Goal: Communication & Community: Participate in discussion

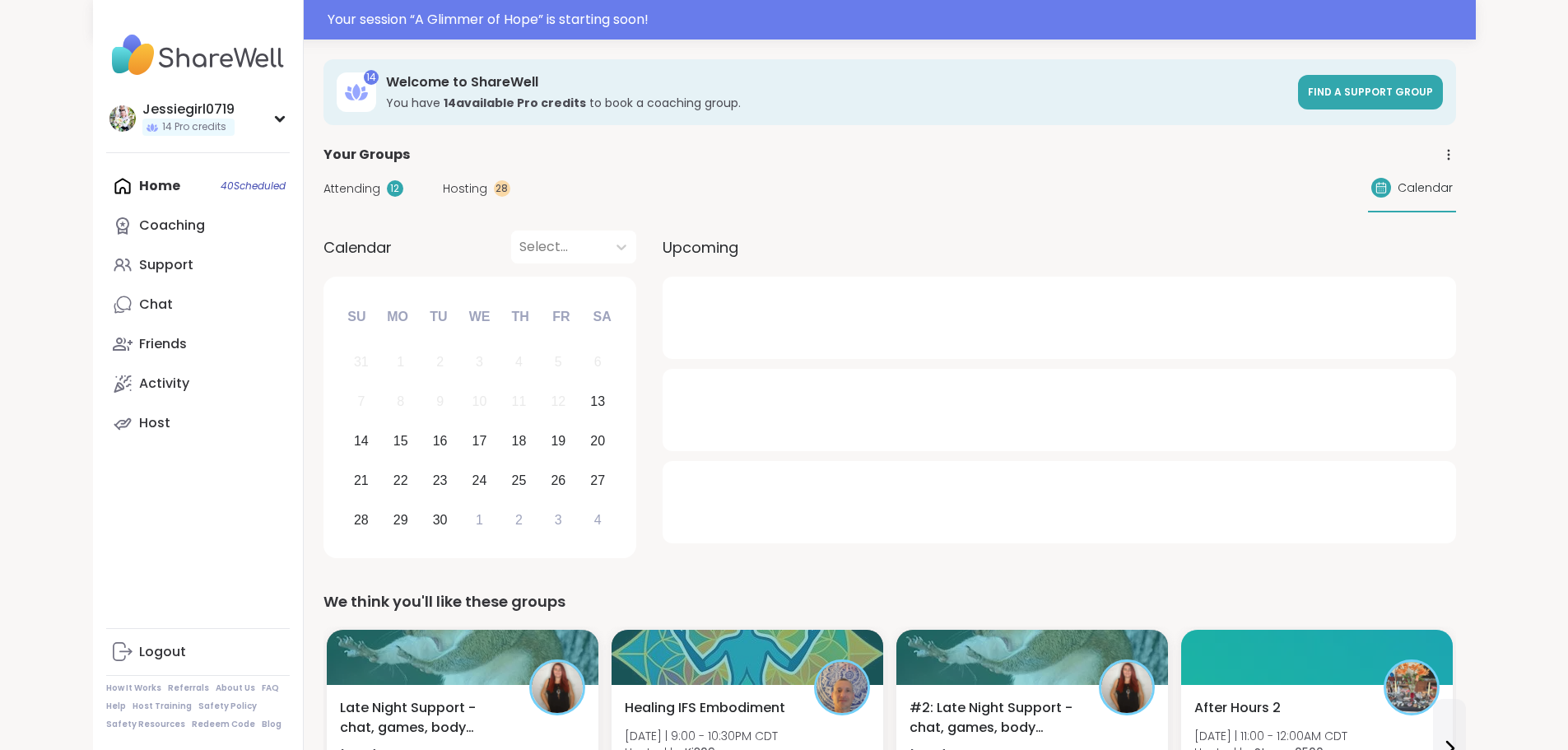
click at [324, 189] on div "Attending 12" at bounding box center [363, 189] width 80 height 18
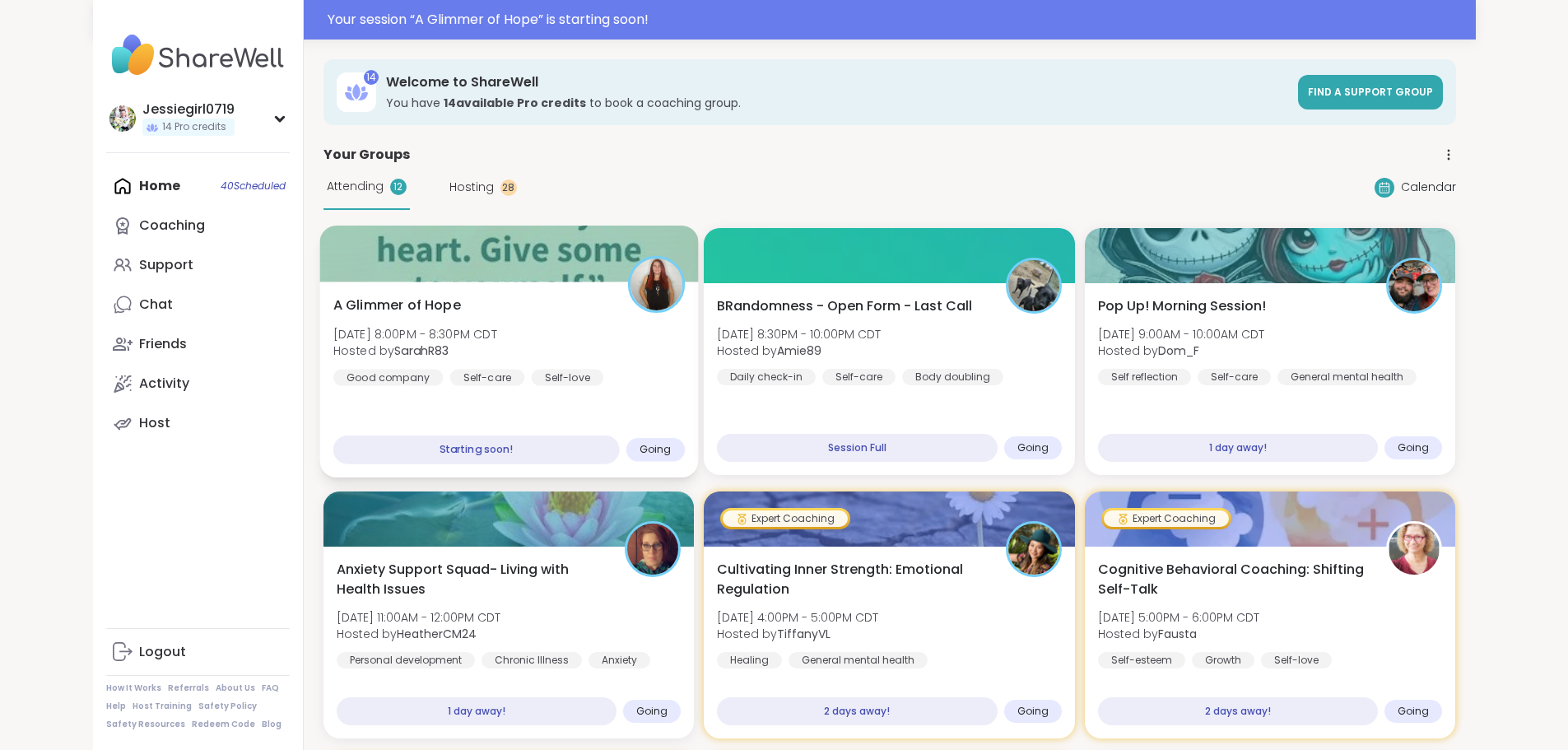
click at [358, 314] on span "A Glimmer of Hope" at bounding box center [396, 305] width 127 height 20
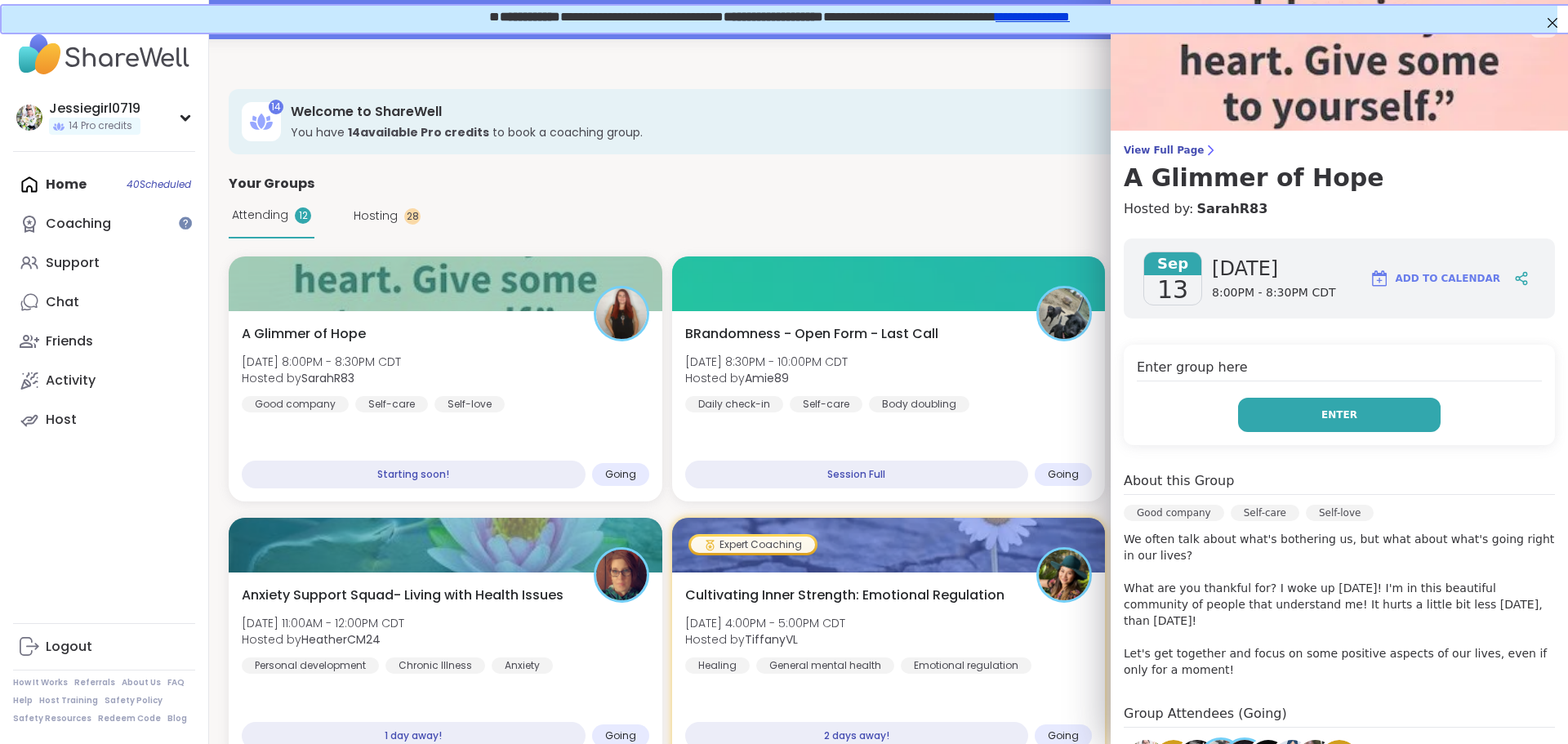
click at [1377, 403] on button "Enter" at bounding box center [1339, 414] width 203 height 34
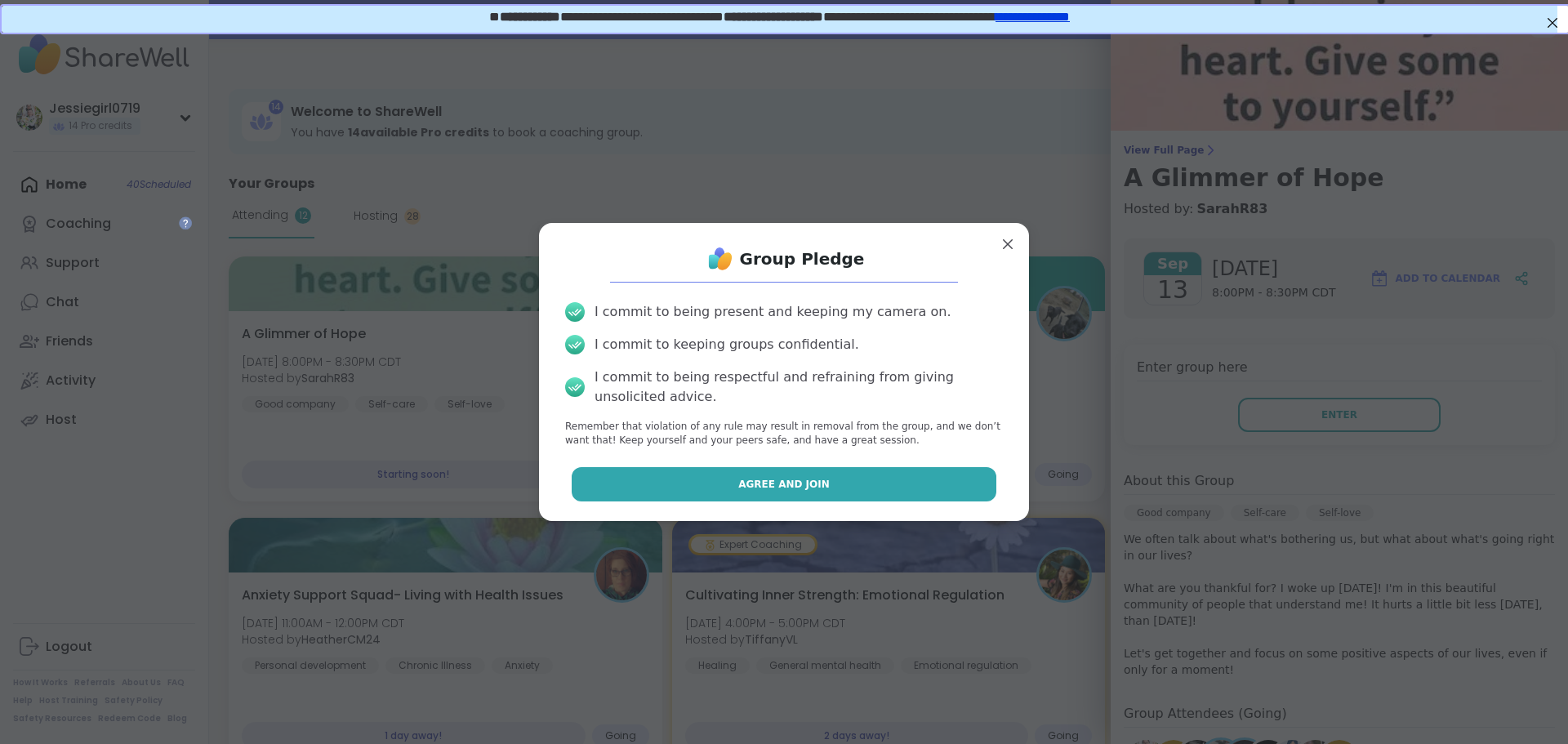
click at [945, 479] on button "Agree and Join" at bounding box center [784, 484] width 426 height 34
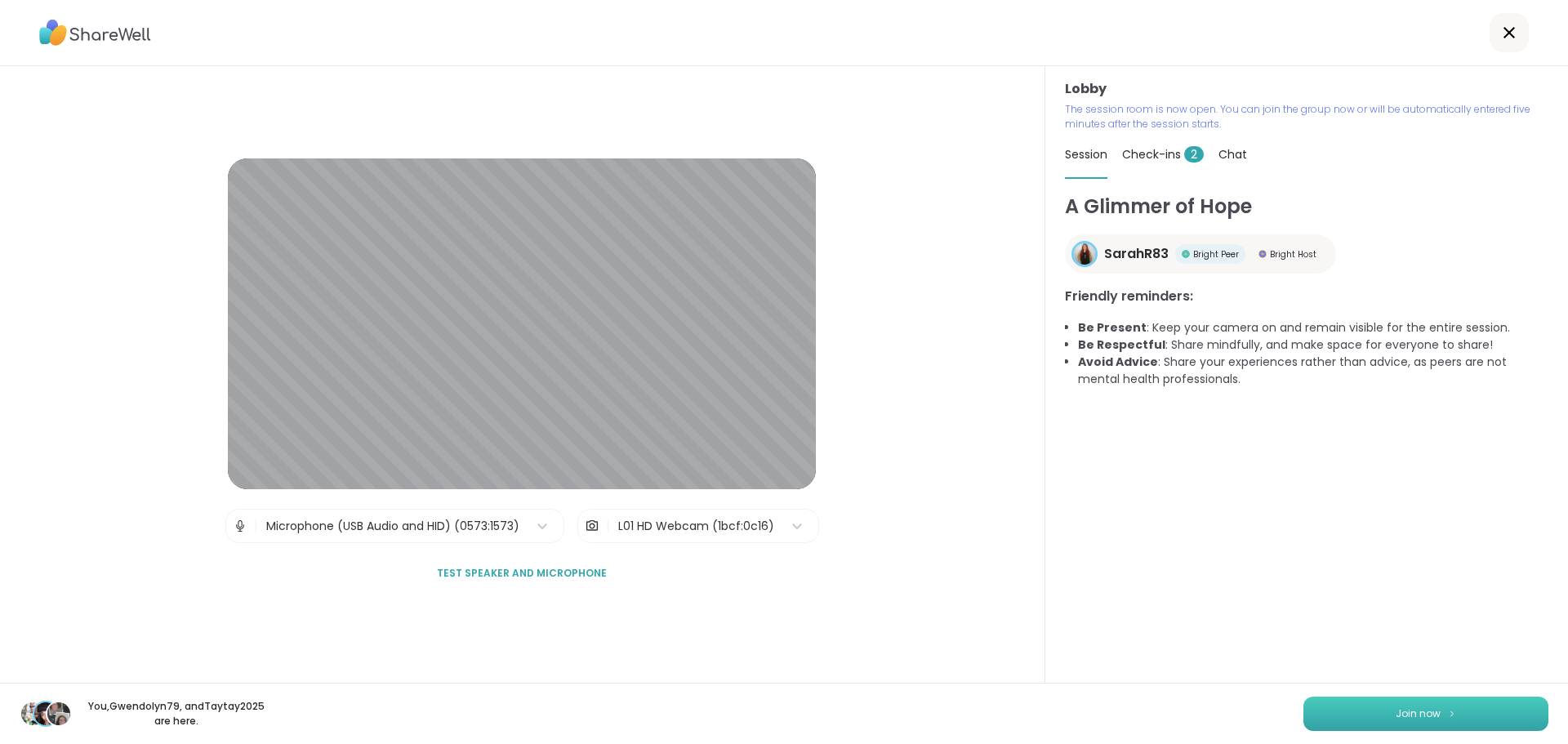
click at [1486, 708] on button "Join now" at bounding box center [1425, 713] width 245 height 34
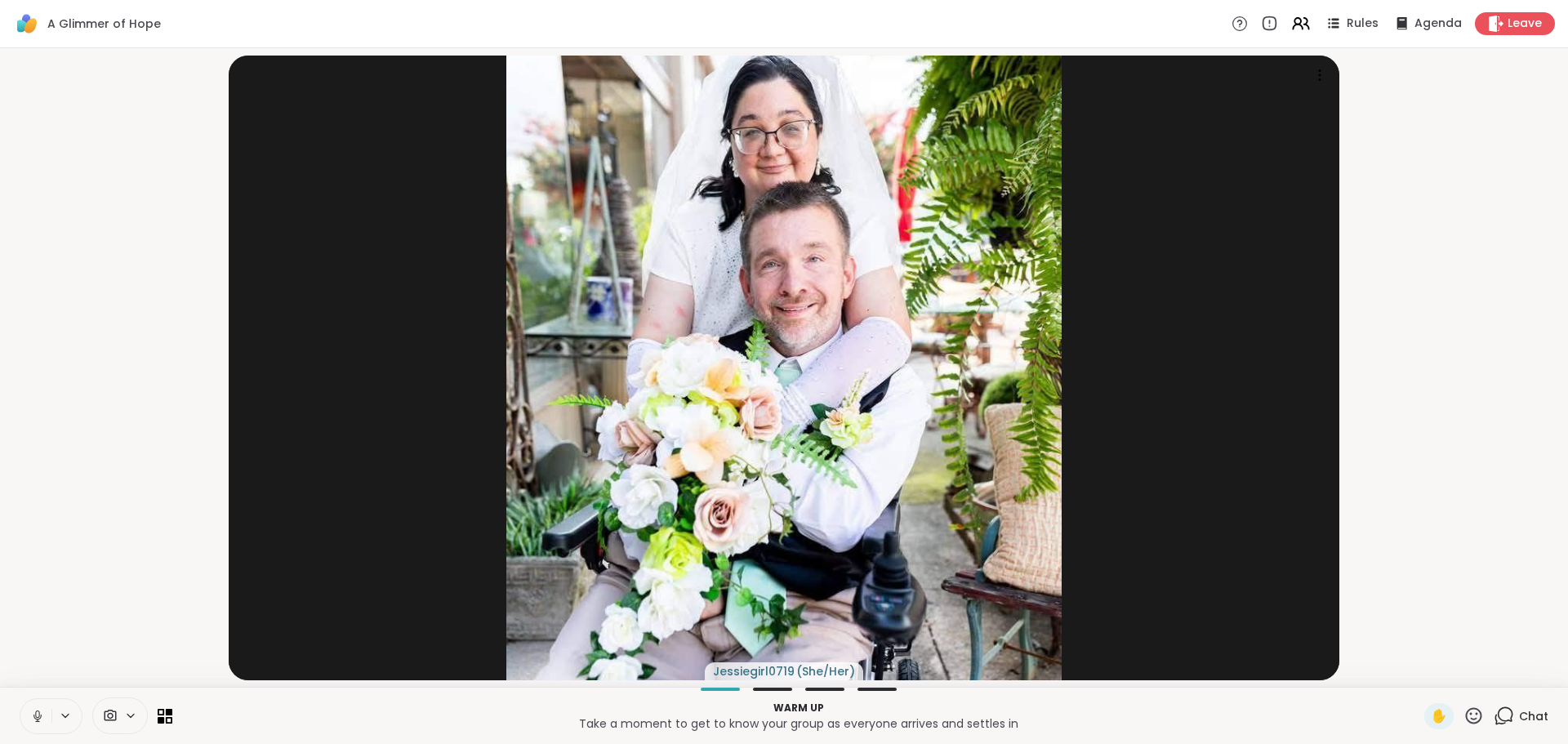
click at [37, 711] on icon at bounding box center [37, 715] width 15 height 15
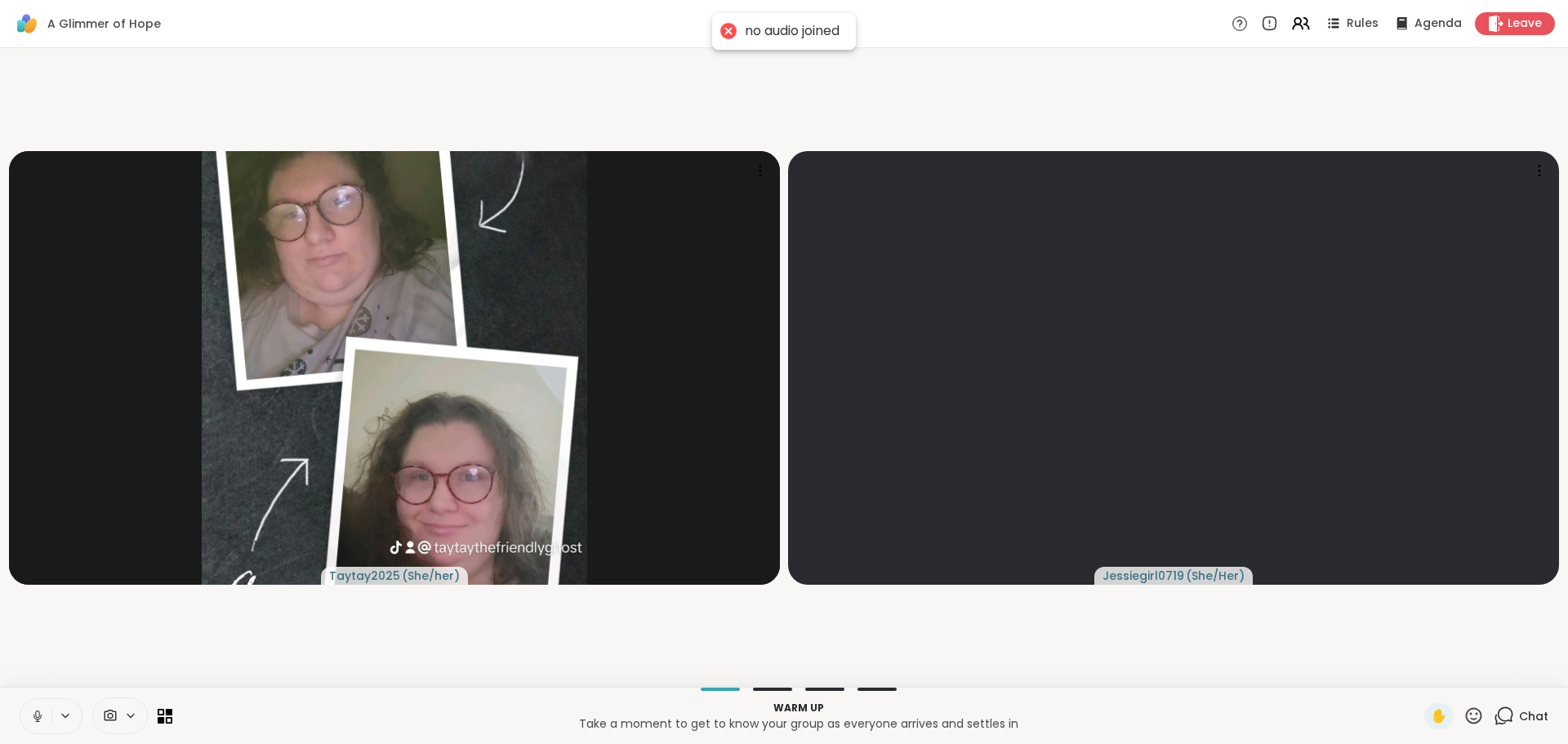
click at [37, 703] on button at bounding box center [36, 715] width 31 height 34
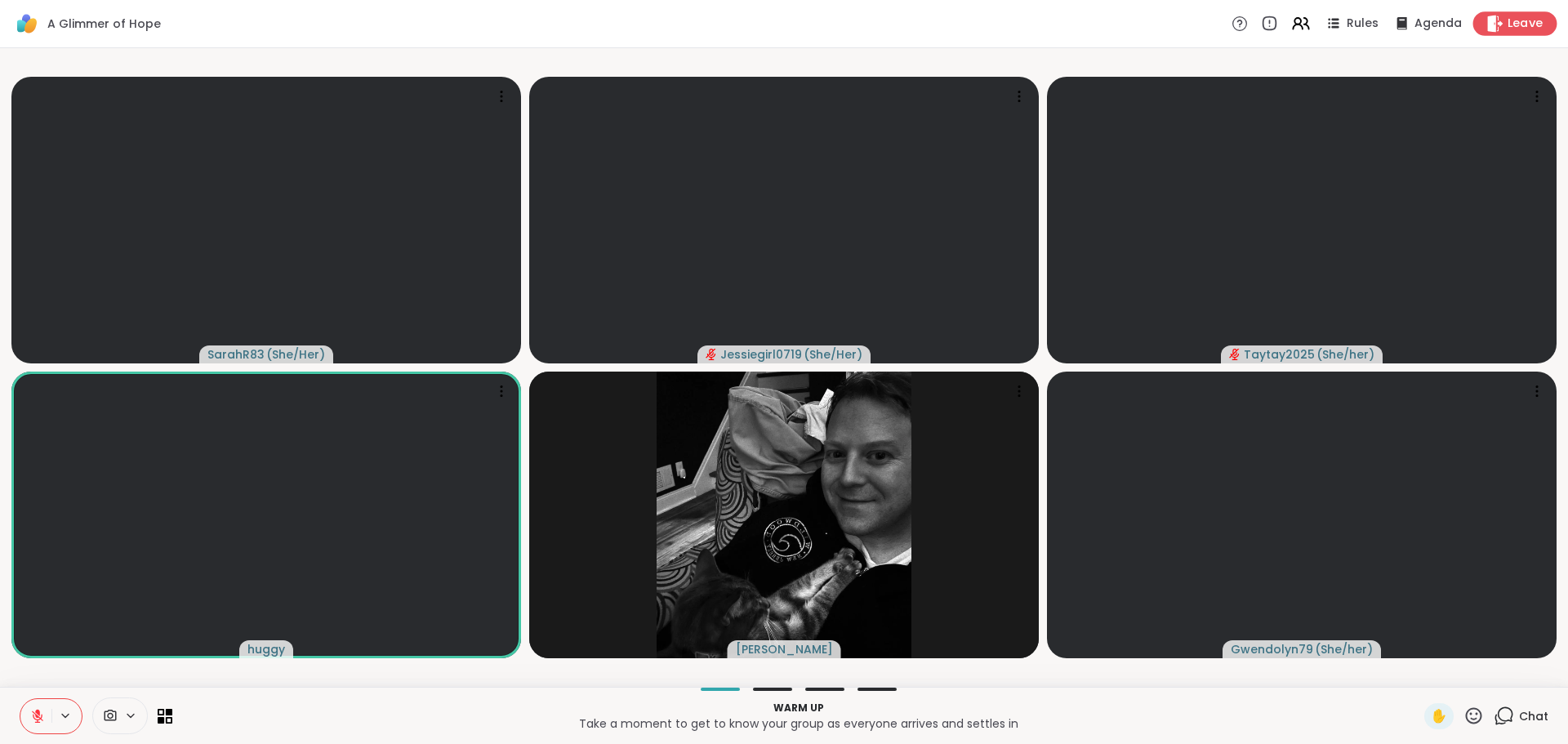
click at [1524, 28] on span "Leave" at bounding box center [1525, 24] width 36 height 17
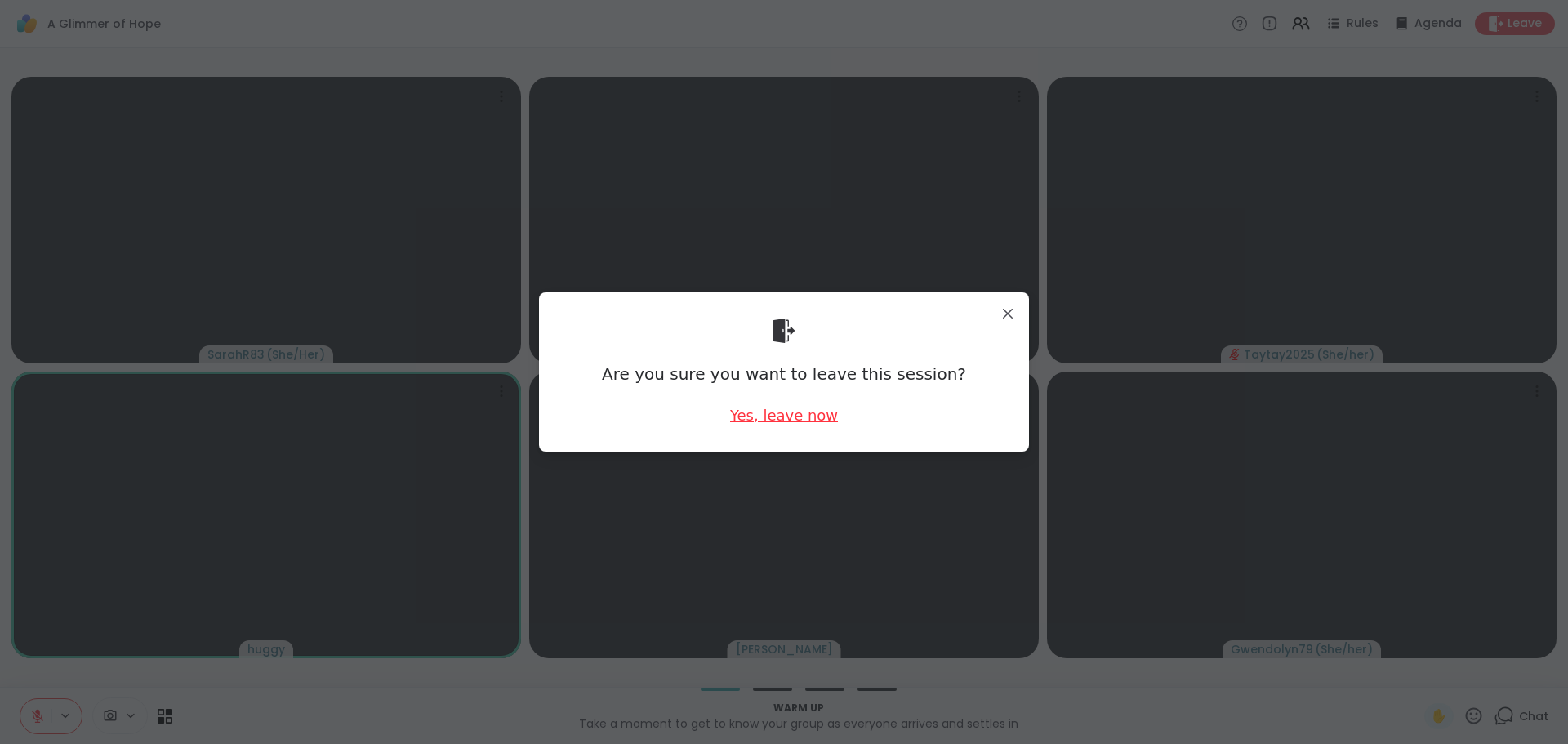
click at [820, 424] on div "Yes, leave now" at bounding box center [784, 414] width 108 height 20
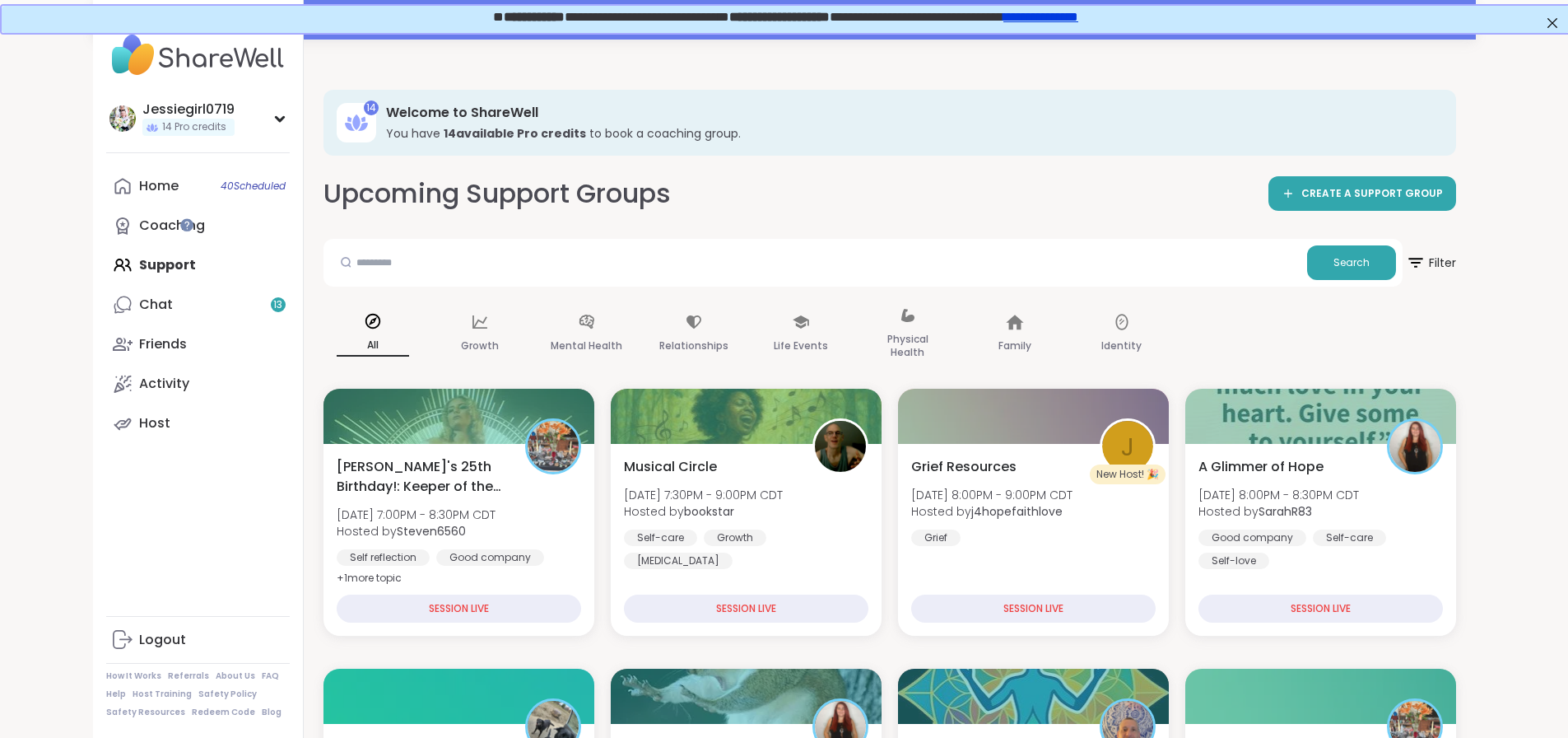
click at [93, 566] on div "Jessiegirl0719 14 Pro credits Profile Membership Settings Help Home 40 Schedule…" at bounding box center [198, 369] width 211 height 738
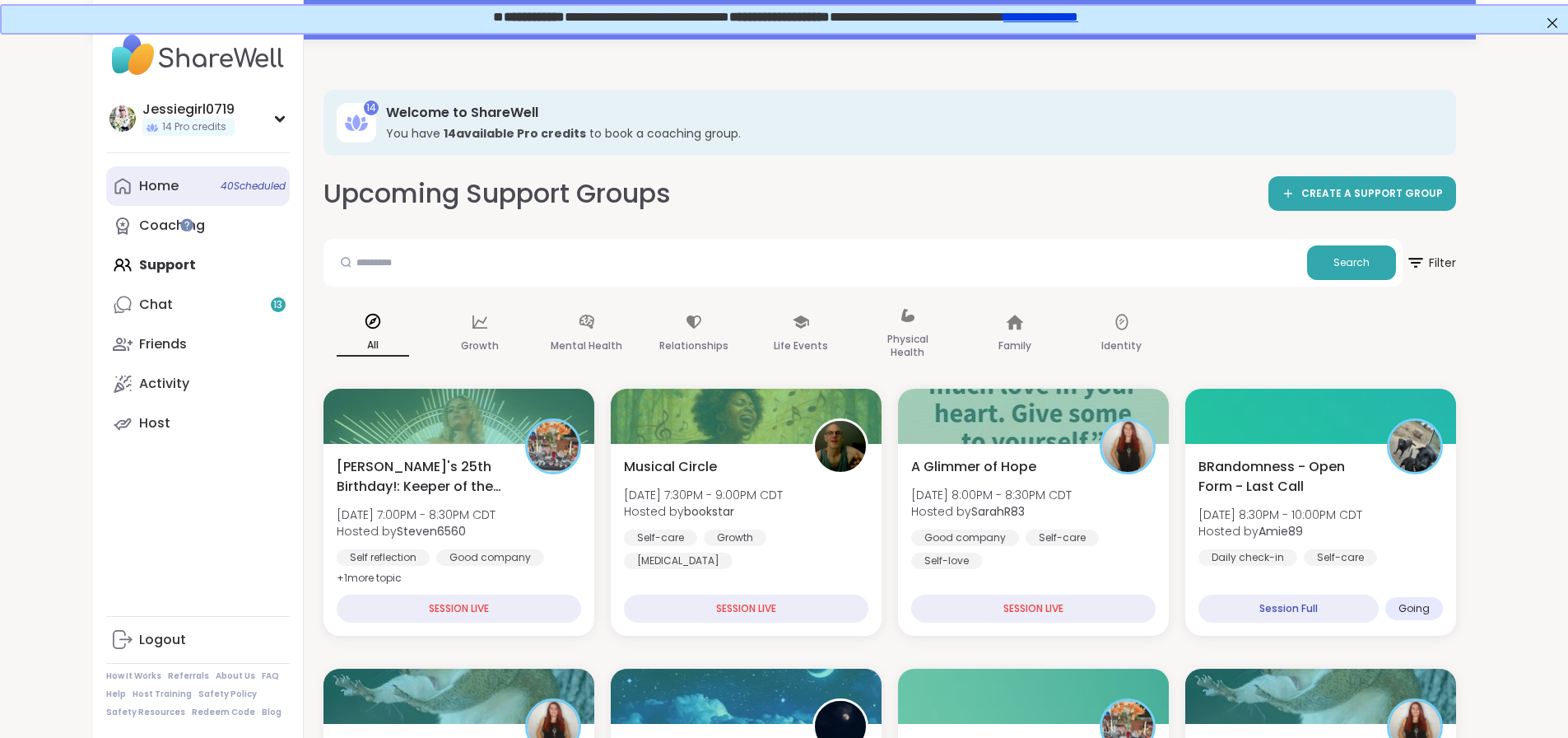
click at [140, 186] on div "Home 40 Scheduled" at bounding box center [159, 186] width 39 height 18
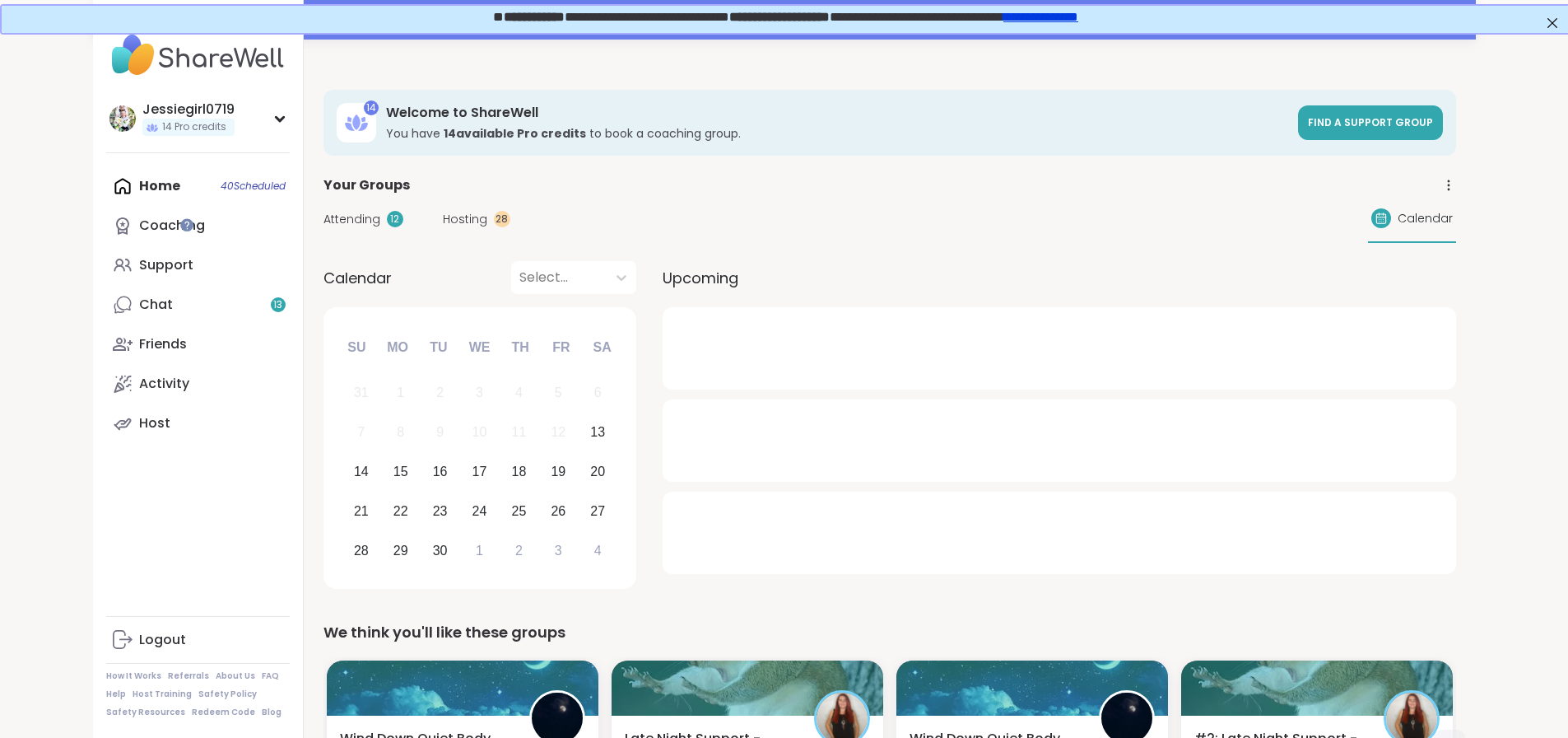
click at [324, 233] on div "Attending 12 Hosting 28 Calendar" at bounding box center [890, 219] width 1133 height 47
click at [324, 219] on span "Attending" at bounding box center [352, 219] width 57 height 18
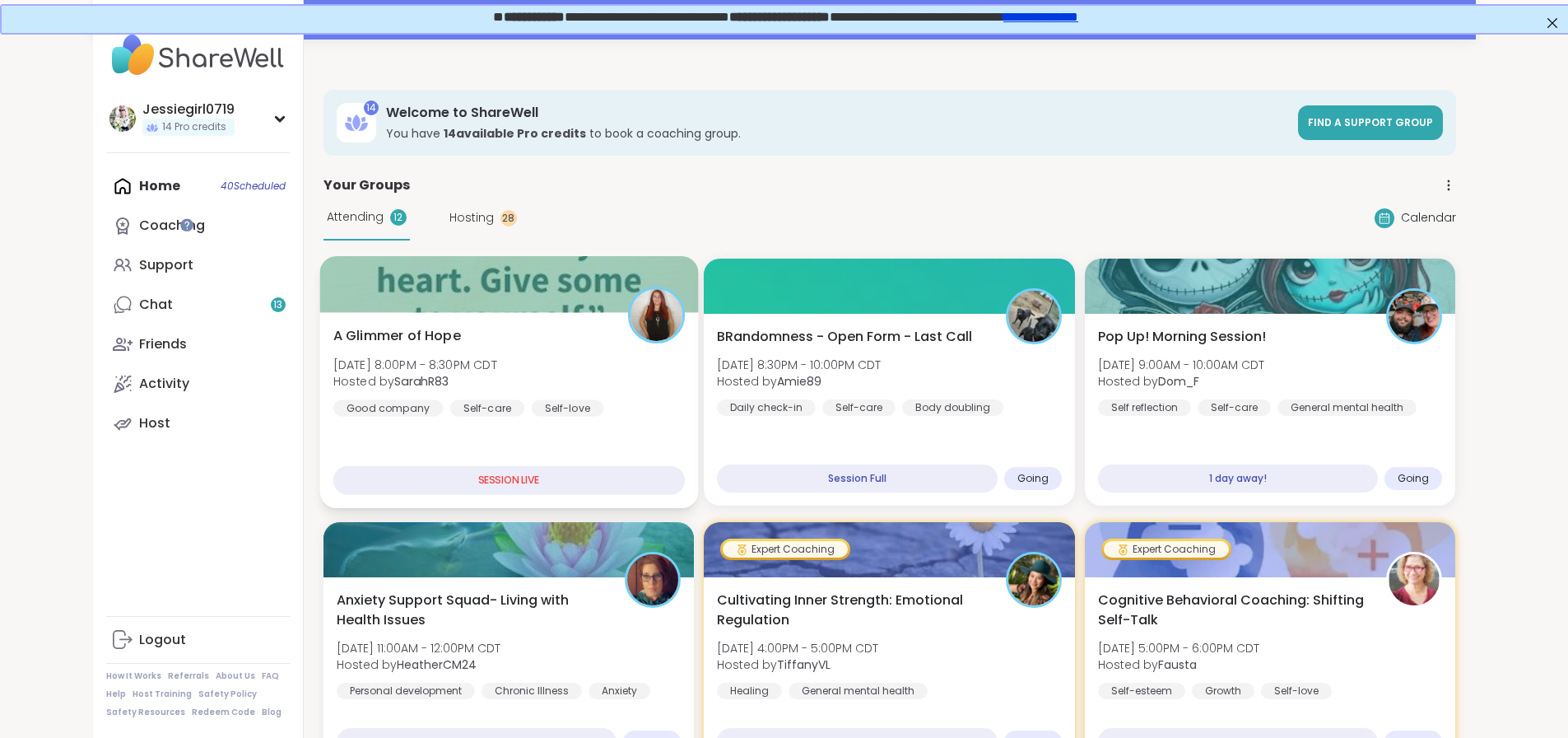
click at [340, 331] on span "A Glimmer of Hope" at bounding box center [396, 335] width 127 height 20
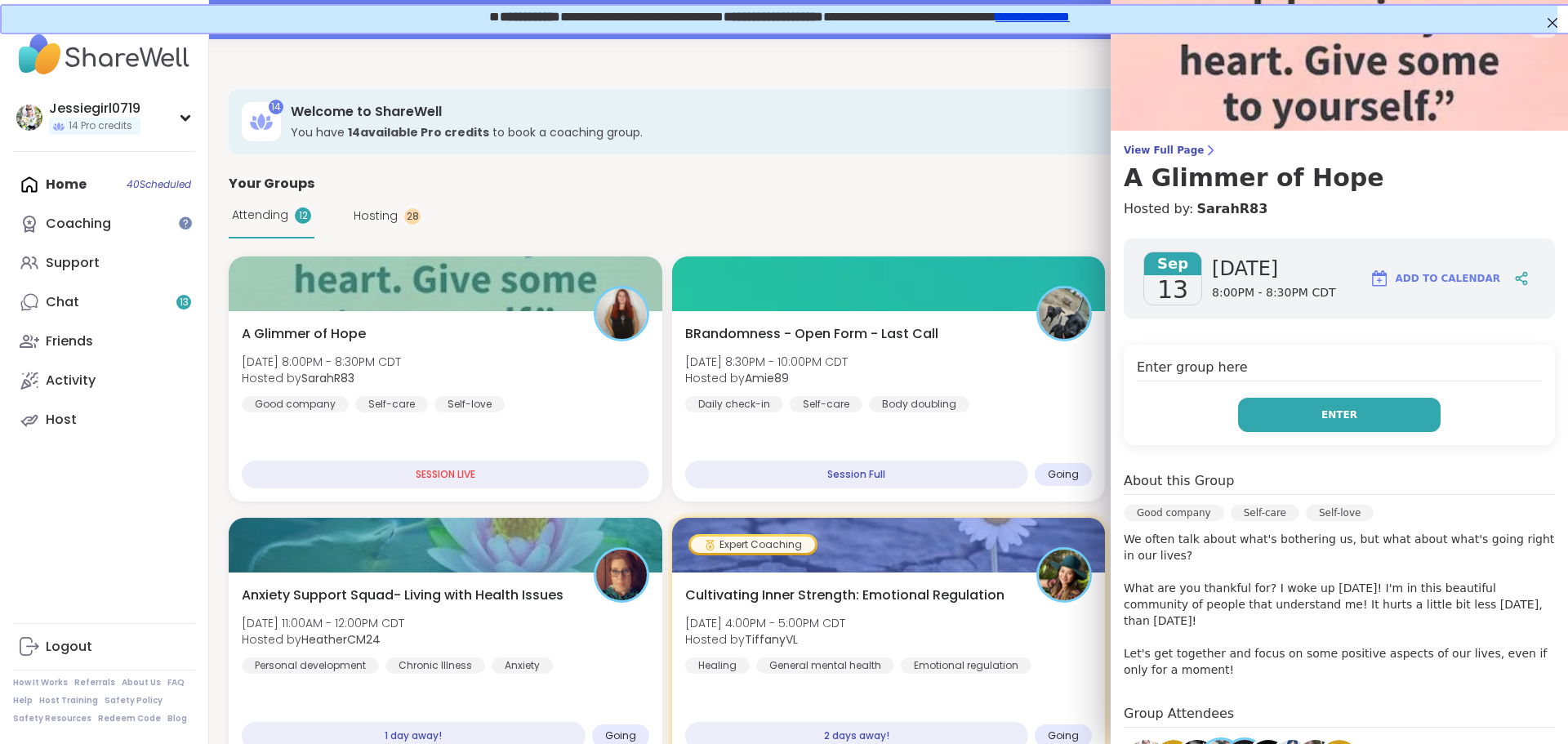
click at [1254, 411] on button "Enter" at bounding box center [1339, 414] width 203 height 34
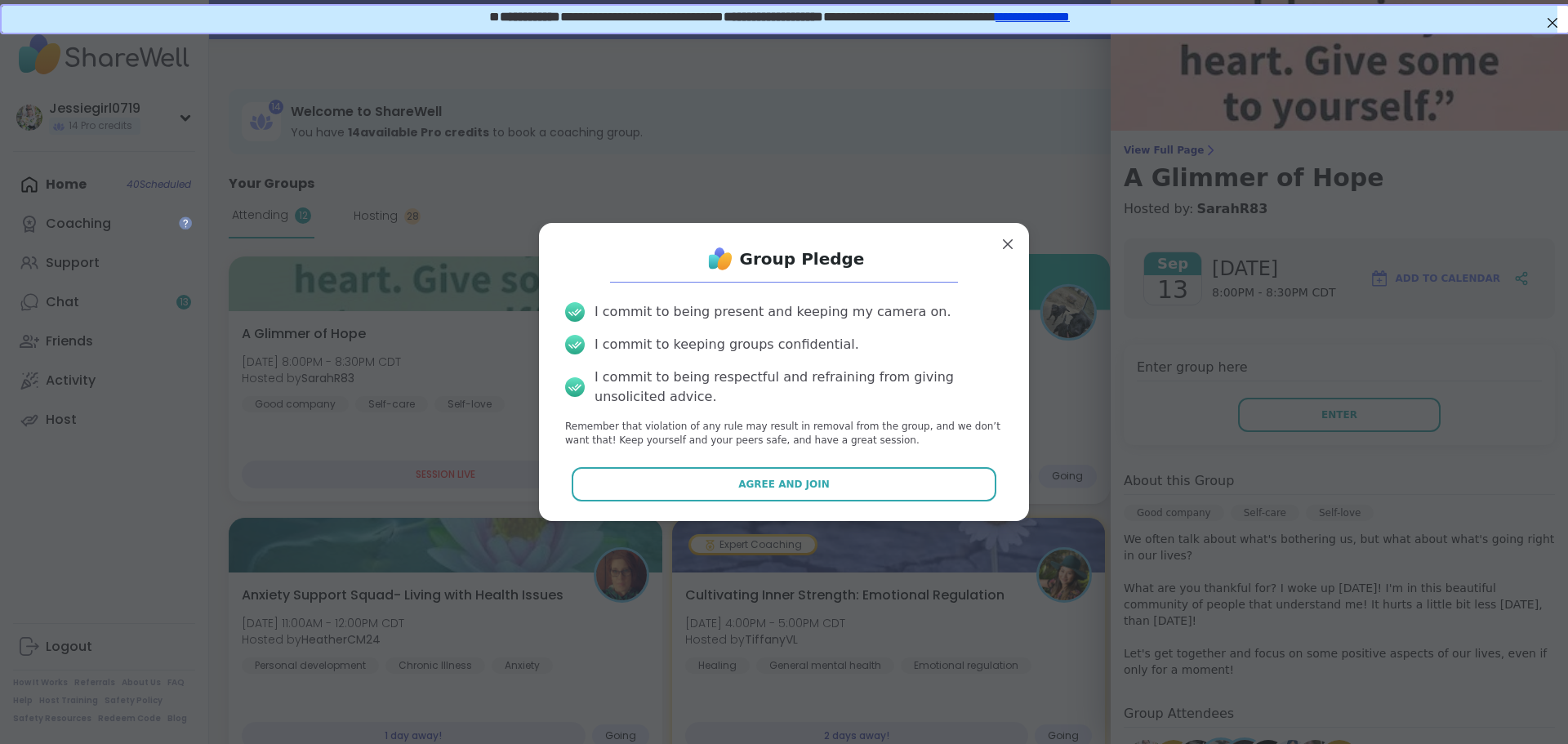
click at [808, 492] on button "Agree and Join" at bounding box center [784, 484] width 426 height 34
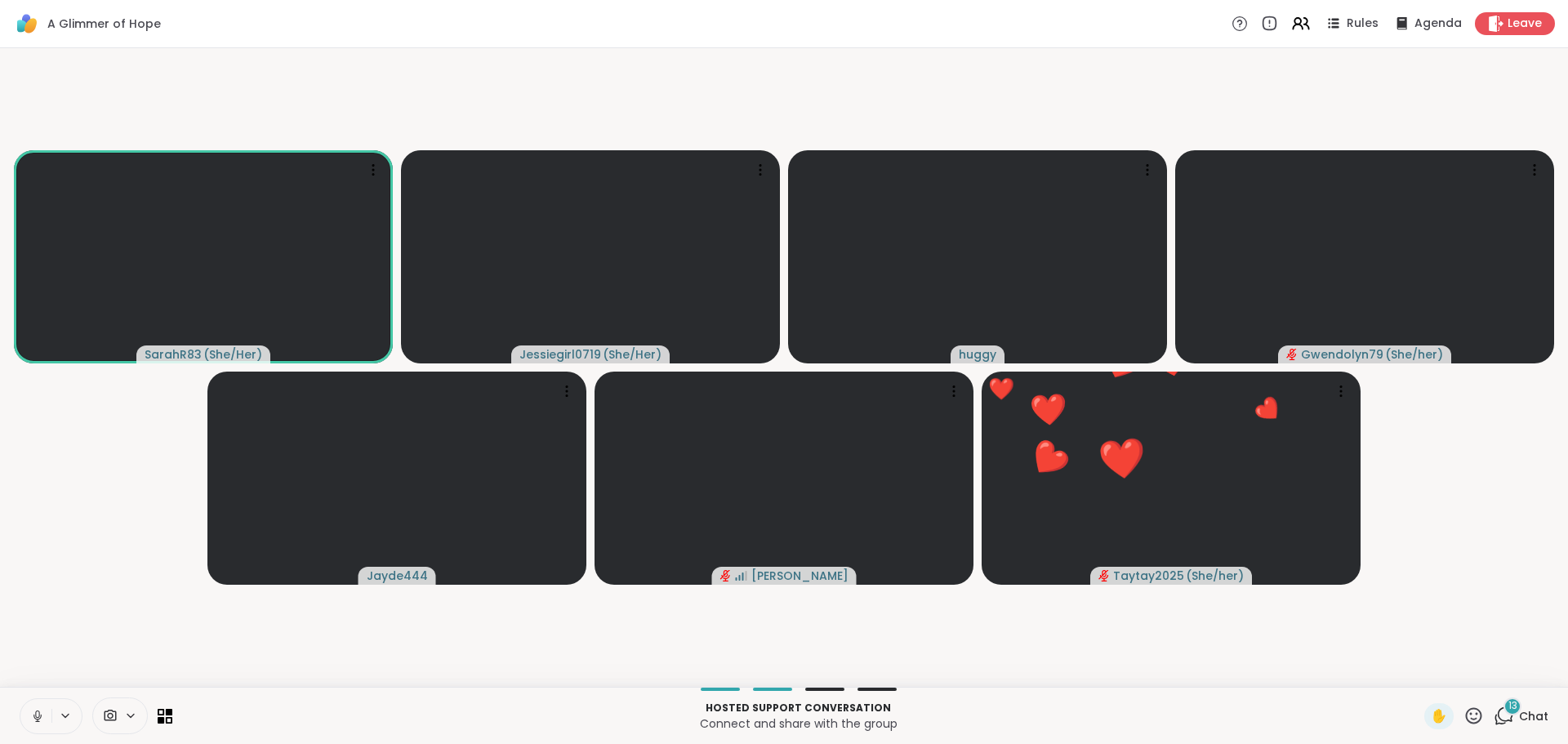
click at [1494, 716] on icon at bounding box center [1504, 715] width 20 height 20
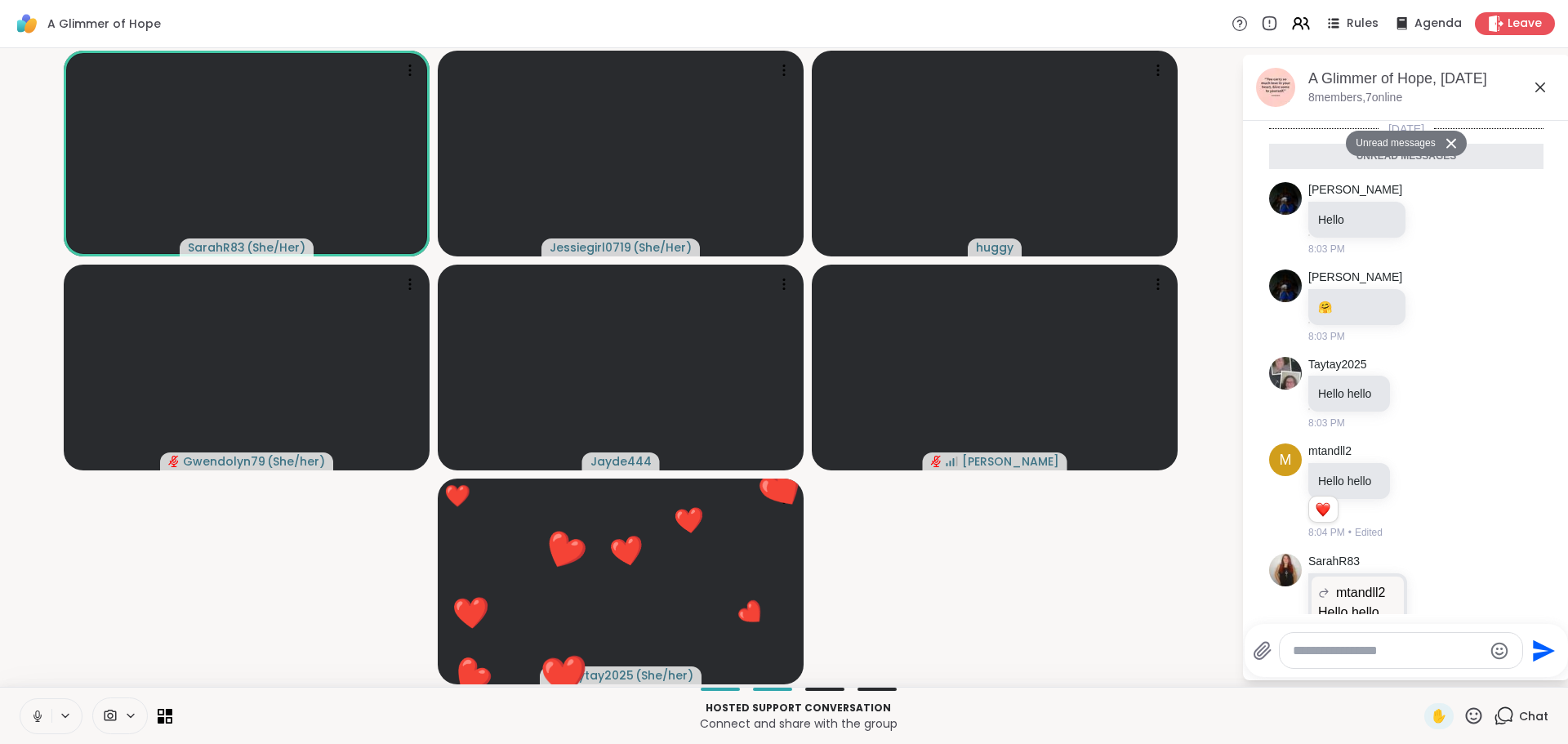
scroll to position [988, 0]
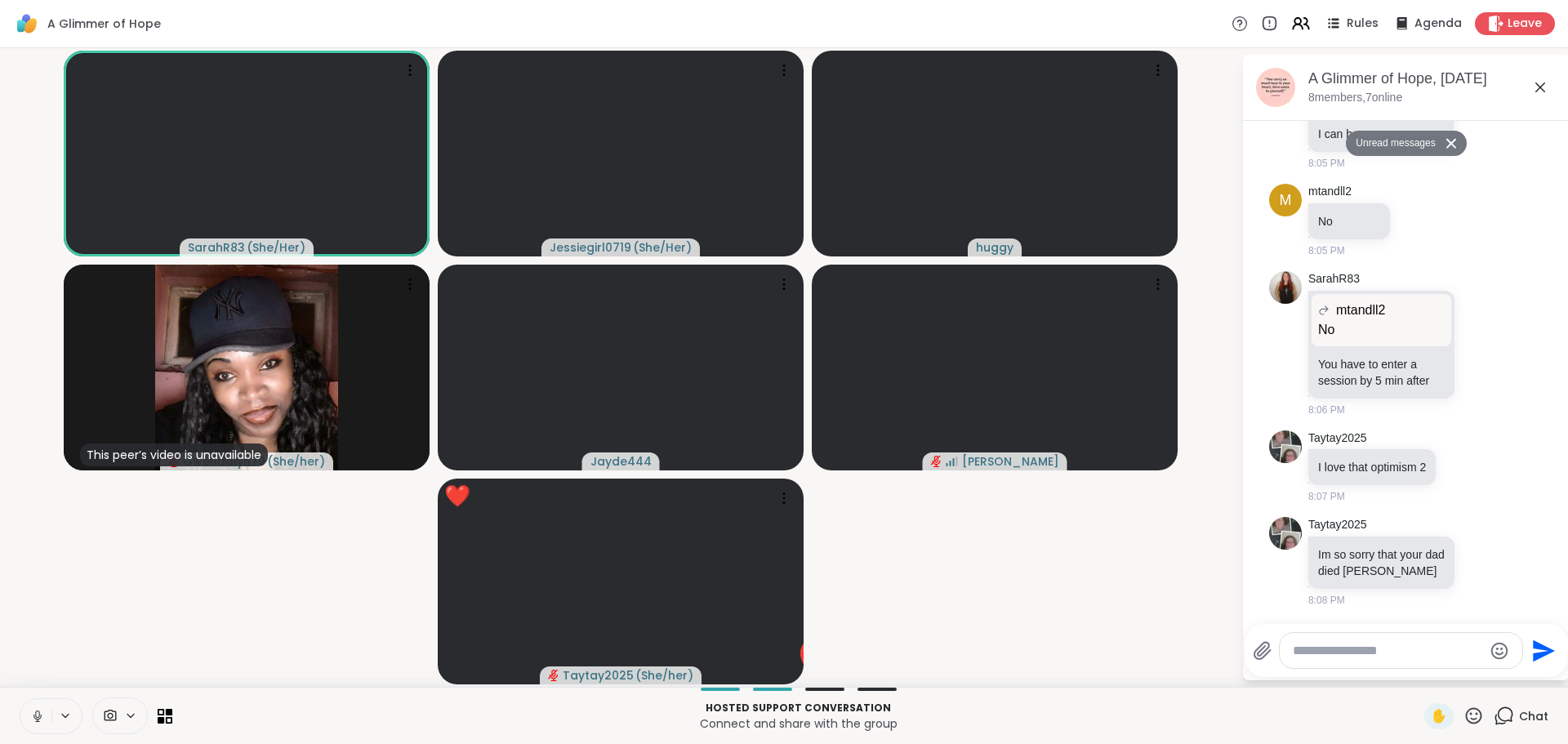
click at [1420, 646] on textarea "Type your message" at bounding box center [1388, 650] width 191 height 17
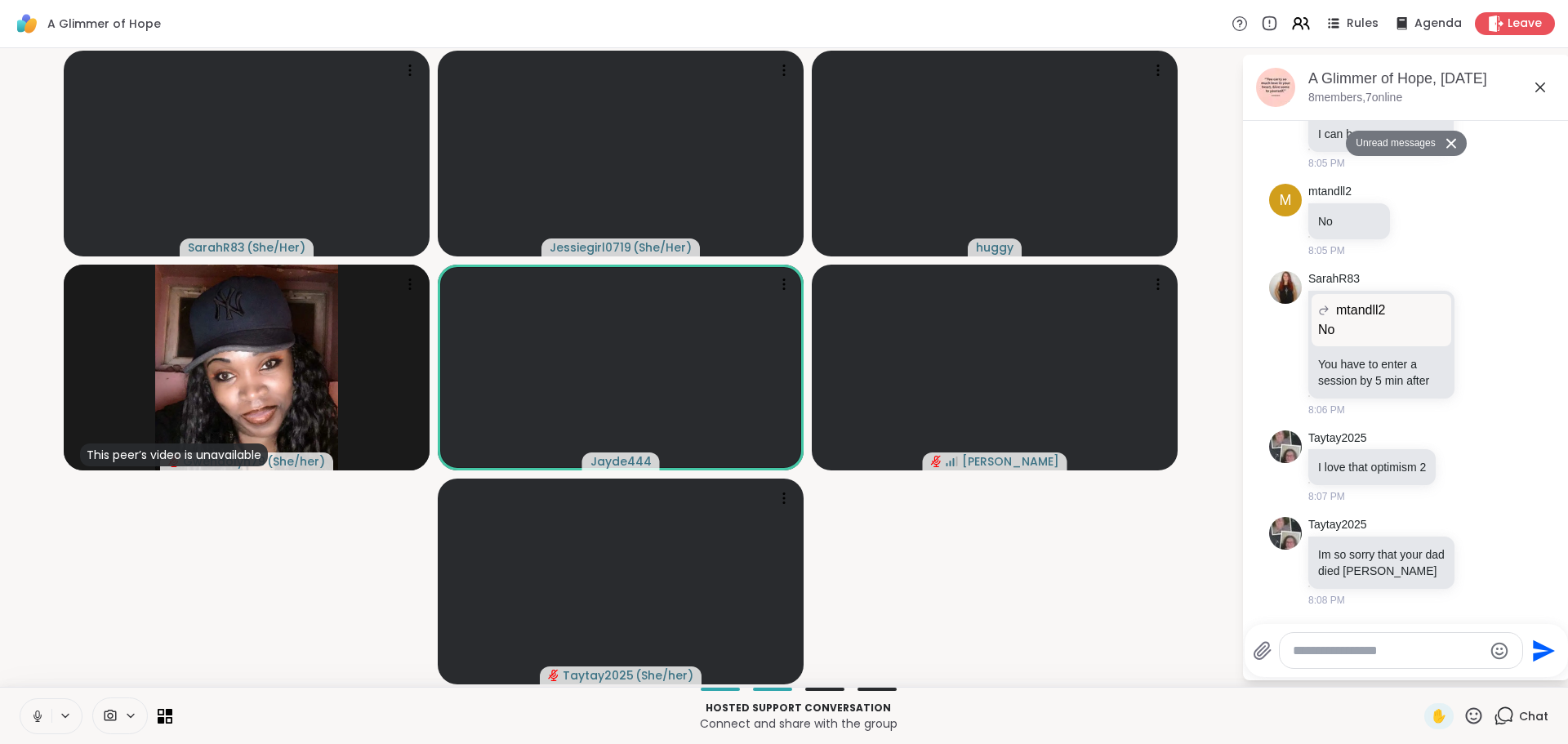
click at [1342, 648] on textarea "Type your message" at bounding box center [1388, 650] width 191 height 17
click at [1431, 706] on span "✋" at bounding box center [1439, 715] width 17 height 20
click at [1370, 648] on textarea "Type your message" at bounding box center [1388, 650] width 191 height 17
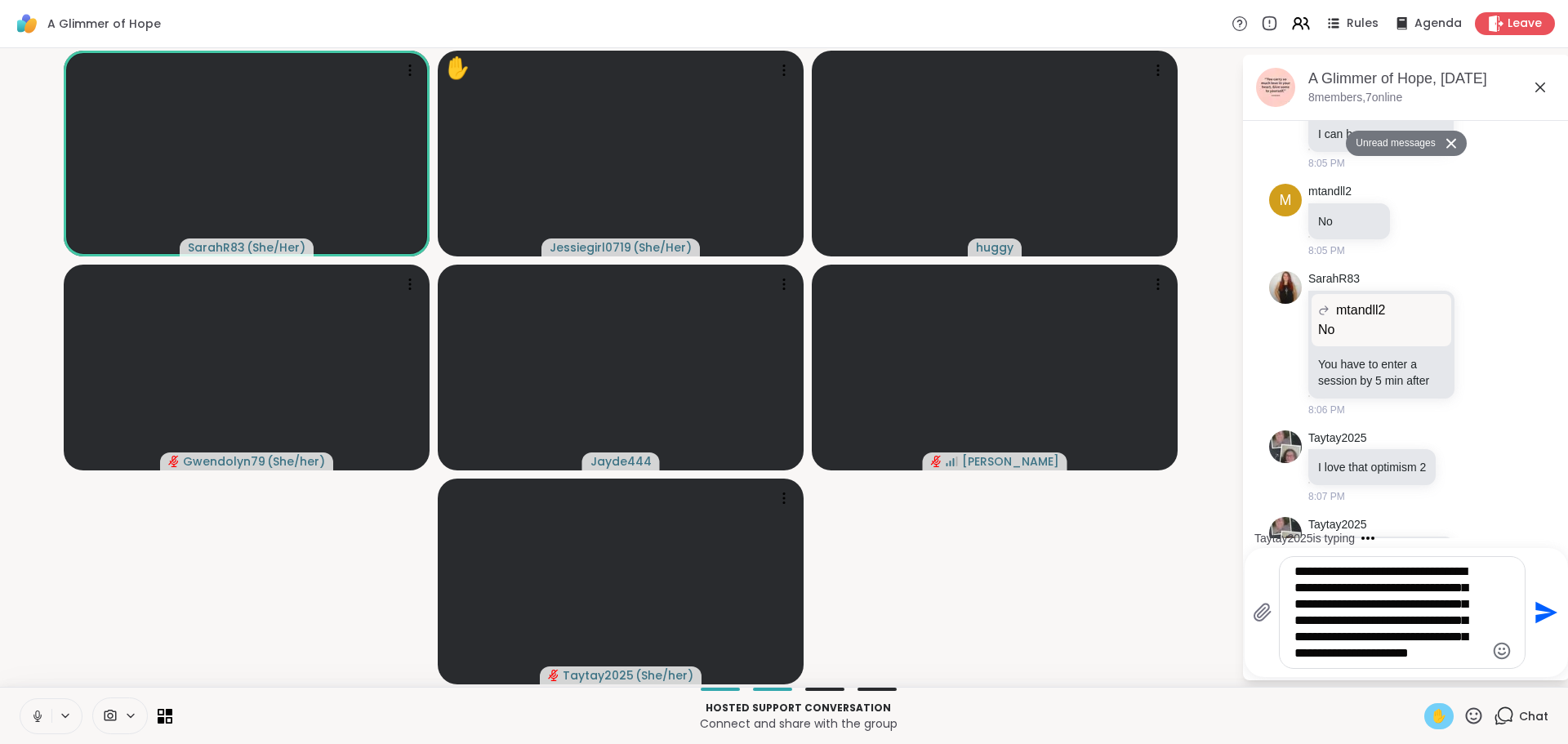
type textarea "**********"
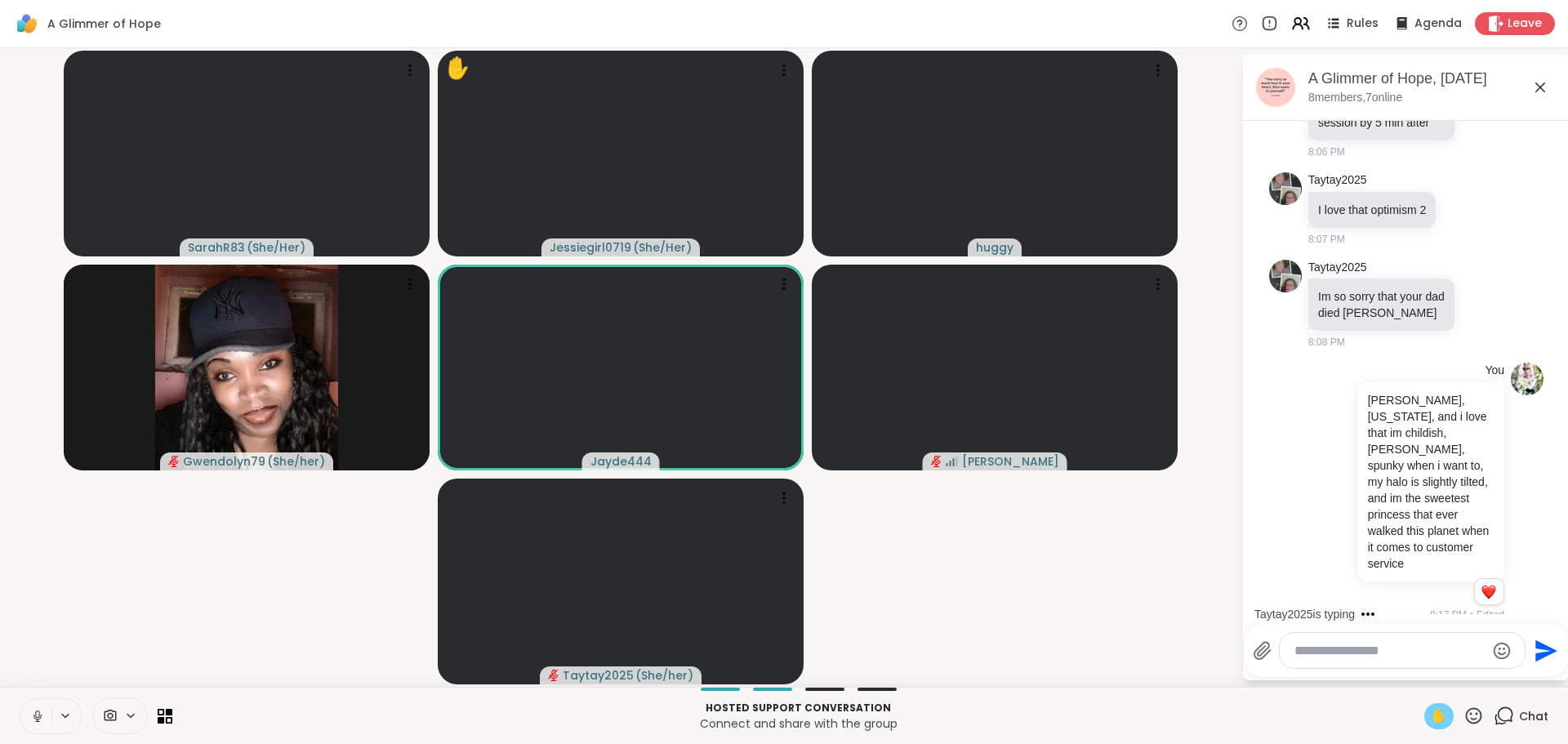
scroll to position [1388, 0]
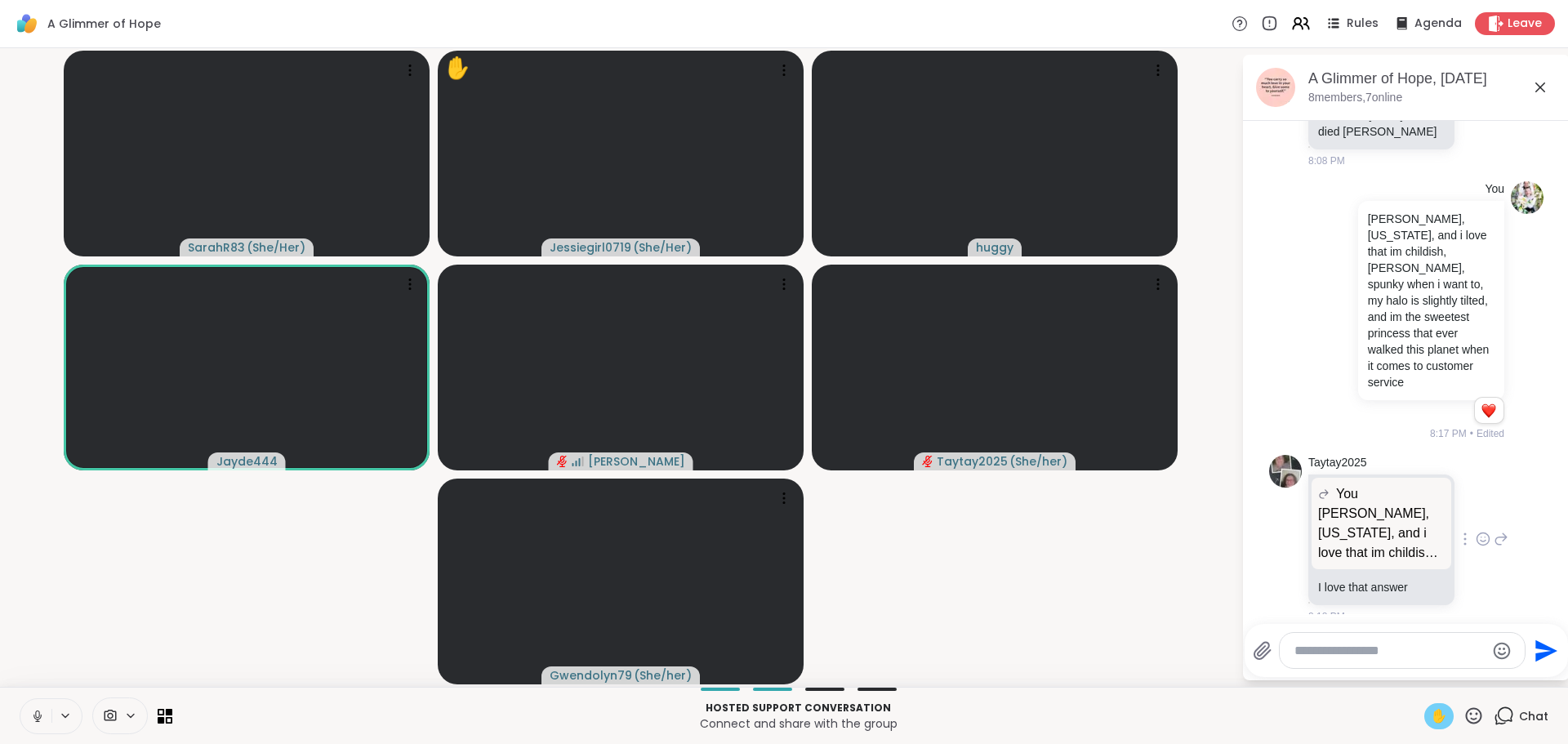
click at [1476, 531] on icon at bounding box center [1483, 539] width 15 height 17
click at [1476, 506] on div "Select Reaction: Heart" at bounding box center [1483, 513] width 15 height 15
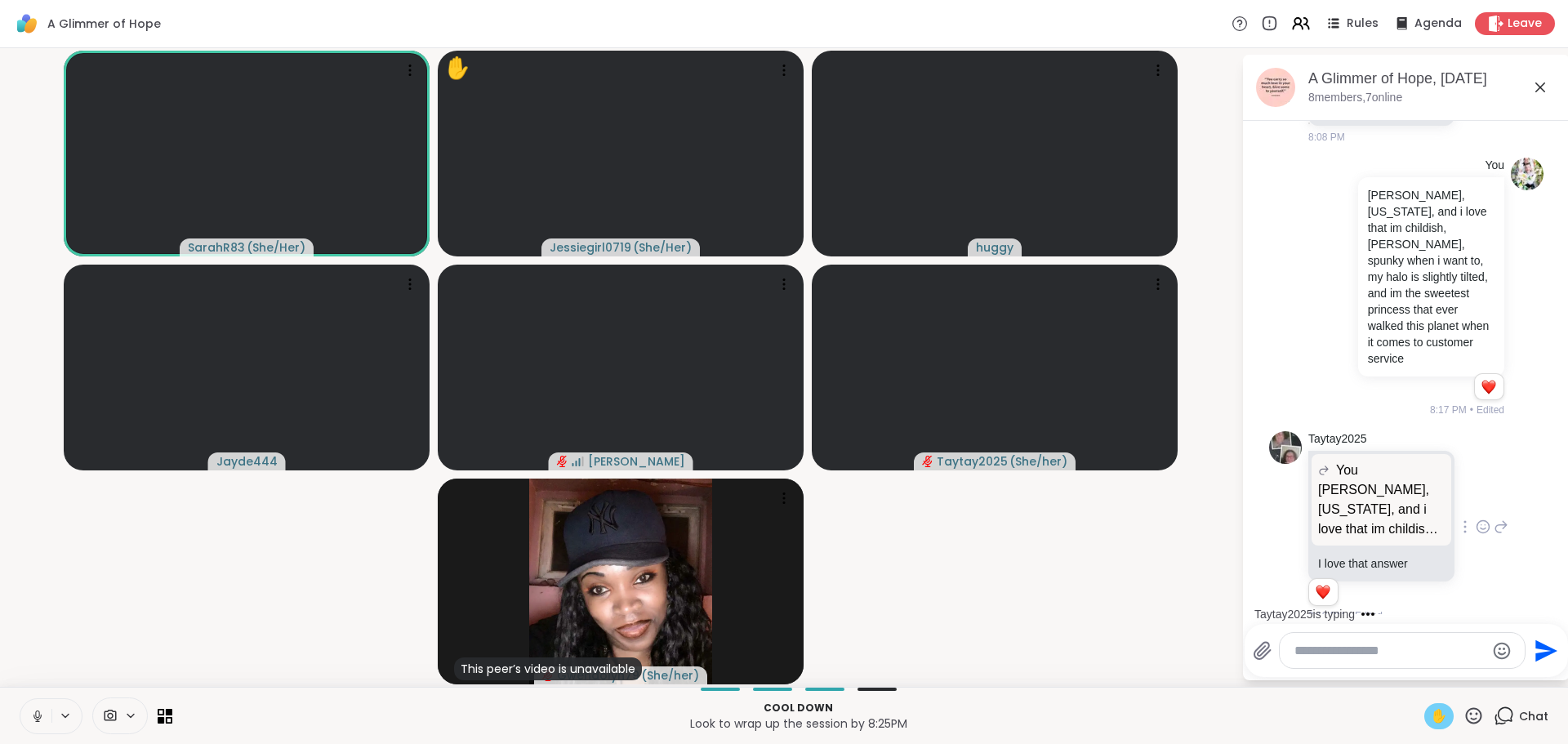
scroll to position [1498, 0]
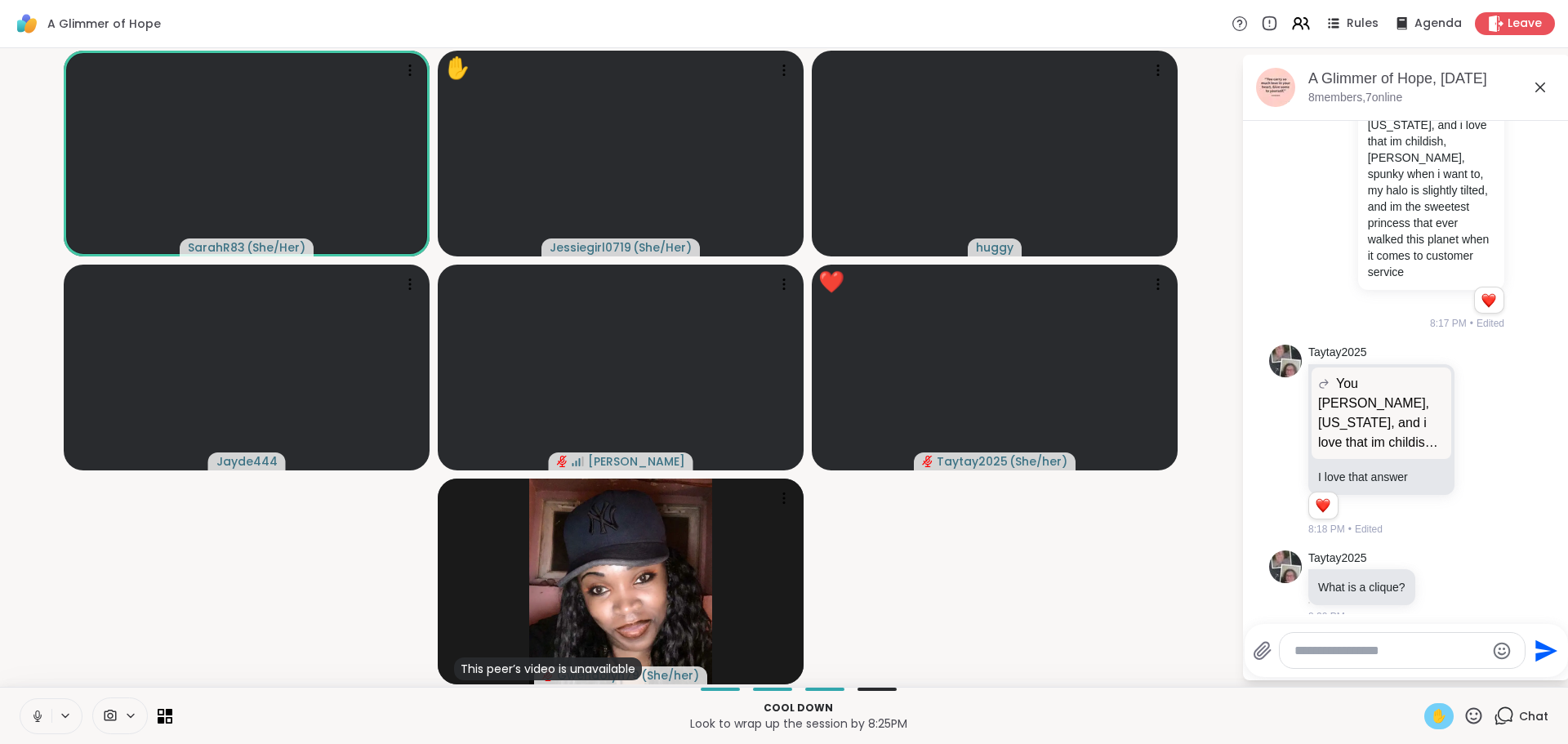
click at [1399, 645] on textarea "Type your message" at bounding box center [1390, 650] width 191 height 17
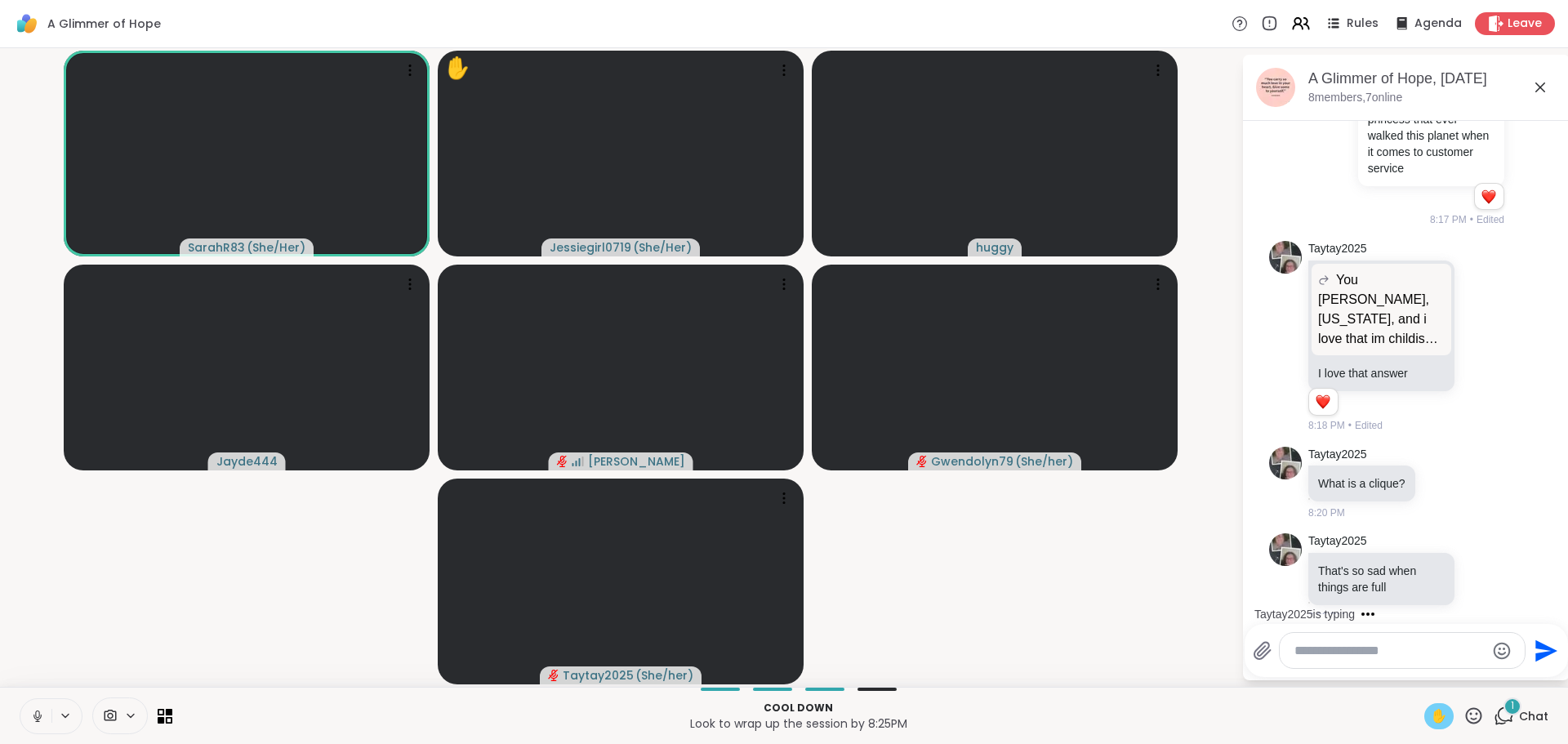
scroll to position [1721, 0]
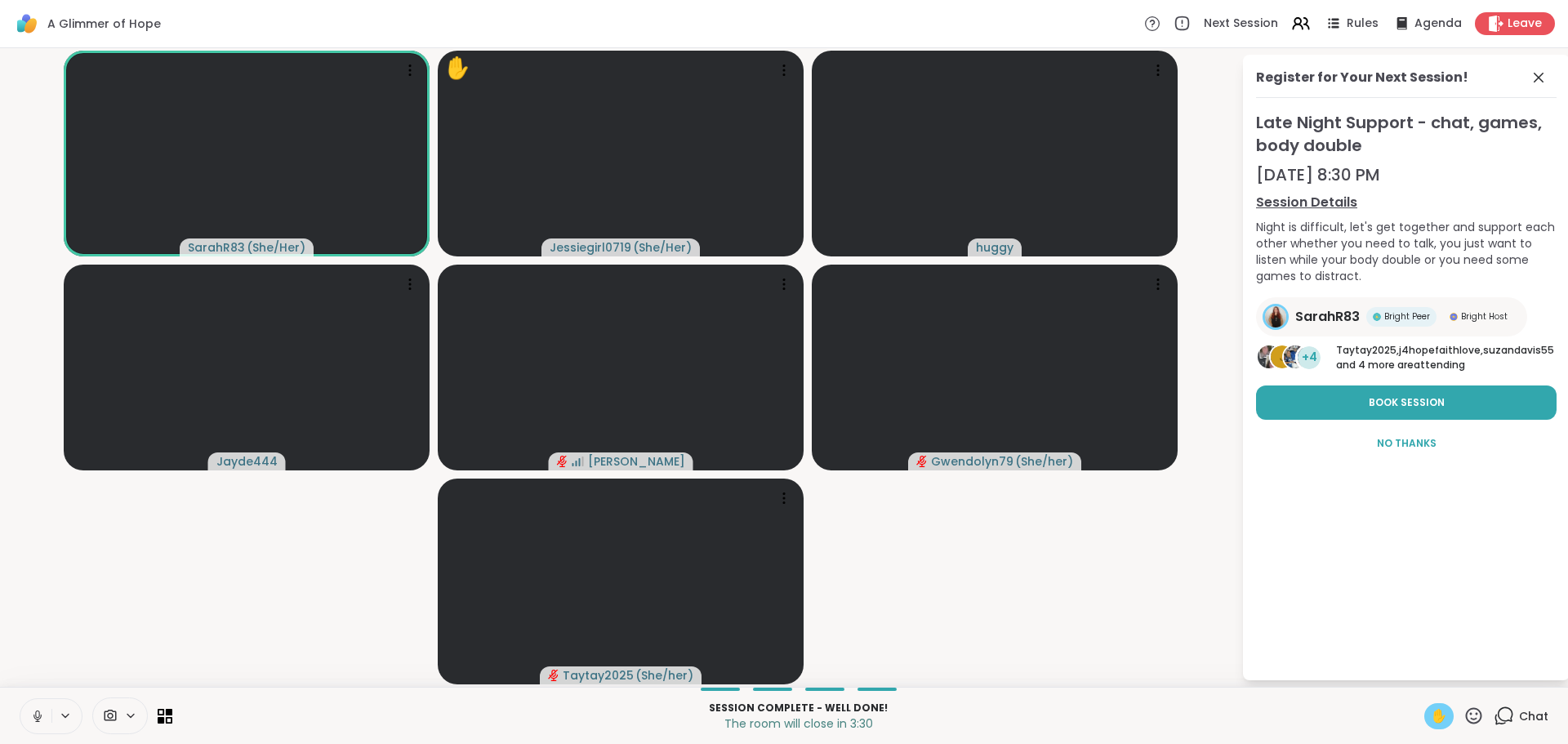
click at [1418, 701] on div "Session Complete - well done! The room will close in 3:30 ✋ Chat" at bounding box center [784, 715] width 1568 height 57
click at [1431, 710] on span "✋" at bounding box center [1439, 715] width 17 height 20
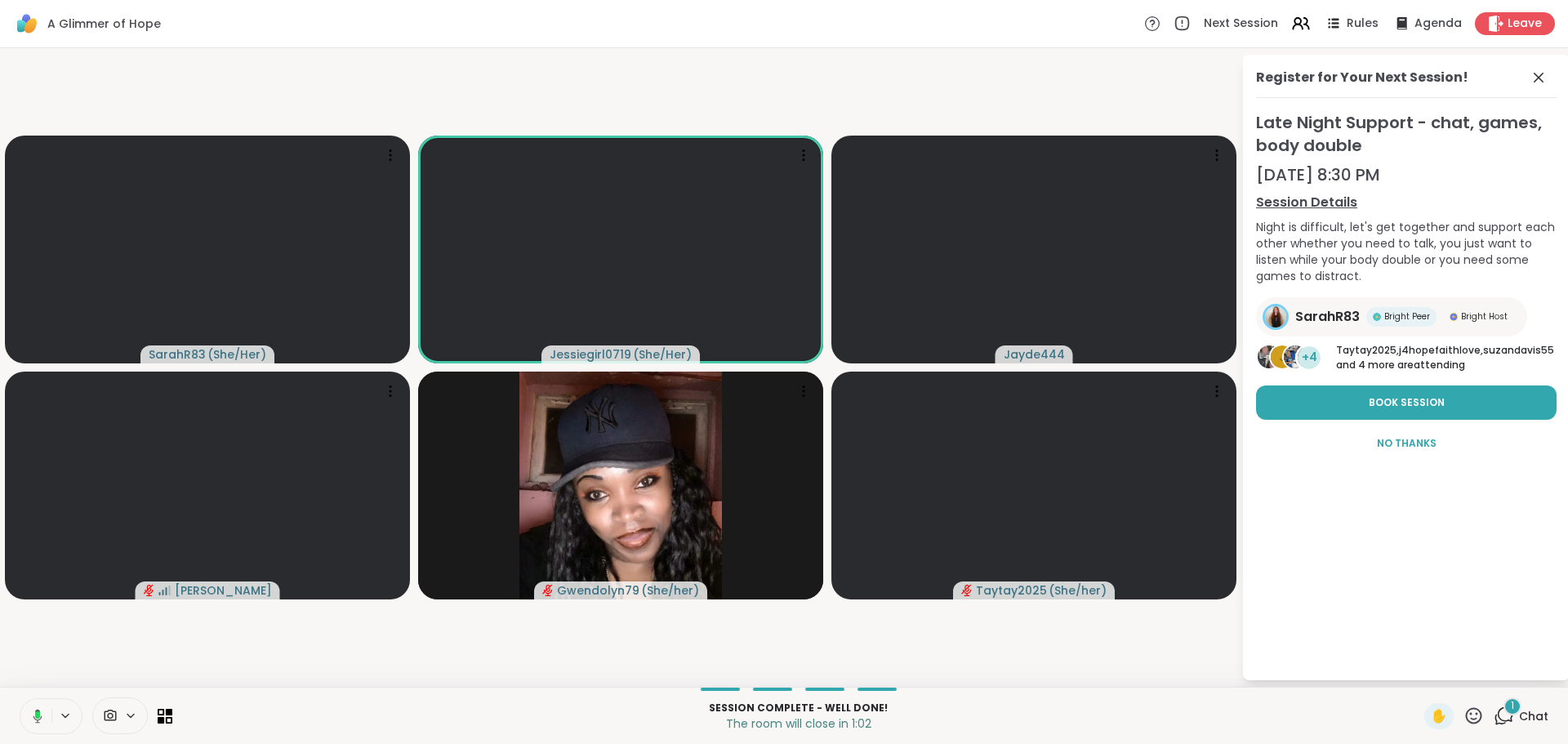
click at [1494, 719] on icon at bounding box center [1504, 715] width 20 height 20
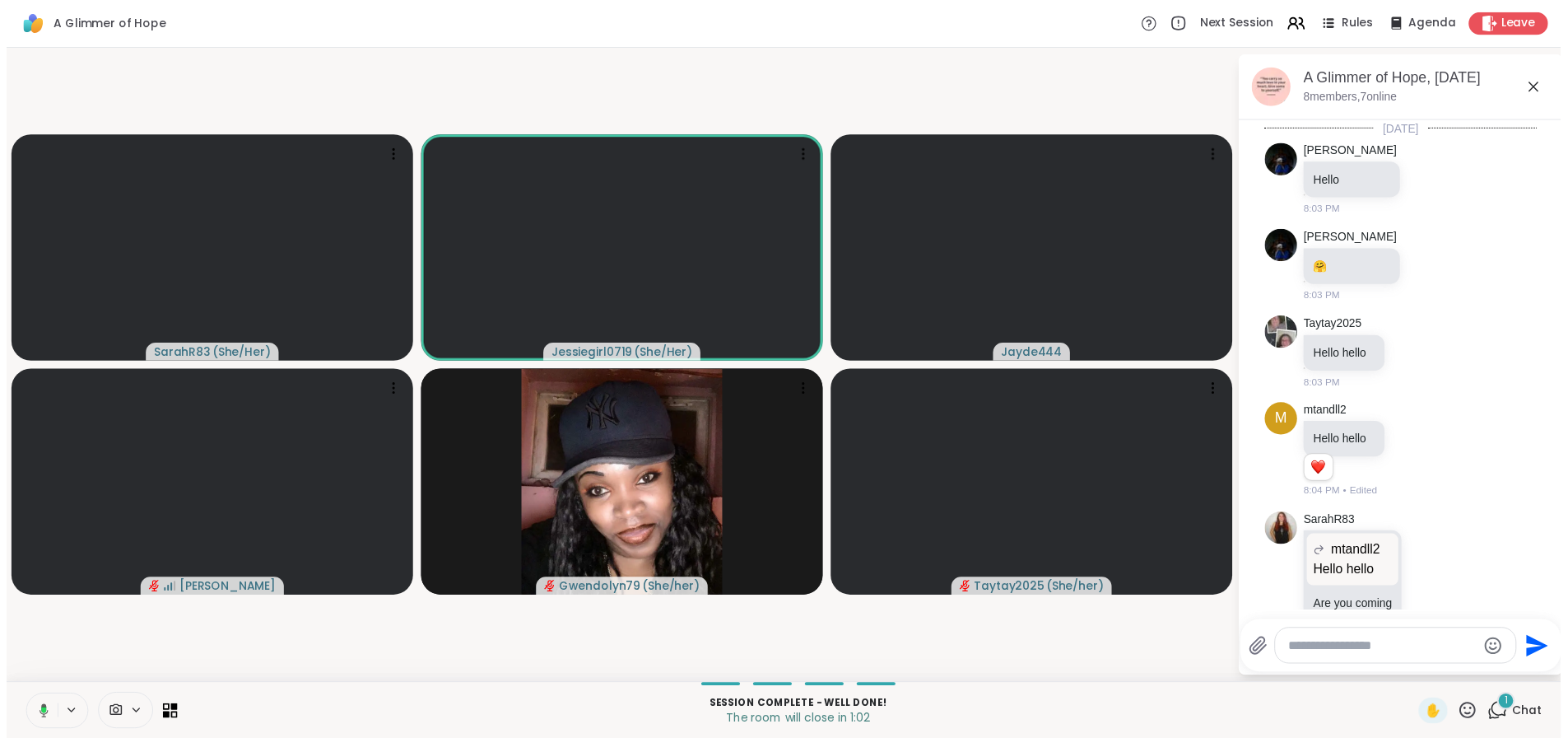
scroll to position [1880, 0]
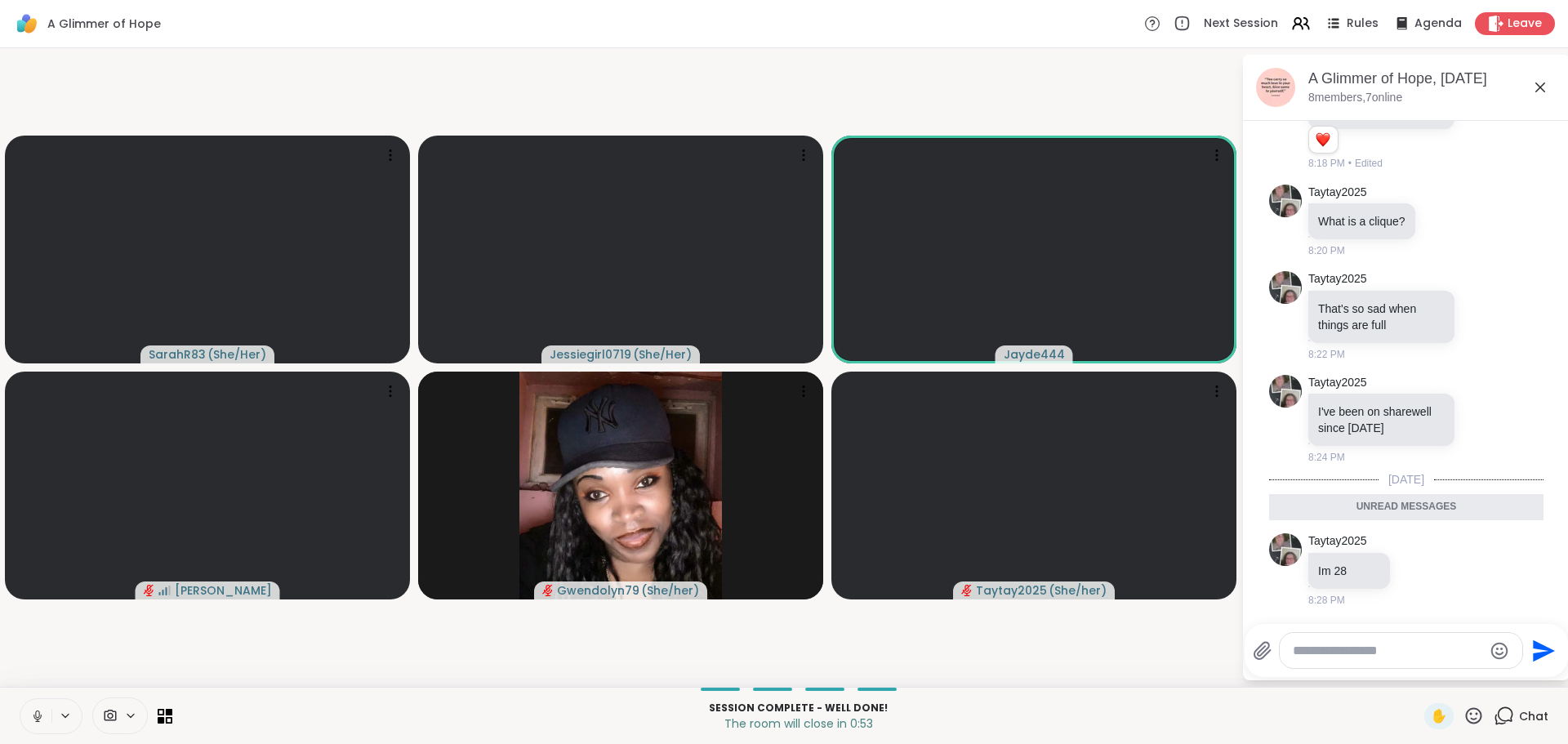
click at [1403, 653] on textarea "Type your message" at bounding box center [1388, 650] width 191 height 17
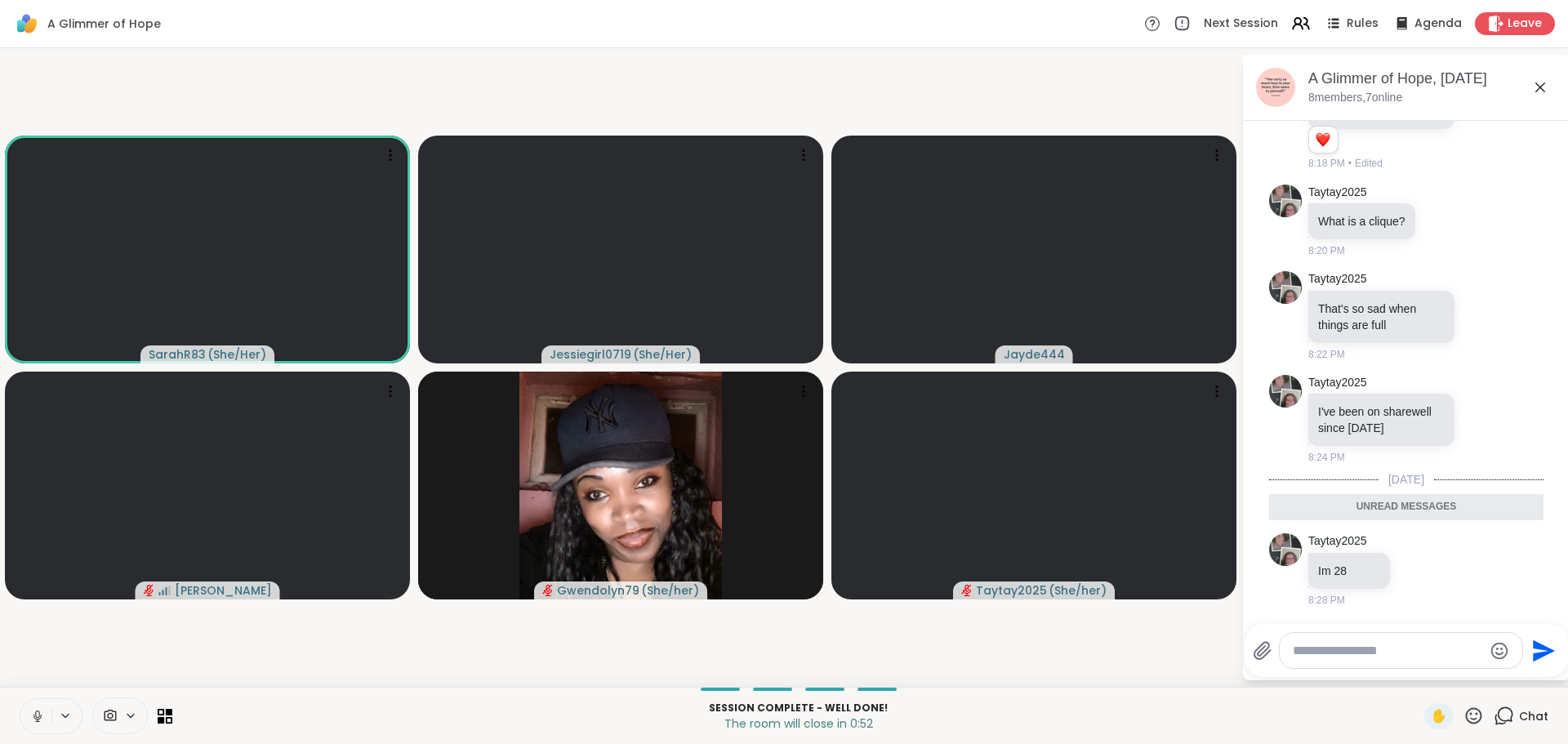
click at [1393, 655] on textarea "Type your message" at bounding box center [1388, 650] width 191 height 17
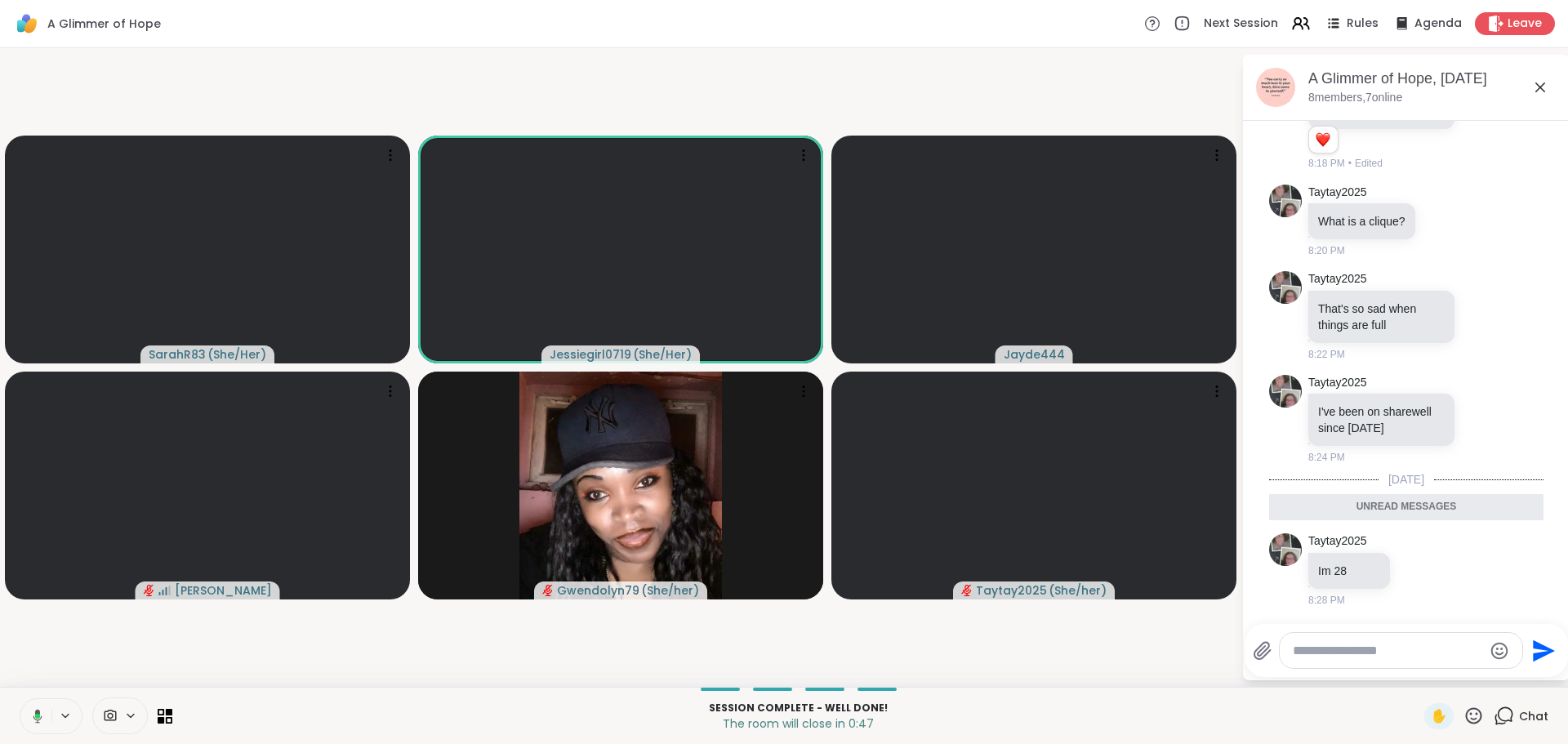
click at [1180, 627] on video-player-container "SarahR83 ( She/Her ) Jessiegirl0719 ( She/Her ) Jayde444 Sandra_D Gwendolyn79 (…" at bounding box center [620, 367] width 1221 height 626
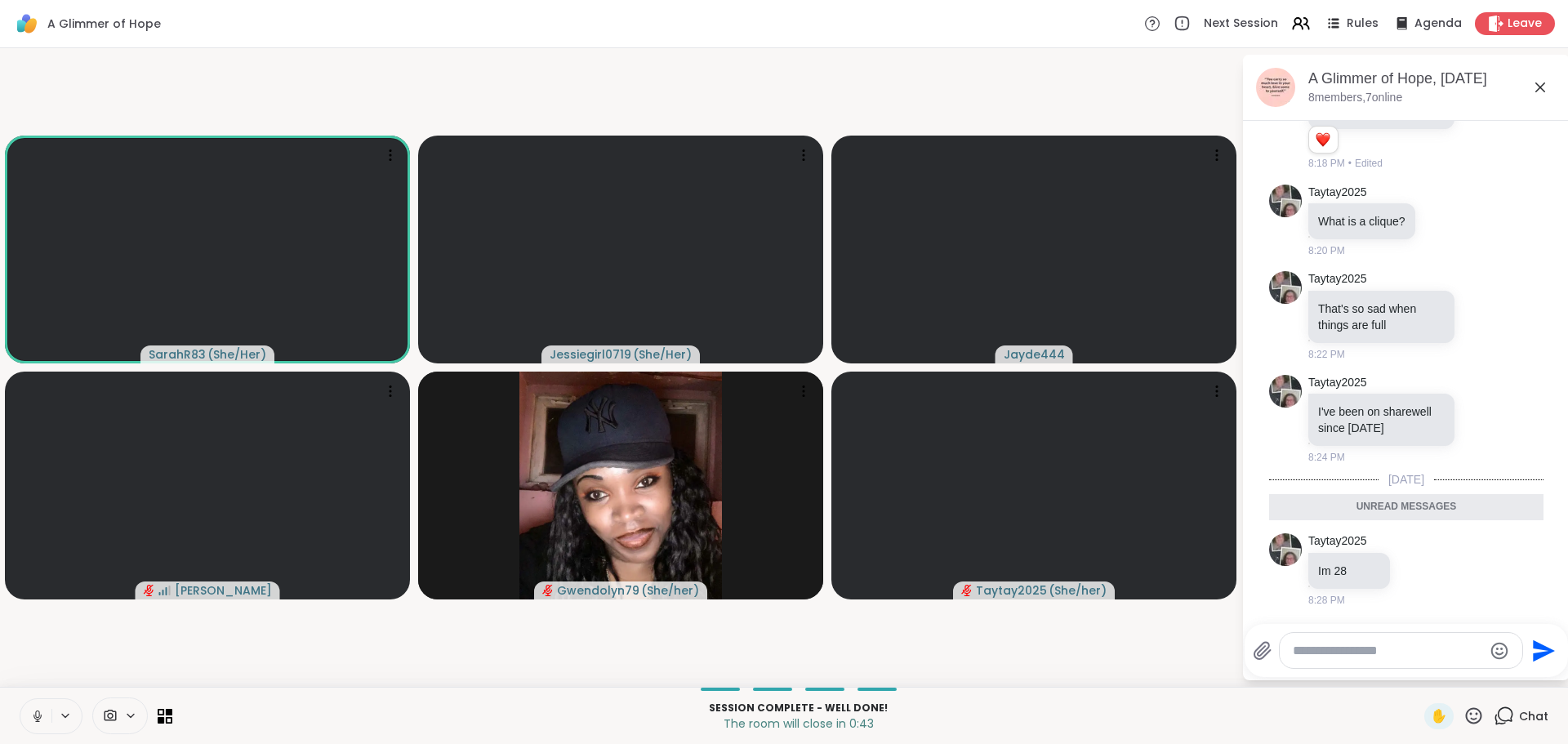
click at [1364, 652] on textarea "Type your message" at bounding box center [1388, 650] width 191 height 17
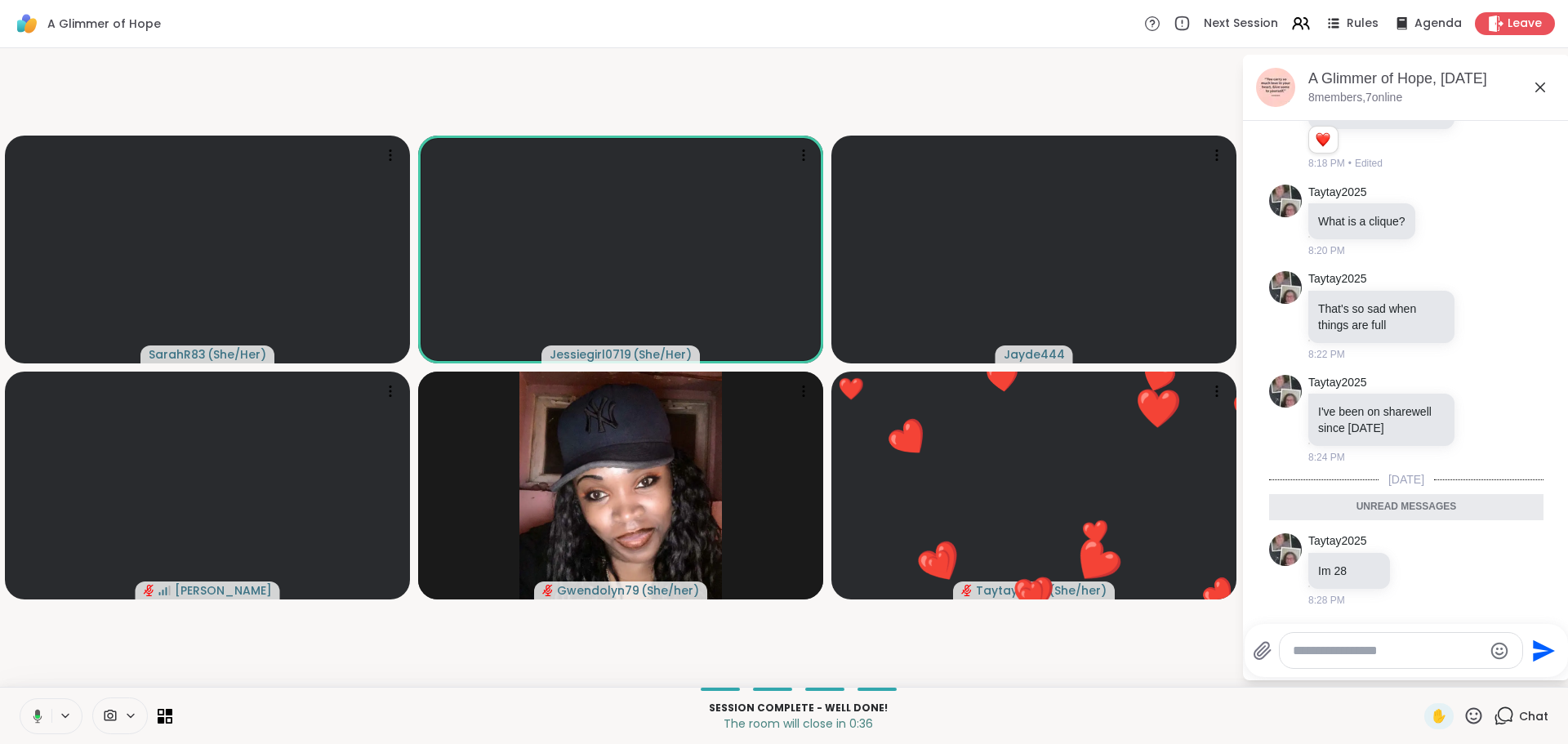
click at [1367, 652] on textarea "Type your message" at bounding box center [1388, 650] width 191 height 17
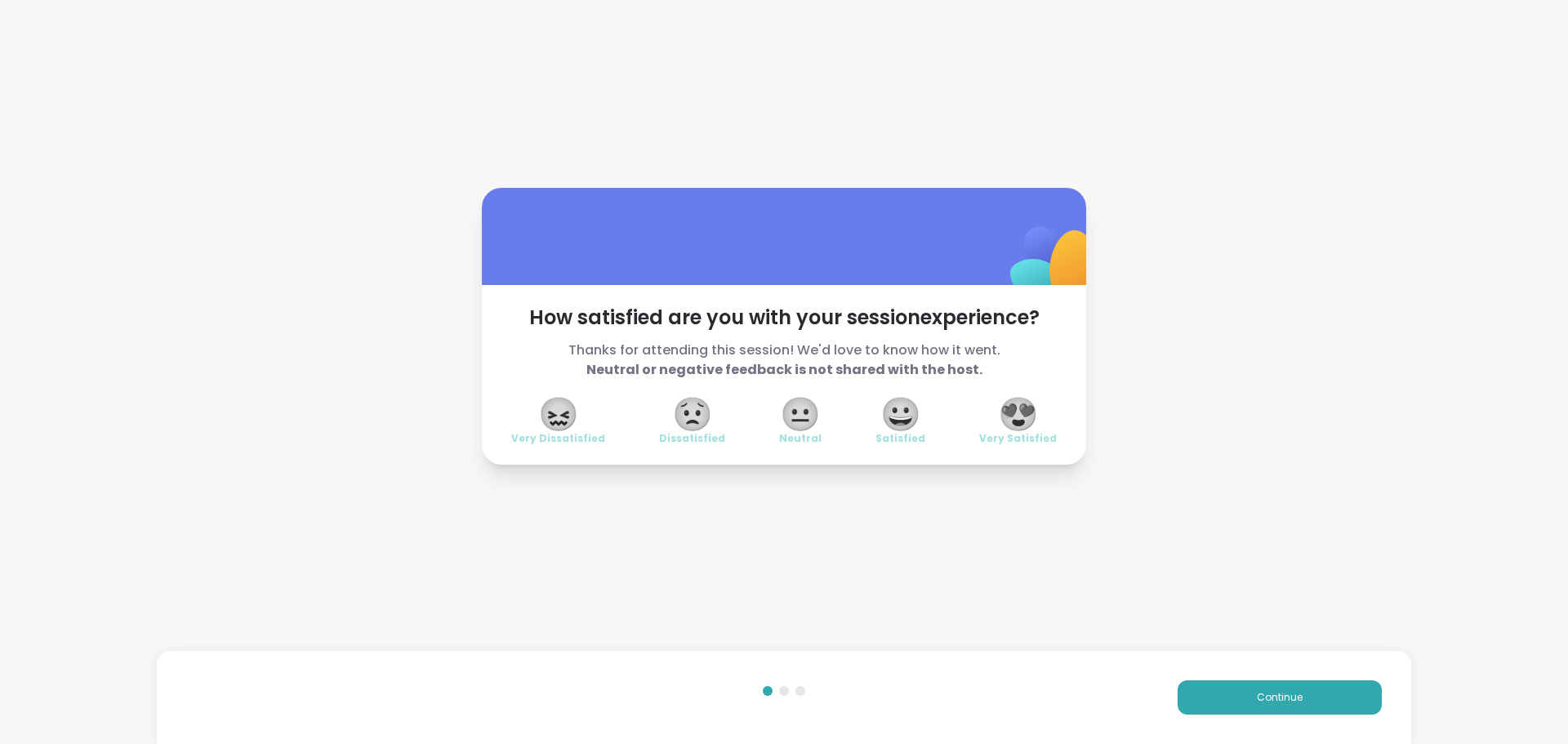
click at [1018, 410] on span "😍" at bounding box center [1018, 414] width 41 height 30
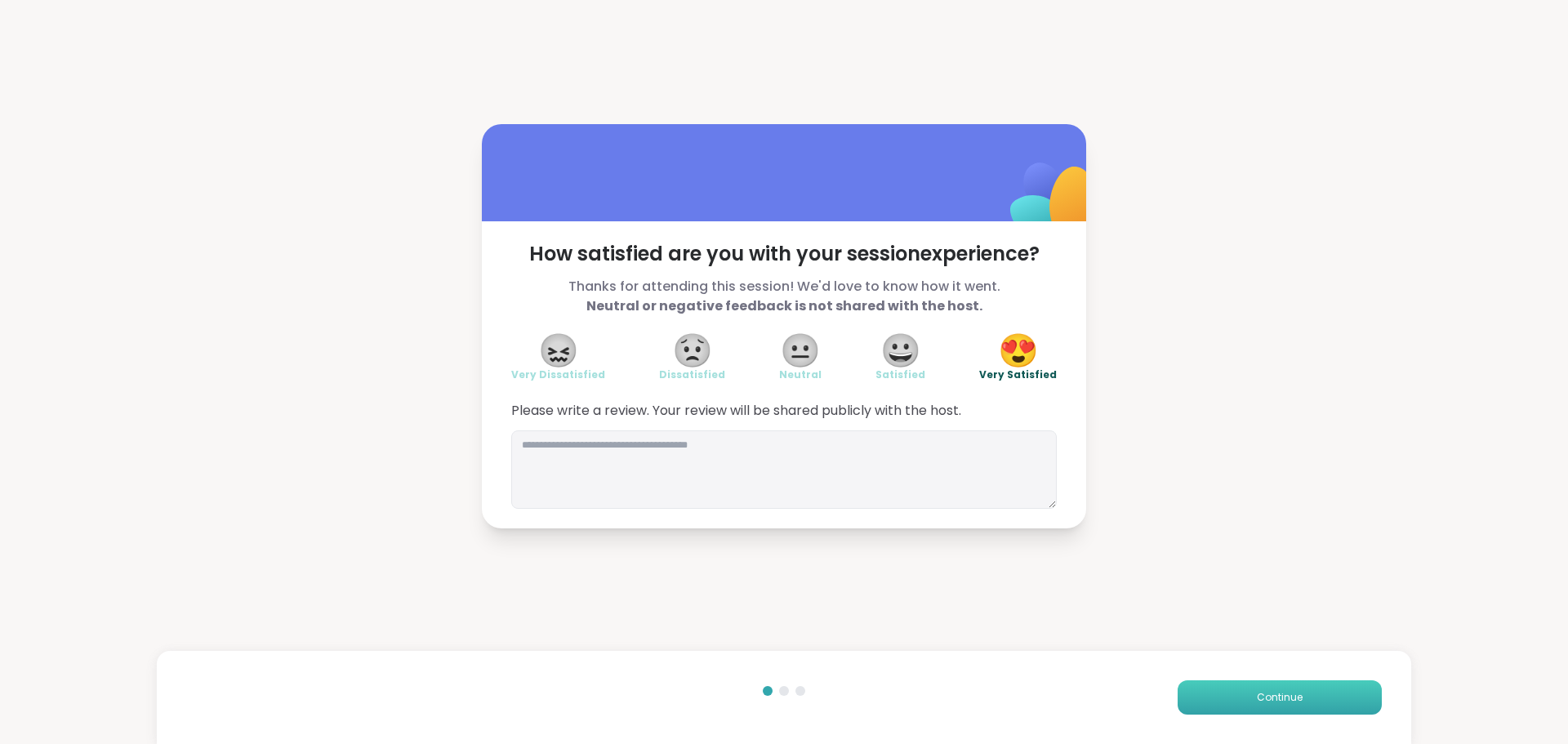
click at [1244, 681] on button "Continue" at bounding box center [1280, 696] width 205 height 34
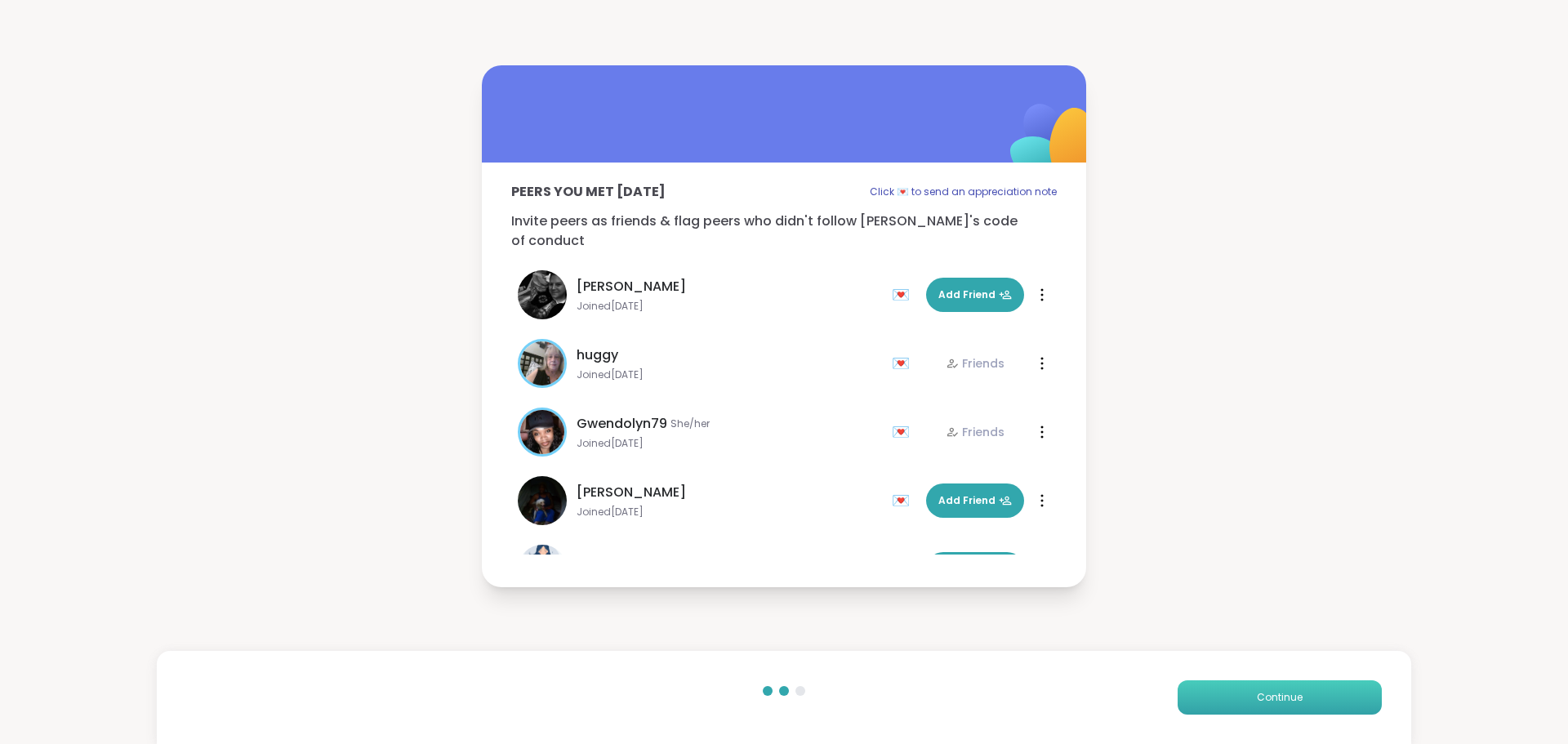
click at [1244, 681] on button "Continue" at bounding box center [1280, 696] width 205 height 34
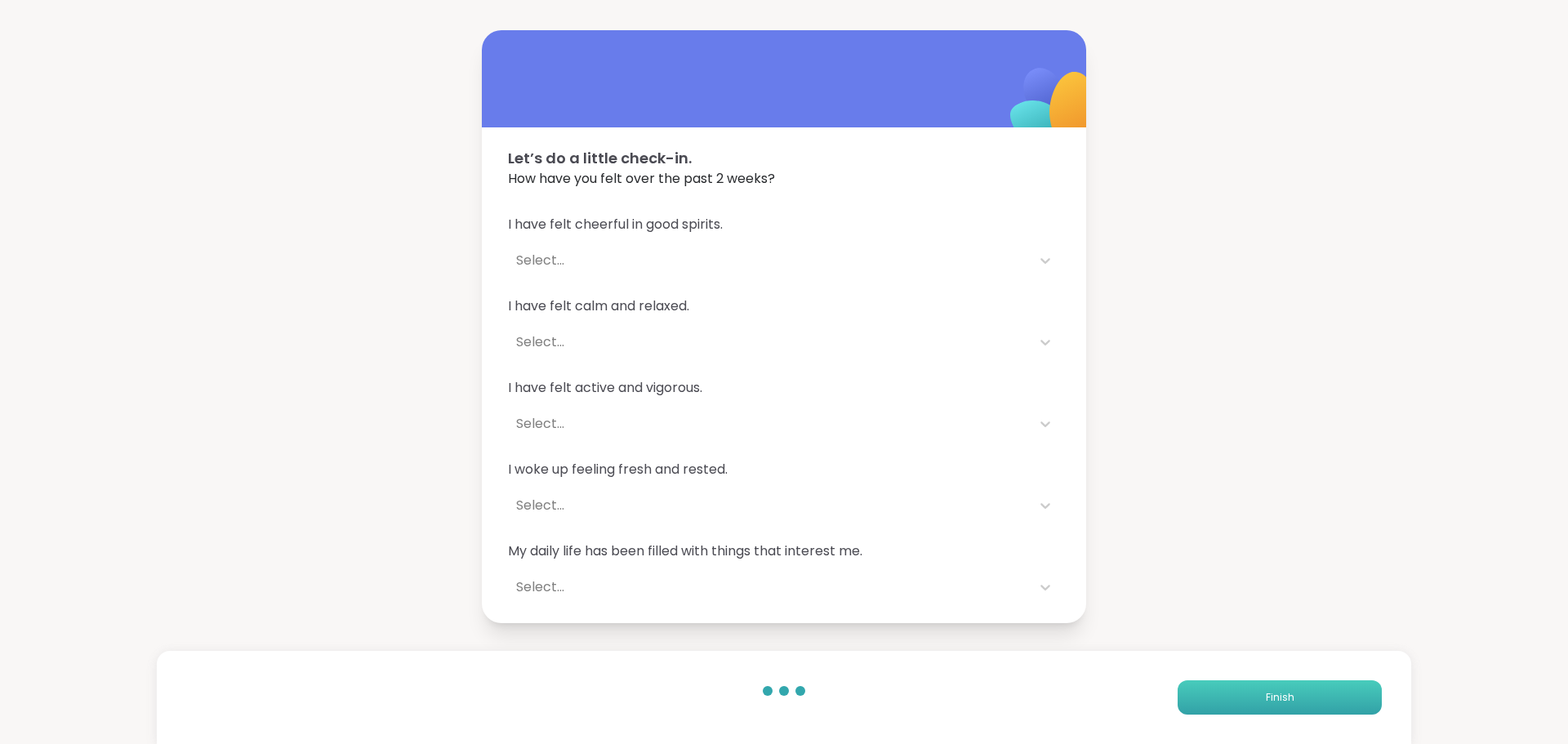
click at [1244, 681] on button "Finish" at bounding box center [1280, 696] width 205 height 34
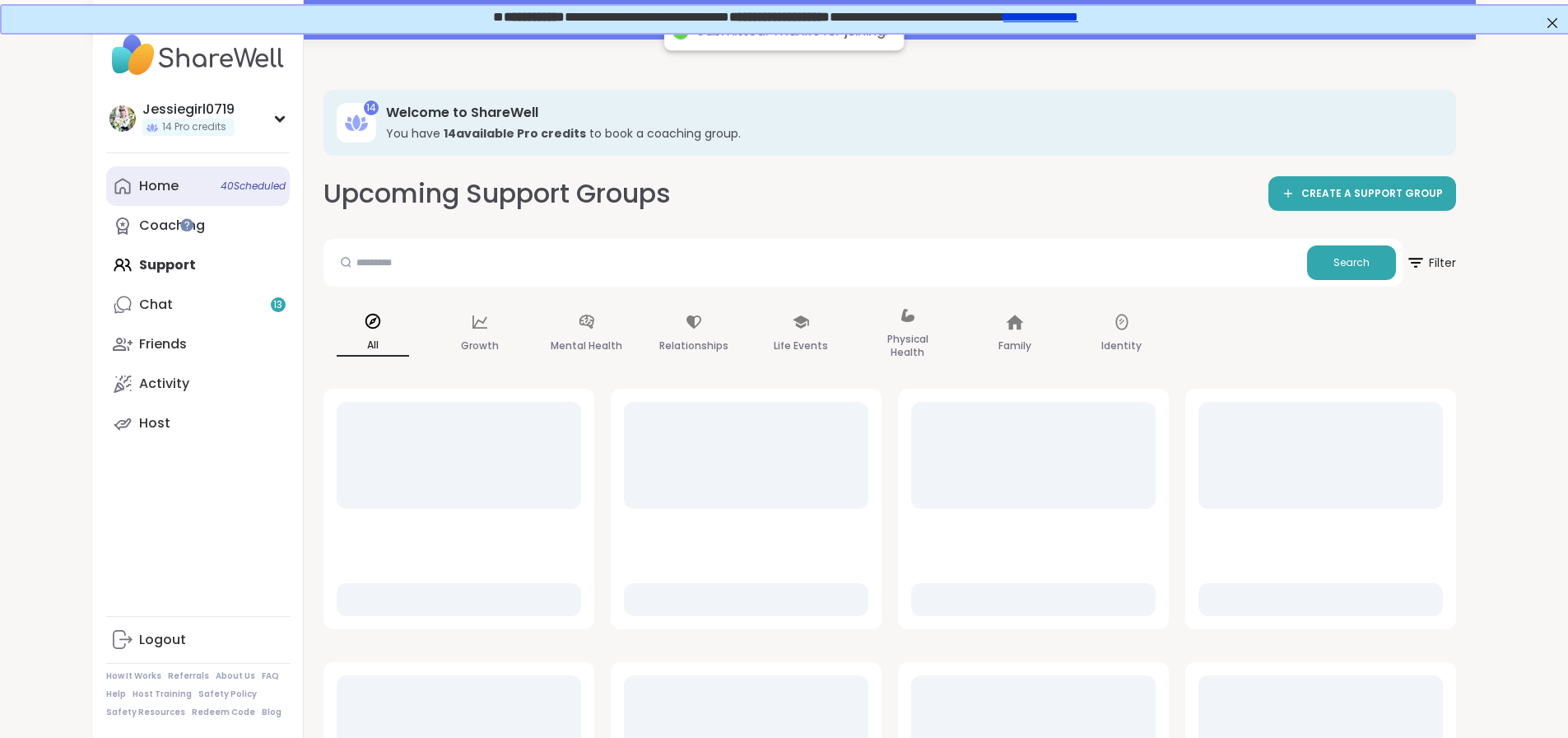
click at [140, 177] on div "Home 40 Scheduled" at bounding box center [159, 186] width 39 height 18
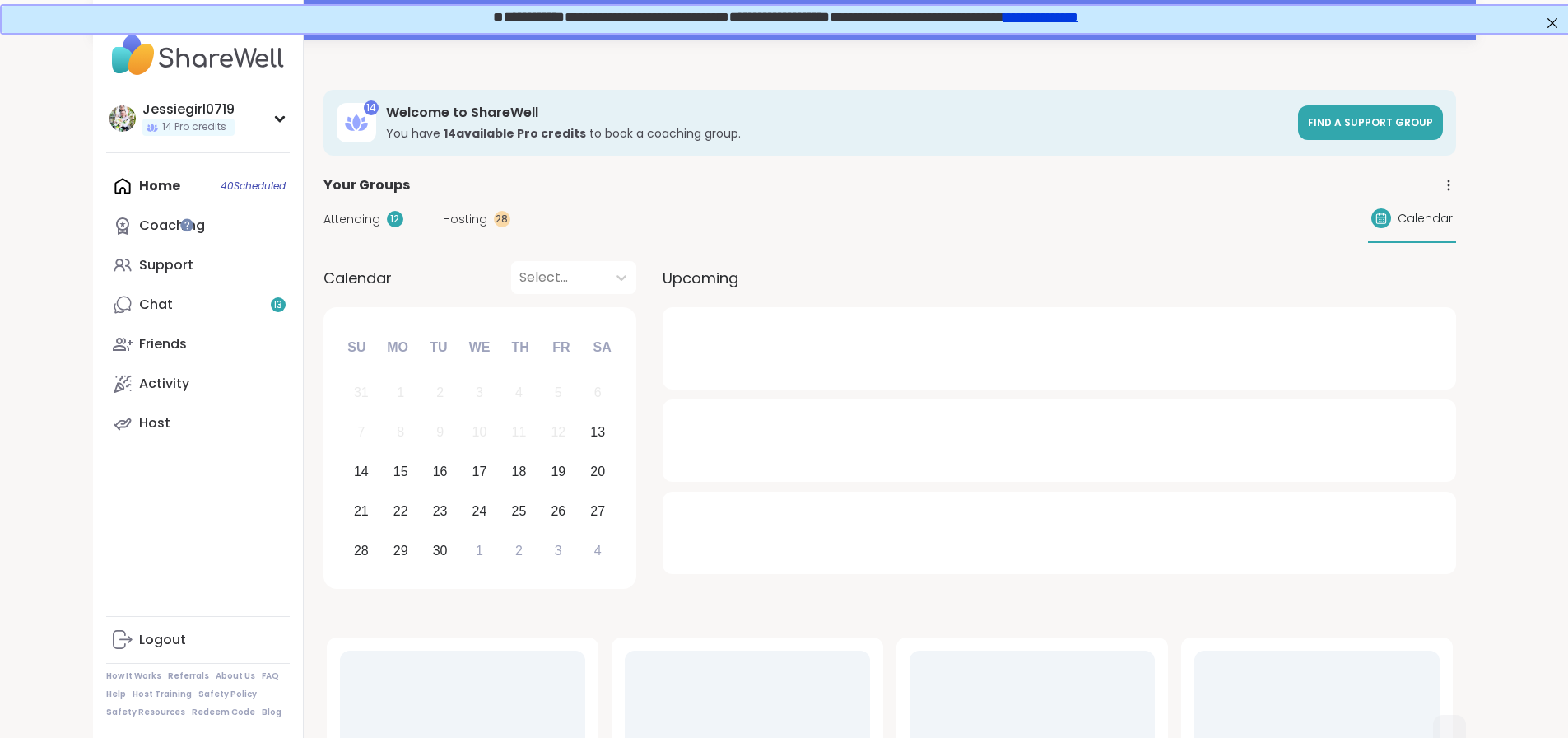
click at [324, 207] on div "Attending 12 Hosting 28 Calendar" at bounding box center [890, 219] width 1133 height 47
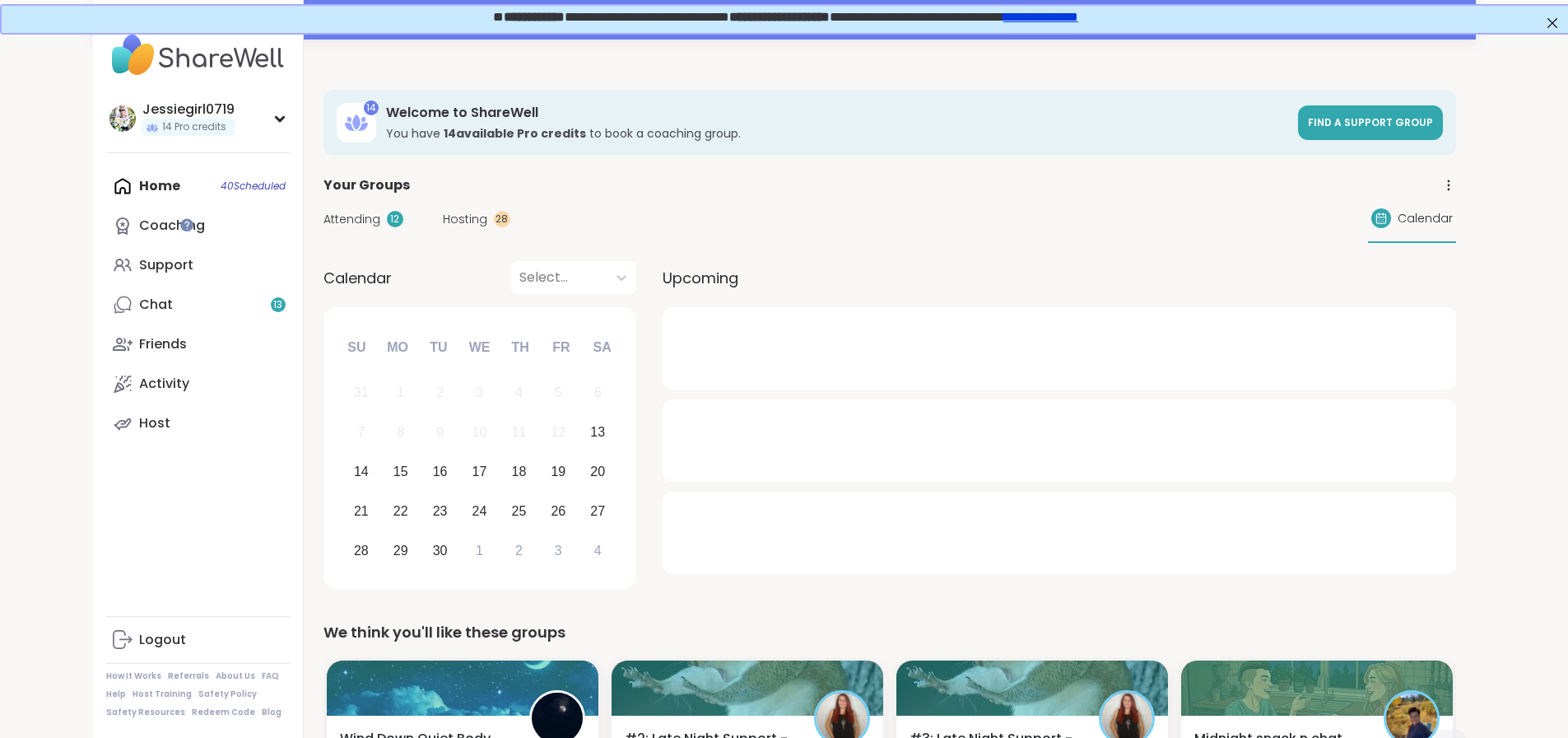
click at [324, 219] on span "Attending" at bounding box center [352, 219] width 57 height 18
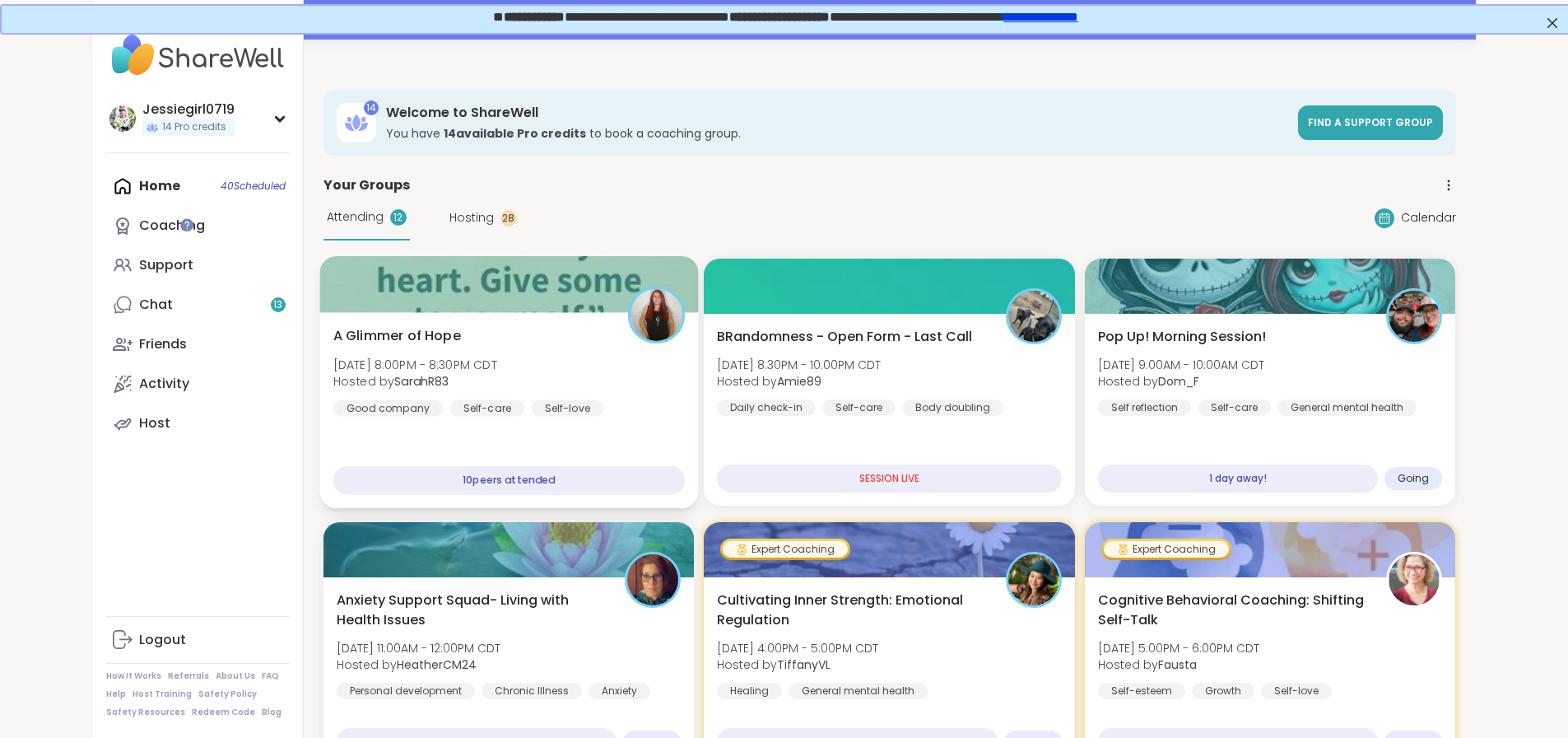
click at [333, 330] on span "A Glimmer of Hope" at bounding box center [396, 335] width 127 height 20
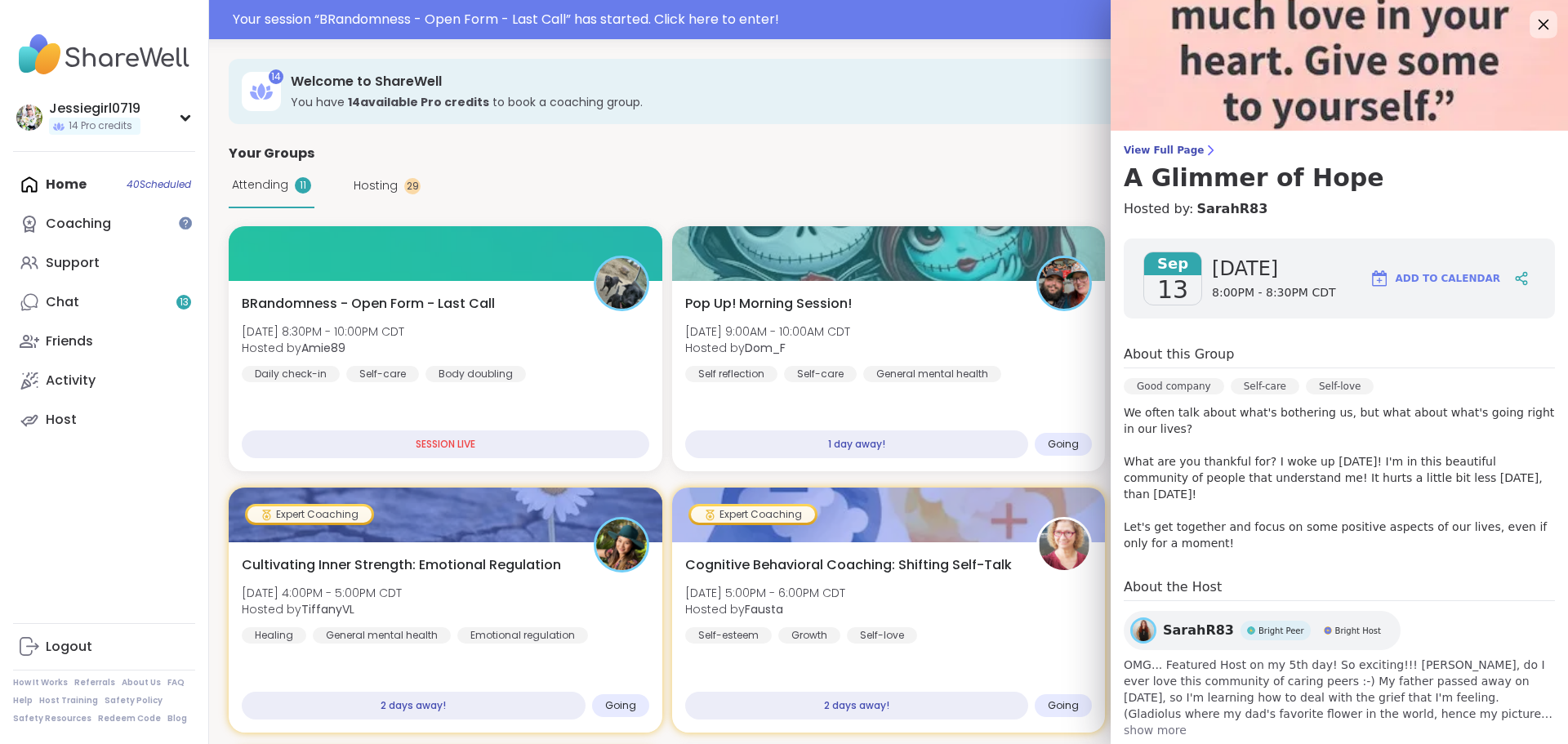
click at [1533, 23] on icon at bounding box center [1543, 23] width 20 height 20
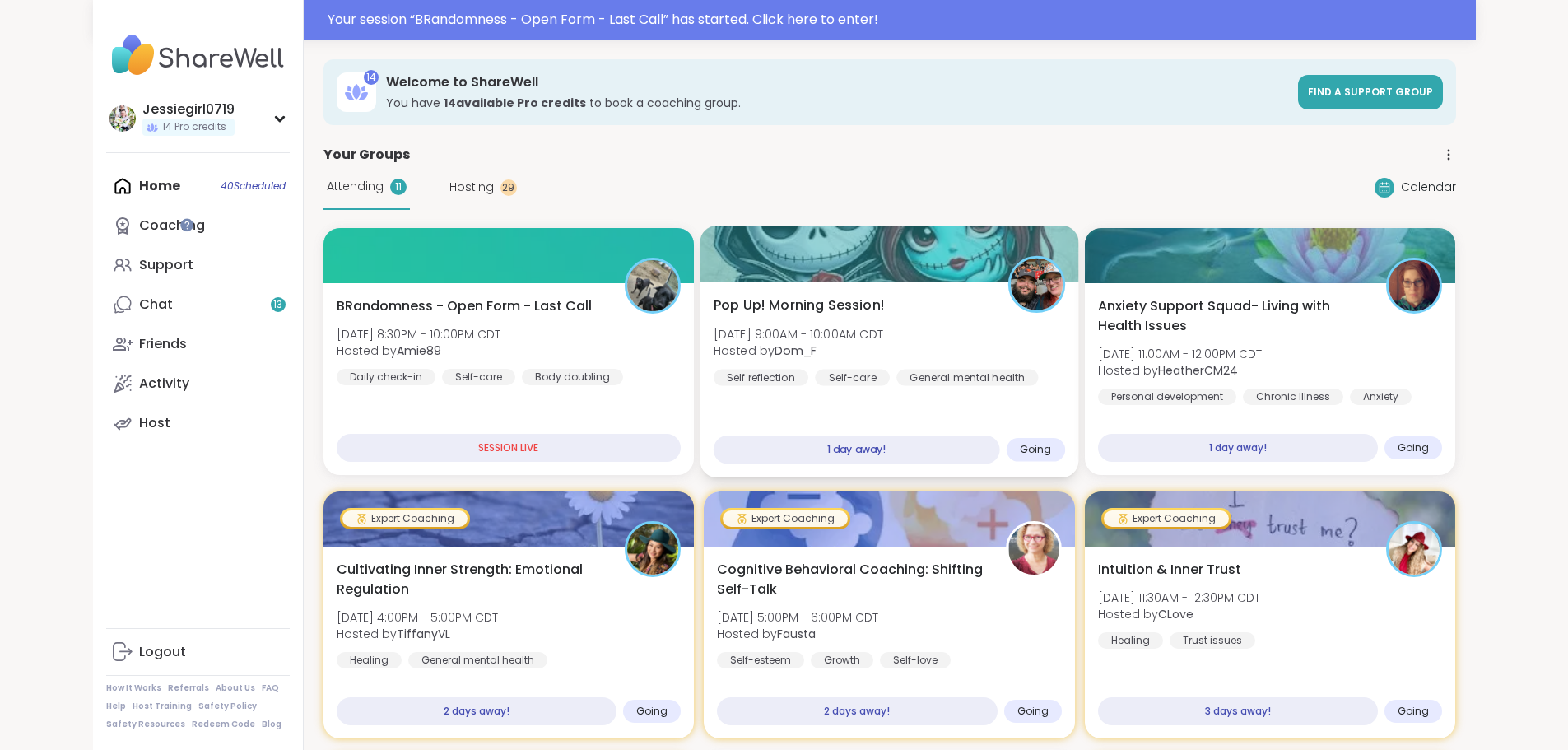
click at [775, 351] on b "Dom_F" at bounding box center [796, 350] width 42 height 17
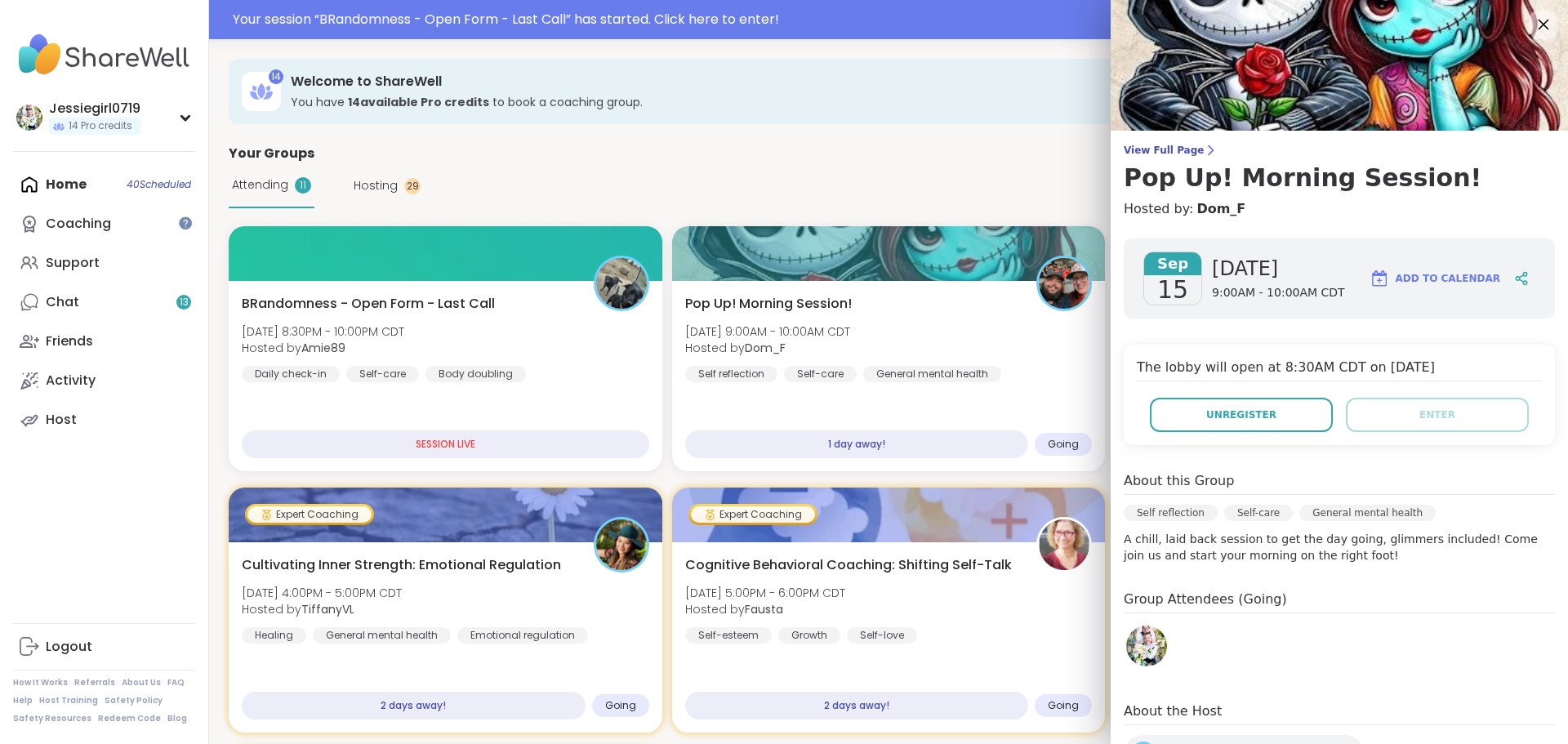
click at [1533, 17] on icon at bounding box center [1543, 23] width 20 height 20
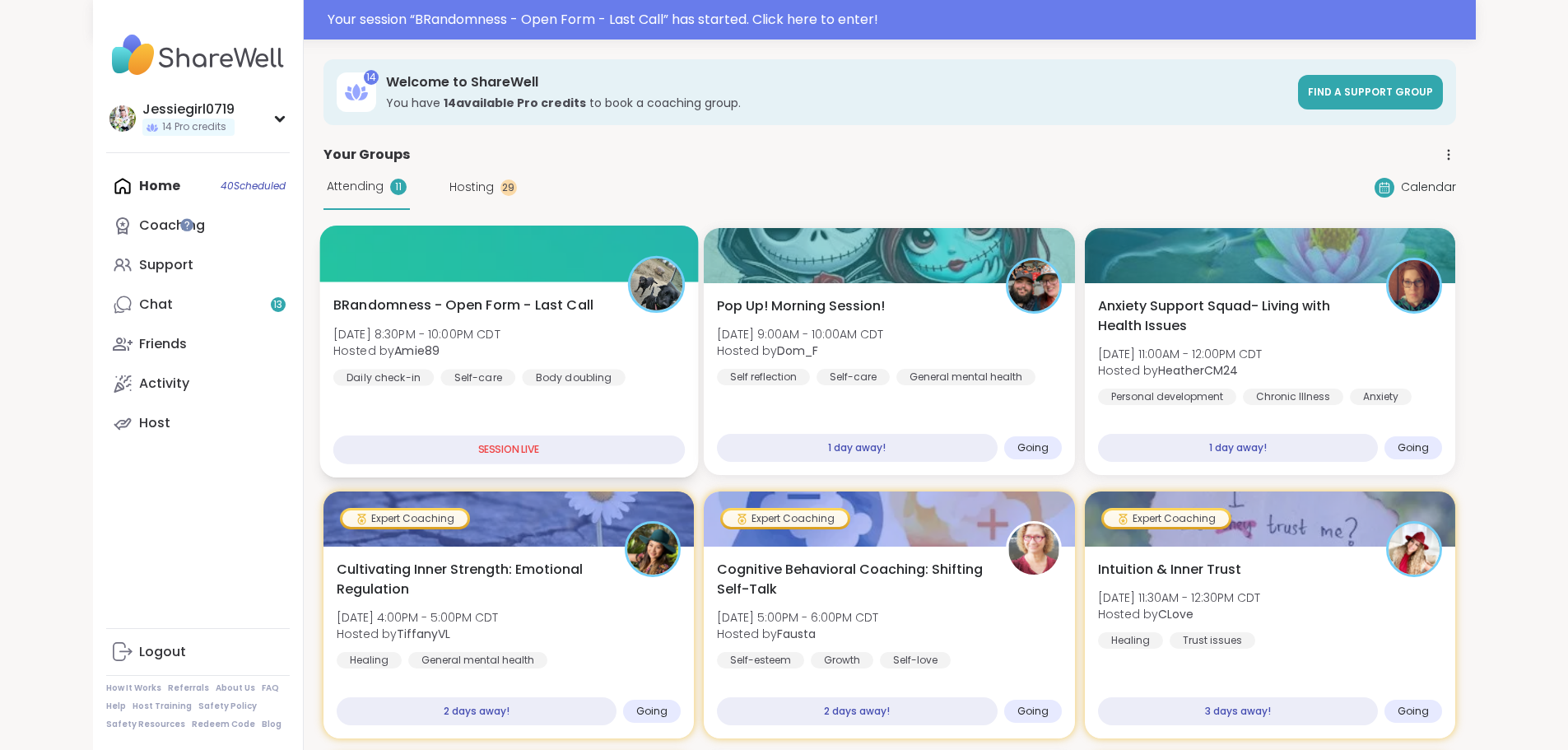
click at [539, 342] on div "BRandomness - Open Form - Last Call Sat, Sep 13 | 8:30PM - 10:00PM CDT Hosted b…" at bounding box center [508, 340] width 352 height 90
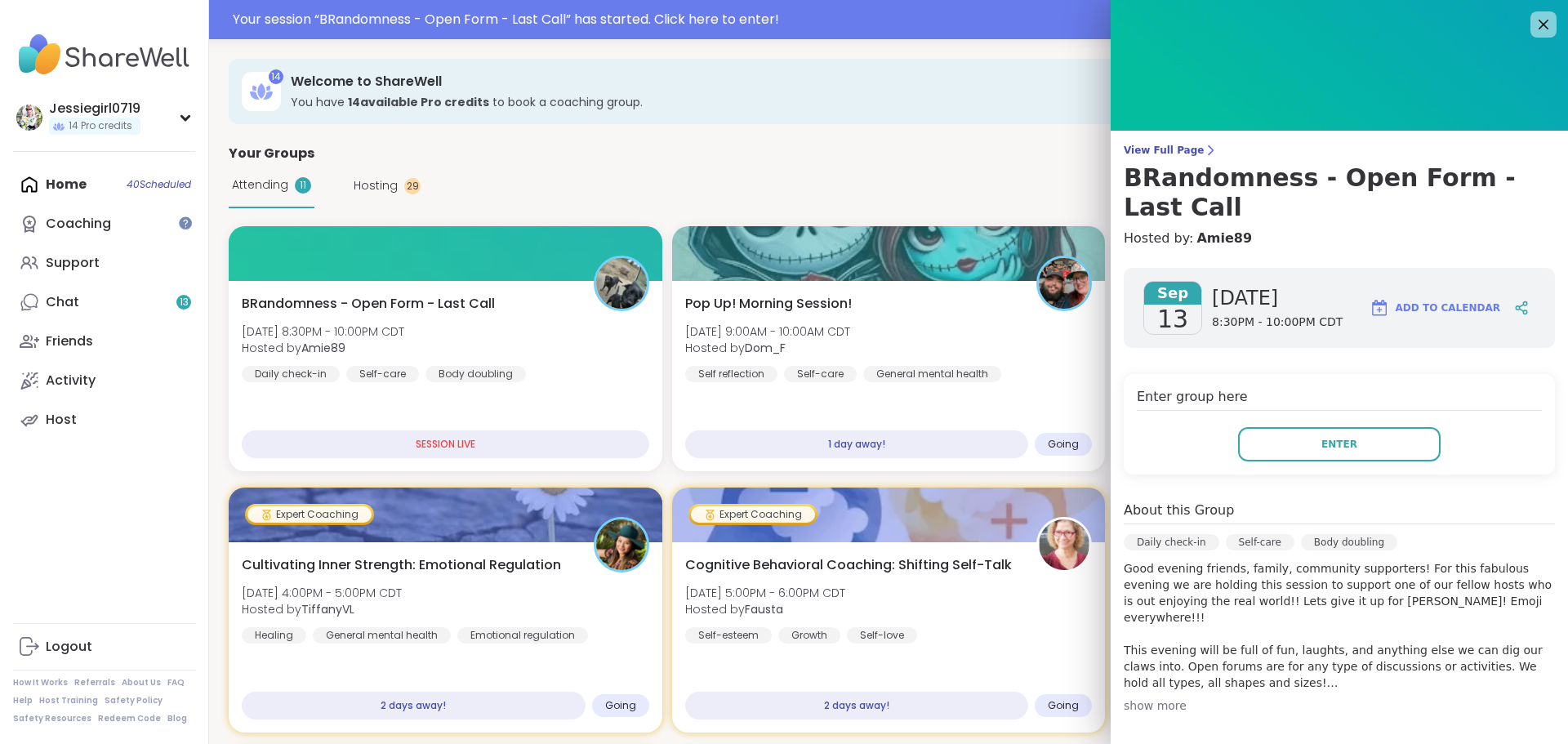
click at [1354, 419] on div "Enter group here Enter" at bounding box center [1339, 424] width 431 height 100
click at [1363, 442] on button "Enter" at bounding box center [1339, 444] width 203 height 34
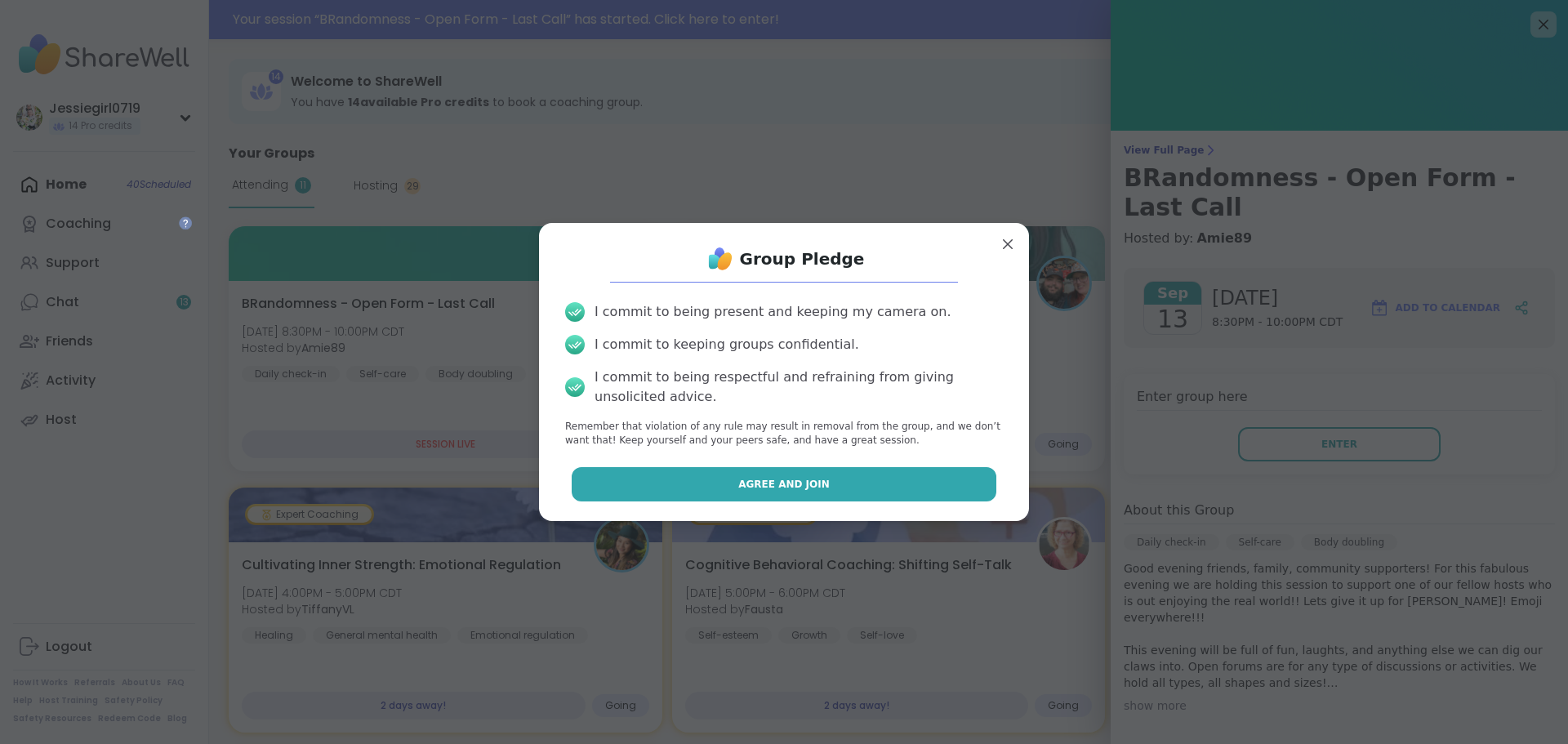
click at [924, 490] on button "Agree and Join" at bounding box center [784, 484] width 426 height 34
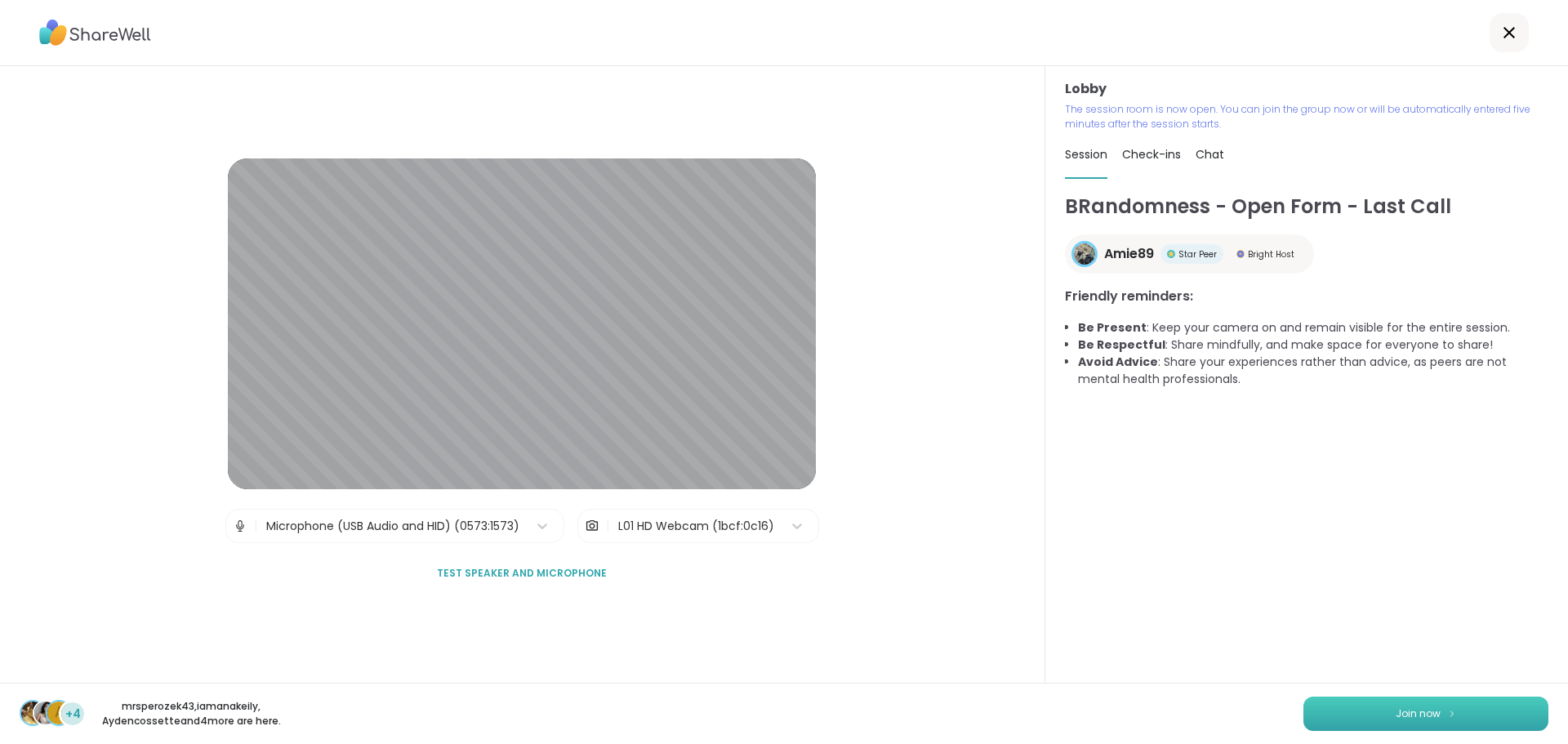
click at [1447, 709] on img at bounding box center [1451, 713] width 10 height 9
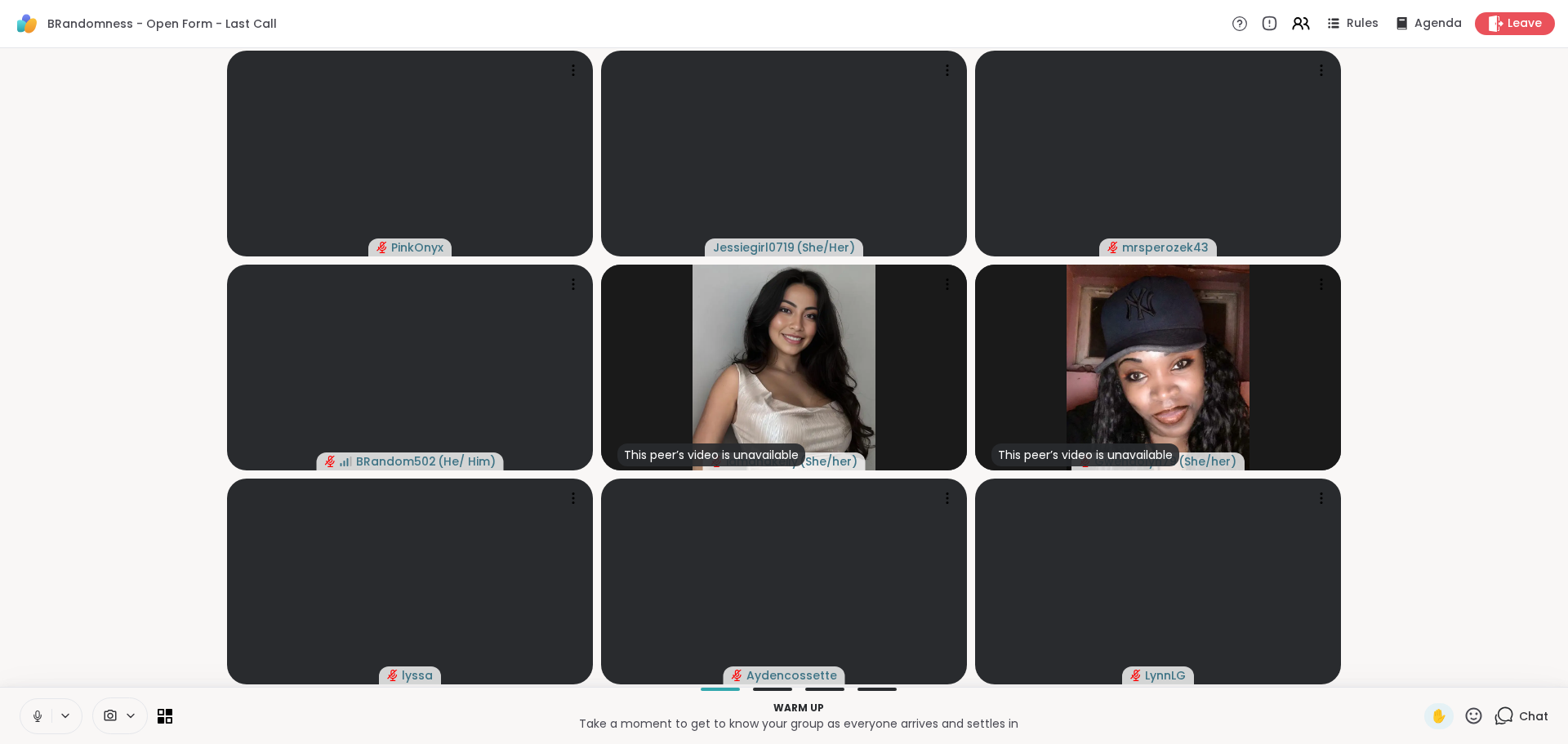
click at [1497, 707] on icon at bounding box center [1504, 715] width 20 height 20
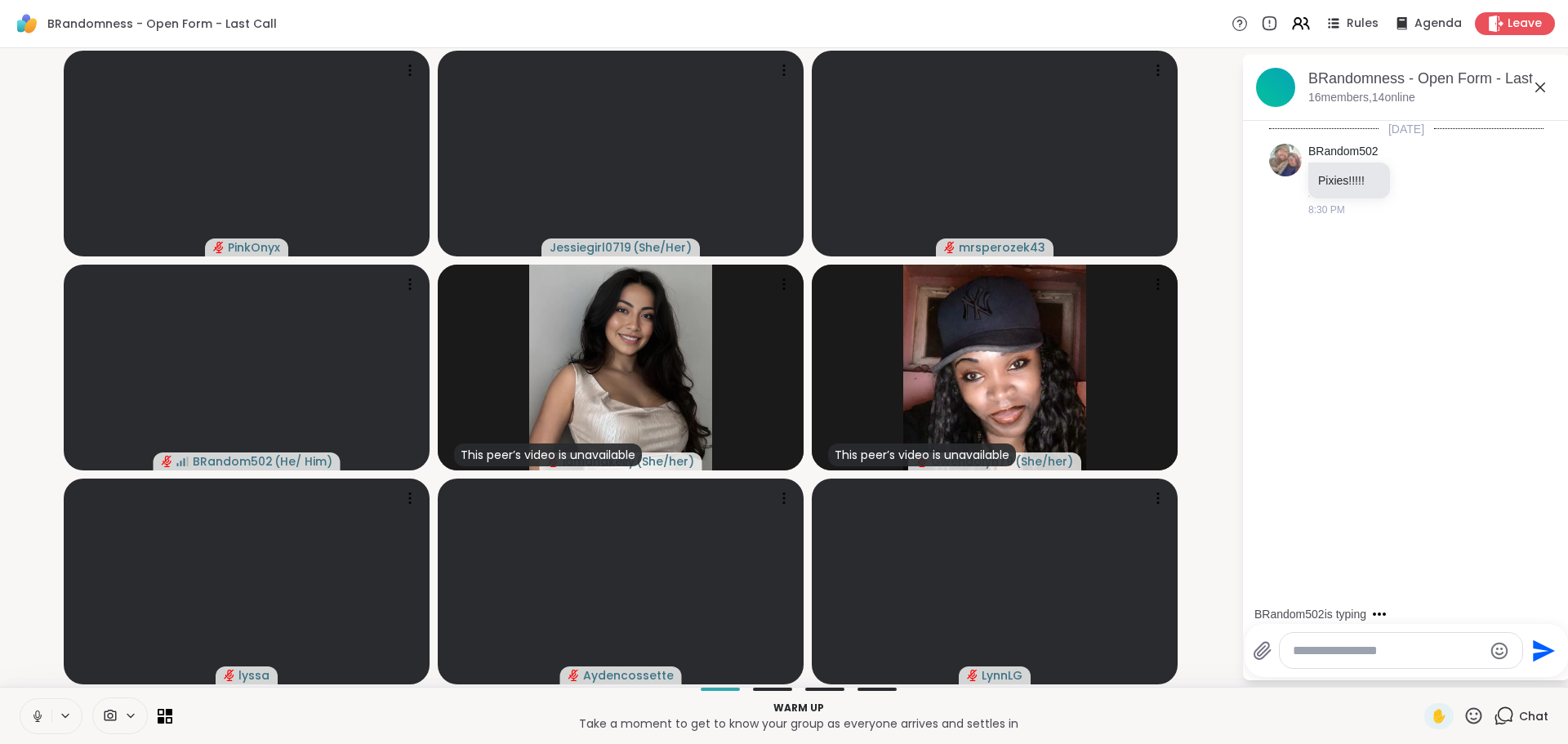
click at [1390, 639] on div at bounding box center [1401, 650] width 243 height 35
click at [1405, 656] on textarea "Type your message" at bounding box center [1388, 650] width 191 height 17
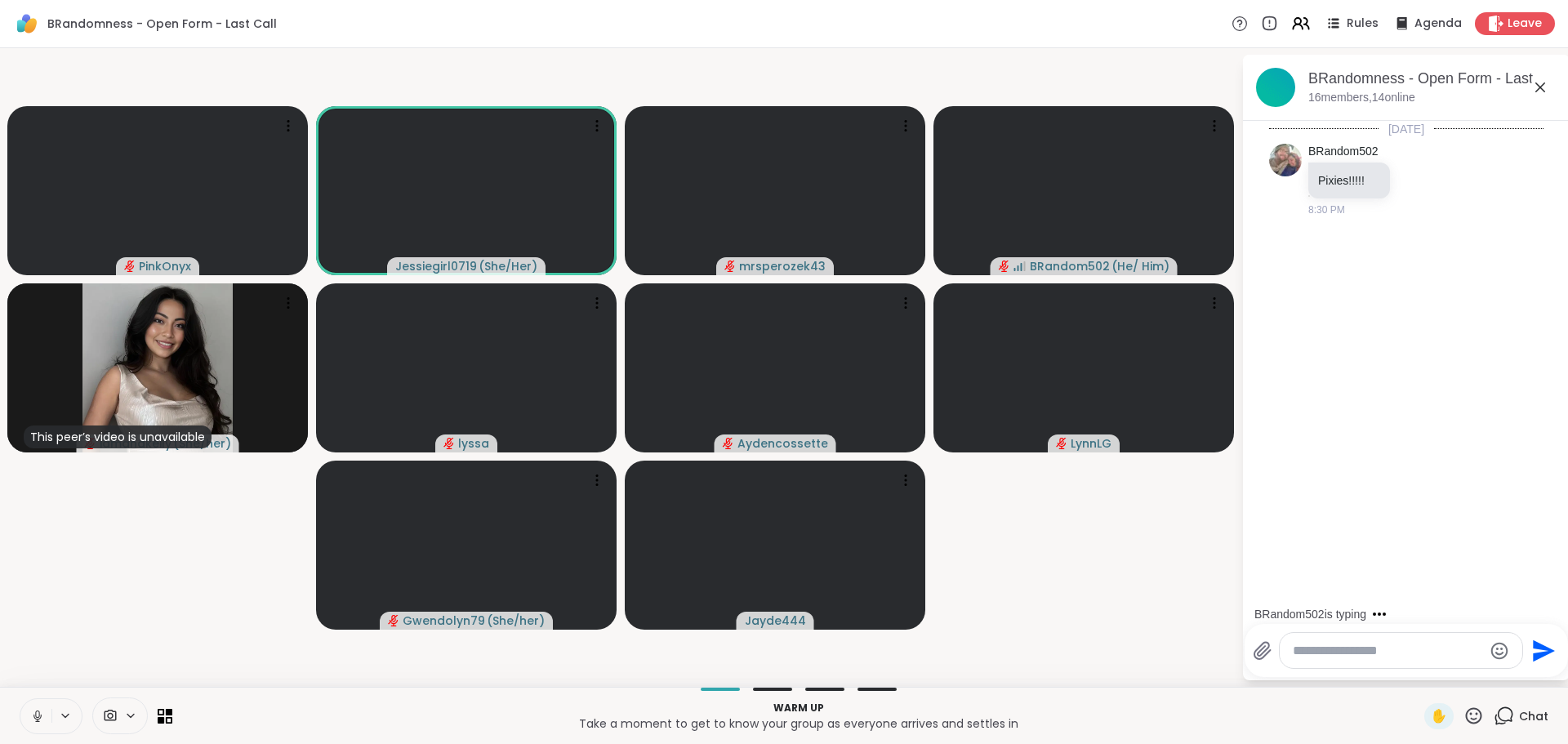
click at [1396, 647] on textarea "Type your message" at bounding box center [1388, 650] width 191 height 17
click at [1378, 647] on textarea "Type your message" at bounding box center [1388, 650] width 191 height 17
click at [1368, 648] on textarea "Type your message" at bounding box center [1388, 650] width 191 height 17
type textarea "**********"
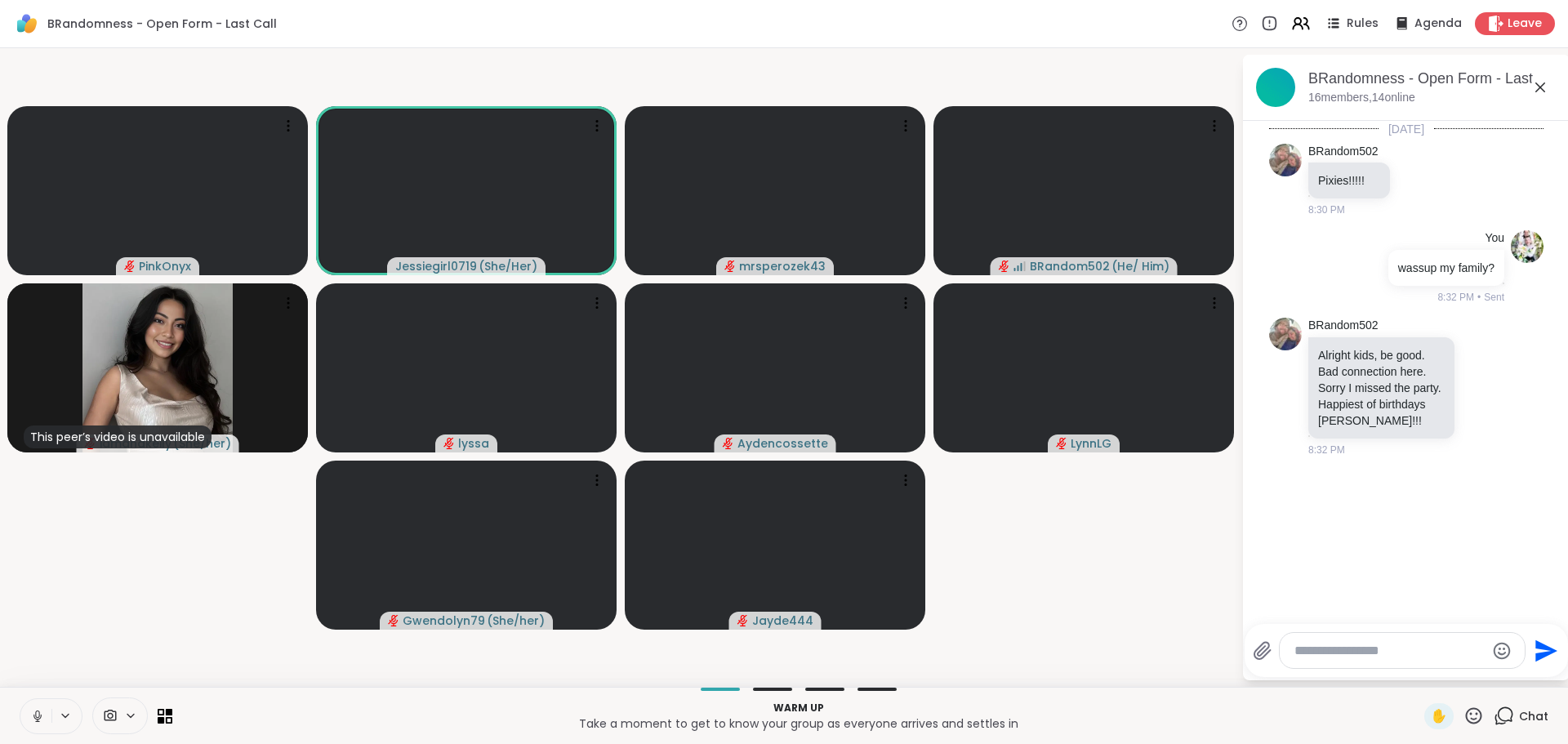
click at [1375, 655] on textarea "Type your message" at bounding box center [1390, 650] width 191 height 17
click at [1382, 658] on textarea "Type your message" at bounding box center [1390, 650] width 191 height 17
click at [1374, 604] on span "lyssa" at bounding box center [1393, 607] width 123 height 17
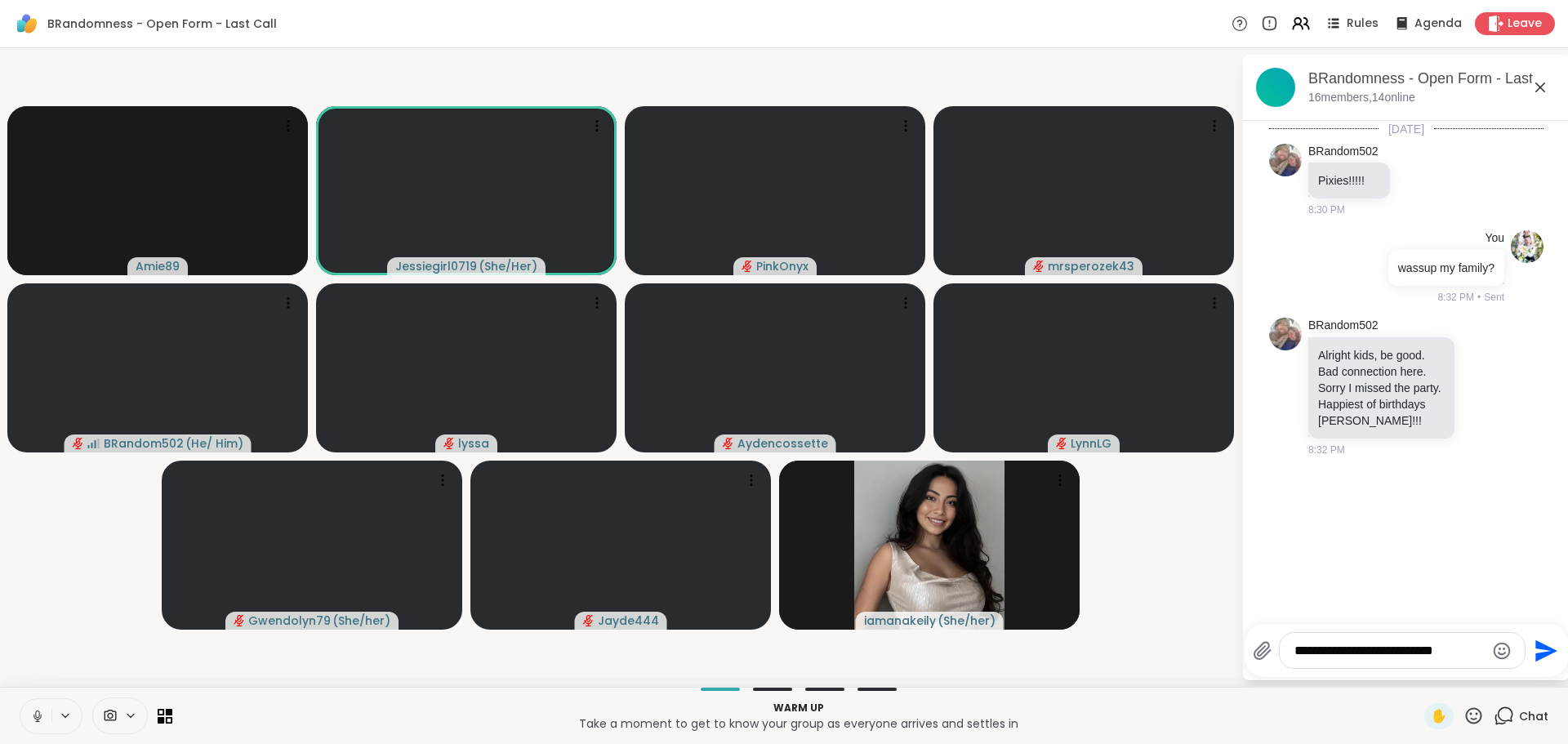
type textarea "**********"
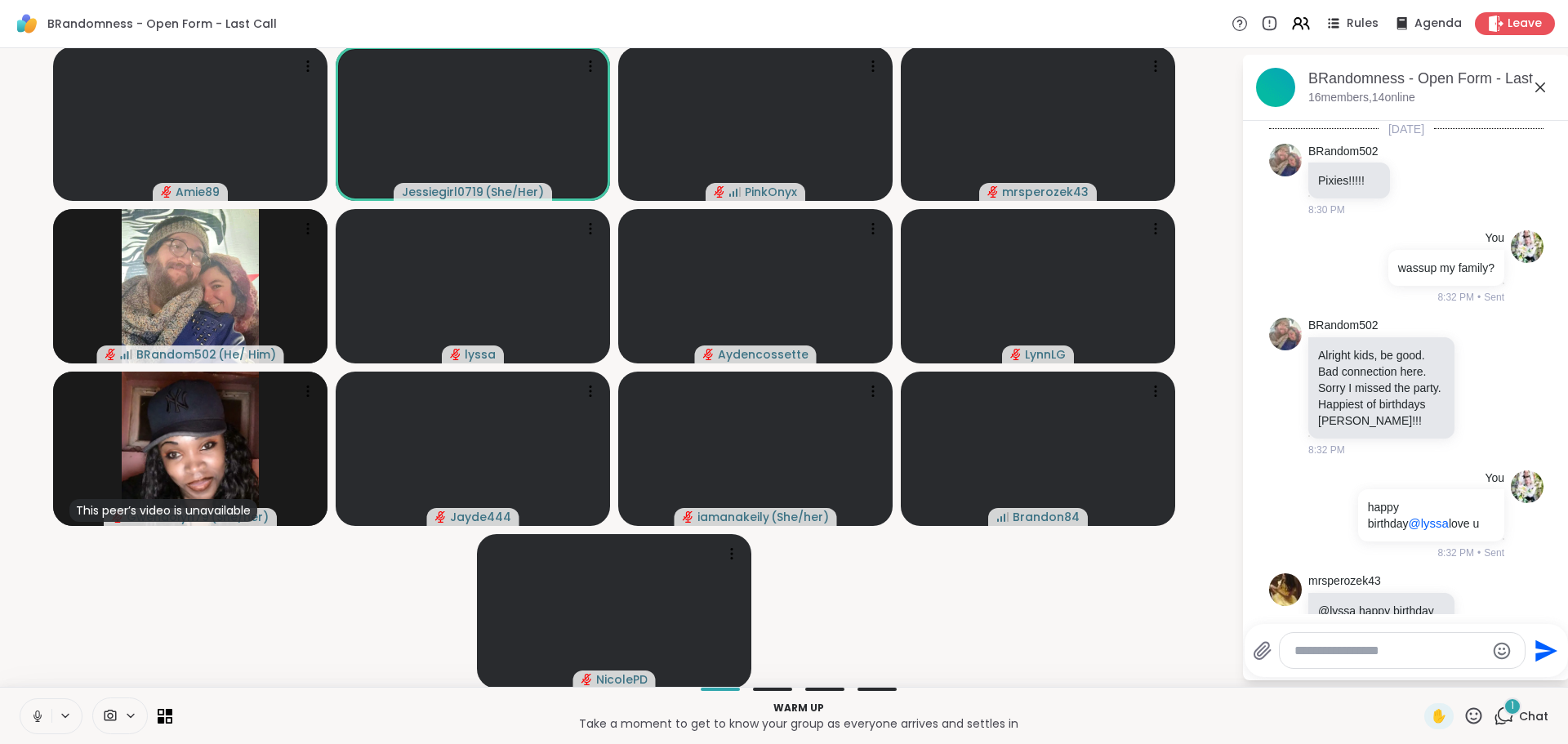
scroll to position [57, 0]
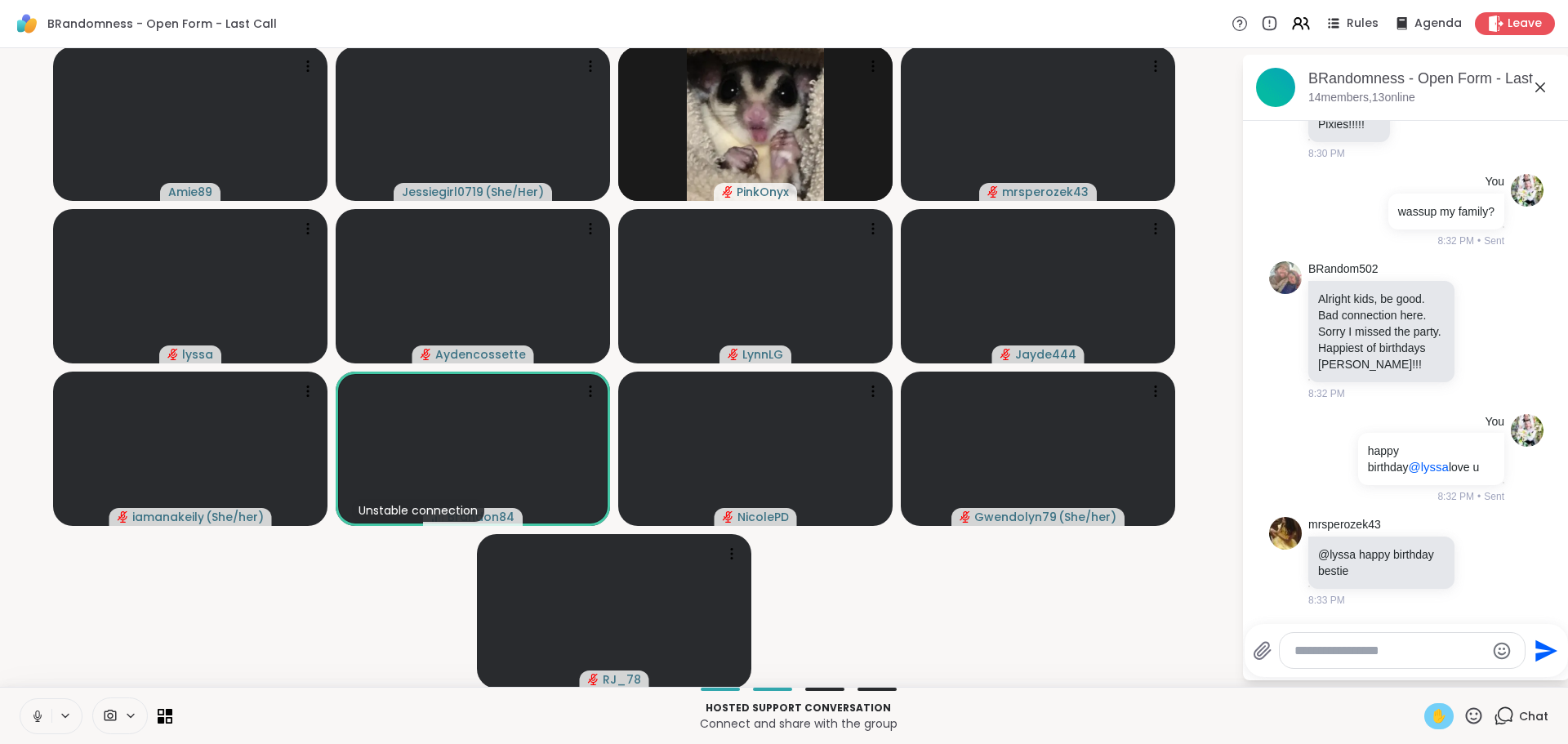
click at [1431, 714] on span "✋" at bounding box center [1439, 715] width 17 height 20
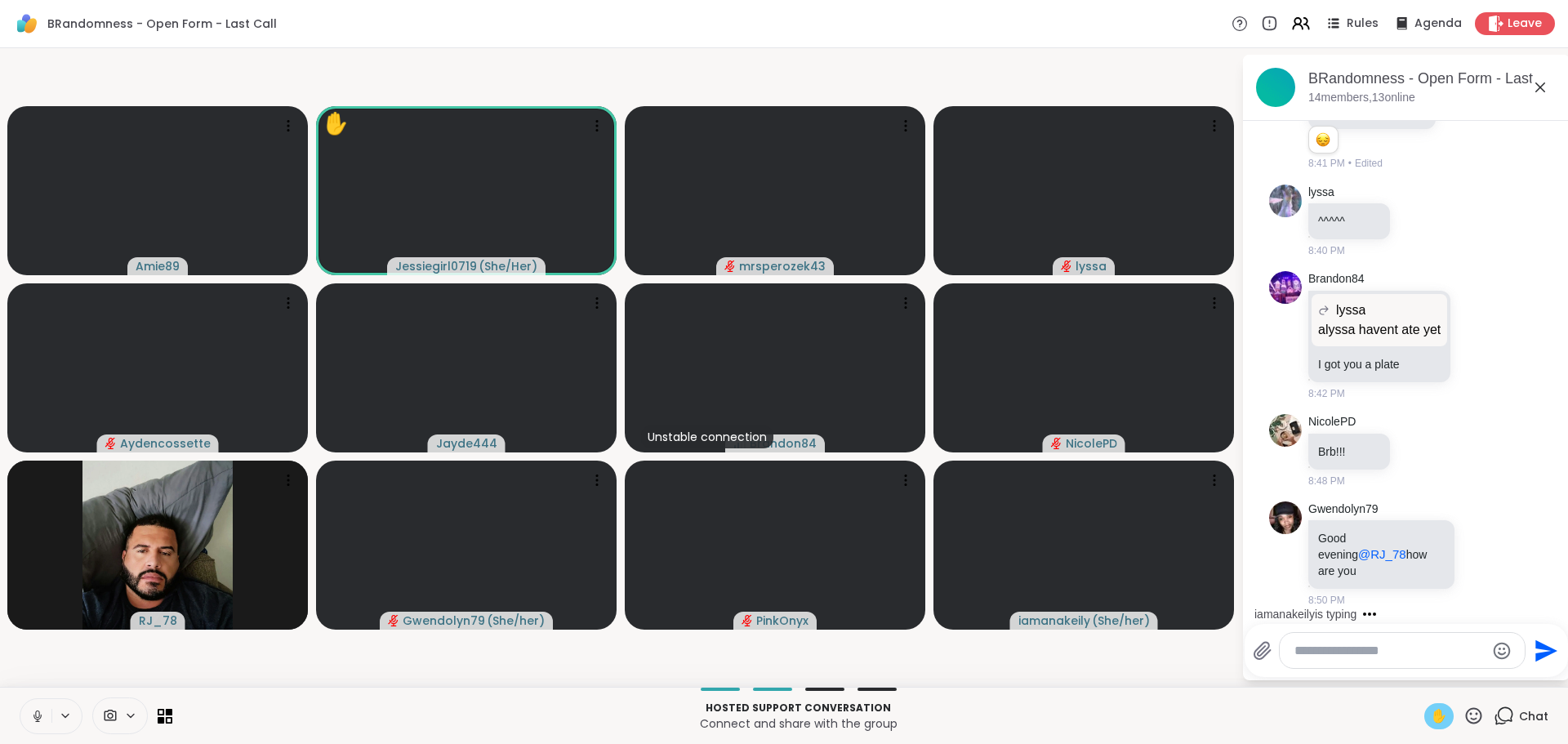
scroll to position [1003, 0]
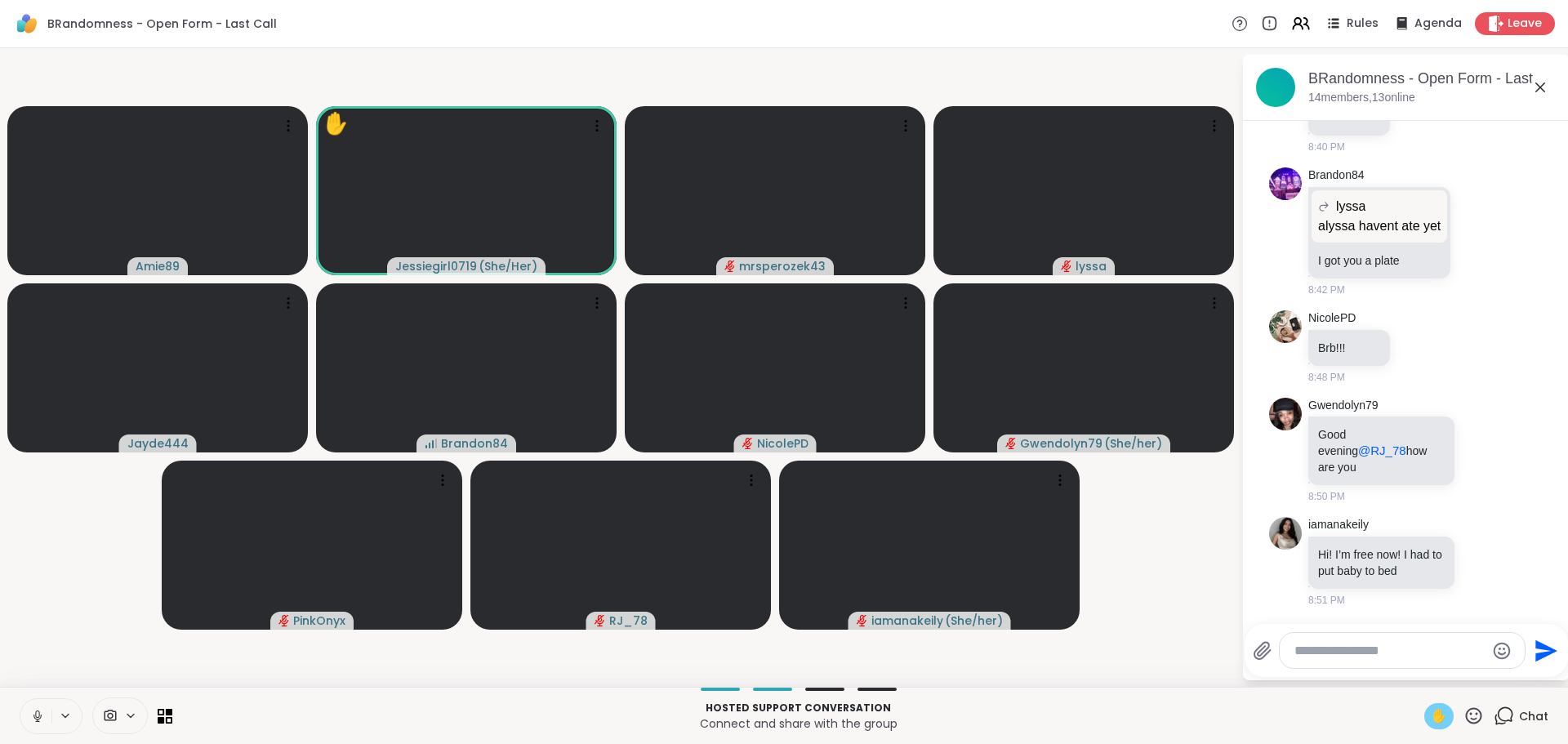
click at [1438, 725] on div "✋" at bounding box center [1439, 716] width 30 height 26
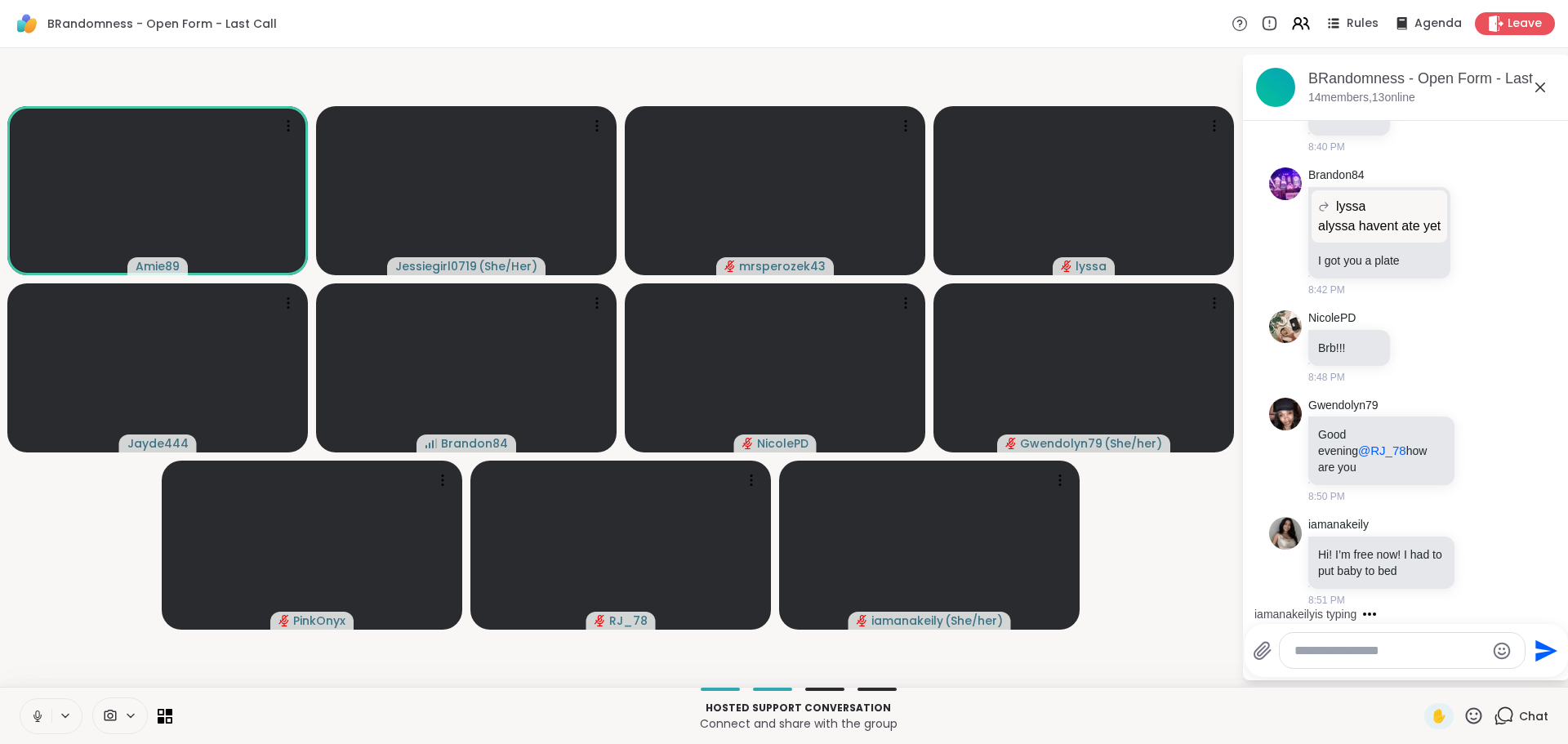
scroll to position [1090, 0]
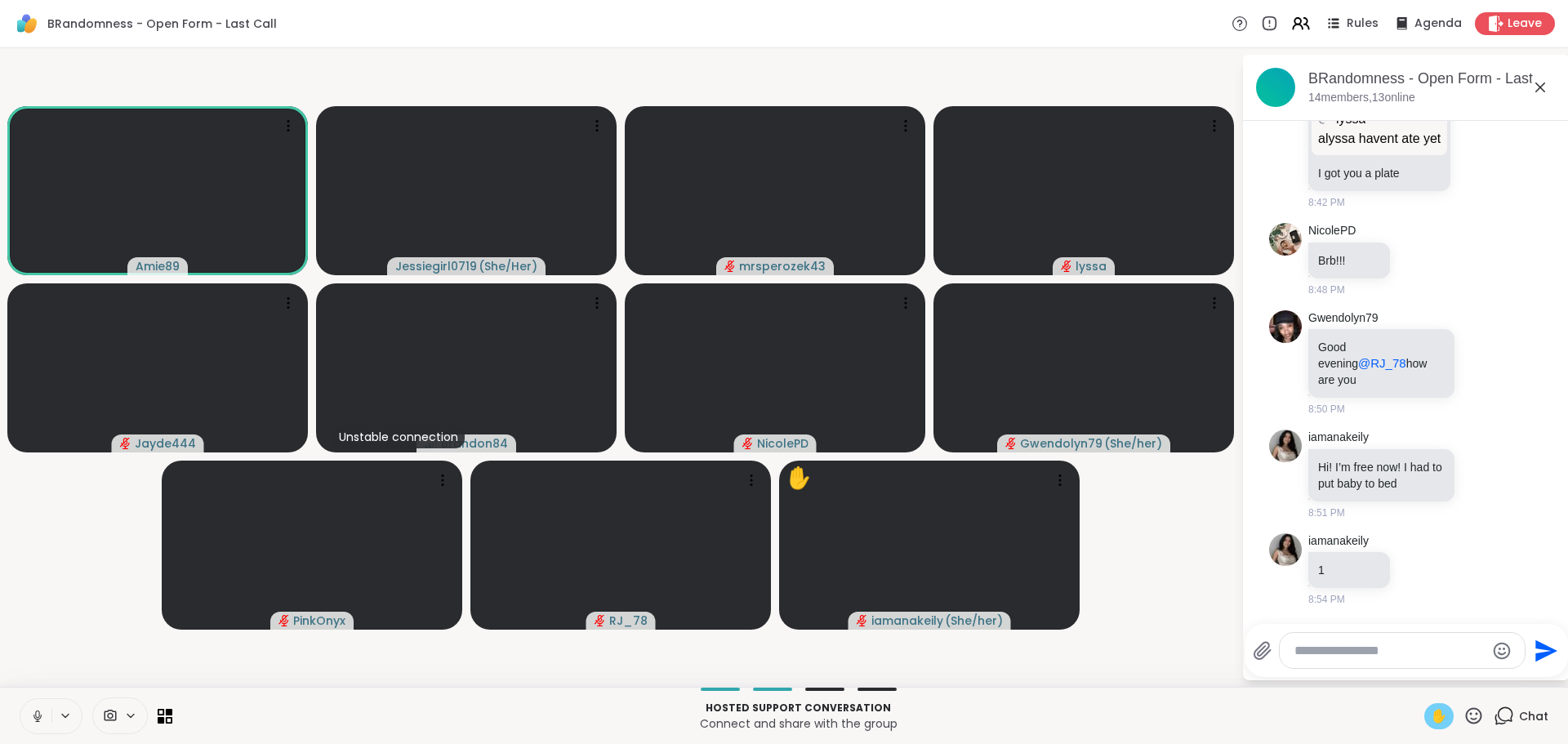
click at [1431, 707] on span "✋" at bounding box center [1439, 715] width 17 height 20
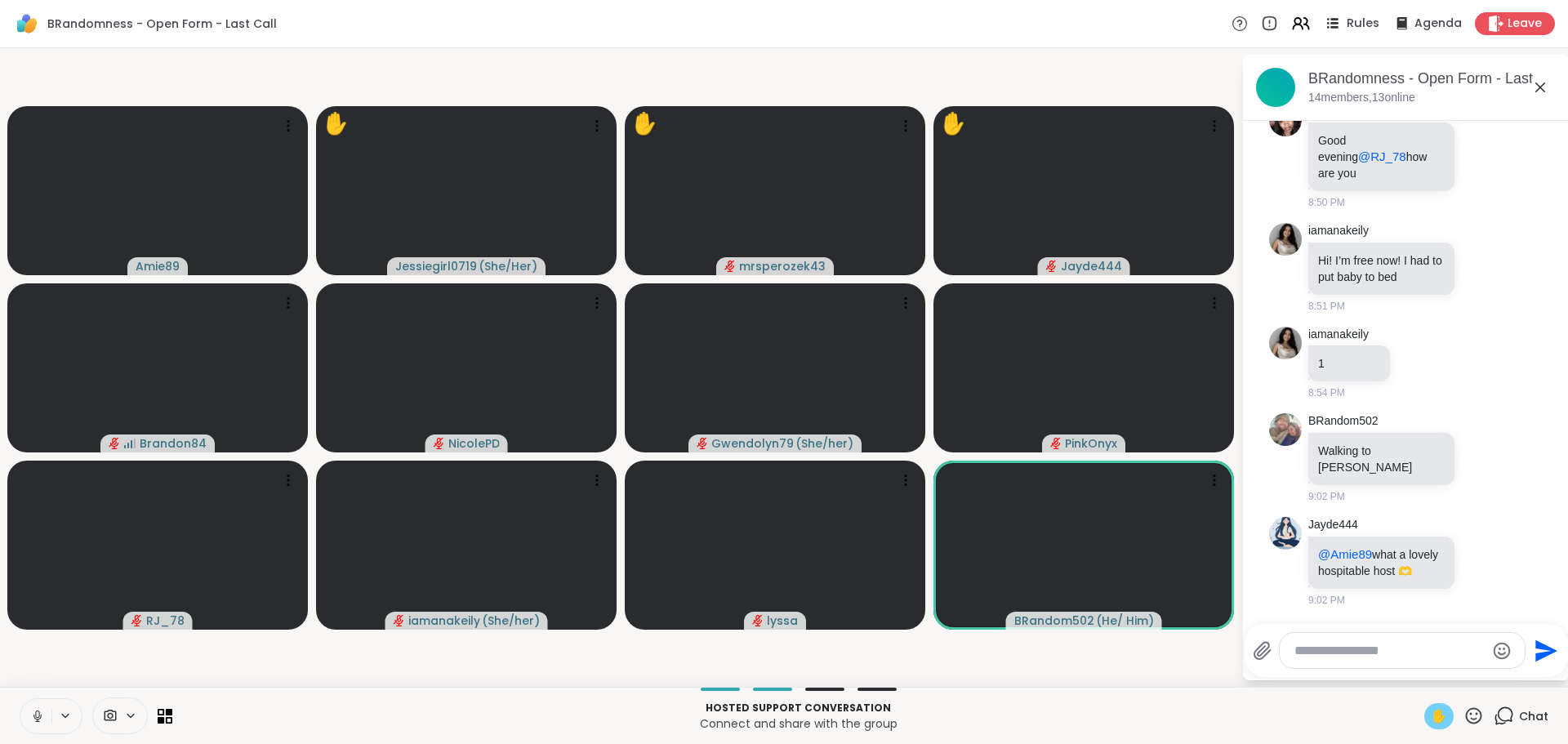
scroll to position [1417, 0]
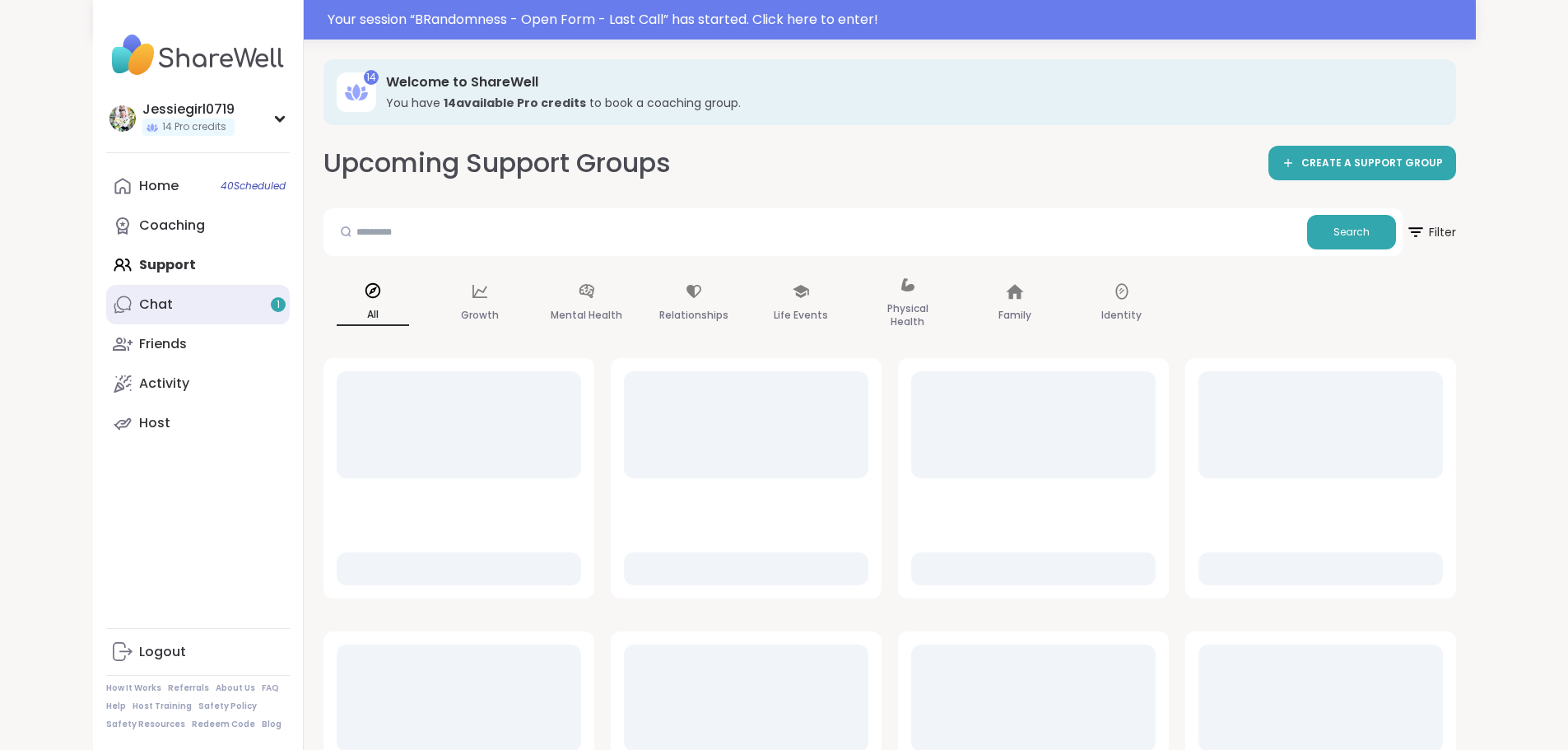
click at [106, 312] on link "Chat 1" at bounding box center [197, 304] width 183 height 39
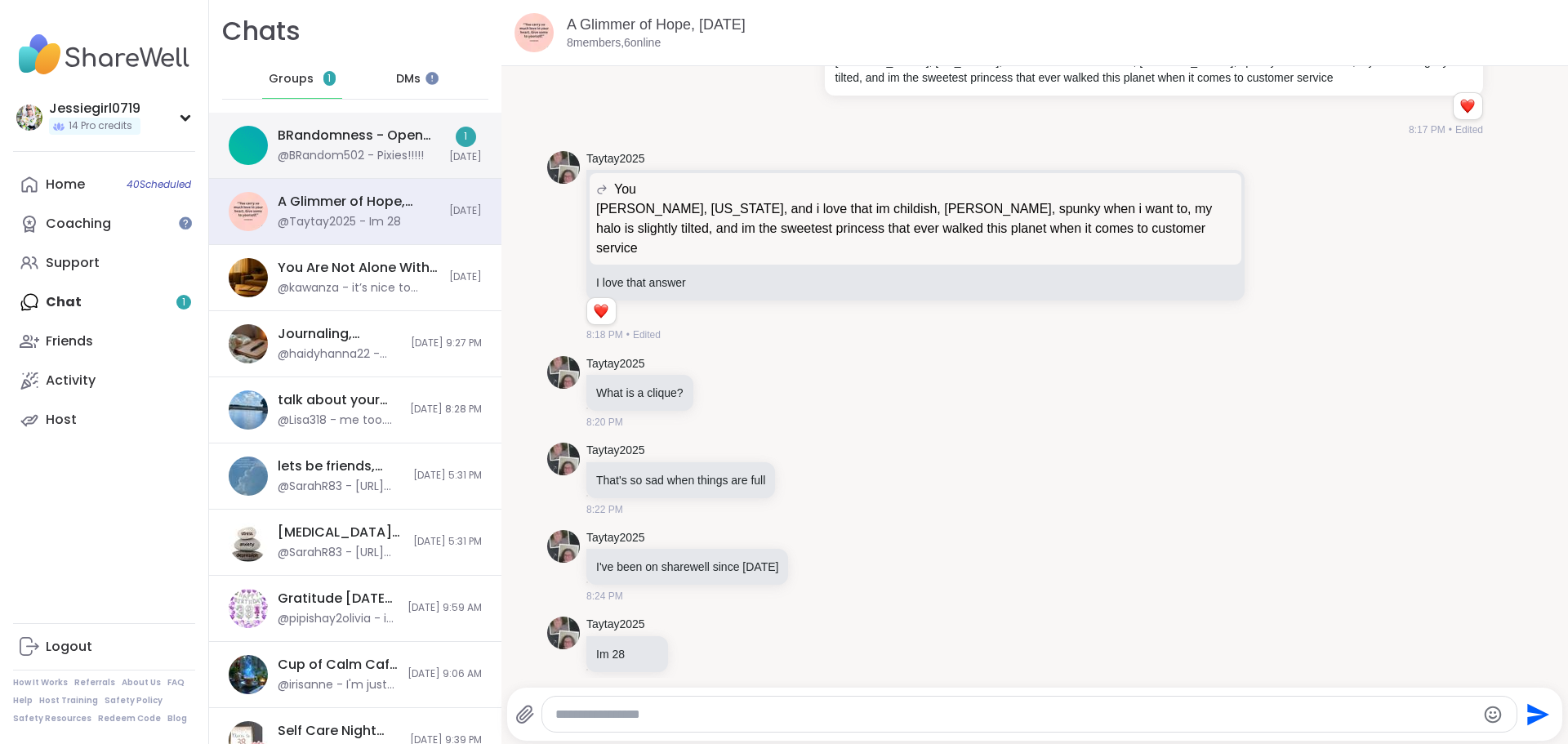
click at [380, 158] on div "@BRandom502 - Pixies!!!!!" at bounding box center [351, 156] width 146 height 17
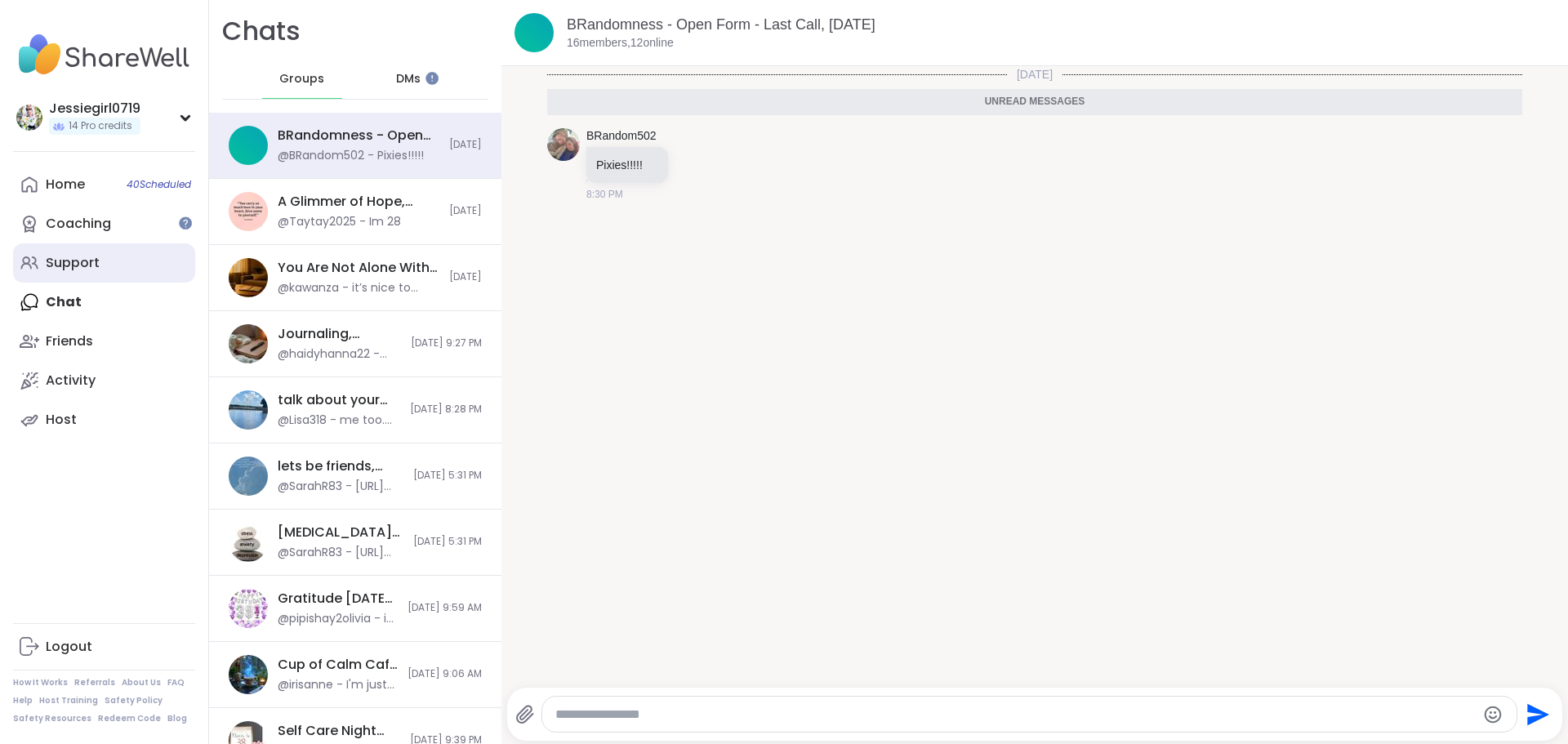
click at [105, 266] on link "Support" at bounding box center [104, 263] width 182 height 39
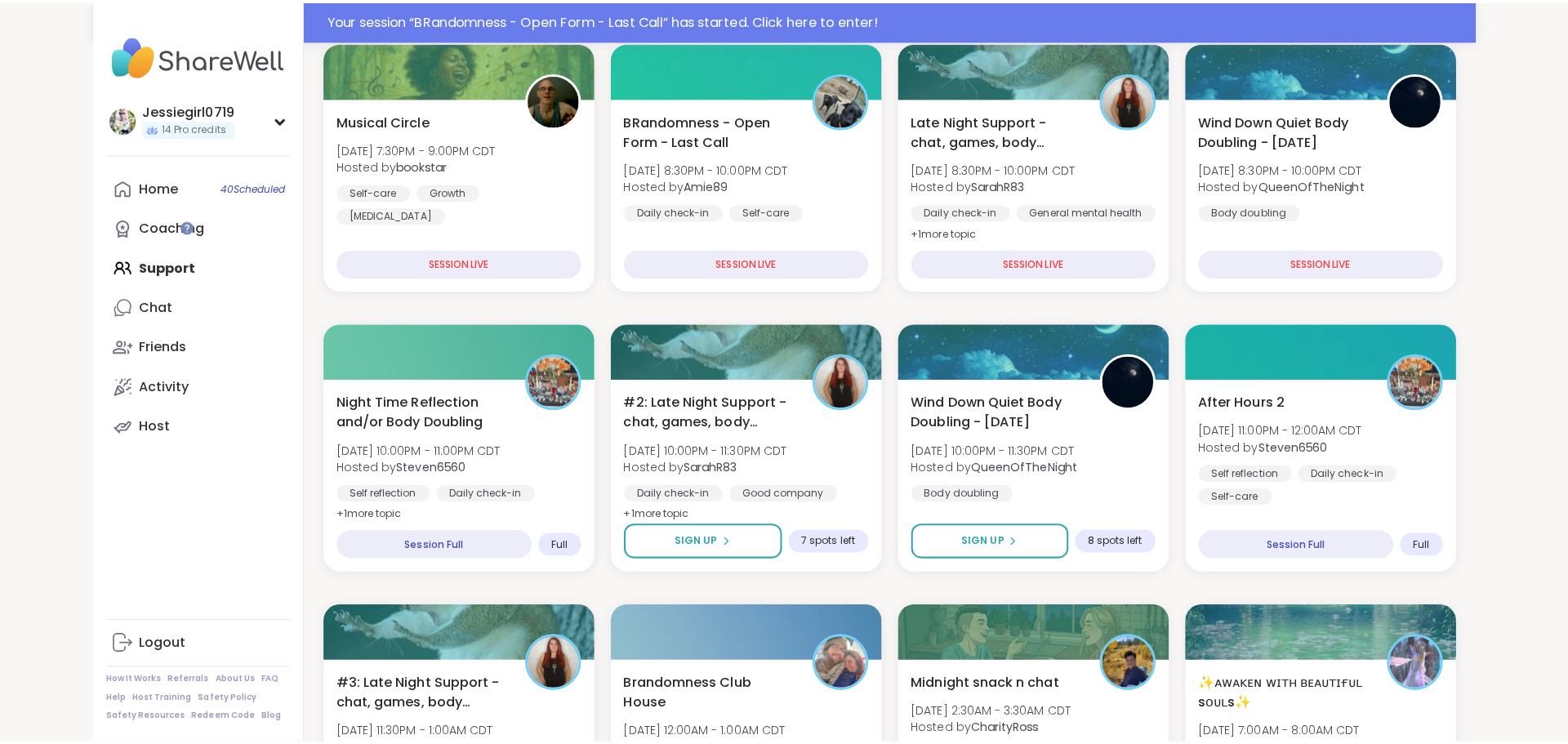
scroll to position [263, 0]
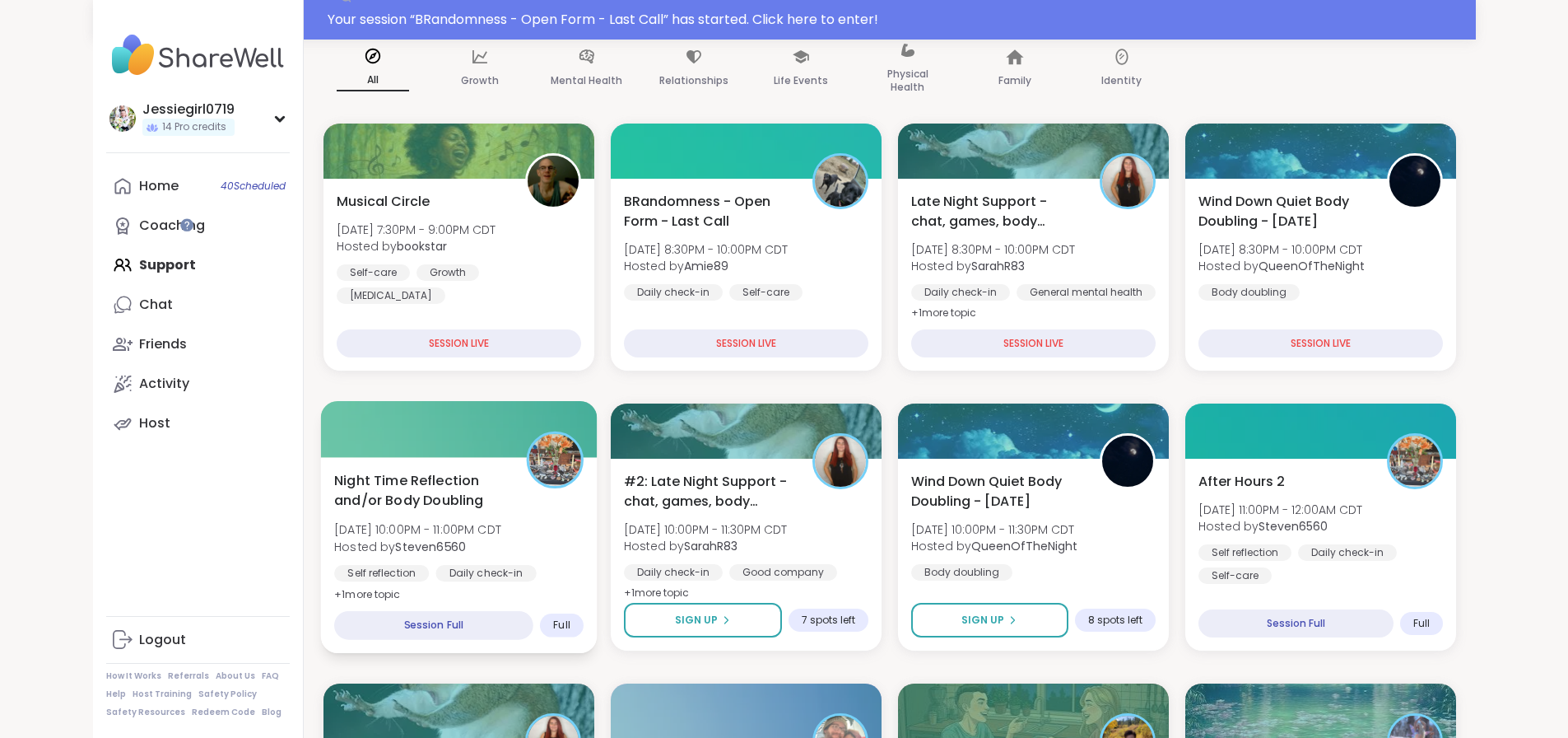
click at [485, 534] on div "Night Time Reflection and/or Body Doubling Sat, Sep 13 | 10:00PM - 11:00PM CDT …" at bounding box center [459, 537] width 249 height 134
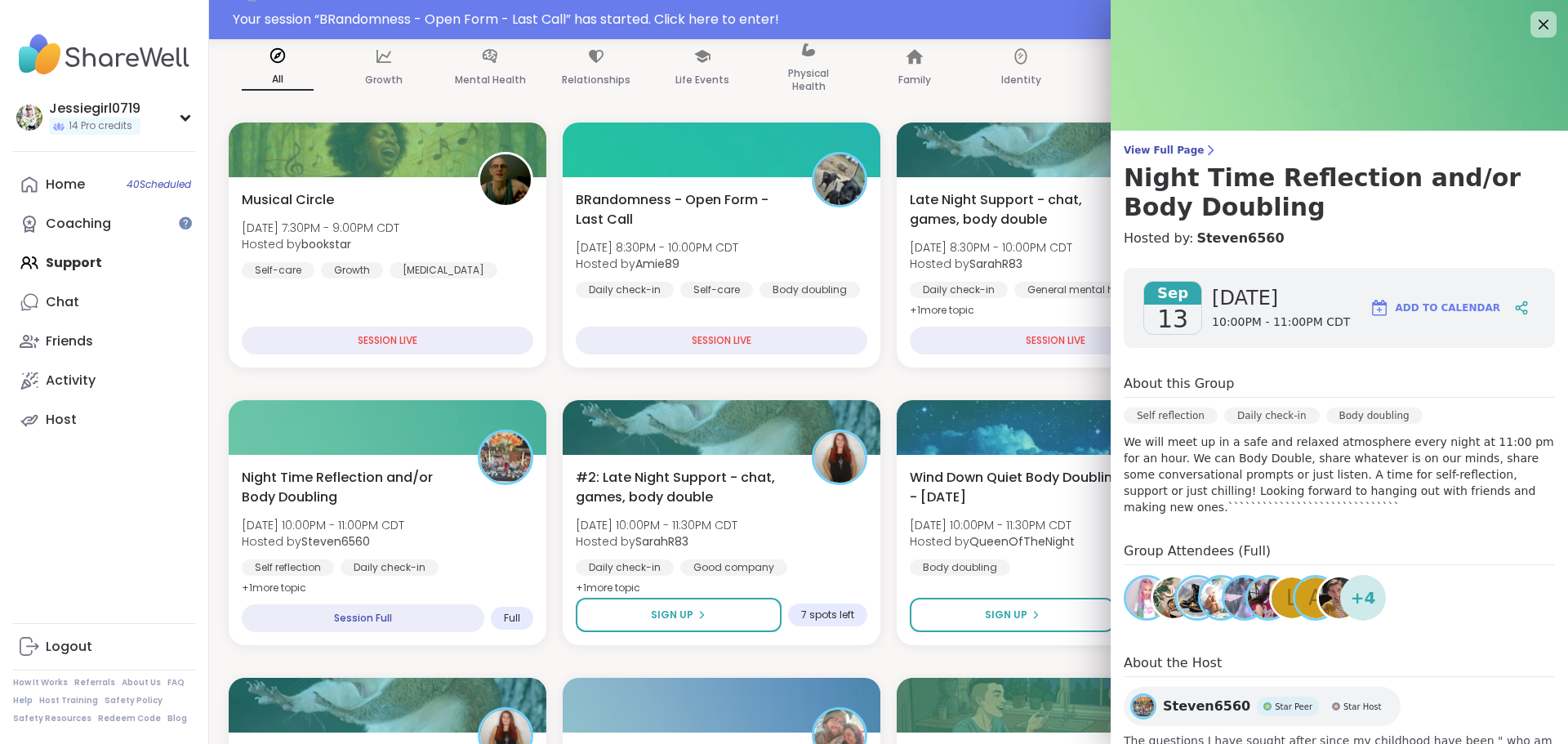
click at [127, 560] on div "Jessiegirl0719 14 Pro credits Profile Membership Settings Help Home 40 Schedule…" at bounding box center [104, 372] width 209 height 744
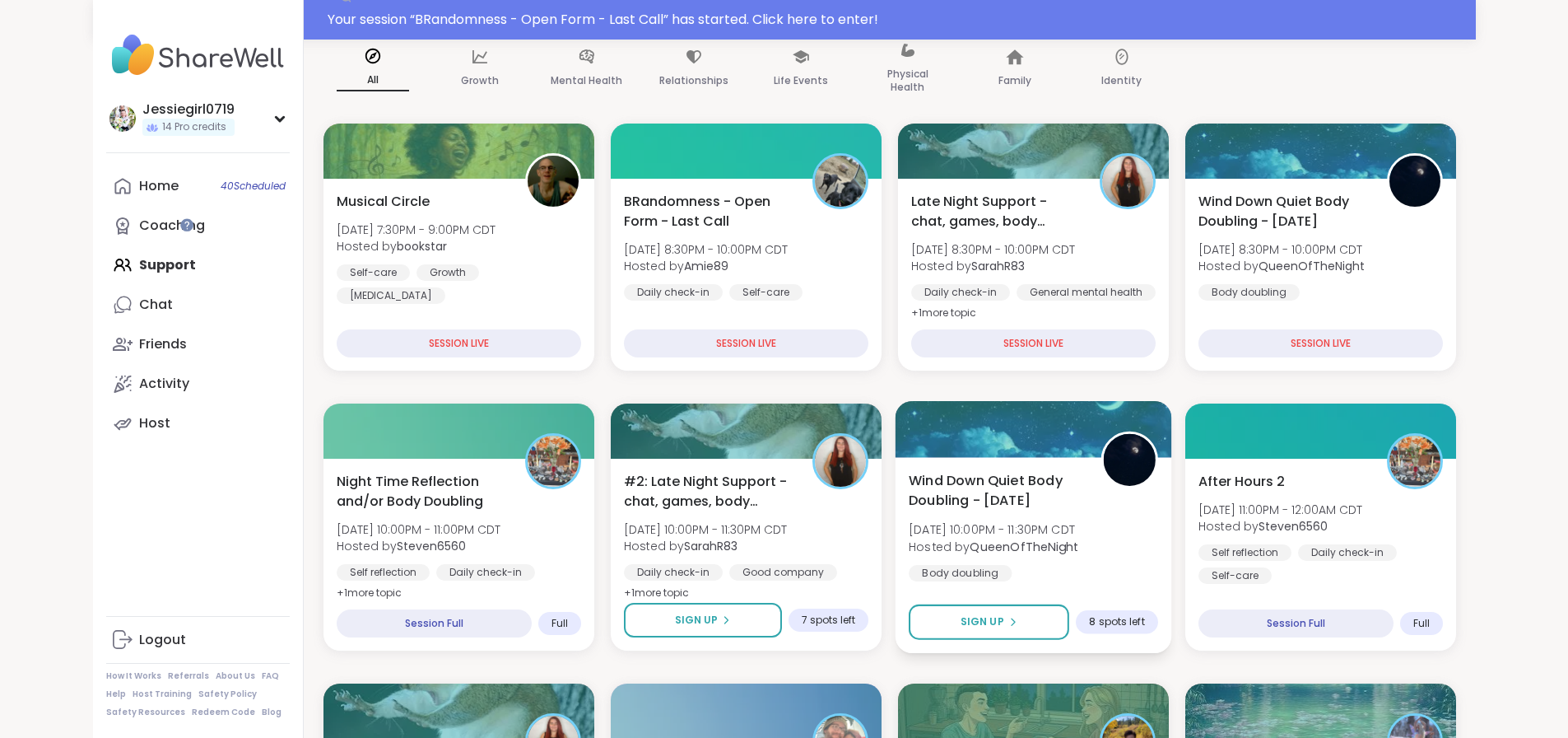
click at [1107, 548] on div "Wind Down Quiet Body Doubling - Saturday Sat, Sep 13 | 10:00PM - 11:30PM CDT Ho…" at bounding box center [1034, 526] width 249 height 111
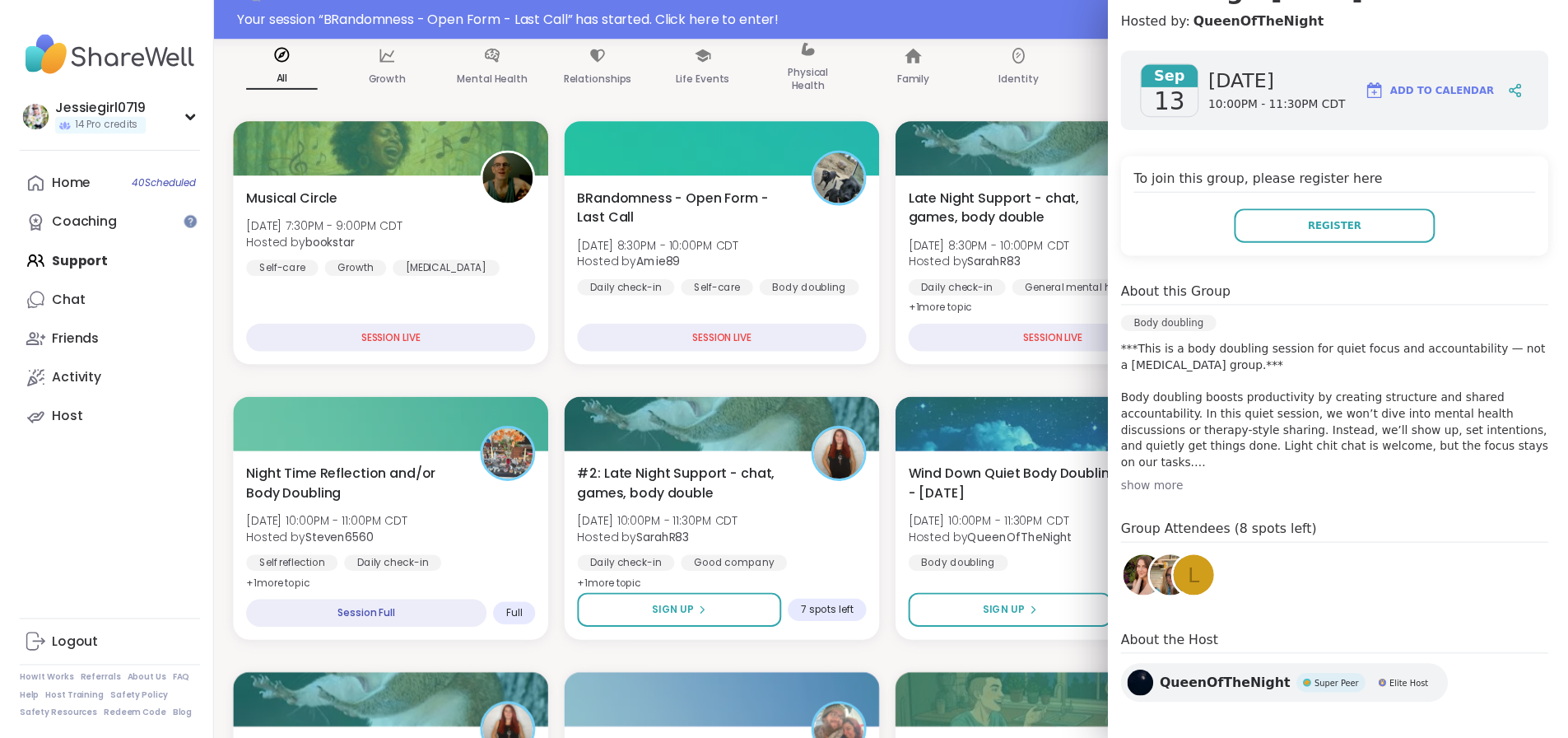
scroll to position [0, 0]
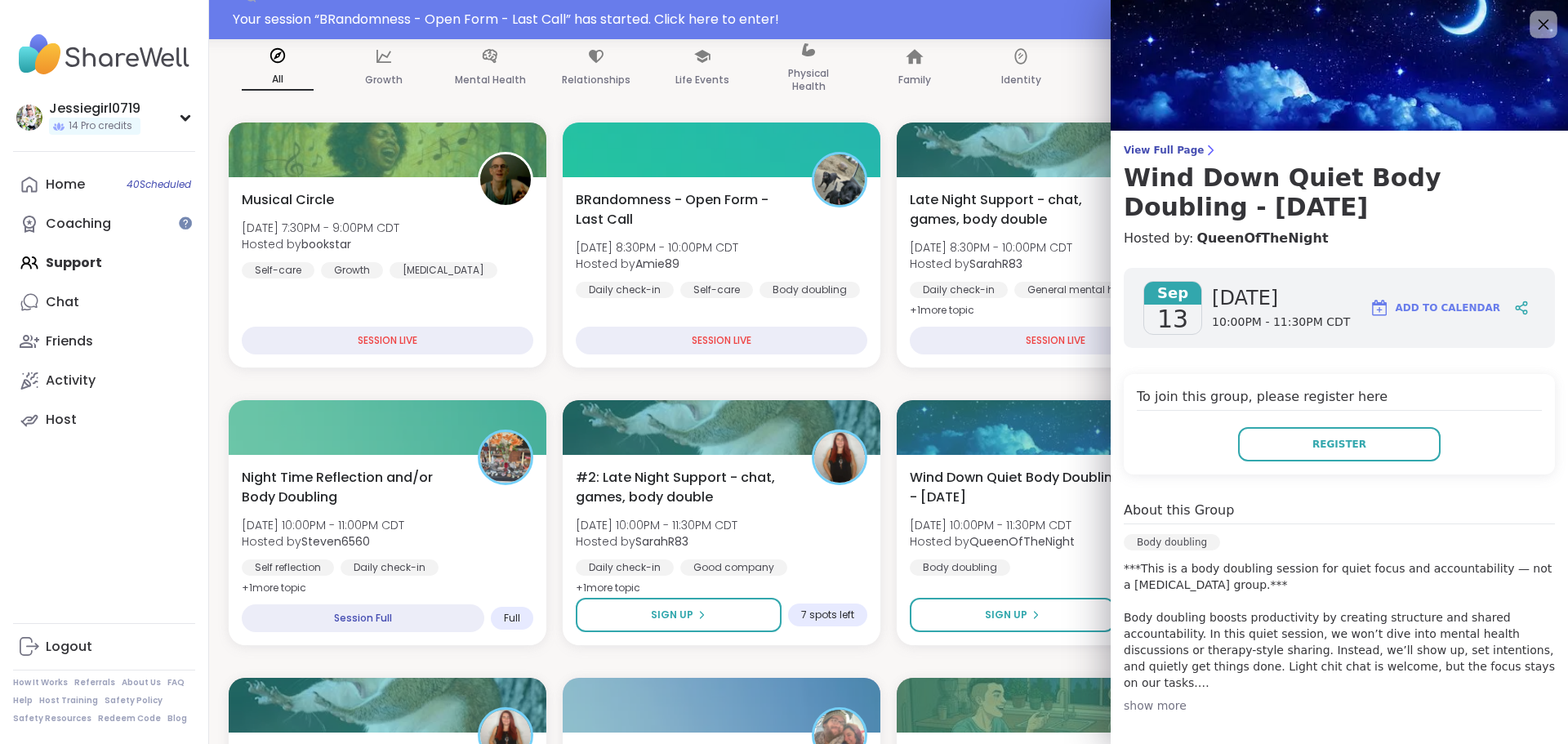
click at [1533, 23] on icon at bounding box center [1543, 23] width 20 height 20
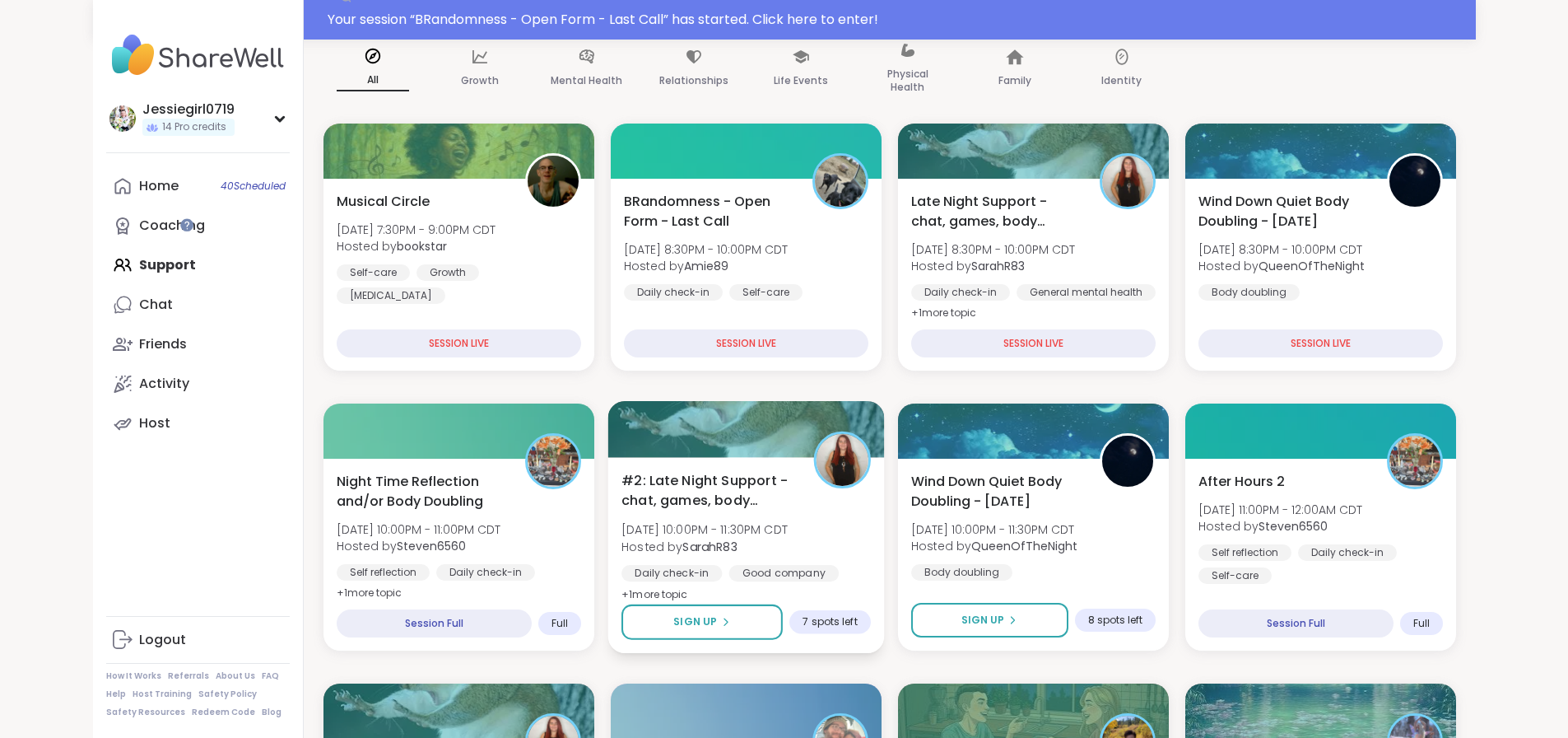
click at [808, 526] on div "#2: Late Night Support - chat, games, body double Sat, Sep 13 | 10:00PM - 11:30…" at bounding box center [746, 537] width 249 height 134
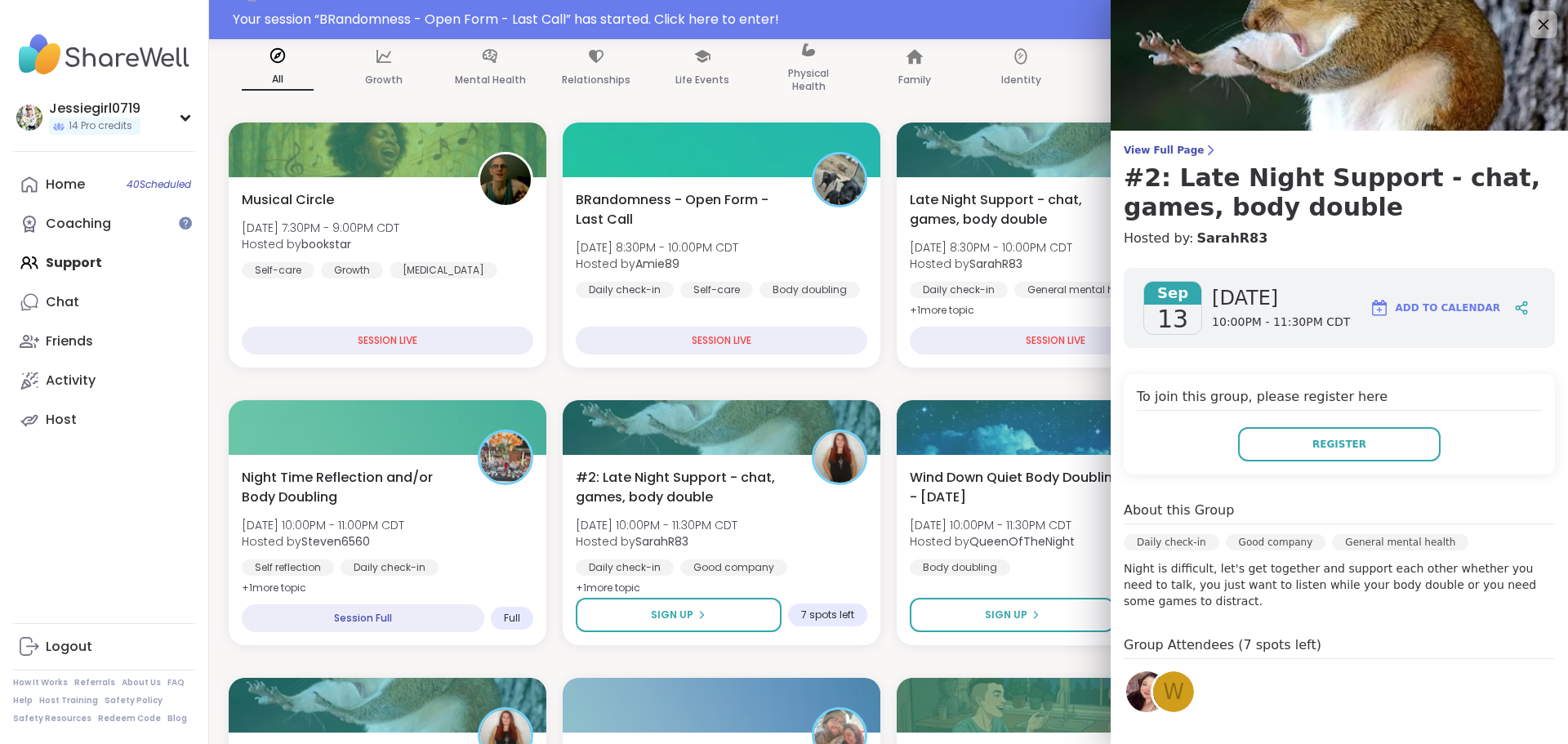
click at [1533, 30] on icon at bounding box center [1543, 23] width 20 height 20
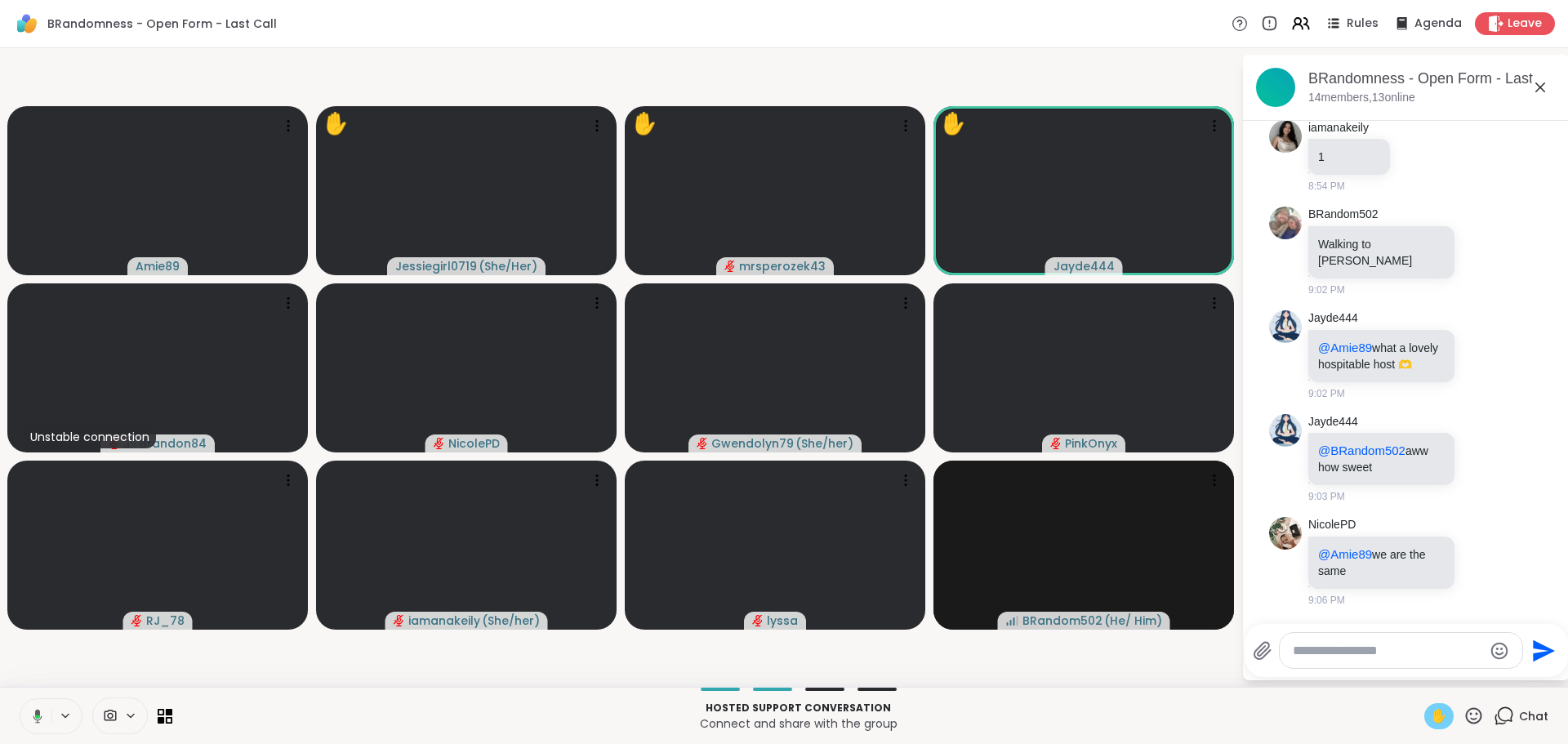
scroll to position [1543, 0]
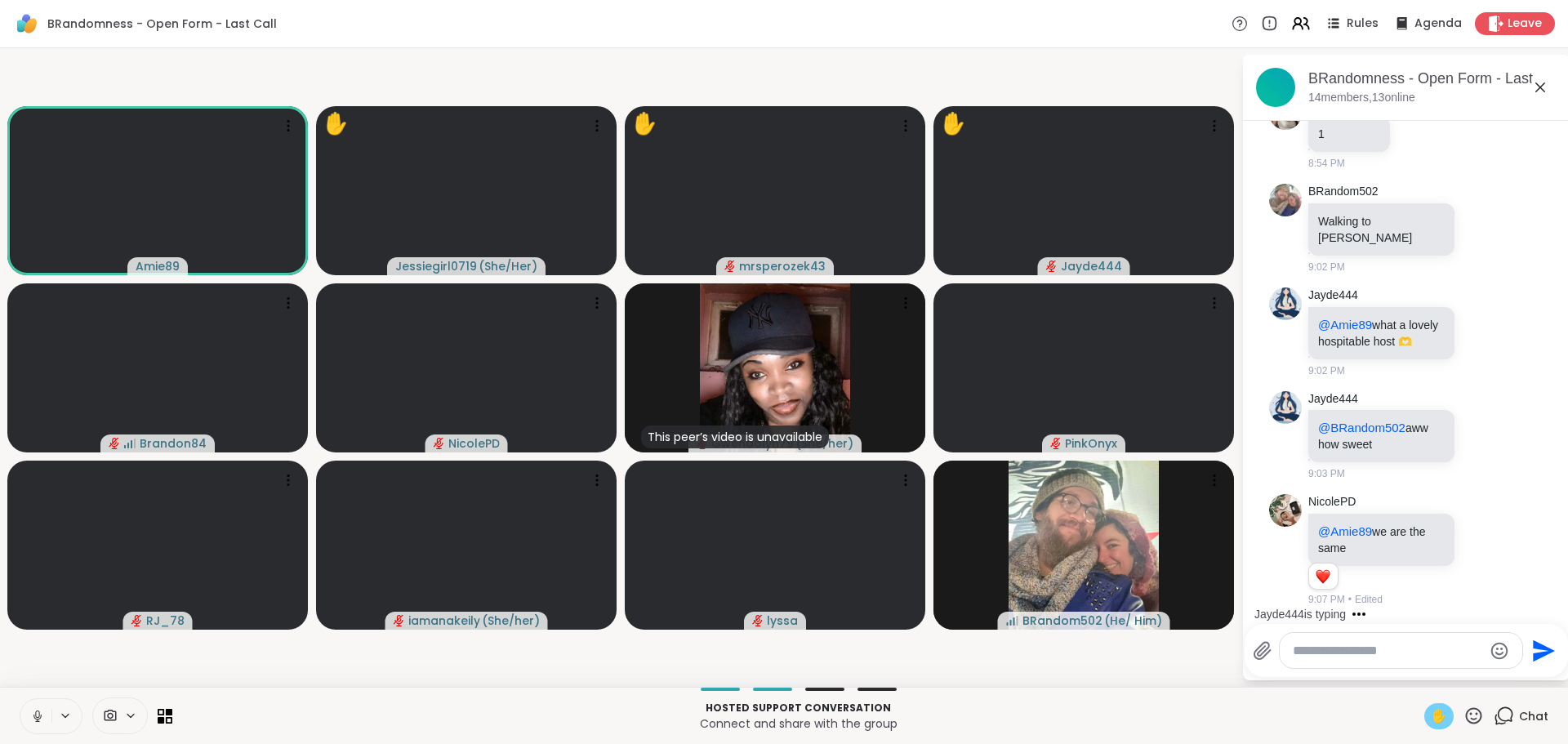
click at [1439, 721] on div "✋" at bounding box center [1439, 716] width 30 height 26
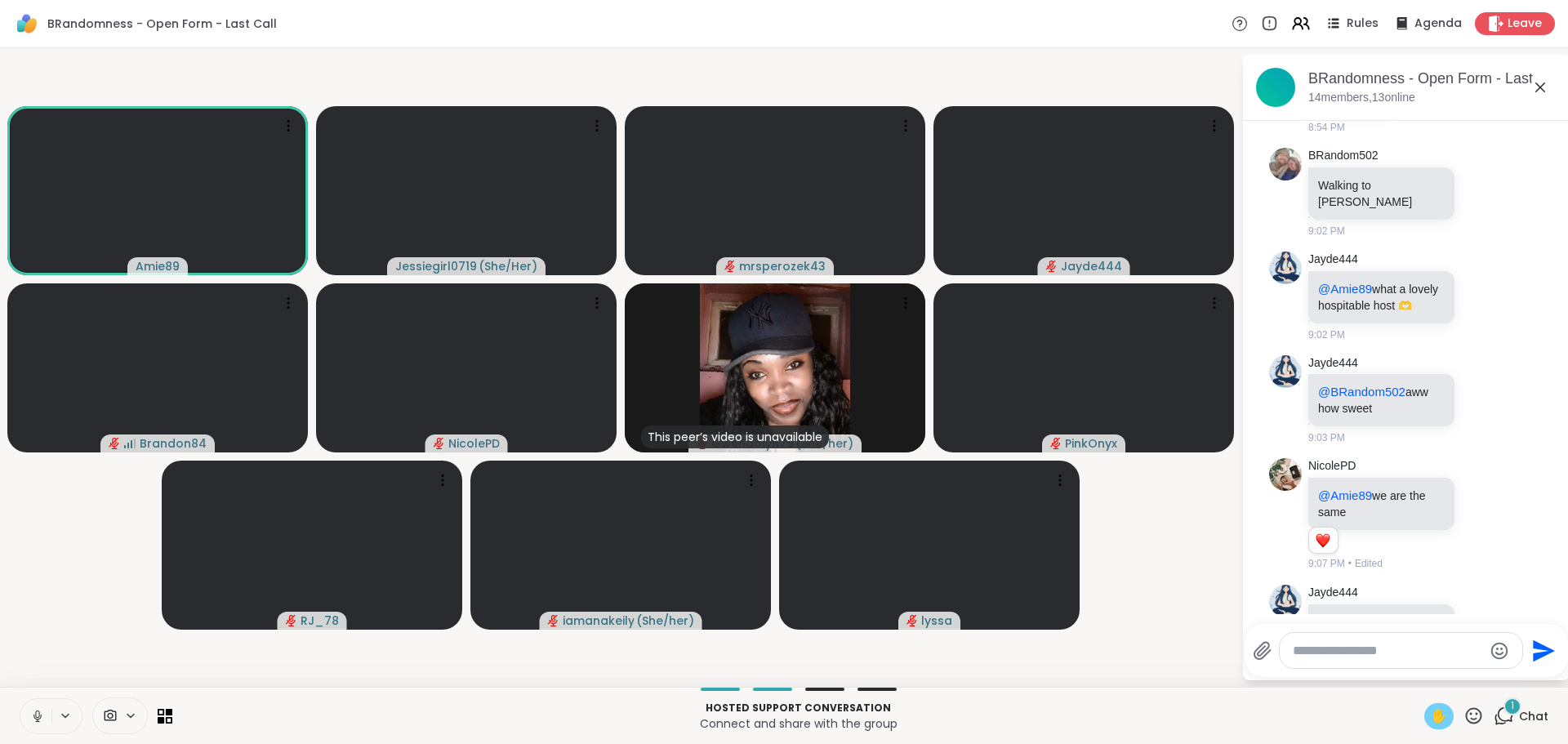
scroll to position [1663, 0]
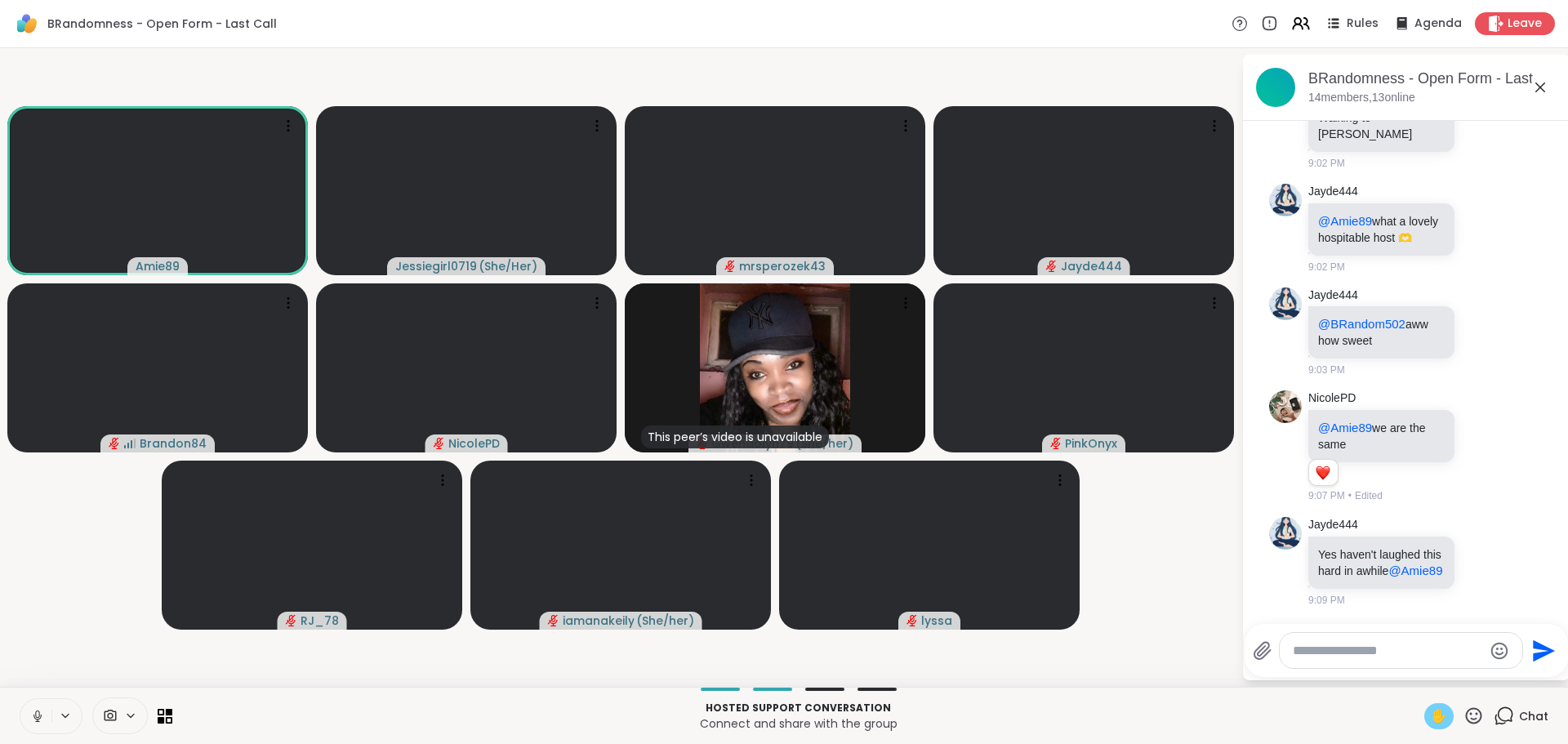
click at [1431, 713] on span "✋" at bounding box center [1439, 715] width 17 height 20
click at [1140, 647] on video-player-container "Amie89 ✋ Jessiegirl0719 ( She/Her ) mrsperozek43 Jayde444 Brandon84 [PERSON_NAM…" at bounding box center [620, 367] width 1221 height 626
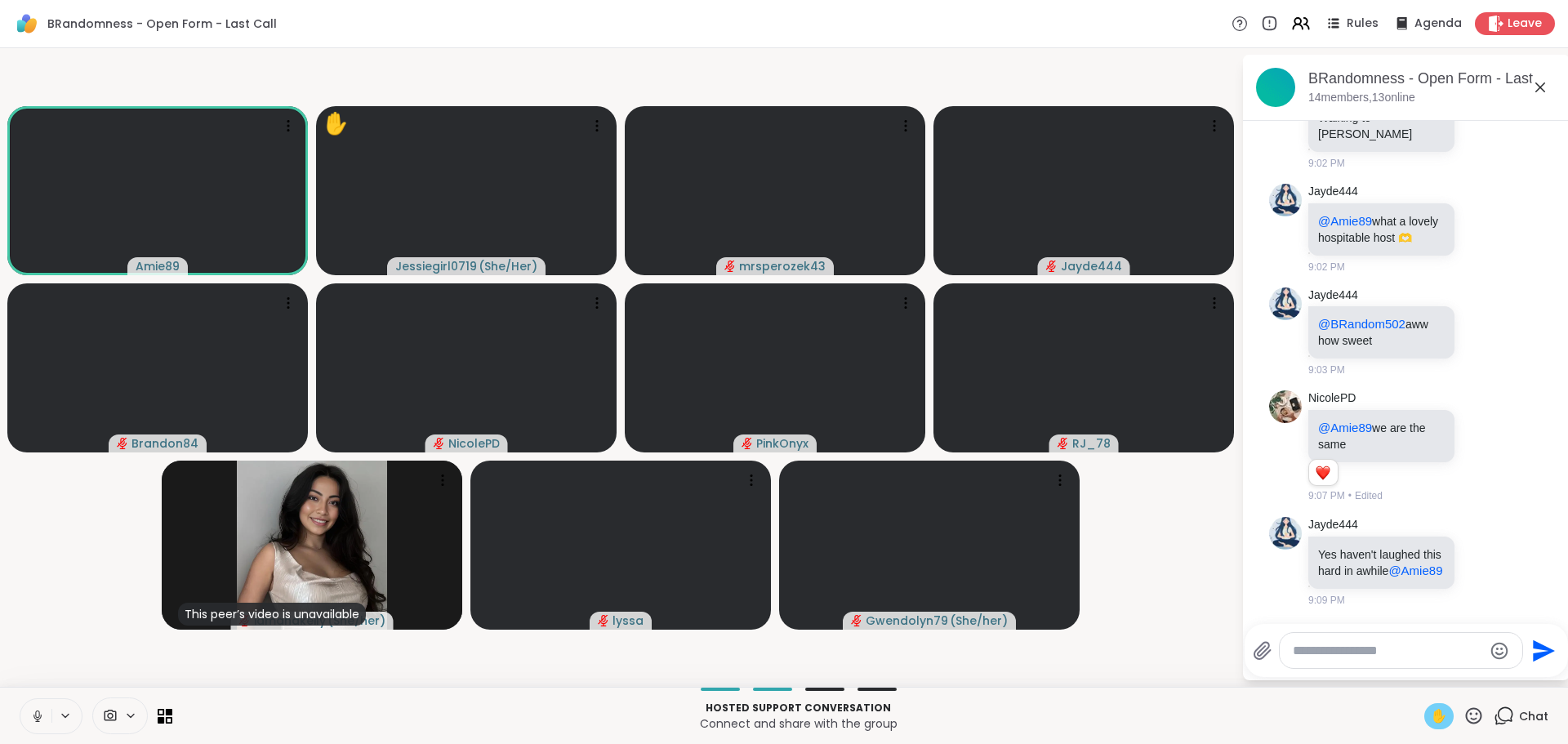
click at [1431, 710] on span "✋" at bounding box center [1439, 715] width 17 height 20
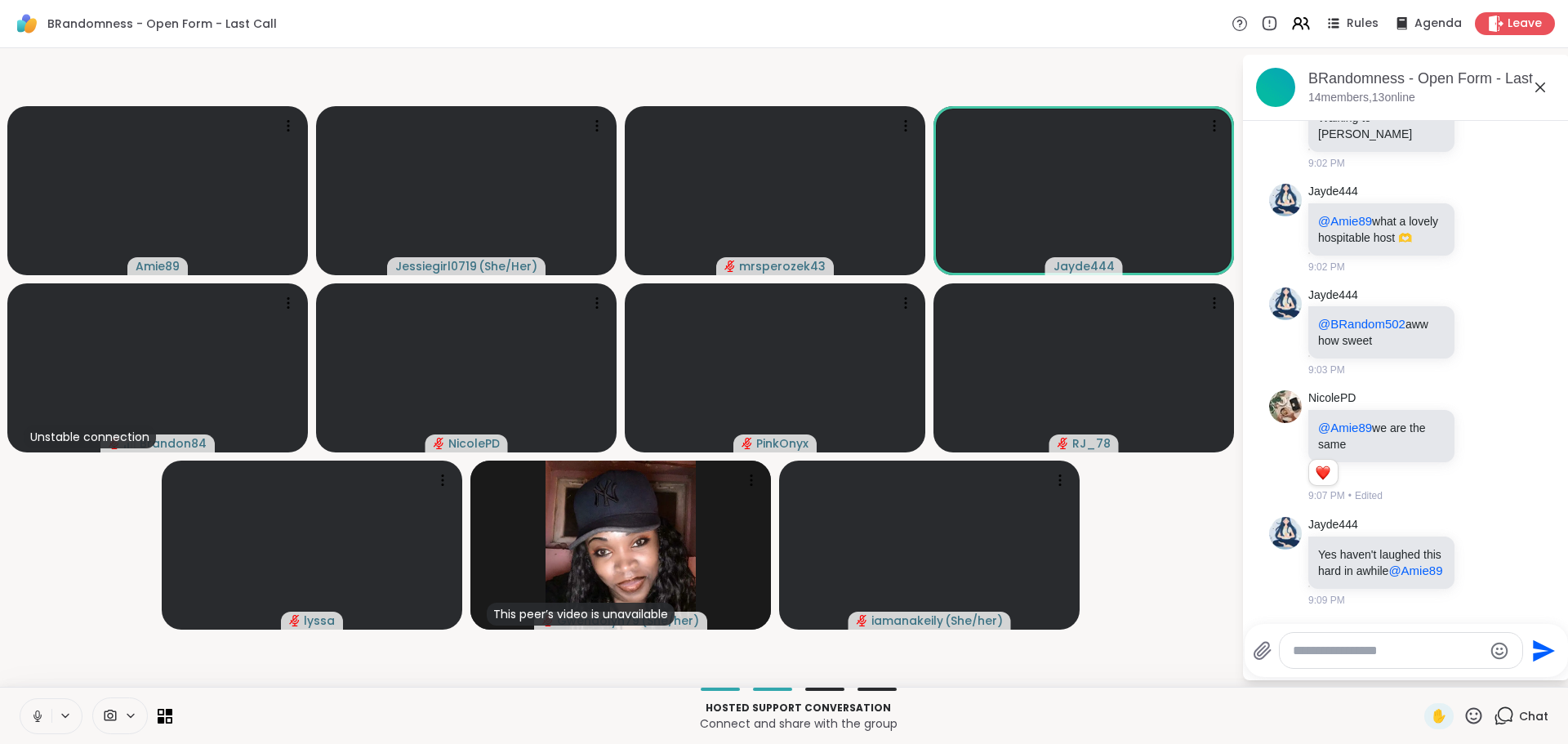
click at [1464, 712] on icon at bounding box center [1473, 715] width 20 height 20
click at [1418, 679] on span "❤️" at bounding box center [1426, 673] width 17 height 20
click at [1376, 655] on textarea "Type your message" at bounding box center [1388, 650] width 191 height 17
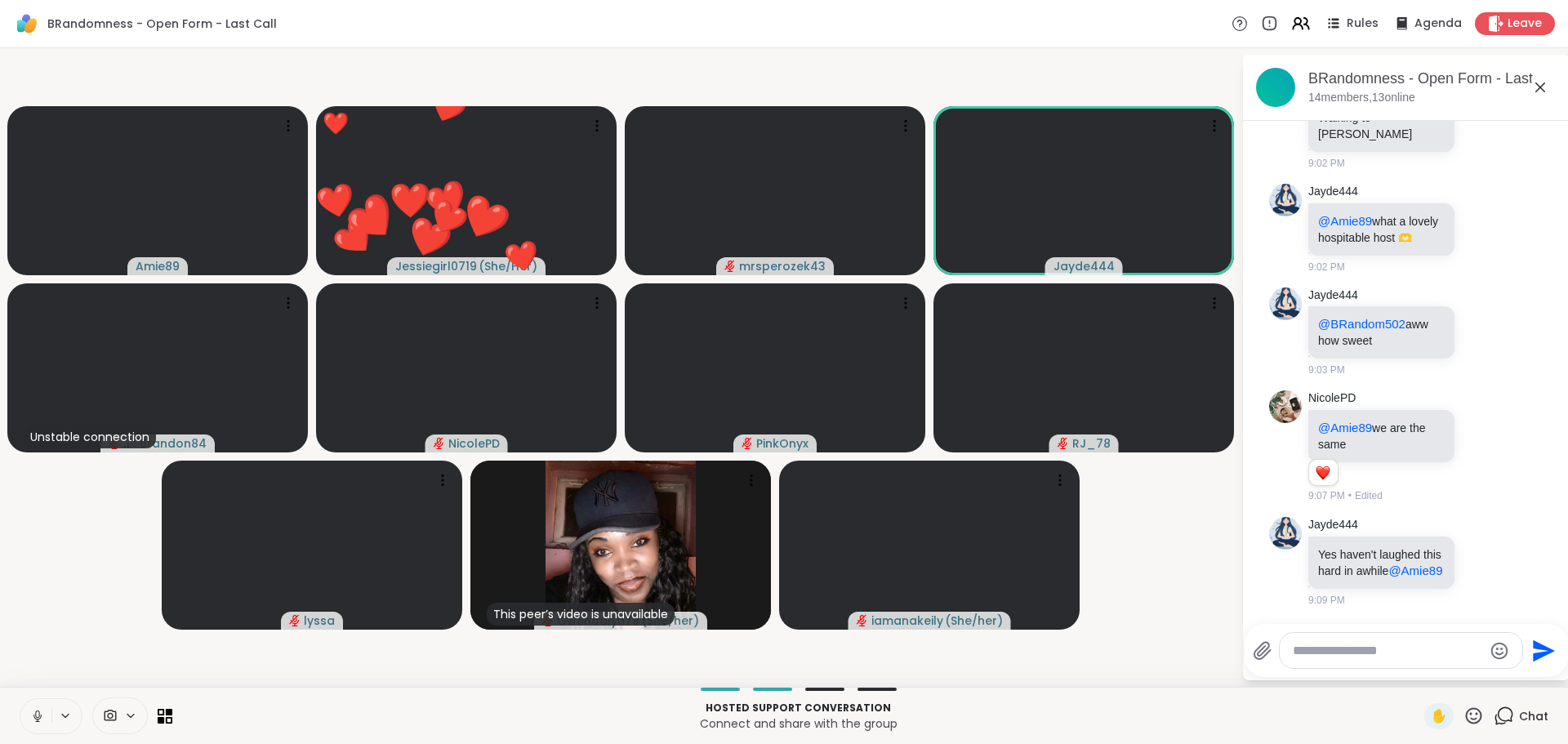
click at [1372, 647] on textarea "Type your message" at bounding box center [1388, 650] width 191 height 17
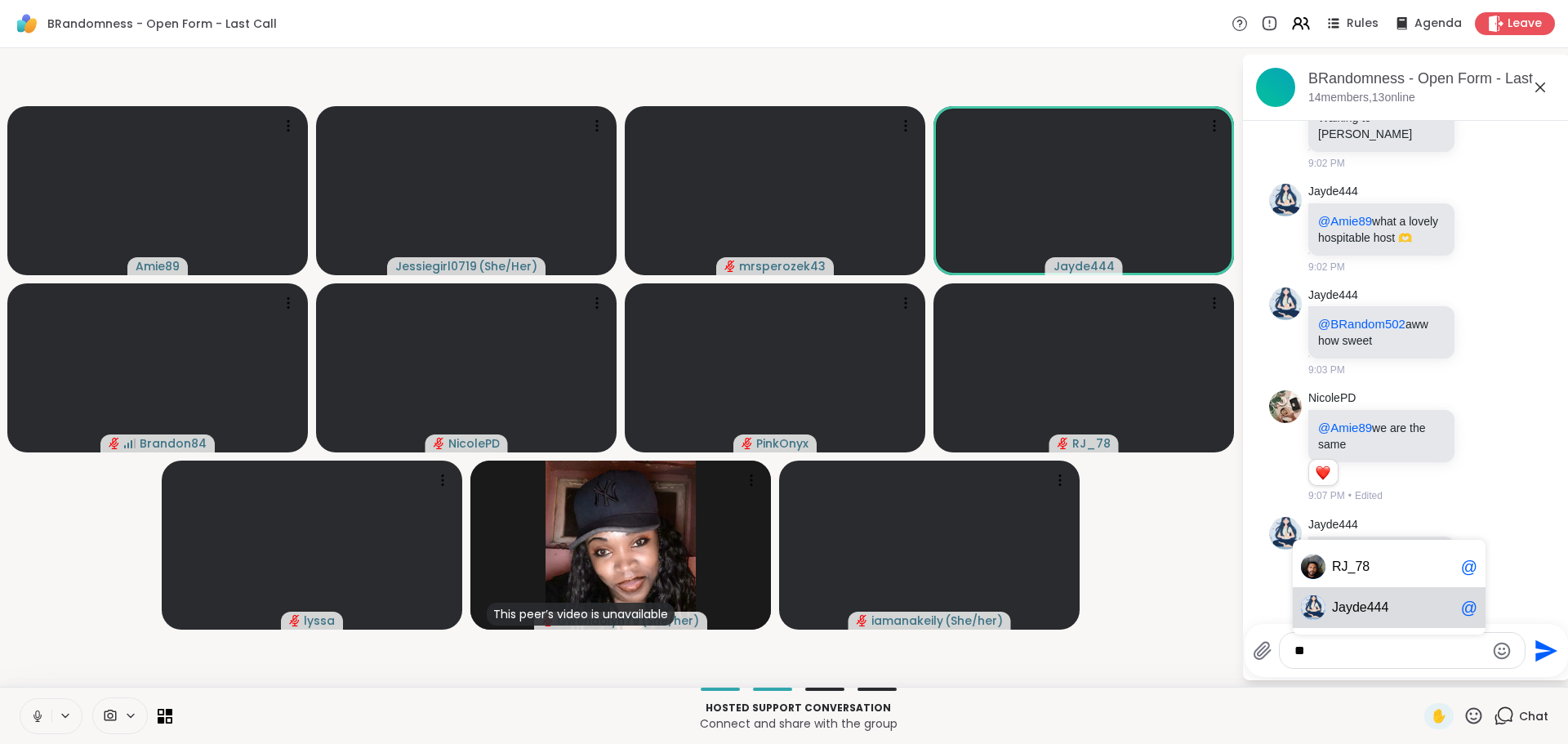
click at [1379, 605] on span "ayde444" at bounding box center [1363, 607] width 50 height 17
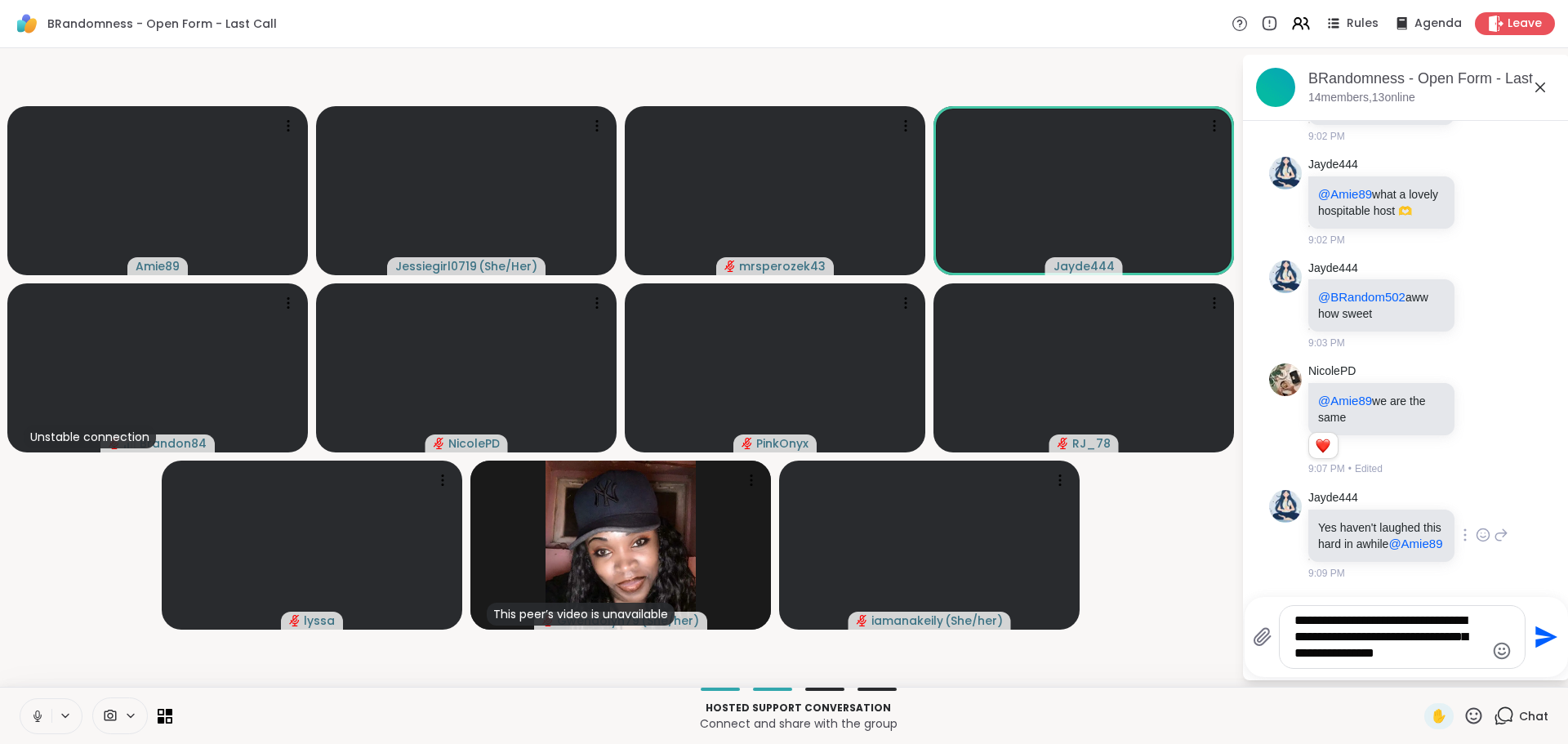
type textarea "**********"
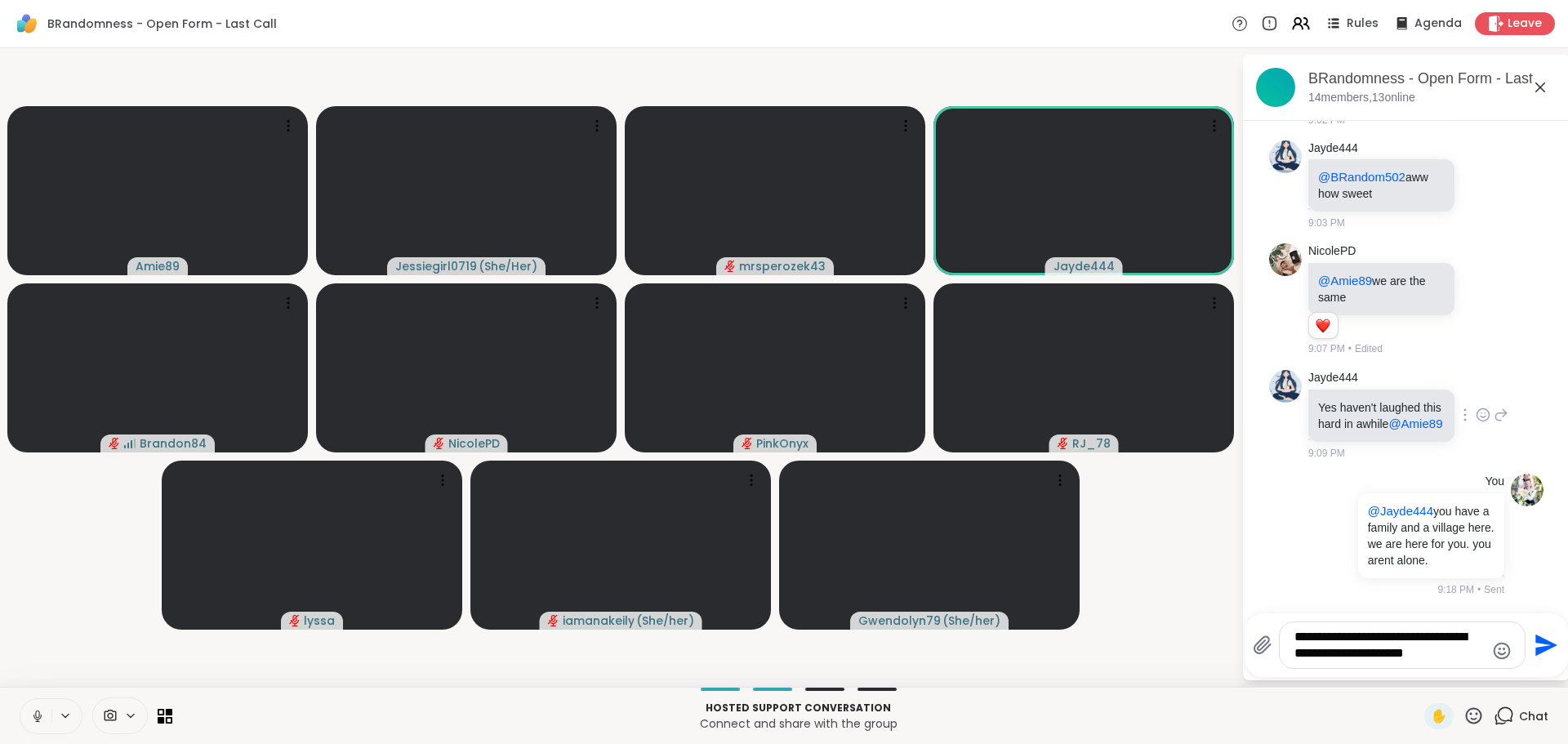
type textarea "**********"
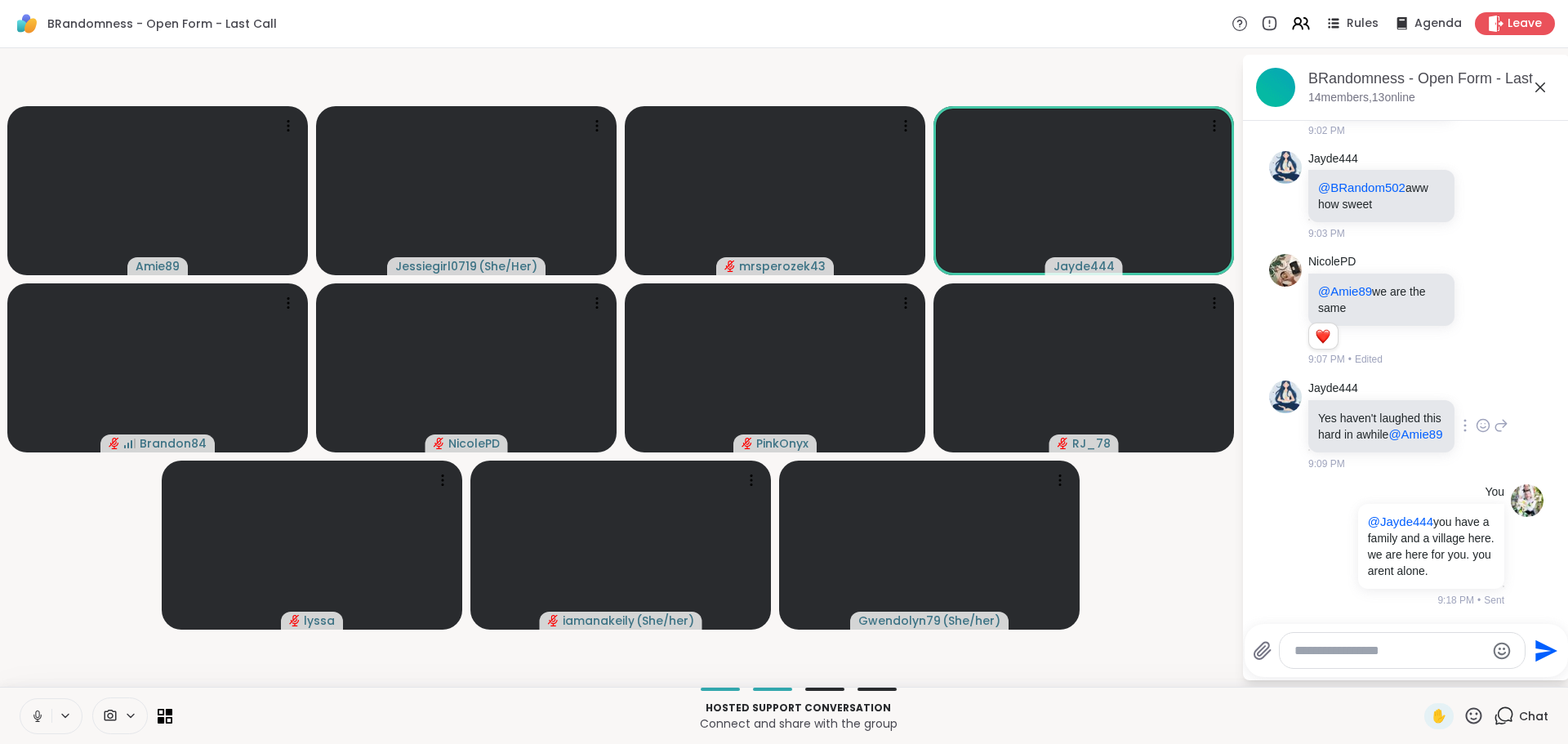
scroll to position [1934, 0]
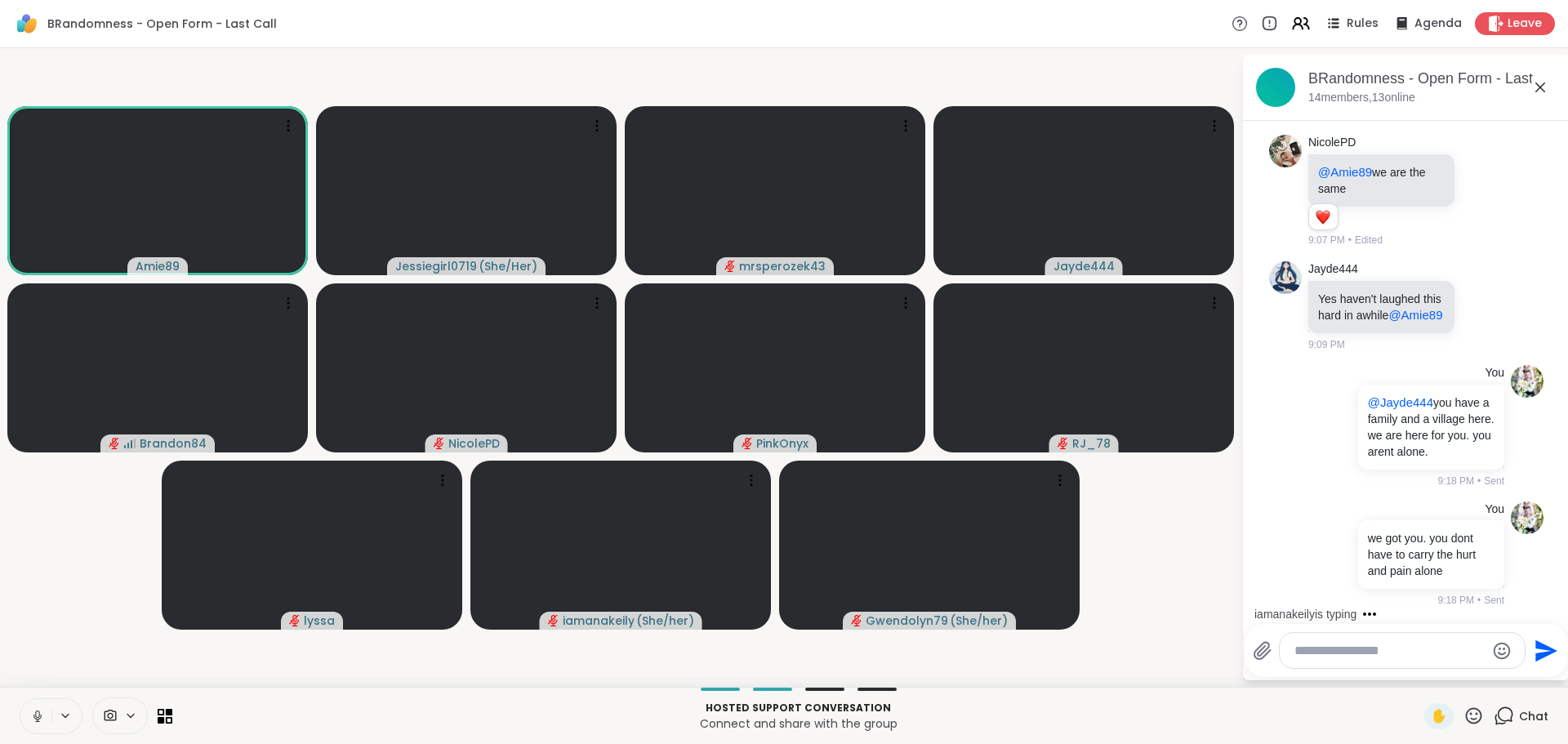
click at [1331, 646] on textarea "Type your message" at bounding box center [1390, 650] width 191 height 17
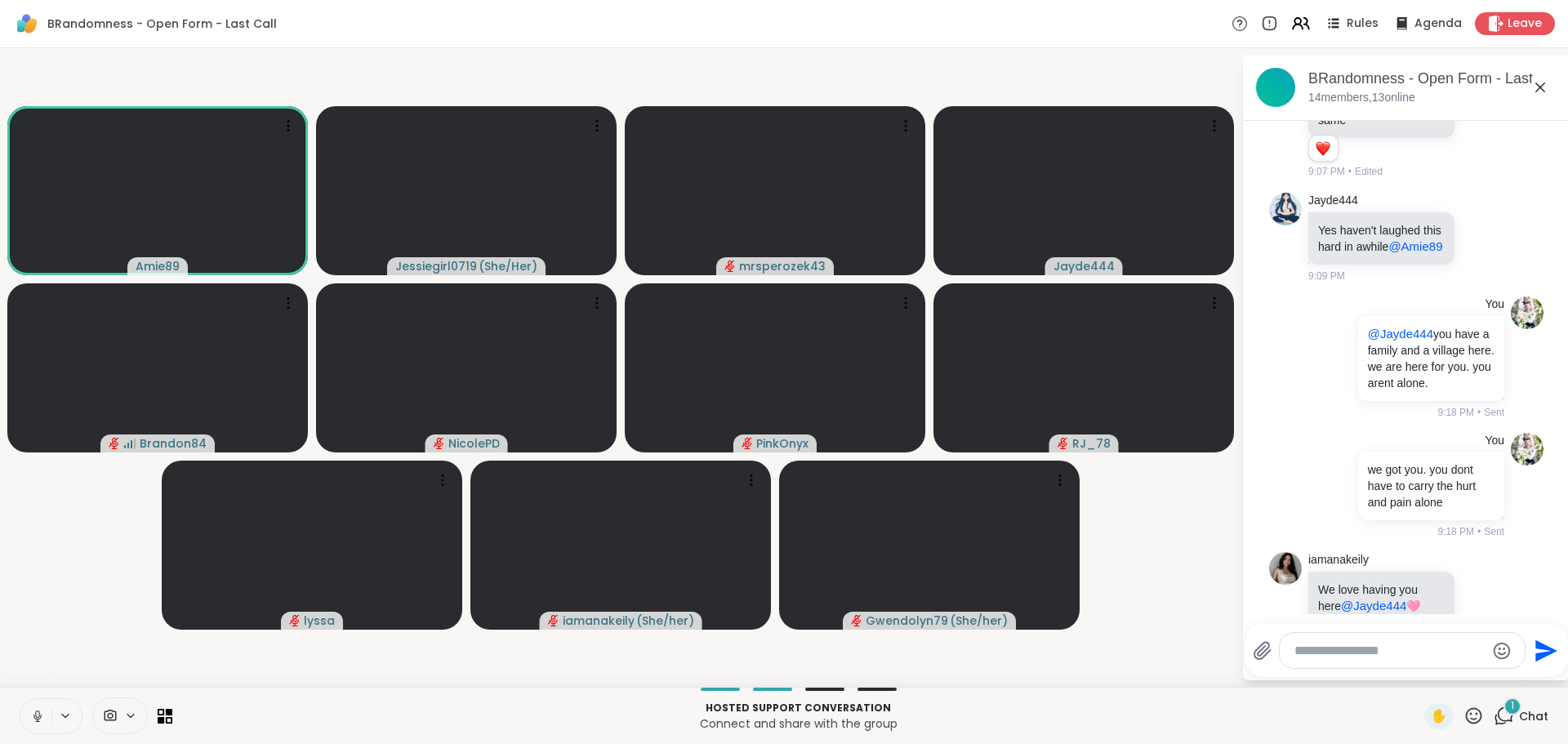
scroll to position [2071, 0]
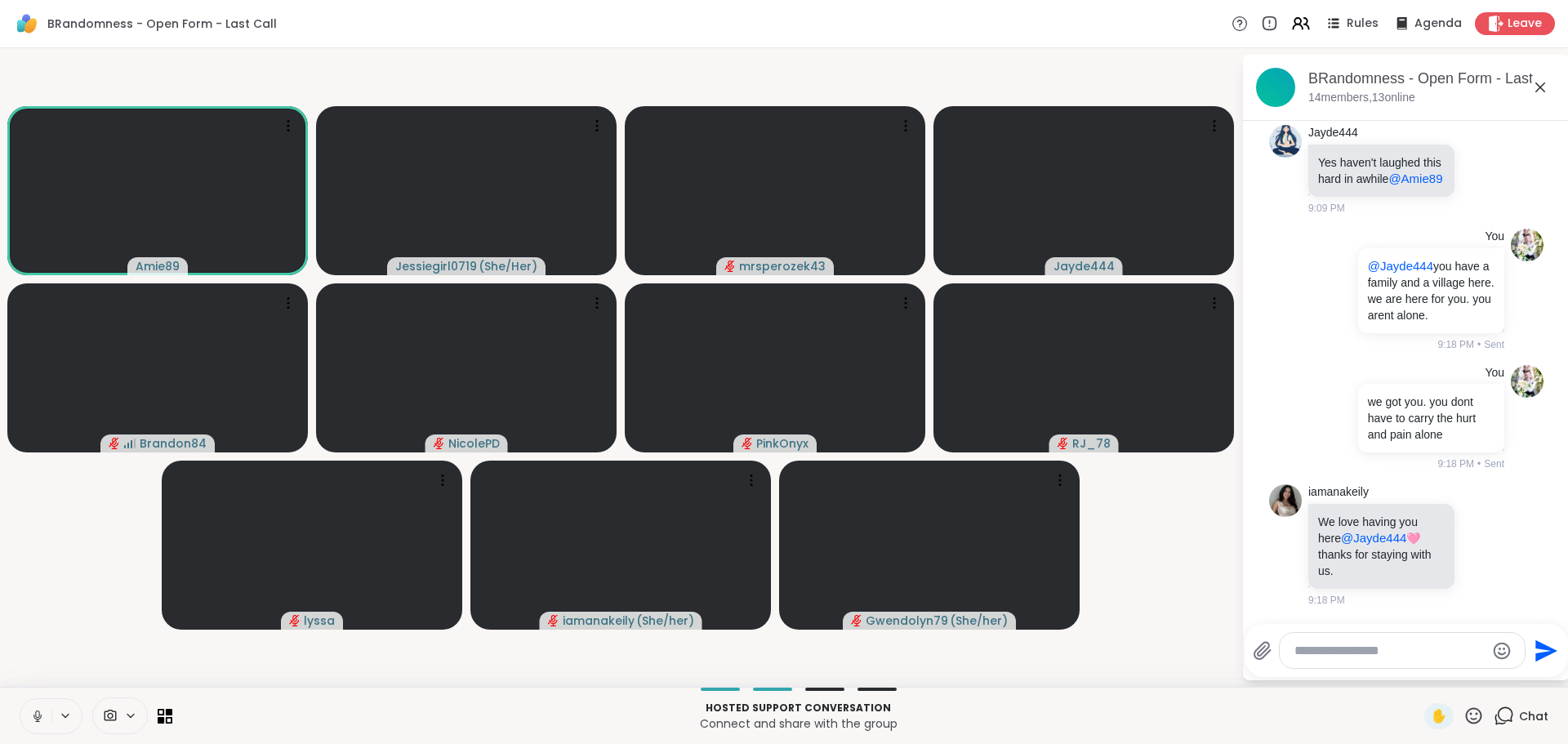
click at [1362, 649] on textarea "Type your message" at bounding box center [1390, 650] width 191 height 17
click at [1352, 644] on textarea "Type your message" at bounding box center [1390, 650] width 191 height 17
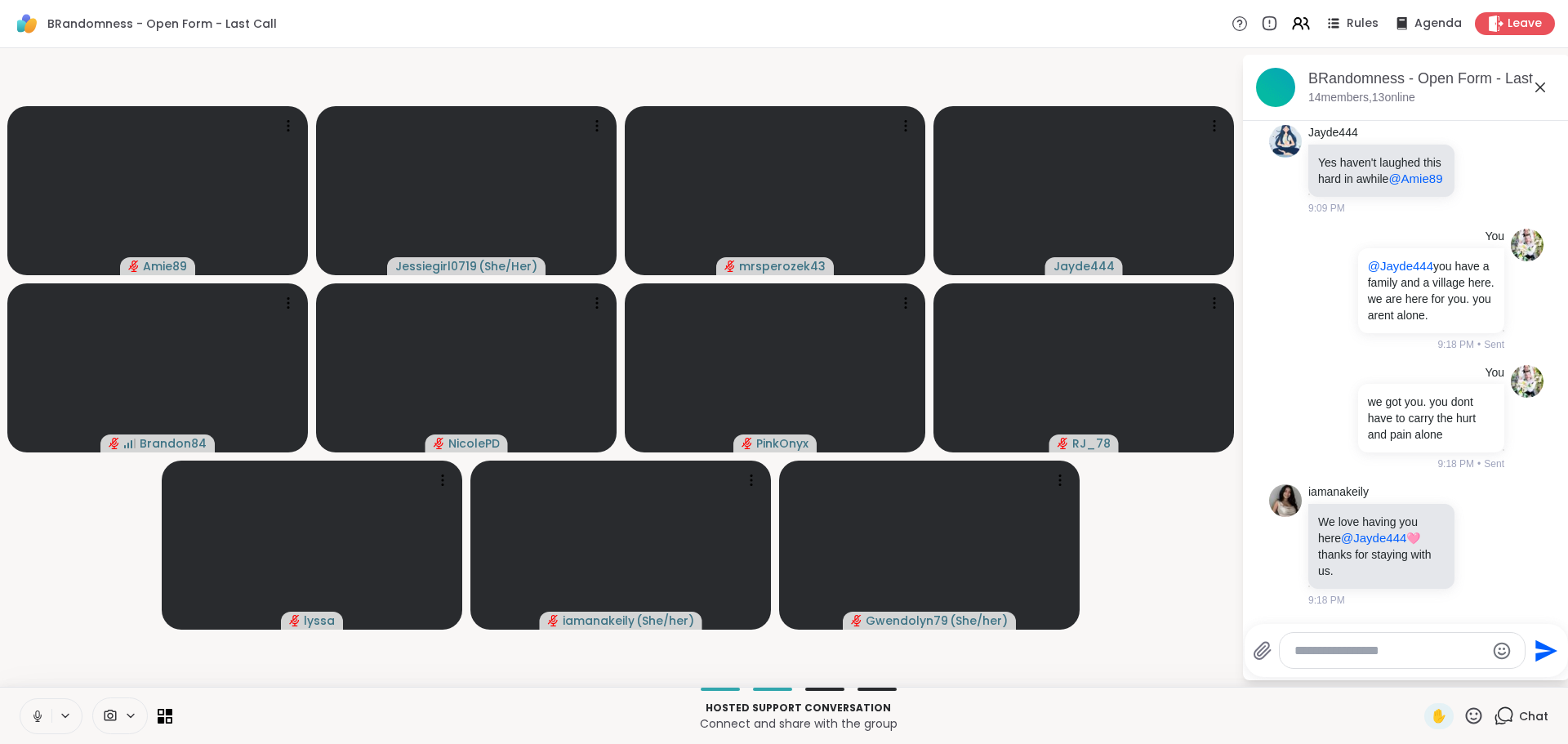
click at [1351, 644] on textarea "Type your message" at bounding box center [1390, 650] width 191 height 17
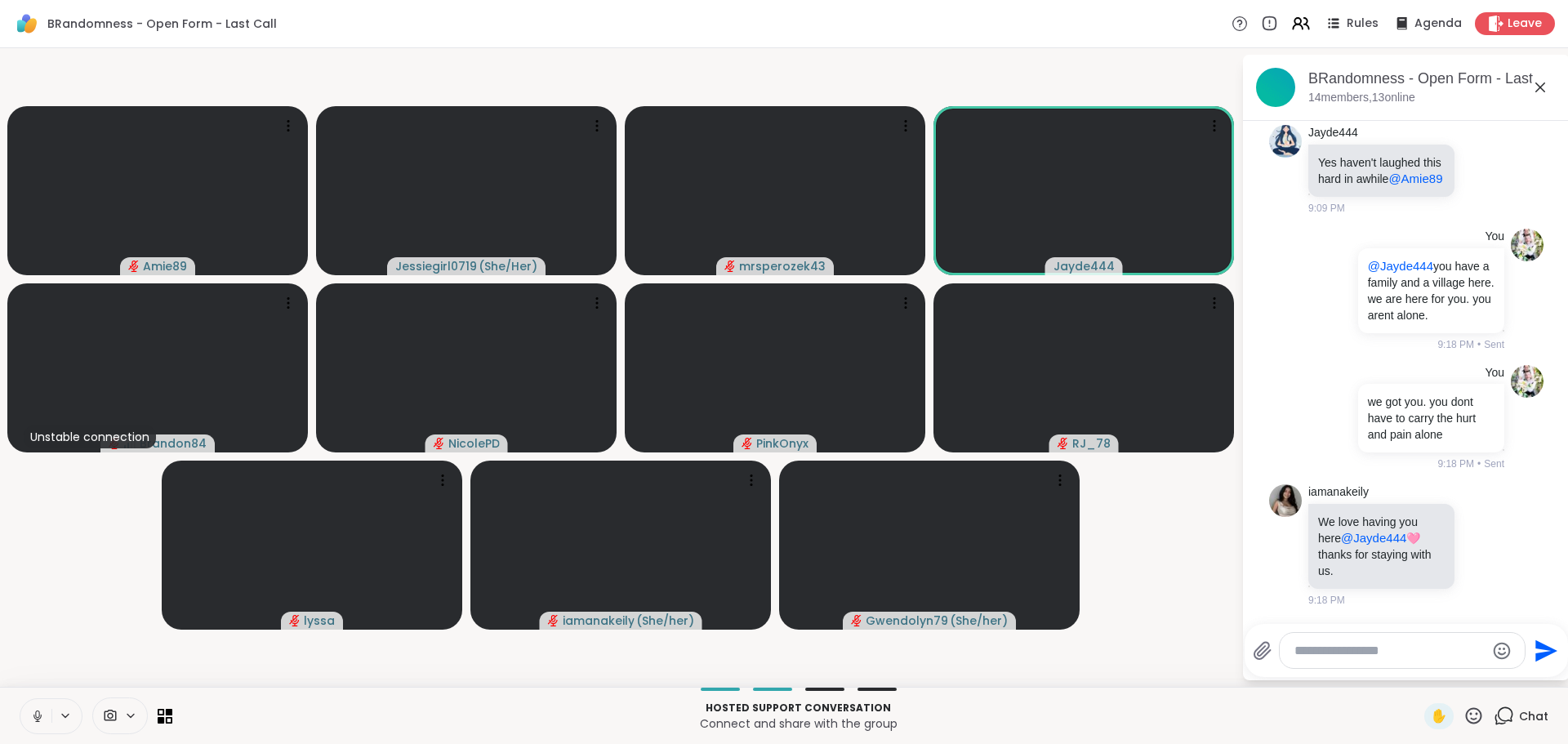
click at [1351, 644] on textarea "Type your message" at bounding box center [1390, 650] width 191 height 17
click at [1365, 644] on textarea "Type your message" at bounding box center [1390, 650] width 191 height 17
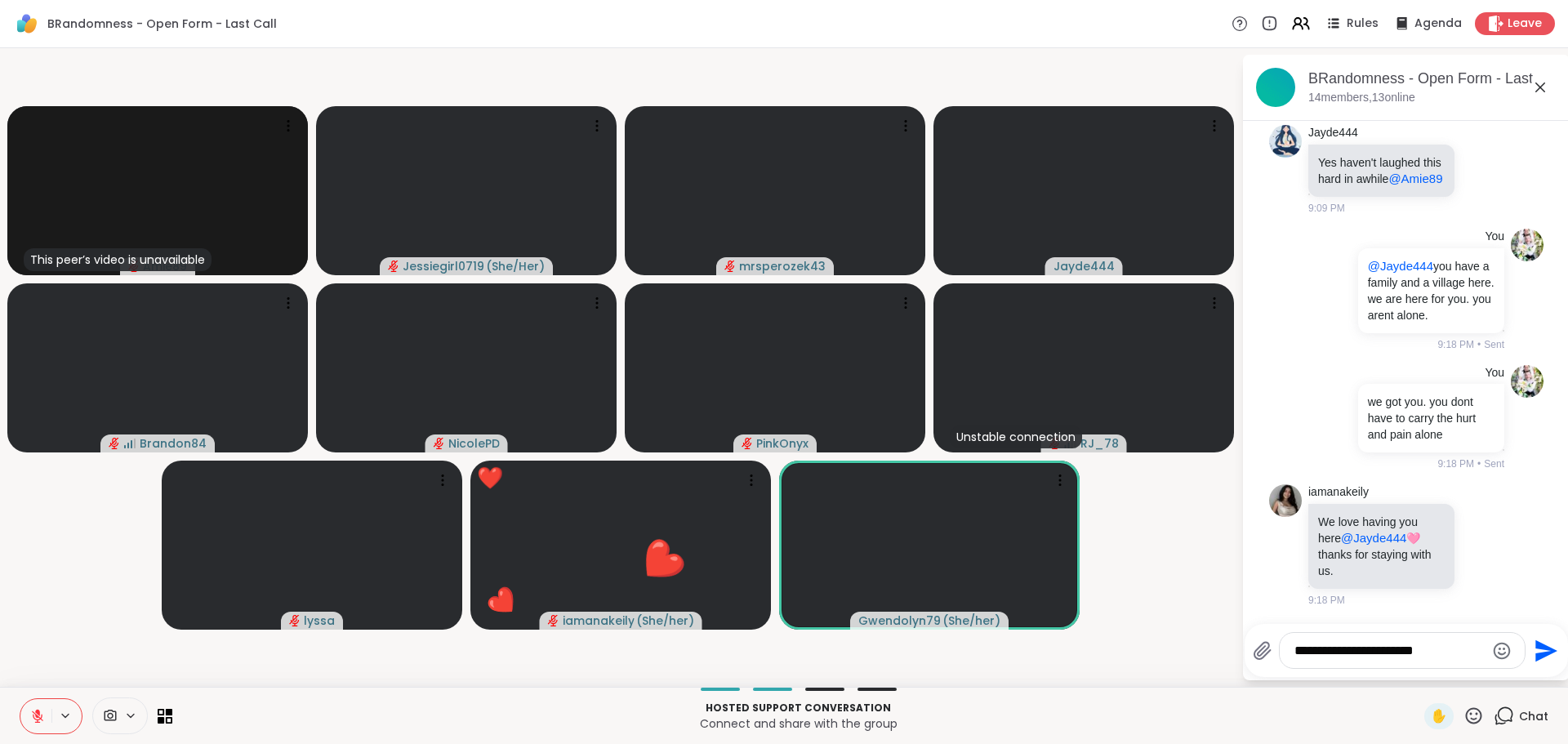
type textarea "**********"
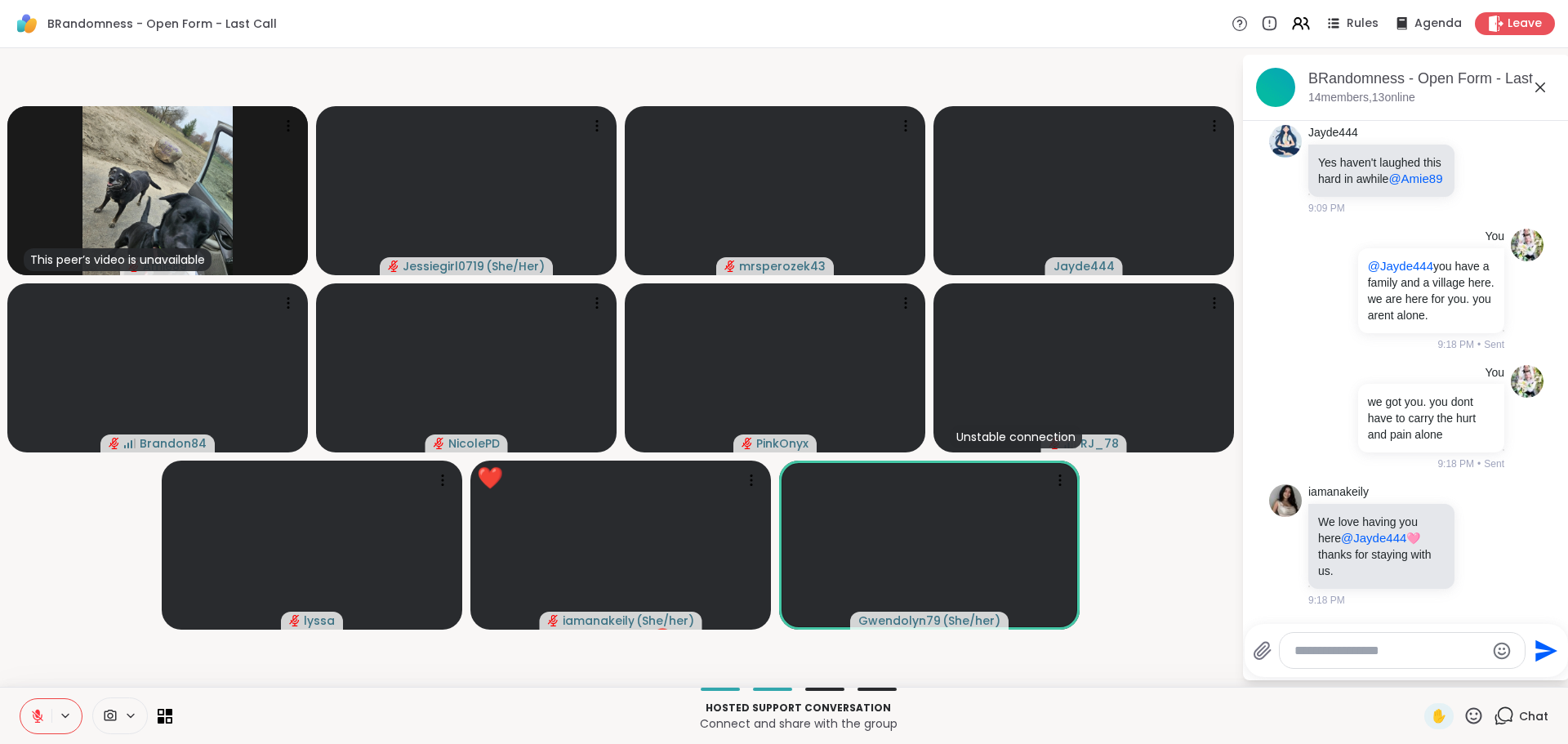
scroll to position [2174, 0]
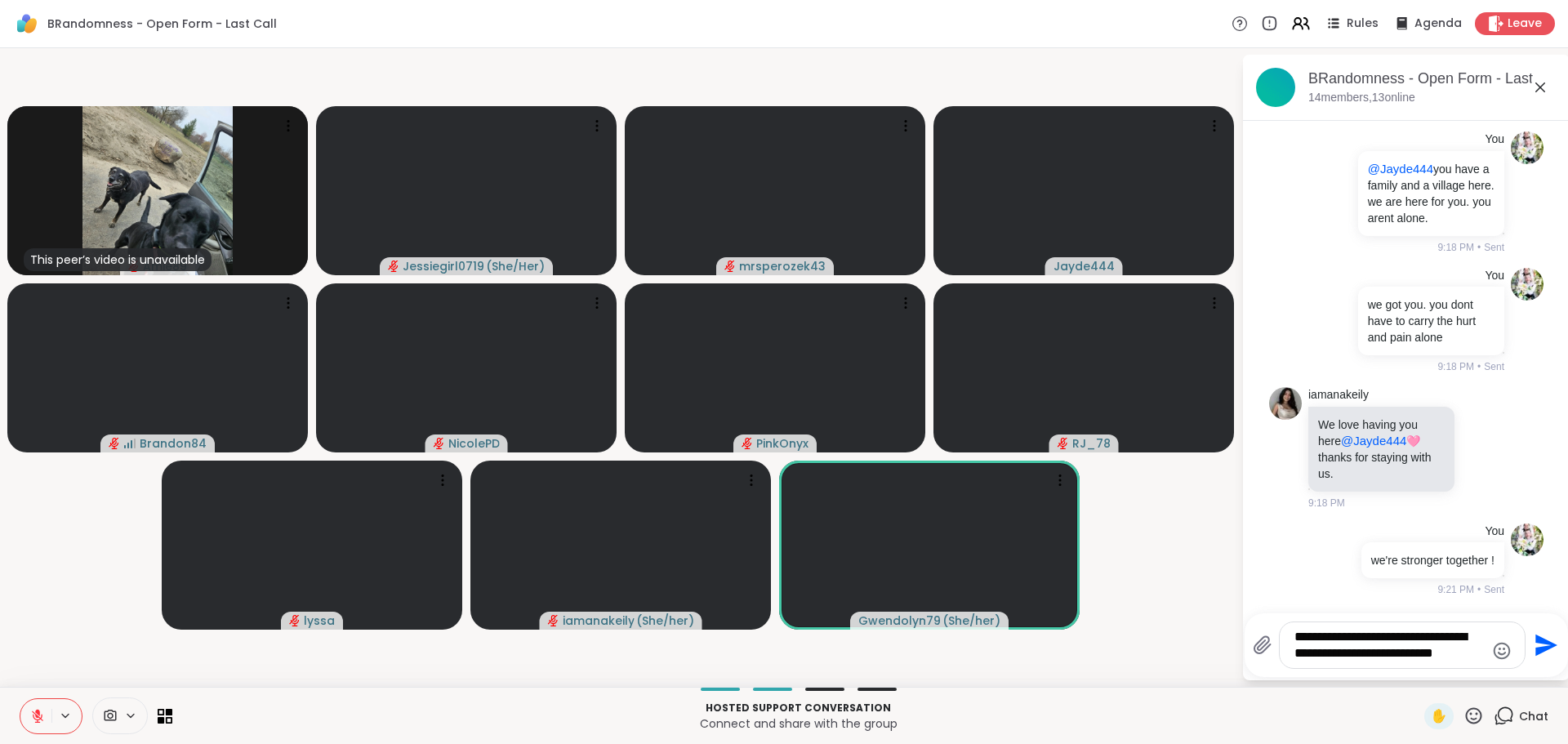
type textarea "**********"
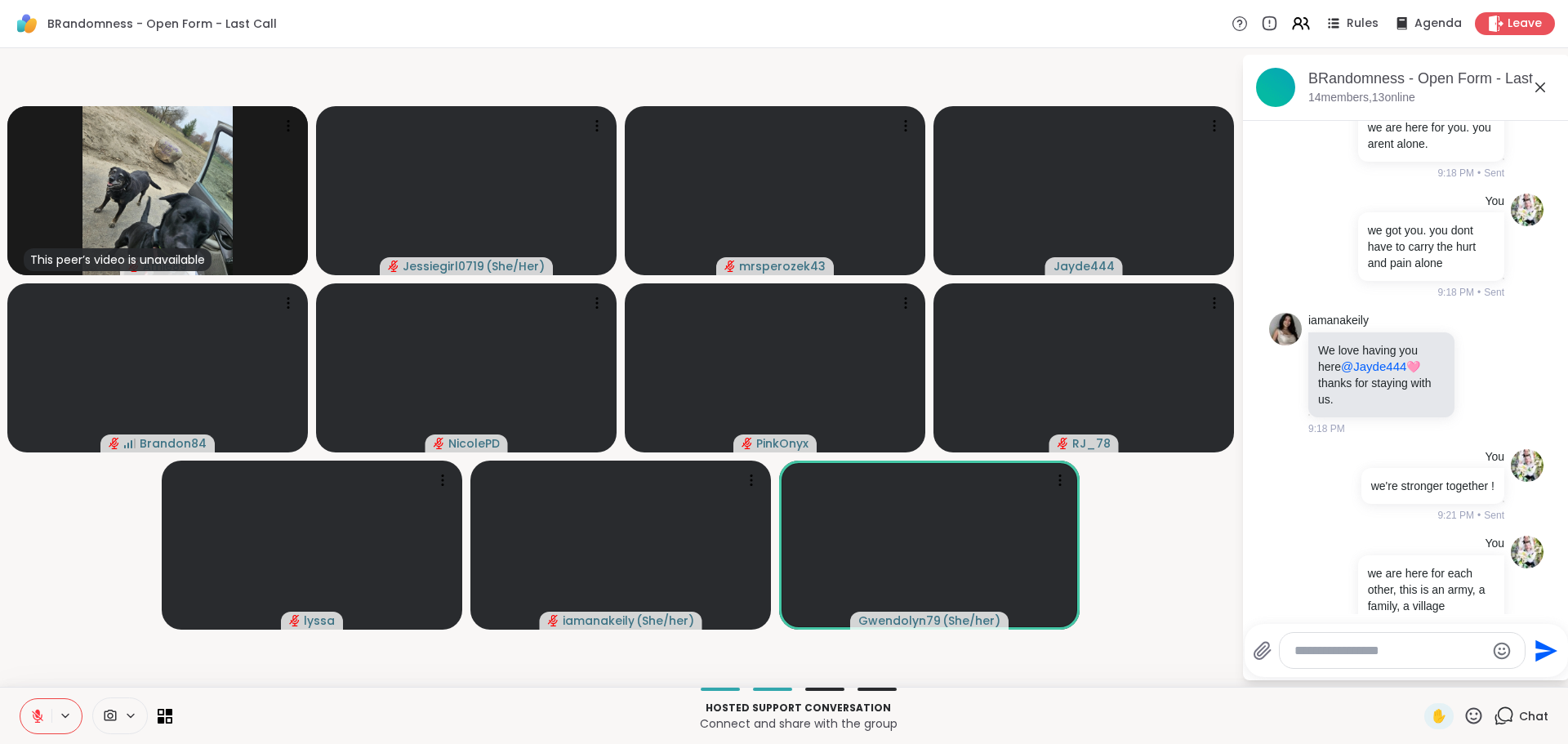
scroll to position [2294, 0]
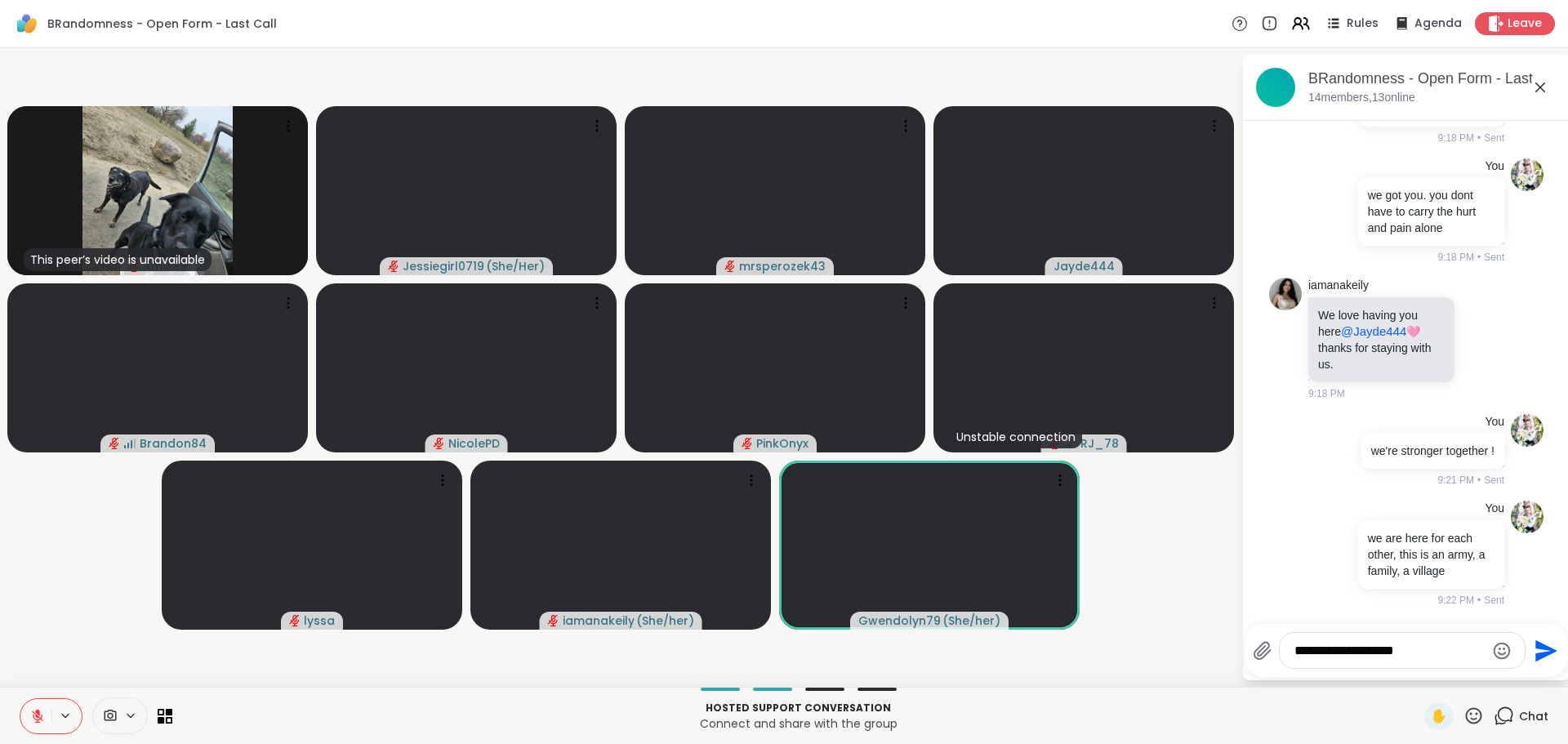
type textarea "**********"
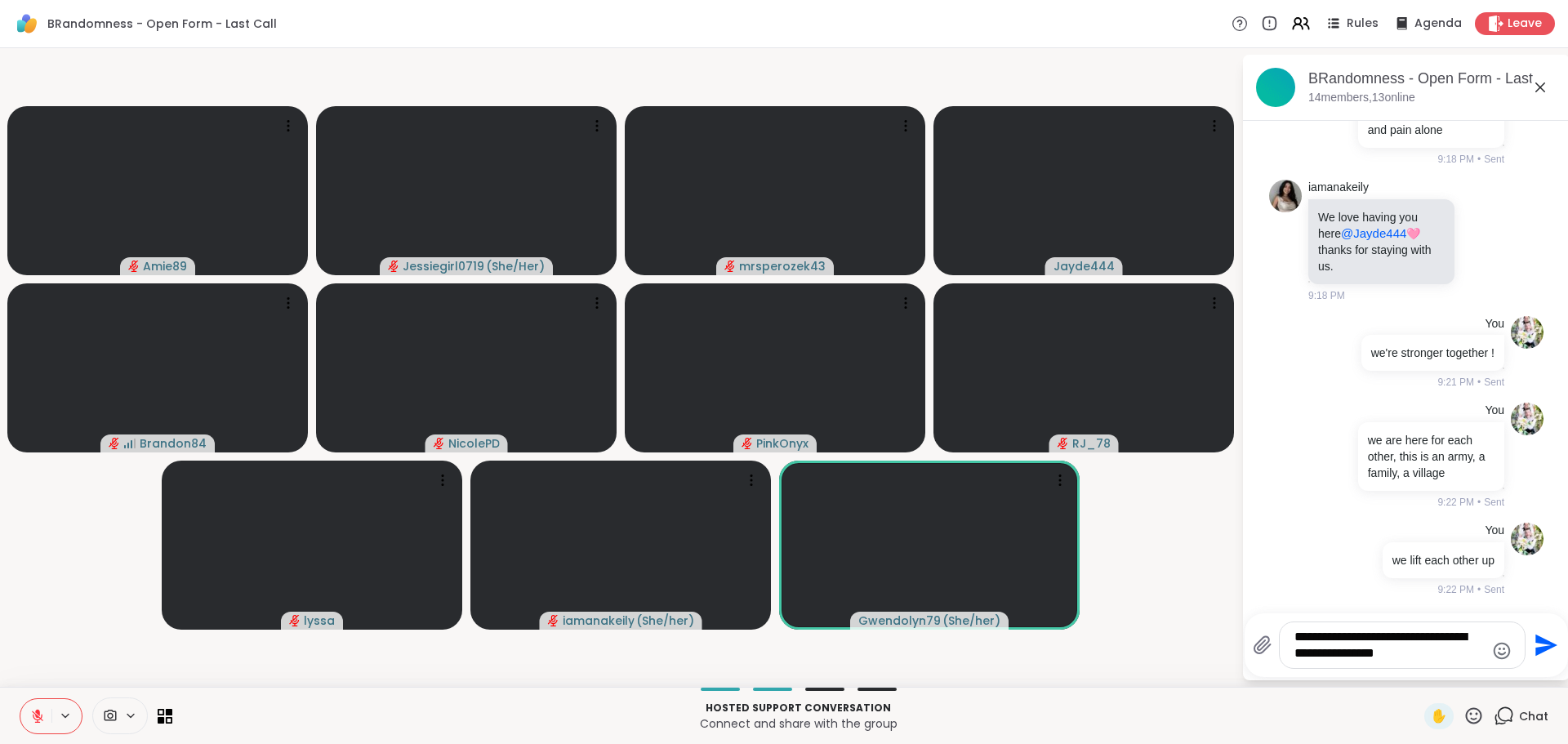
type textarea "**********"
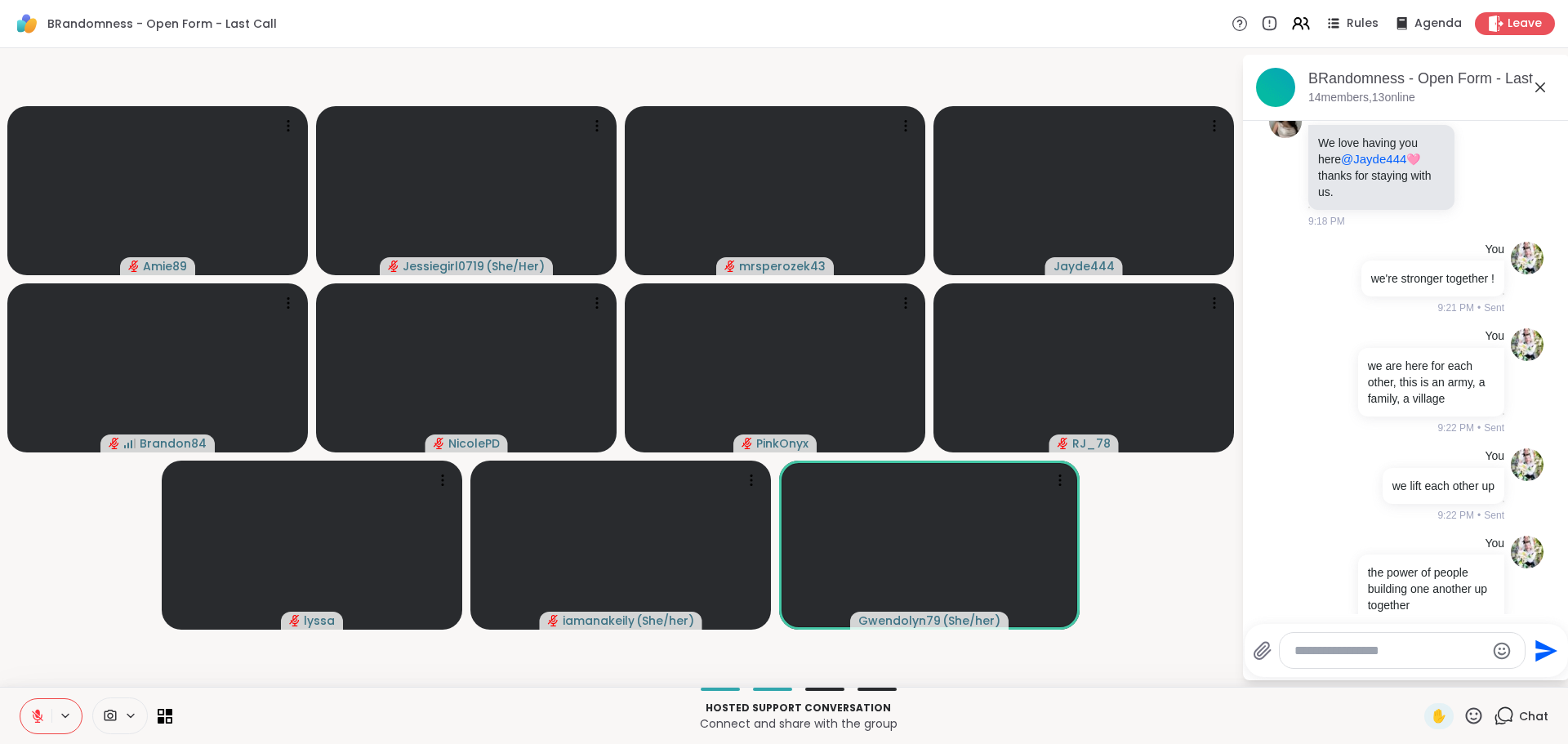
scroll to position [2500, 0]
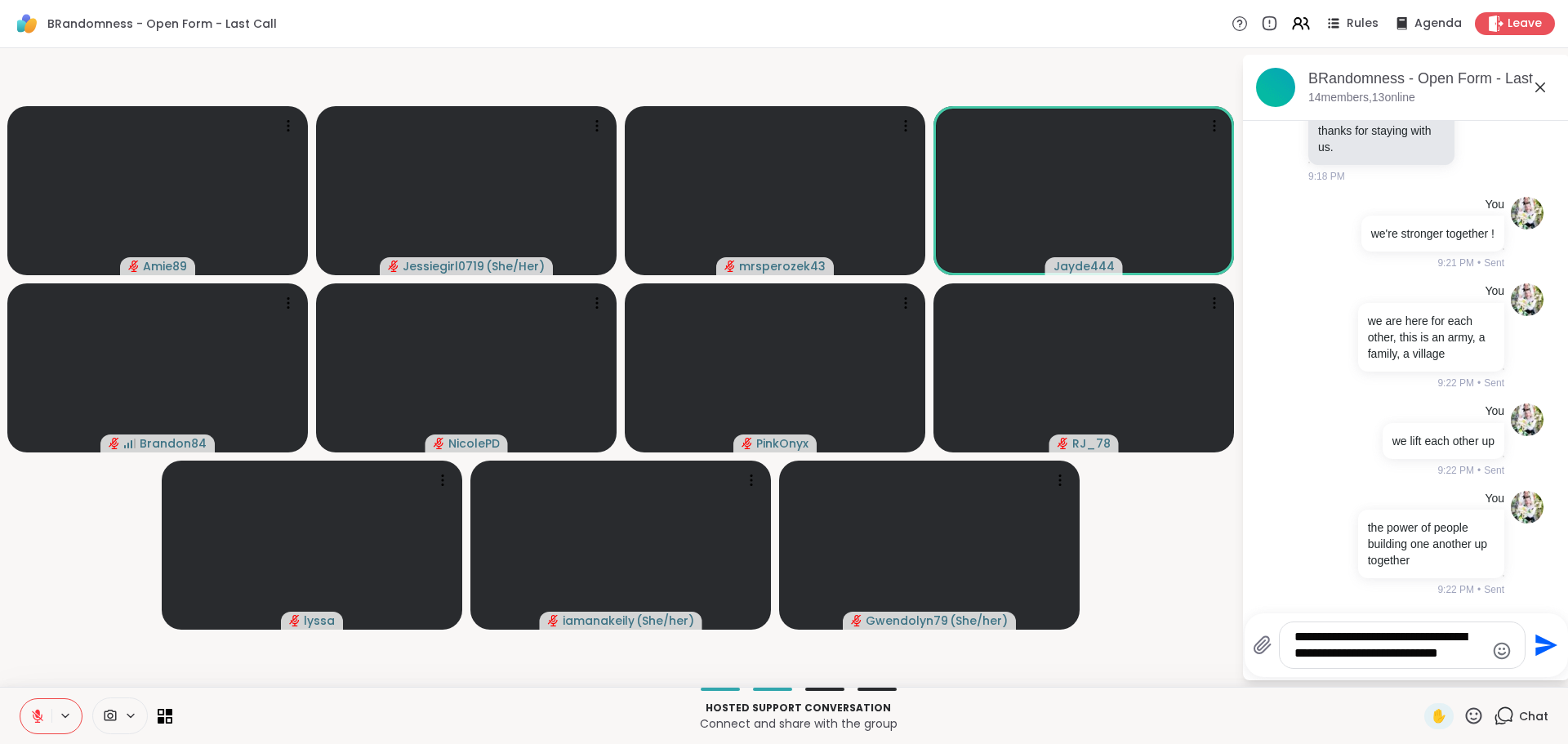
type textarea "**********"
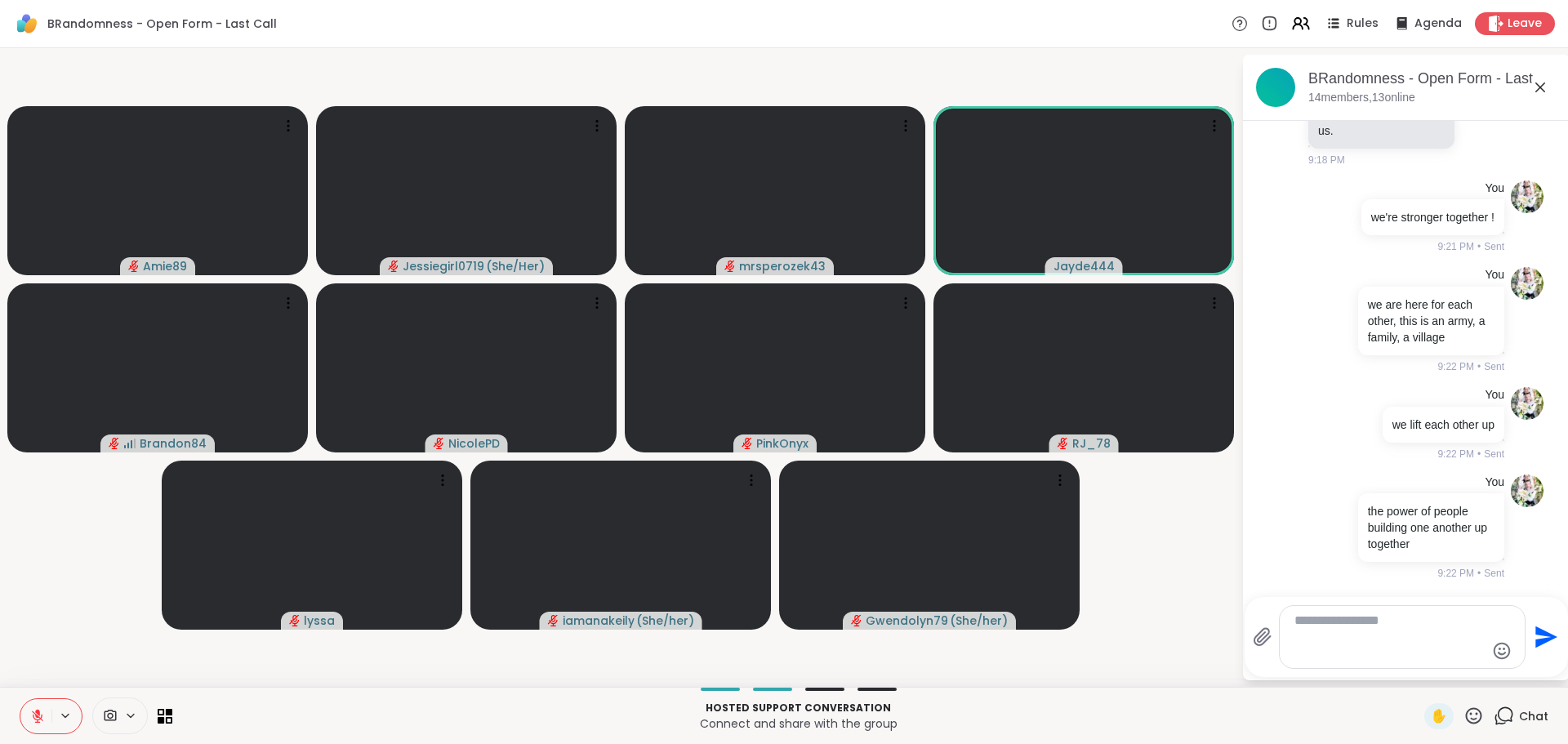
scroll to position [2637, 0]
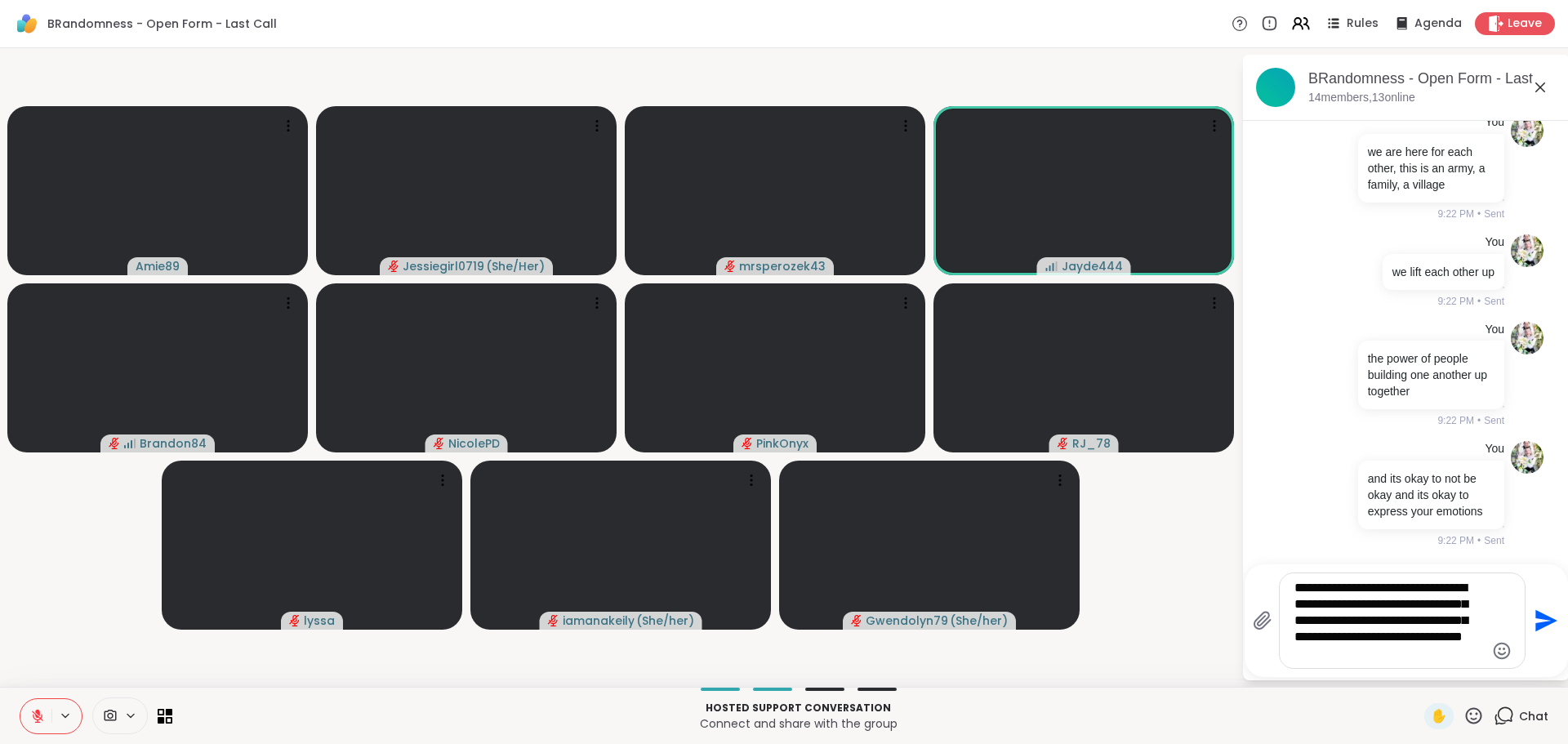
type textarea "**********"
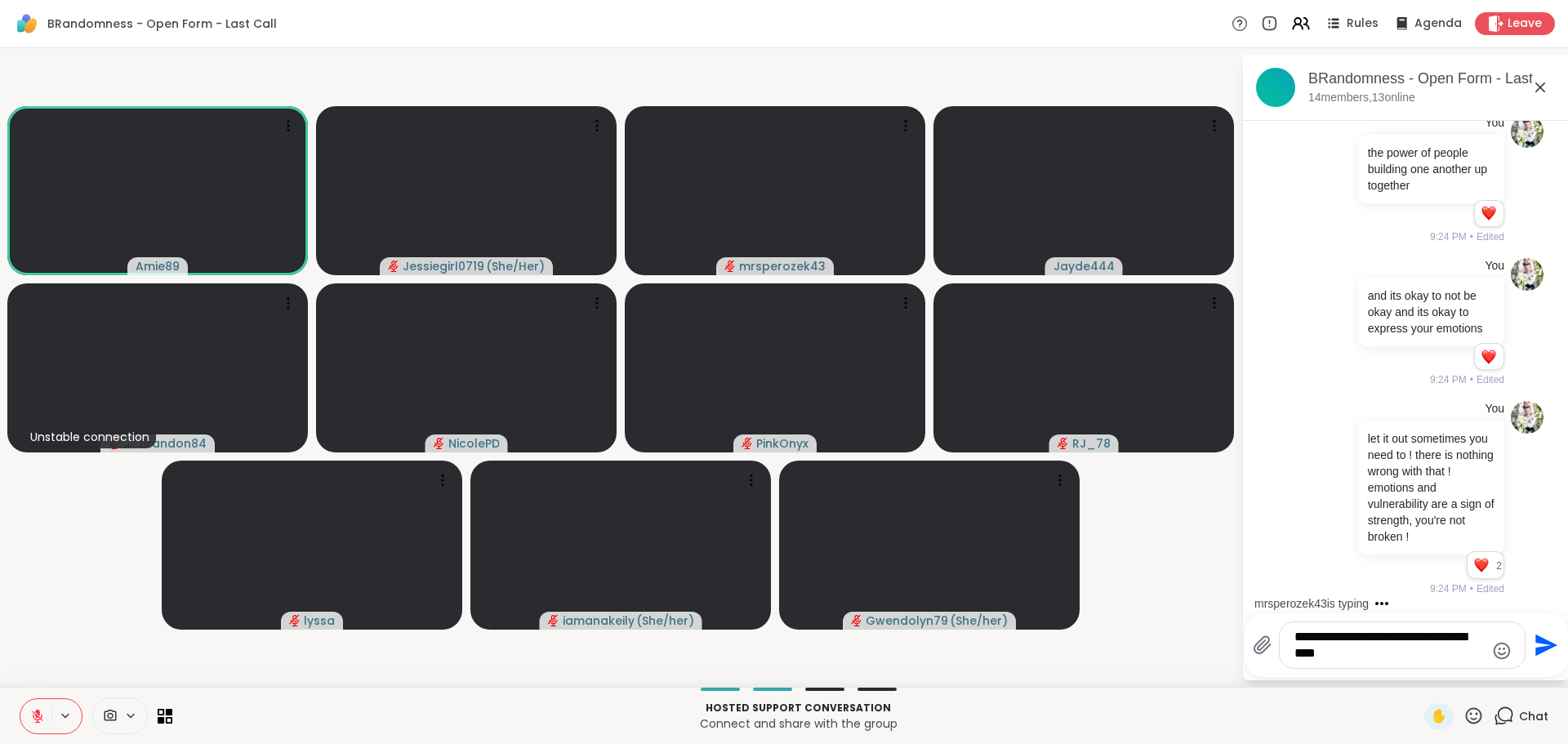
scroll to position [3042, 0]
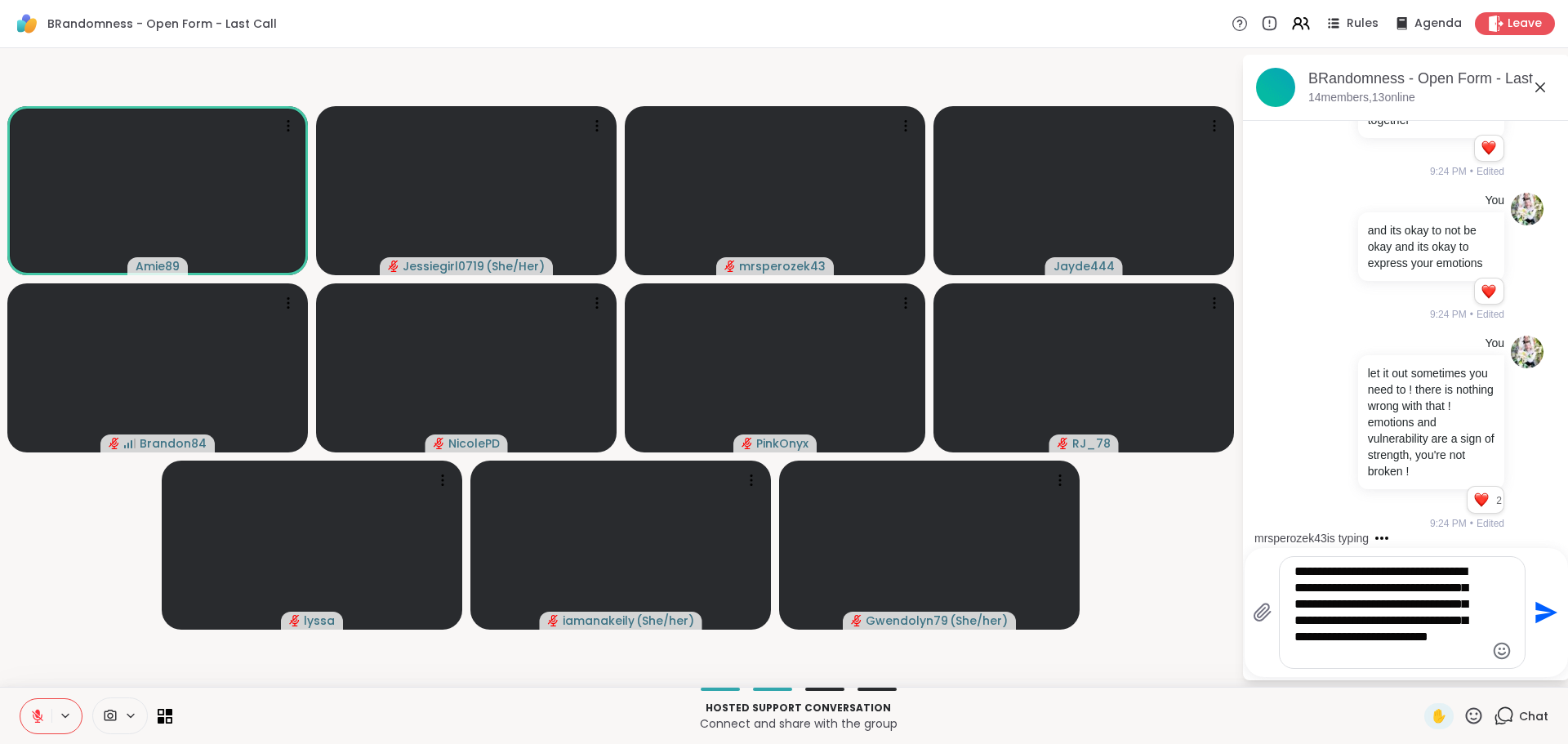
type textarea "**********"
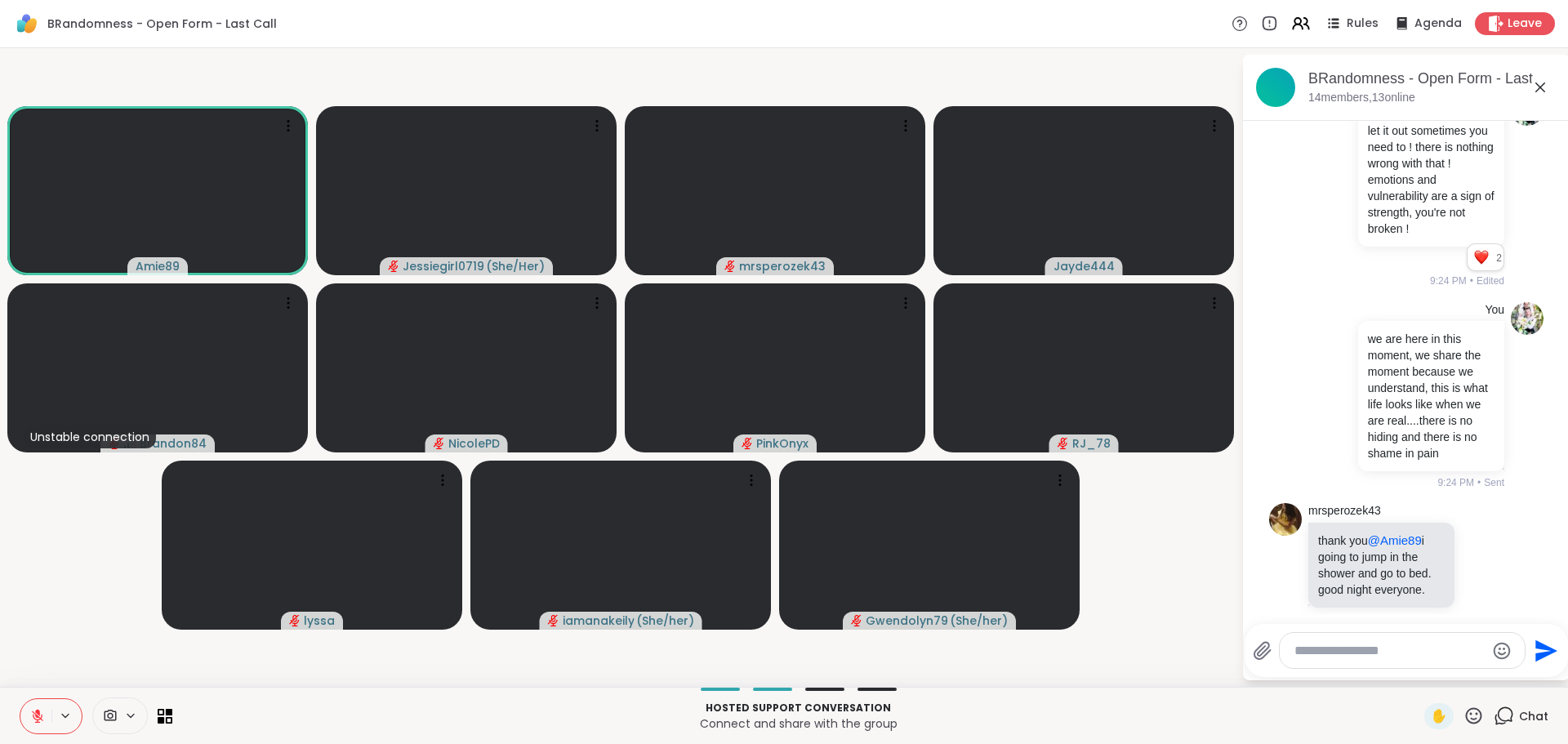
scroll to position [3402, 0]
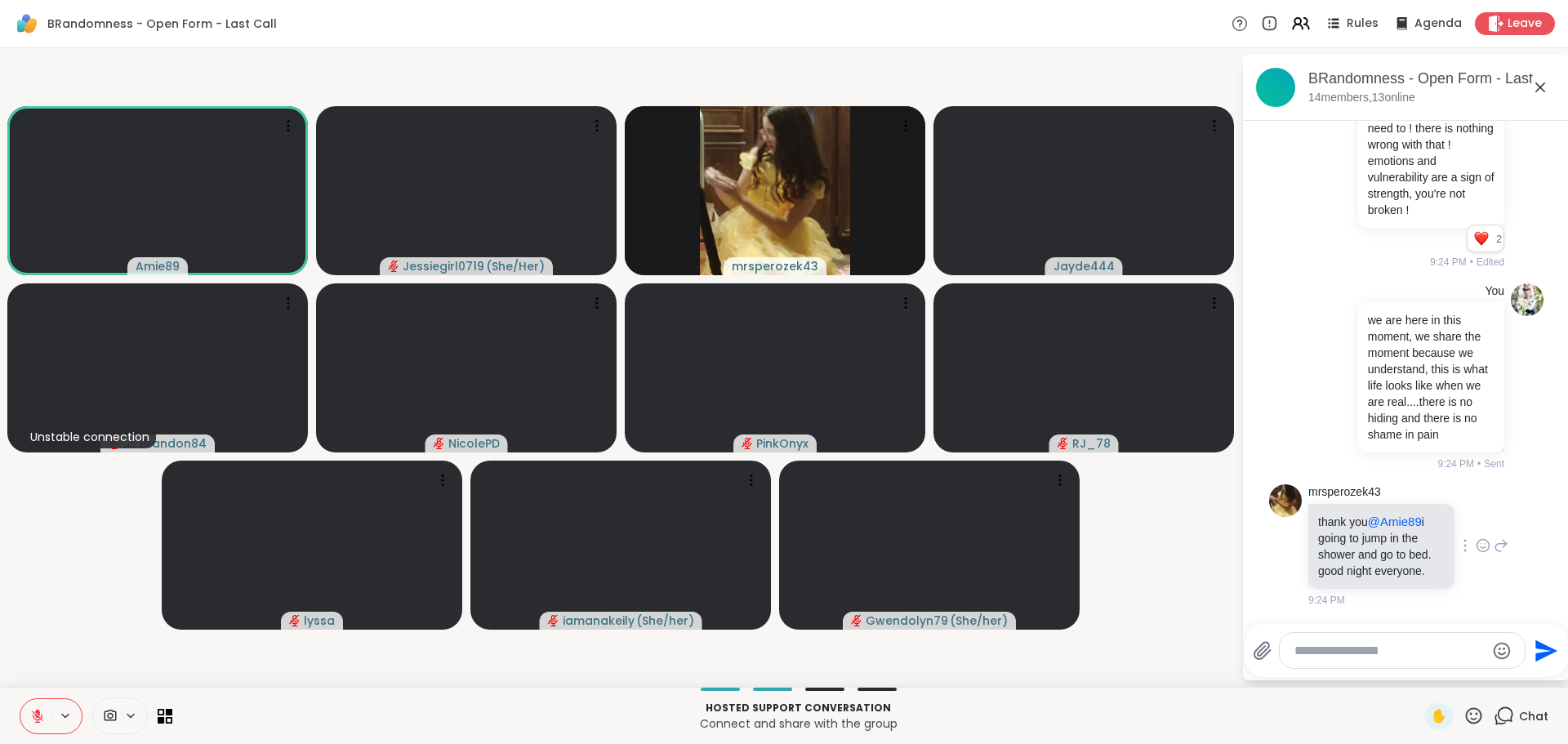
click at [1476, 538] on icon at bounding box center [1483, 545] width 15 height 17
click at [1467, 521] on button "Select Reaction: Heart" at bounding box center [1484, 519] width 33 height 33
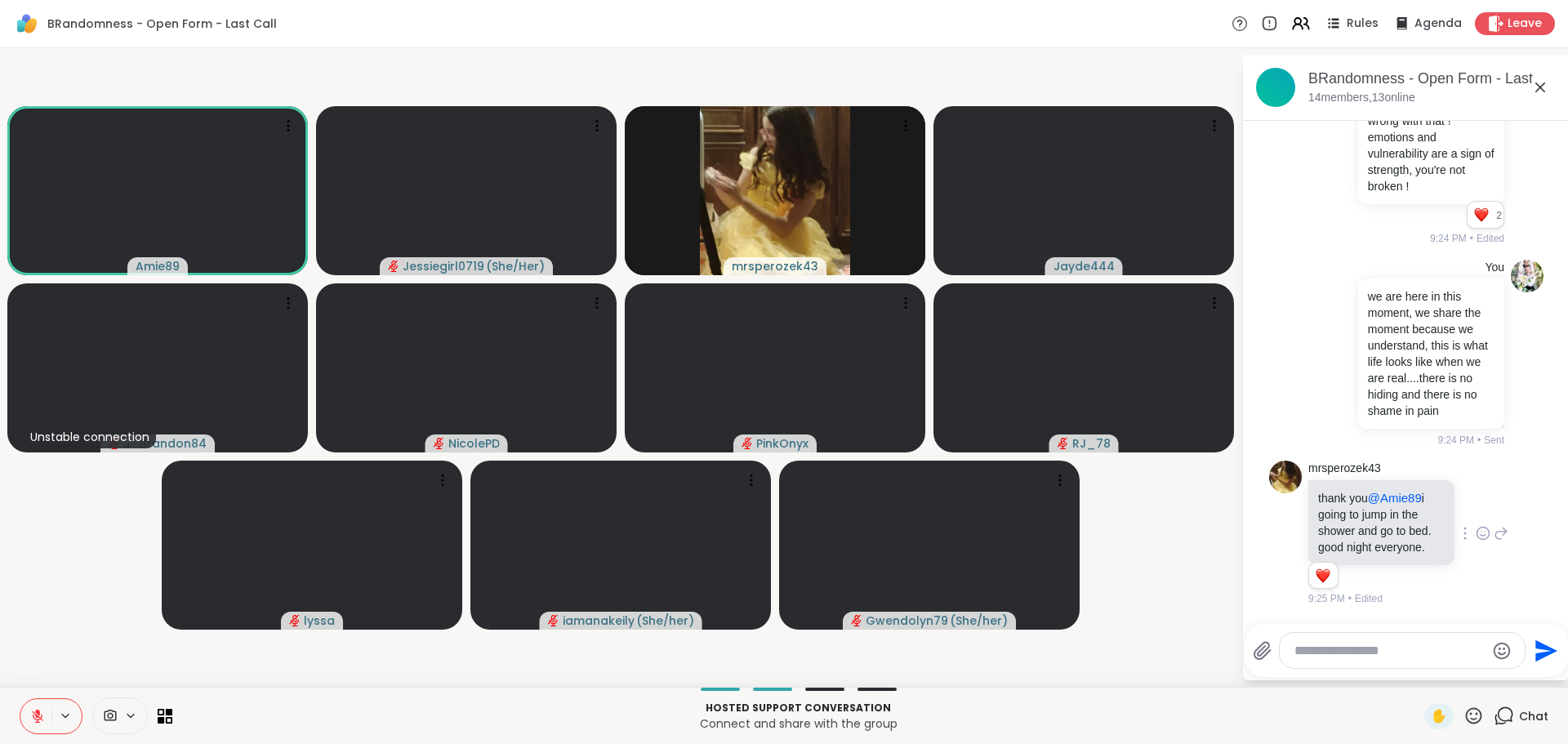
scroll to position [3425, 0]
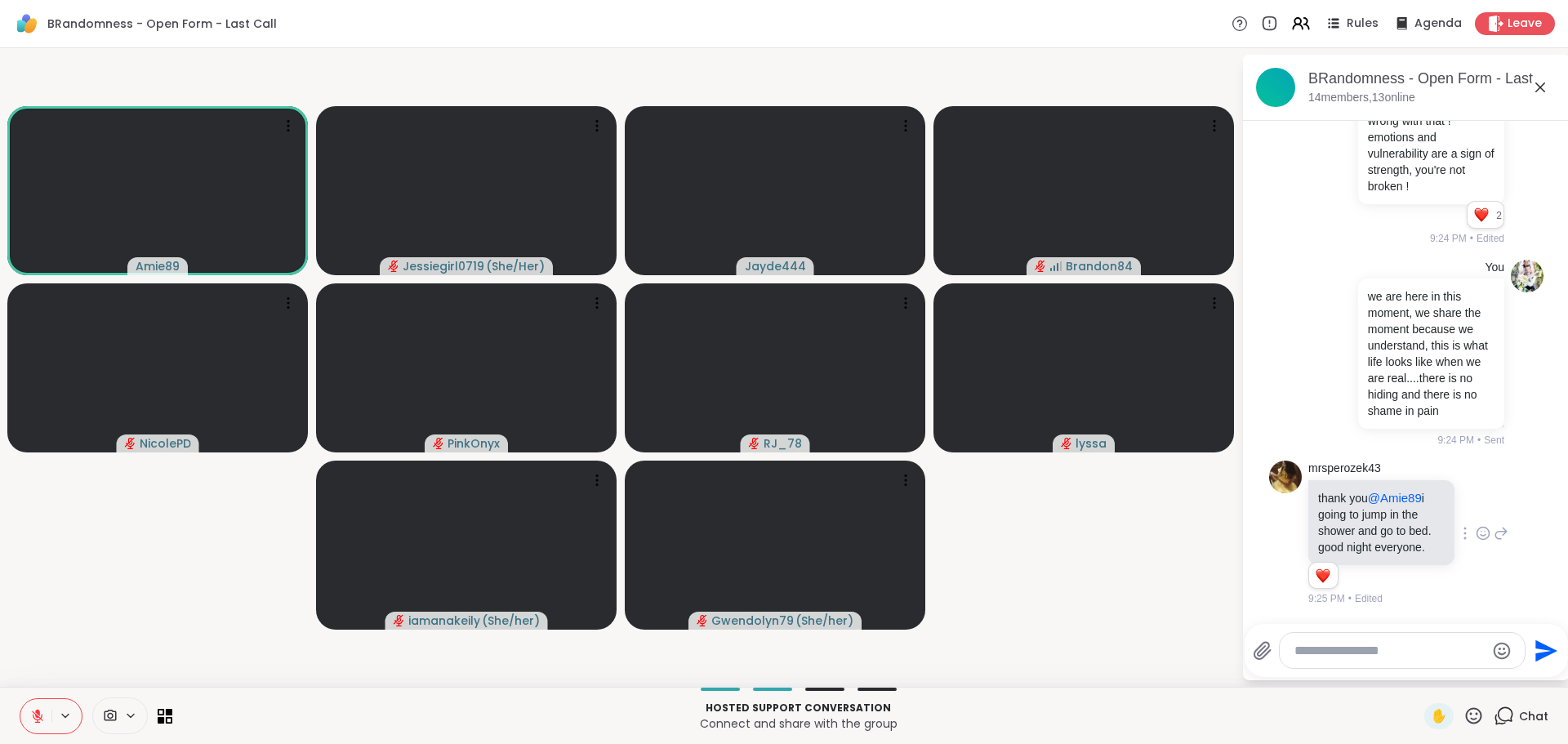
click at [1375, 651] on textarea "Type your message" at bounding box center [1390, 650] width 191 height 17
click at [36, 713] on icon at bounding box center [37, 715] width 15 height 15
click at [1349, 655] on textarea "Type your message" at bounding box center [1390, 650] width 191 height 17
click at [38, 713] on icon at bounding box center [37, 715] width 15 height 15
click at [1431, 711] on span "✋" at bounding box center [1439, 715] width 17 height 20
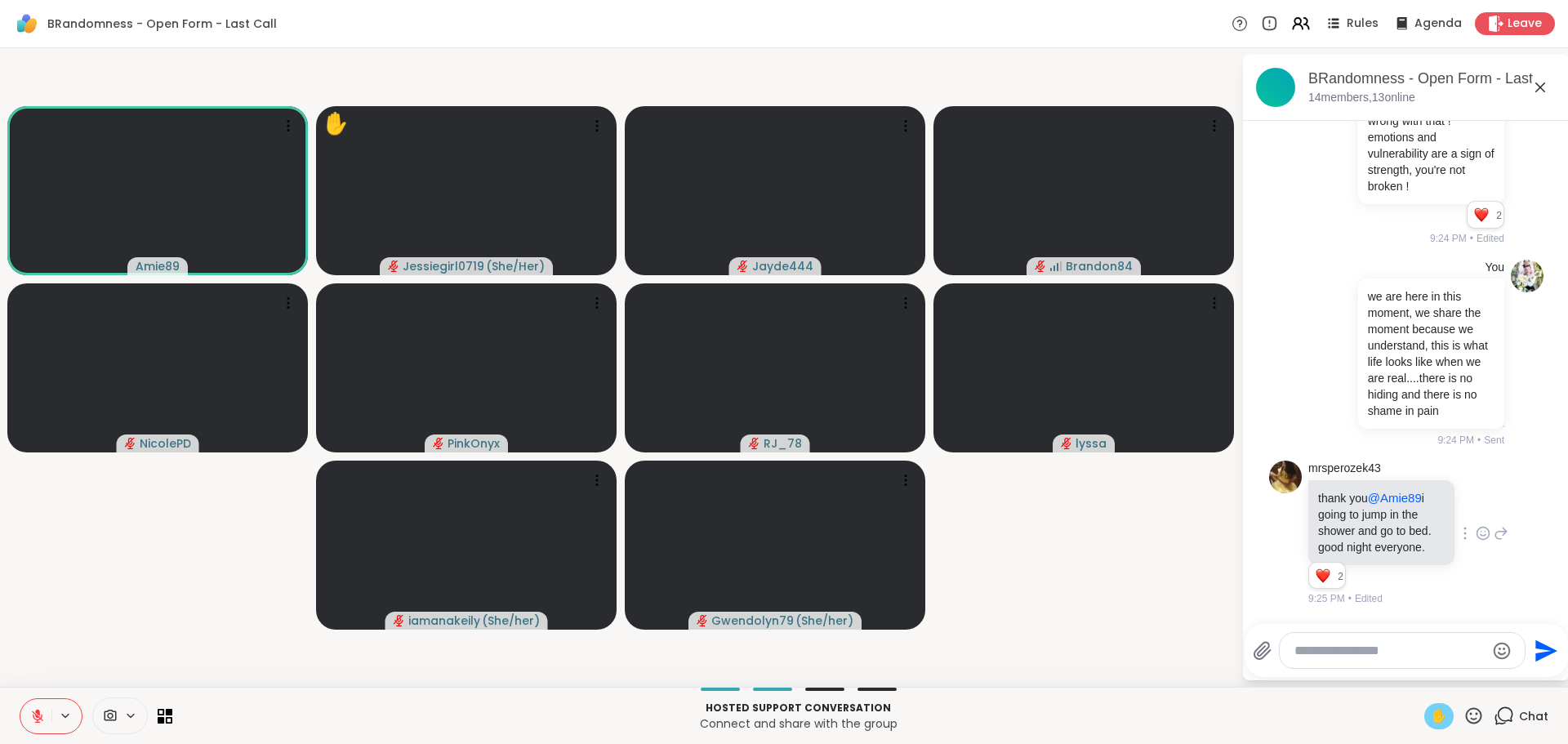
click at [1376, 645] on textarea "Type your message" at bounding box center [1390, 650] width 191 height 17
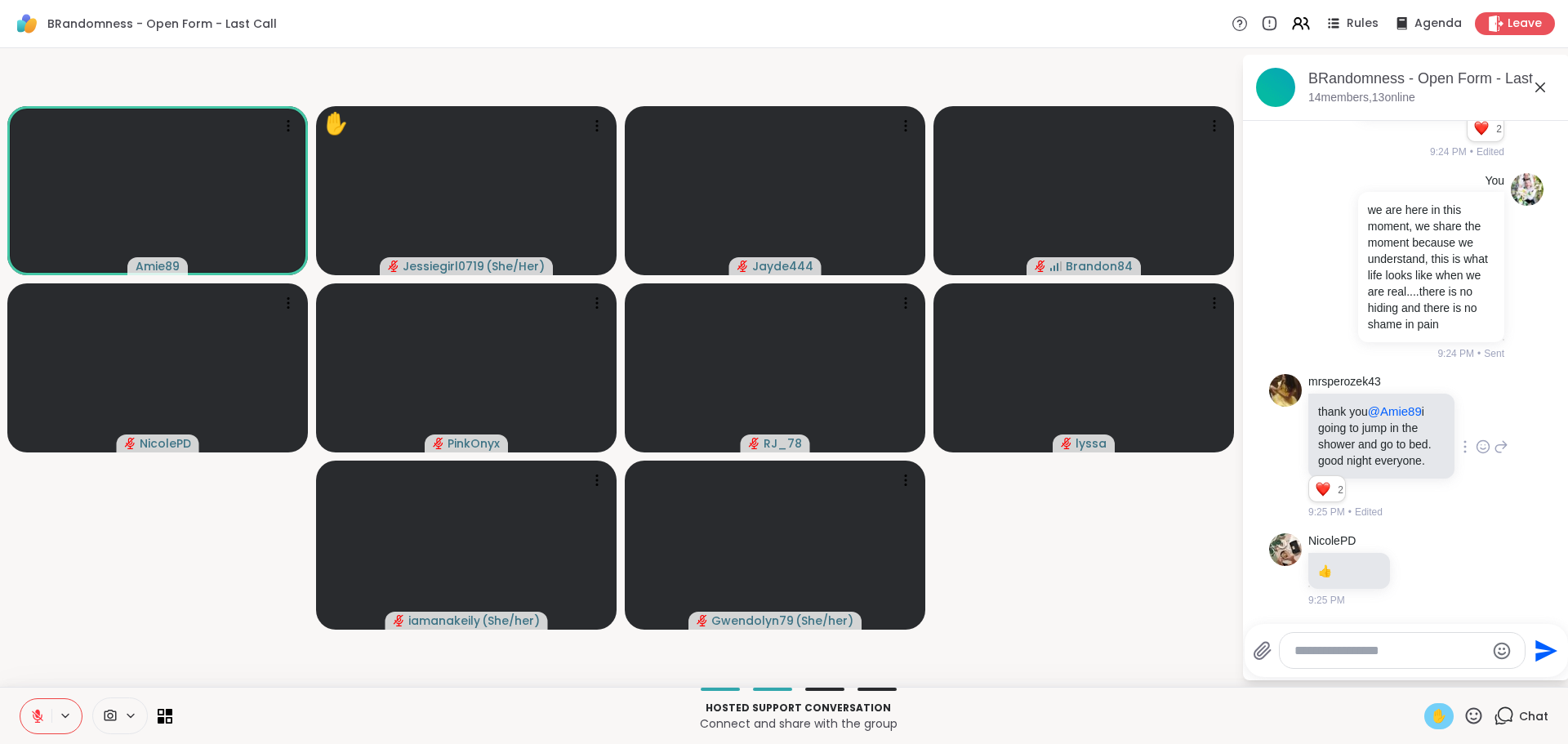
click at [1370, 645] on textarea "Type your message" at bounding box center [1390, 650] width 191 height 17
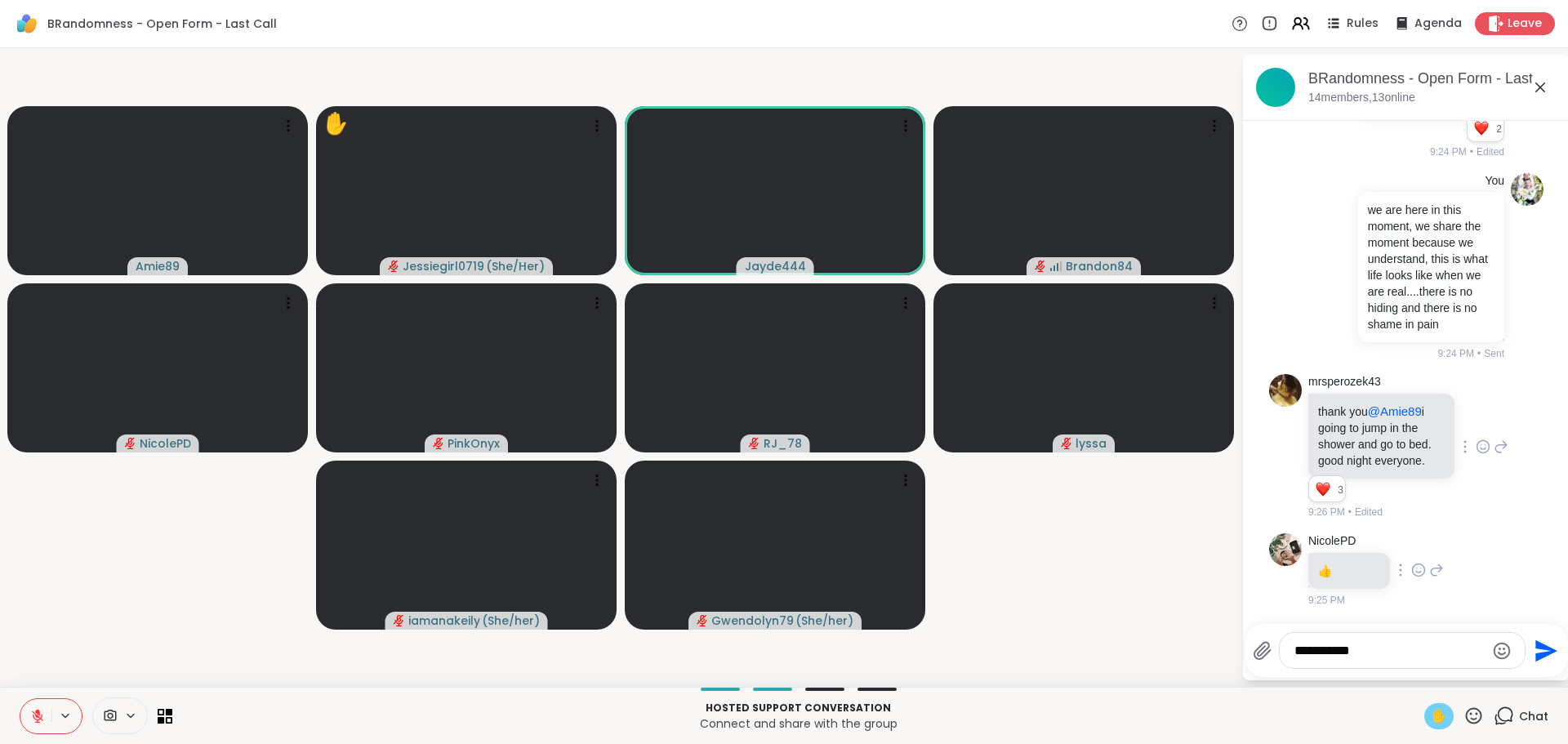
type textarea "**********"
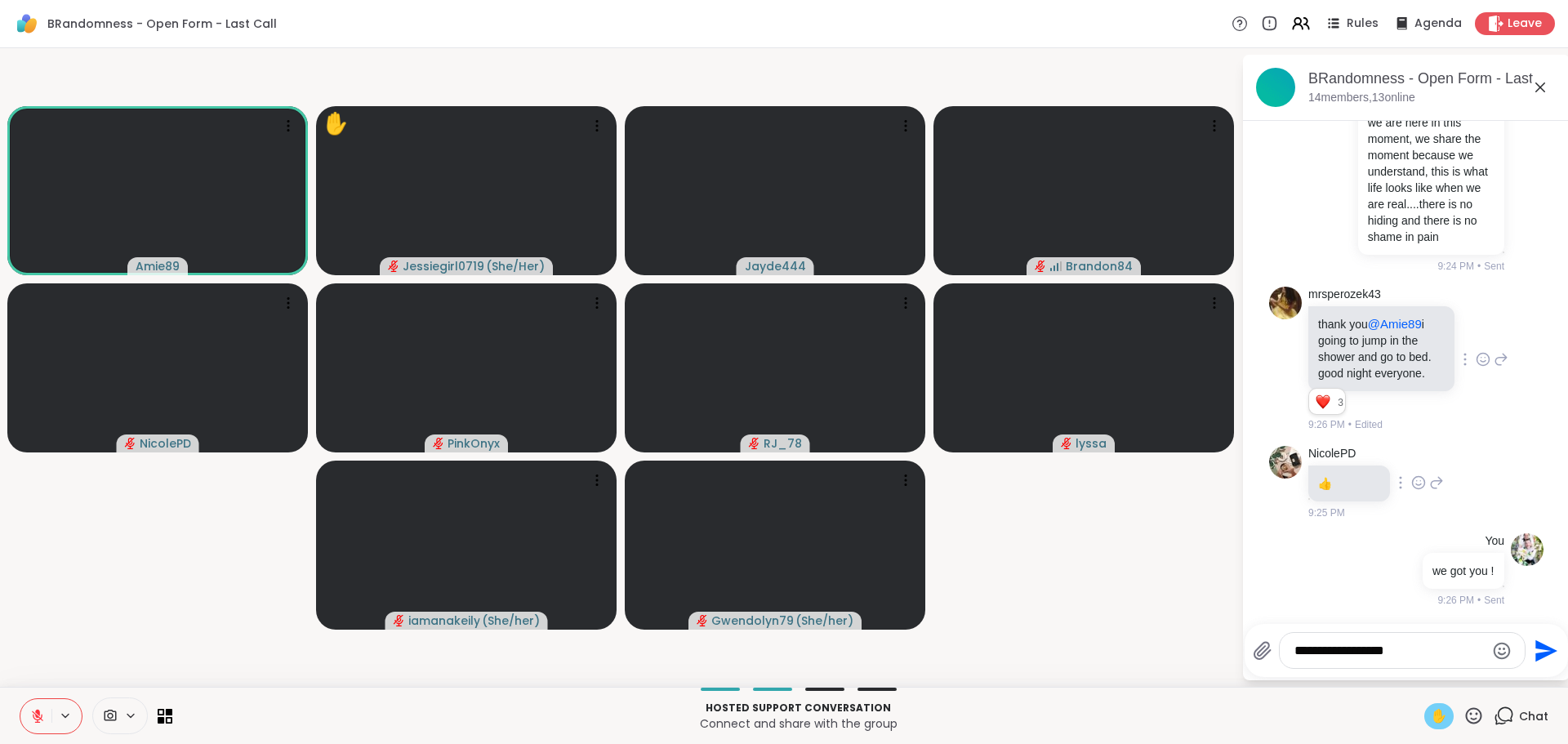
type textarea "**********"
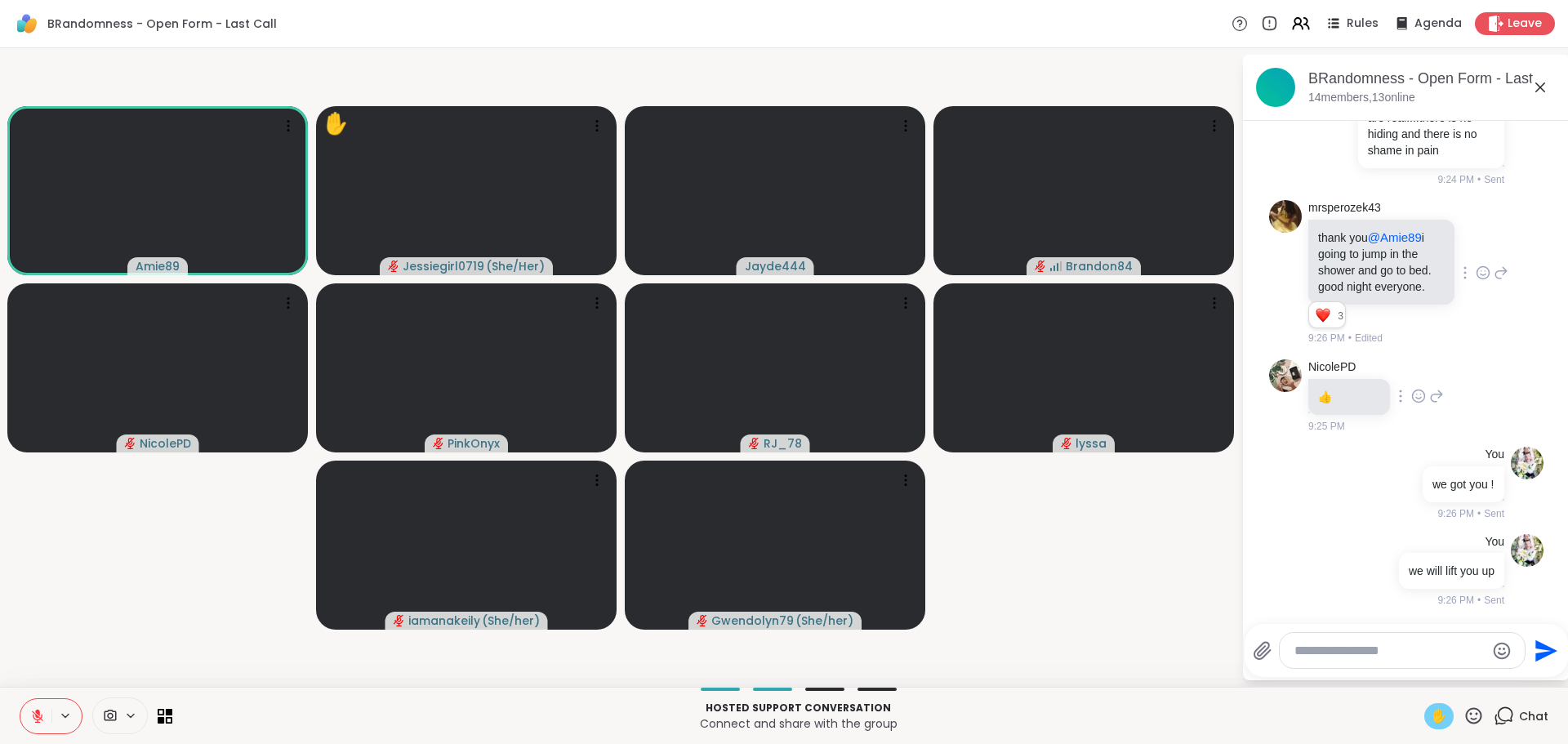
scroll to position [3686, 0]
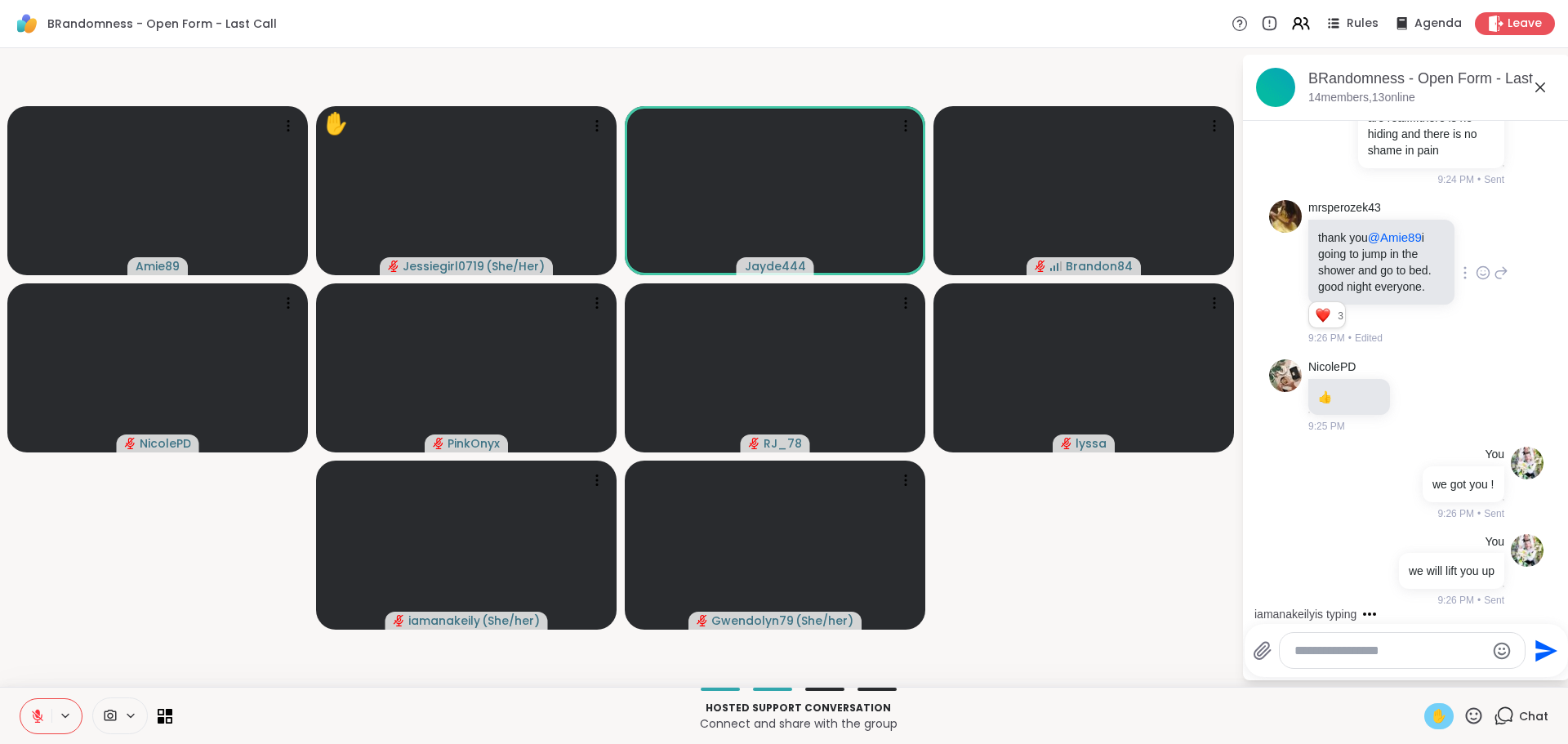
click at [33, 717] on icon at bounding box center [37, 715] width 15 height 15
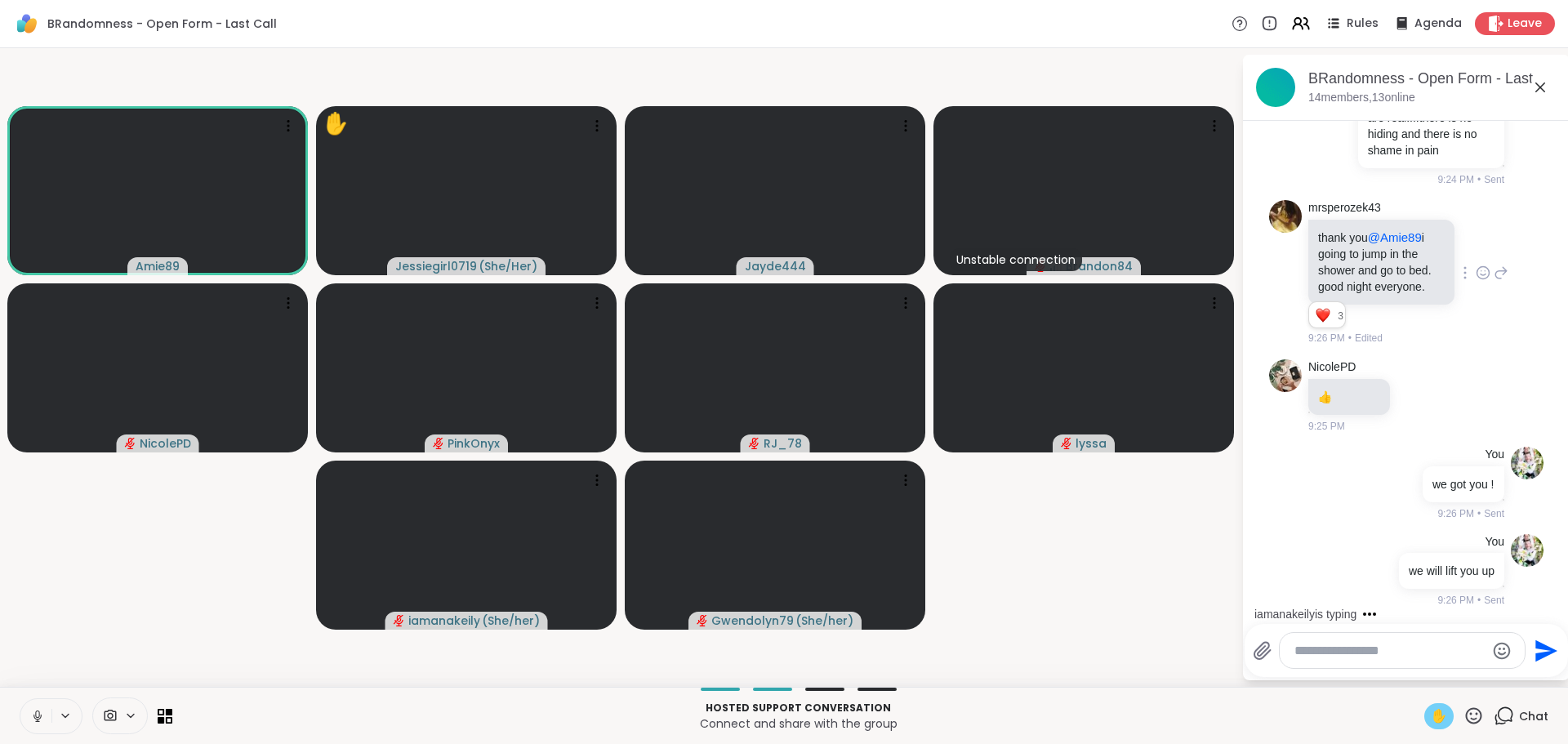
scroll to position [3773, 0]
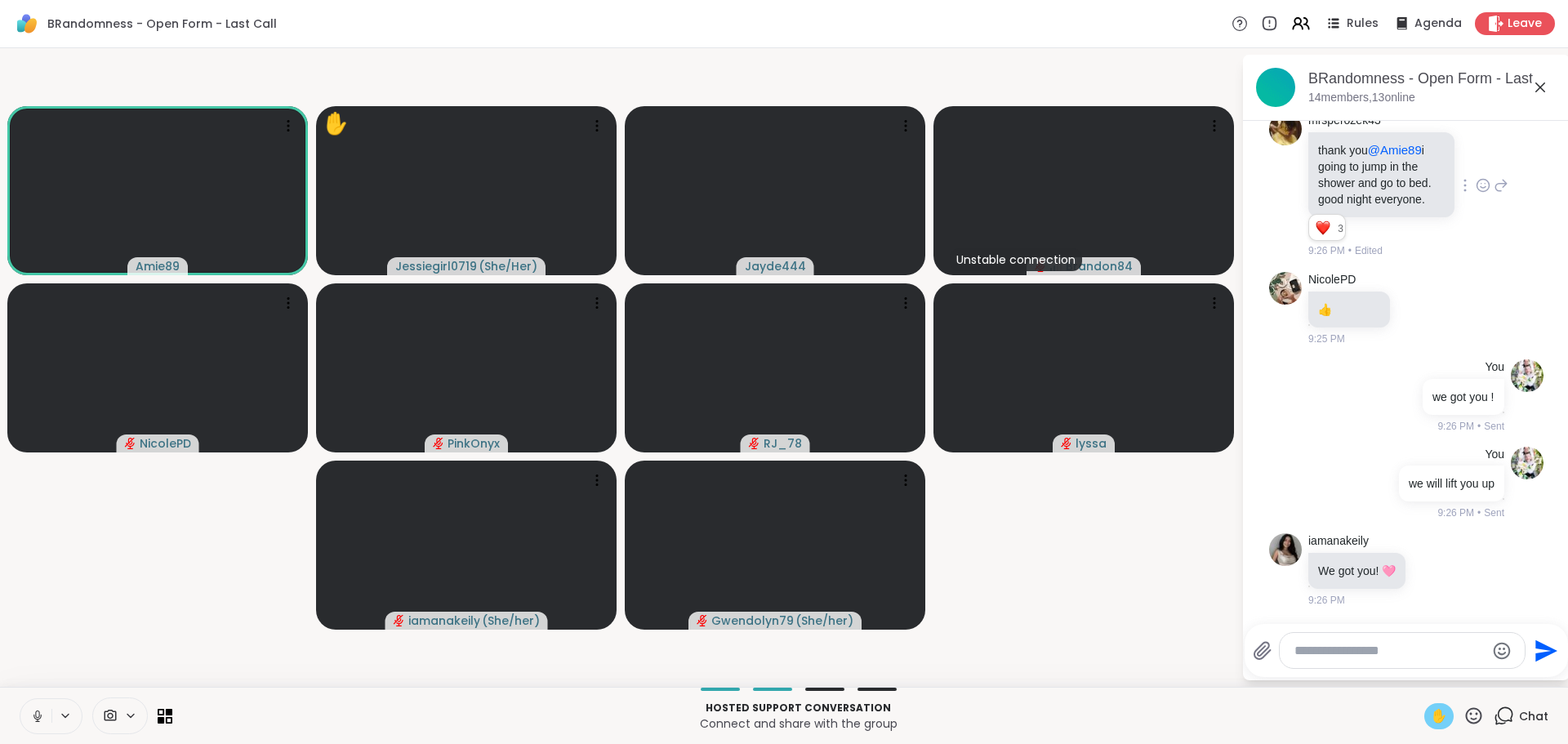
click at [1348, 656] on textarea "Type your message" at bounding box center [1390, 650] width 191 height 17
click at [1431, 709] on span "✋" at bounding box center [1439, 715] width 17 height 20
click at [1378, 648] on textarea "Type your message" at bounding box center [1390, 650] width 191 height 17
click at [1366, 652] on textarea "Type your message" at bounding box center [1390, 650] width 191 height 17
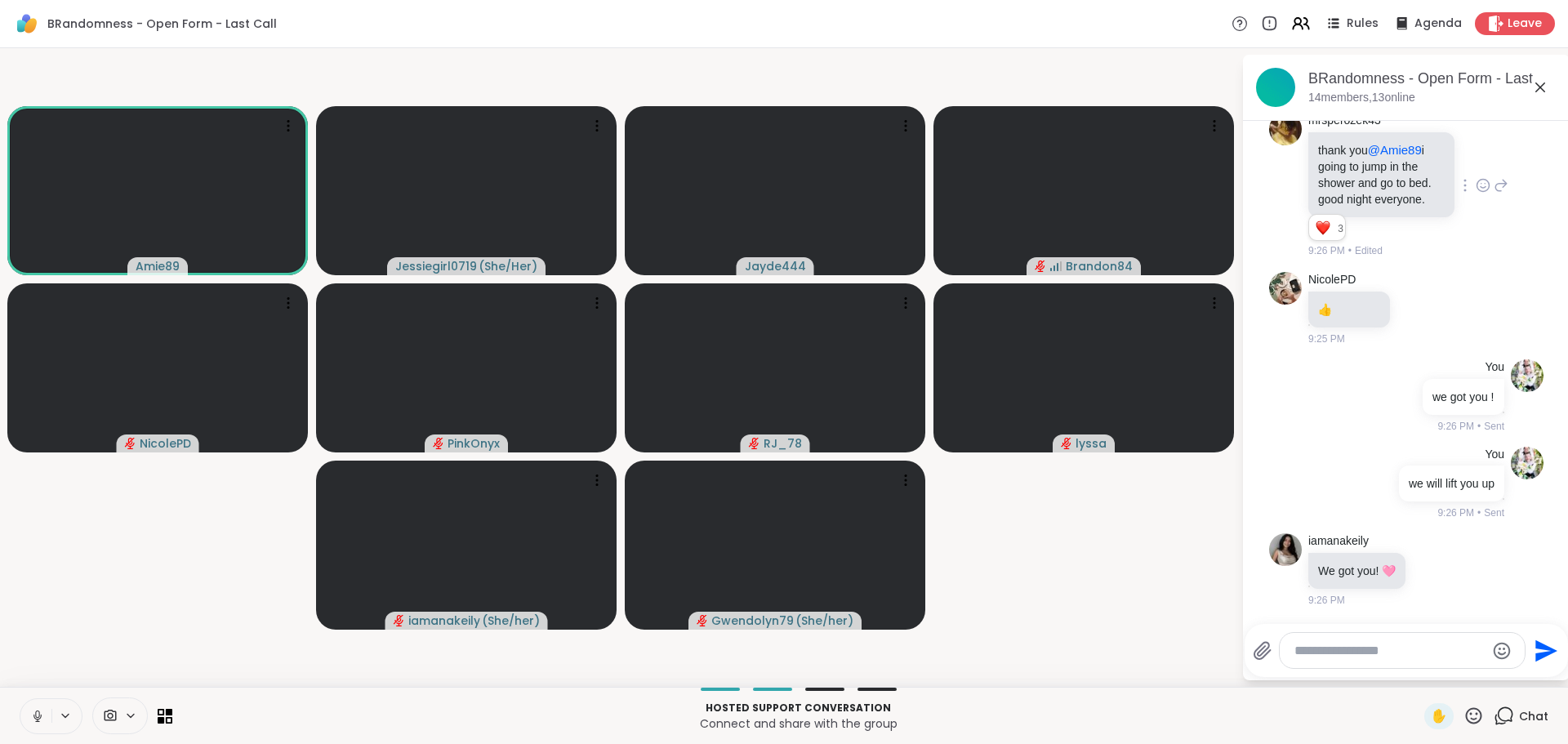
click at [1366, 652] on textarea "Type your message" at bounding box center [1390, 650] width 191 height 17
click at [1340, 654] on textarea "Type your message" at bounding box center [1390, 650] width 191 height 17
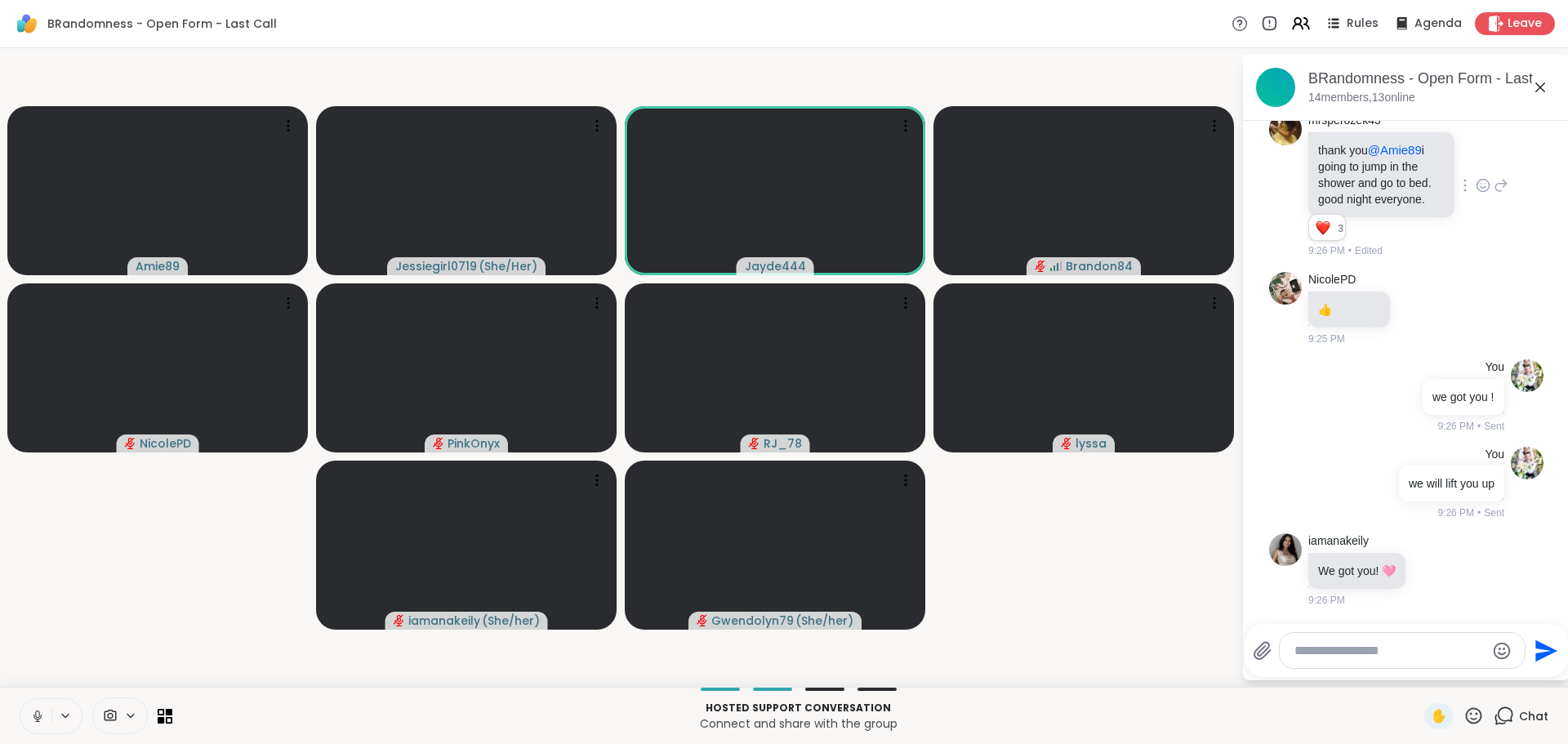
click at [1340, 654] on textarea "Type your message" at bounding box center [1390, 650] width 191 height 17
click at [1351, 654] on textarea "Type your message" at bounding box center [1390, 650] width 191 height 17
click at [1464, 715] on icon at bounding box center [1473, 715] width 20 height 20
click at [1418, 673] on span "❤️" at bounding box center [1426, 673] width 17 height 20
click at [1454, 653] on textarea "Type your message" at bounding box center [1390, 650] width 191 height 17
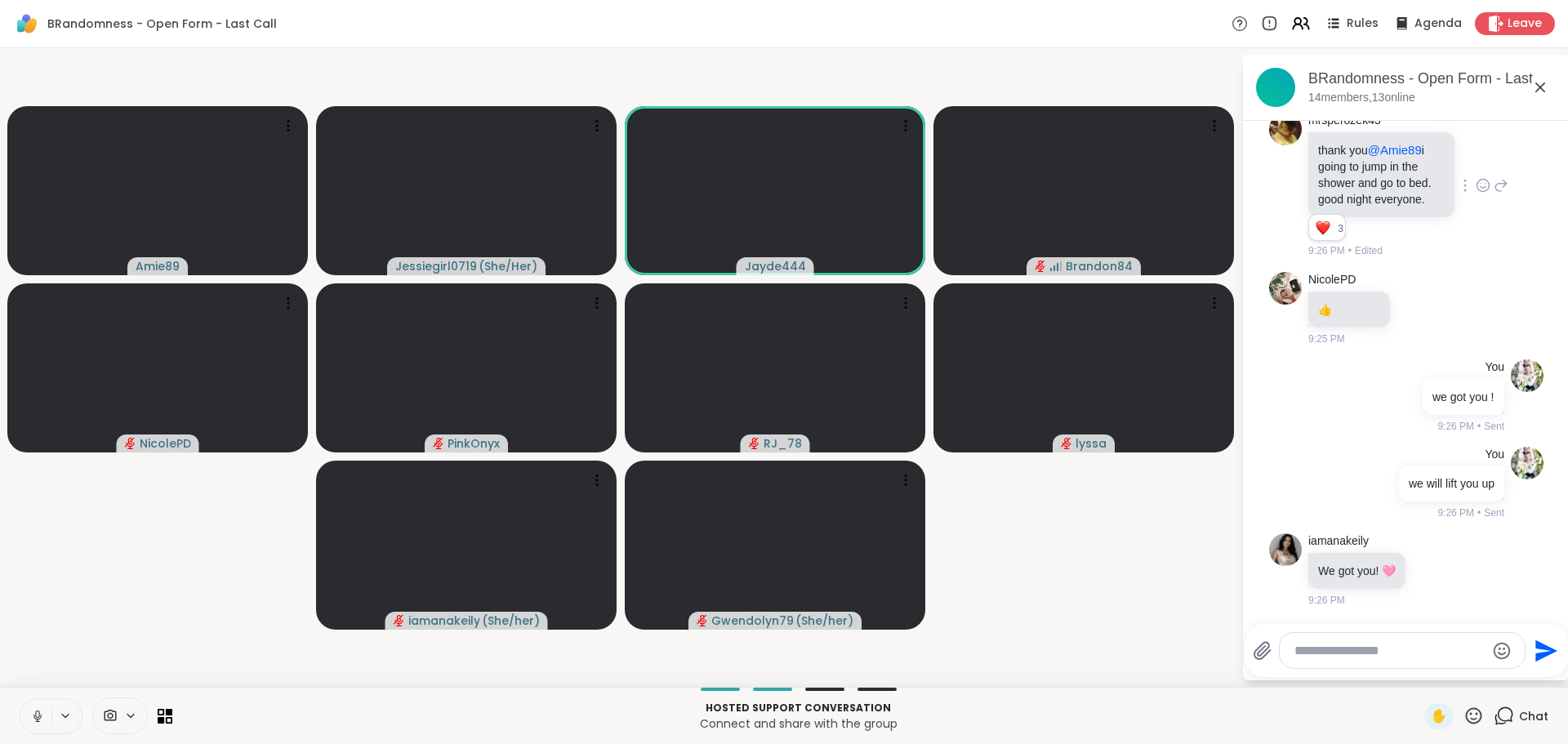
click at [1430, 653] on textarea "Type your message" at bounding box center [1390, 650] width 191 height 17
click at [1376, 647] on textarea "Type your message" at bounding box center [1390, 650] width 191 height 17
click at [1349, 644] on textarea "Type your message" at bounding box center [1390, 650] width 191 height 17
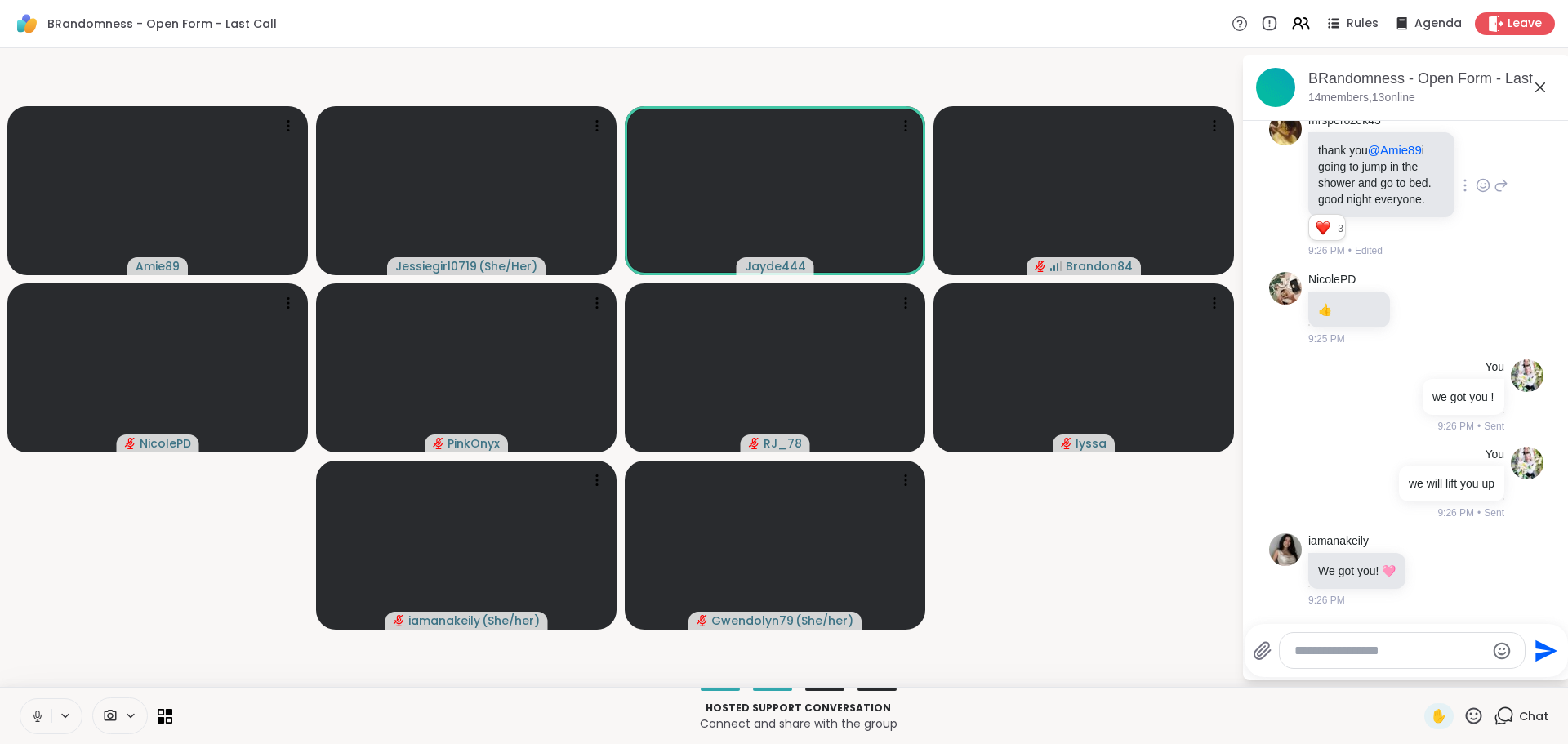
click at [1348, 643] on textarea "Type your message" at bounding box center [1390, 650] width 191 height 17
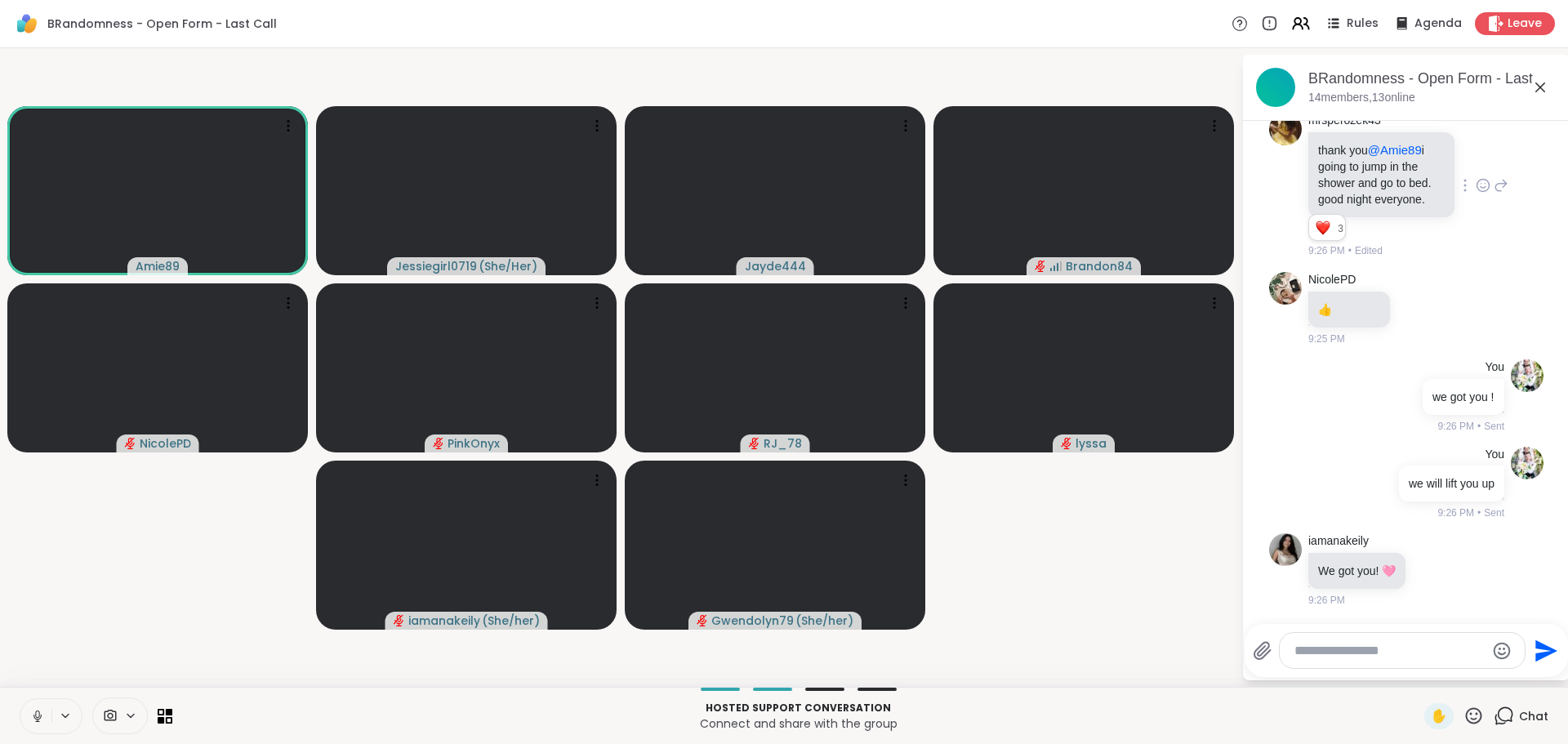
click at [1348, 643] on textarea "Type your message" at bounding box center [1390, 650] width 191 height 17
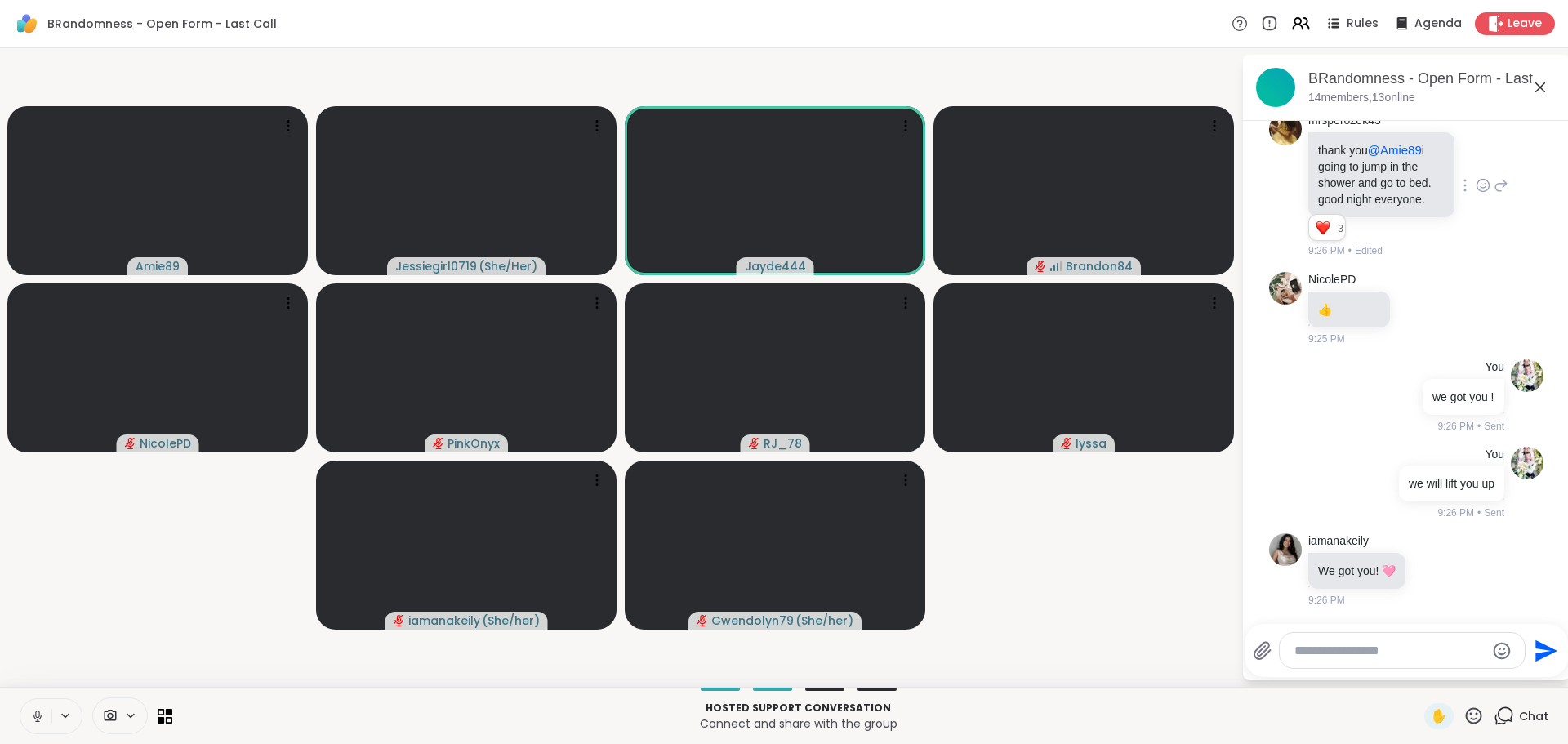
click at [1341, 642] on textarea "Type your message" at bounding box center [1390, 650] width 191 height 17
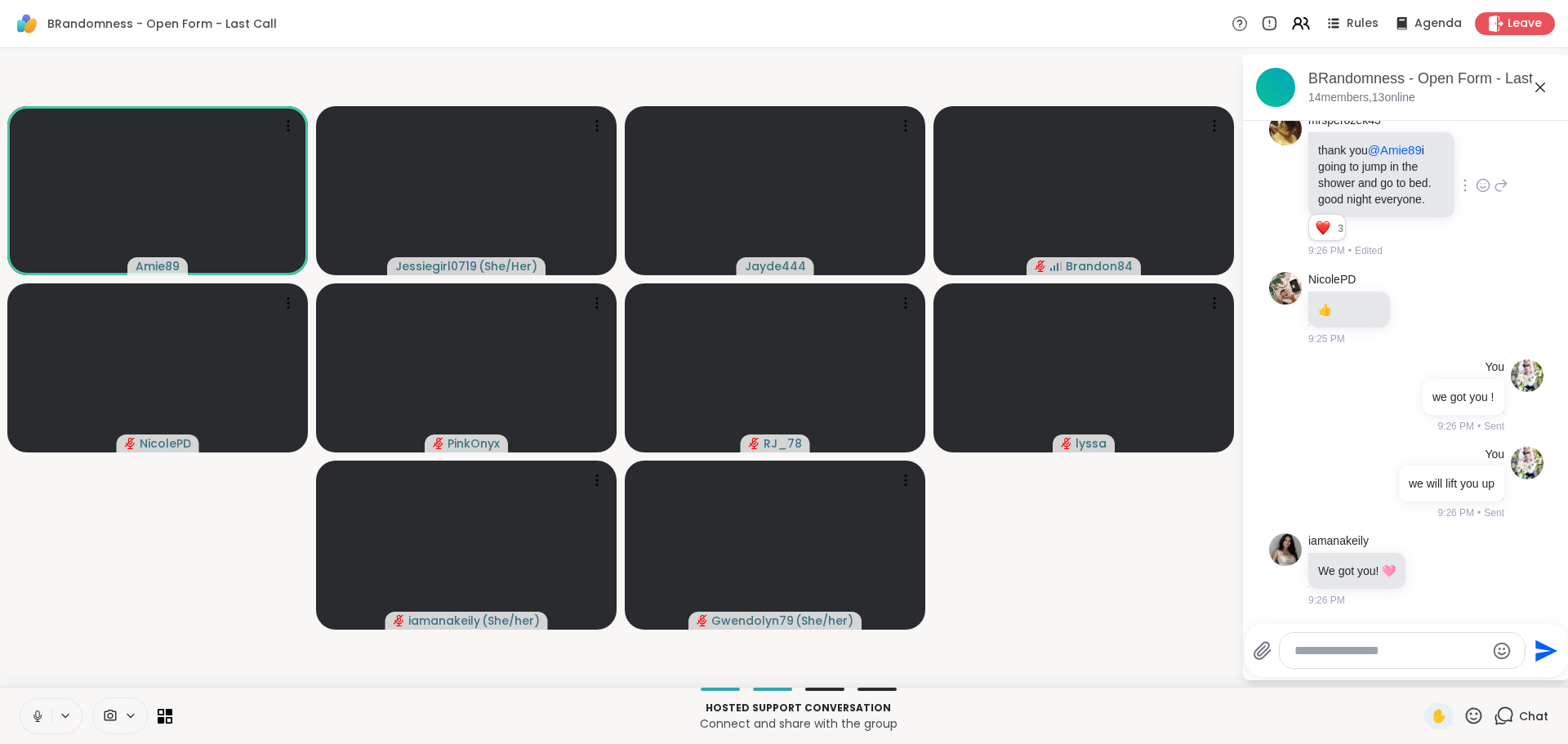
click at [1334, 648] on textarea "Type your message" at bounding box center [1390, 650] width 191 height 17
click at [1354, 655] on textarea "Type your message" at bounding box center [1390, 650] width 191 height 17
click at [1343, 658] on textarea "Type your message" at bounding box center [1390, 650] width 191 height 17
click at [1341, 655] on textarea "Type your message" at bounding box center [1390, 650] width 191 height 17
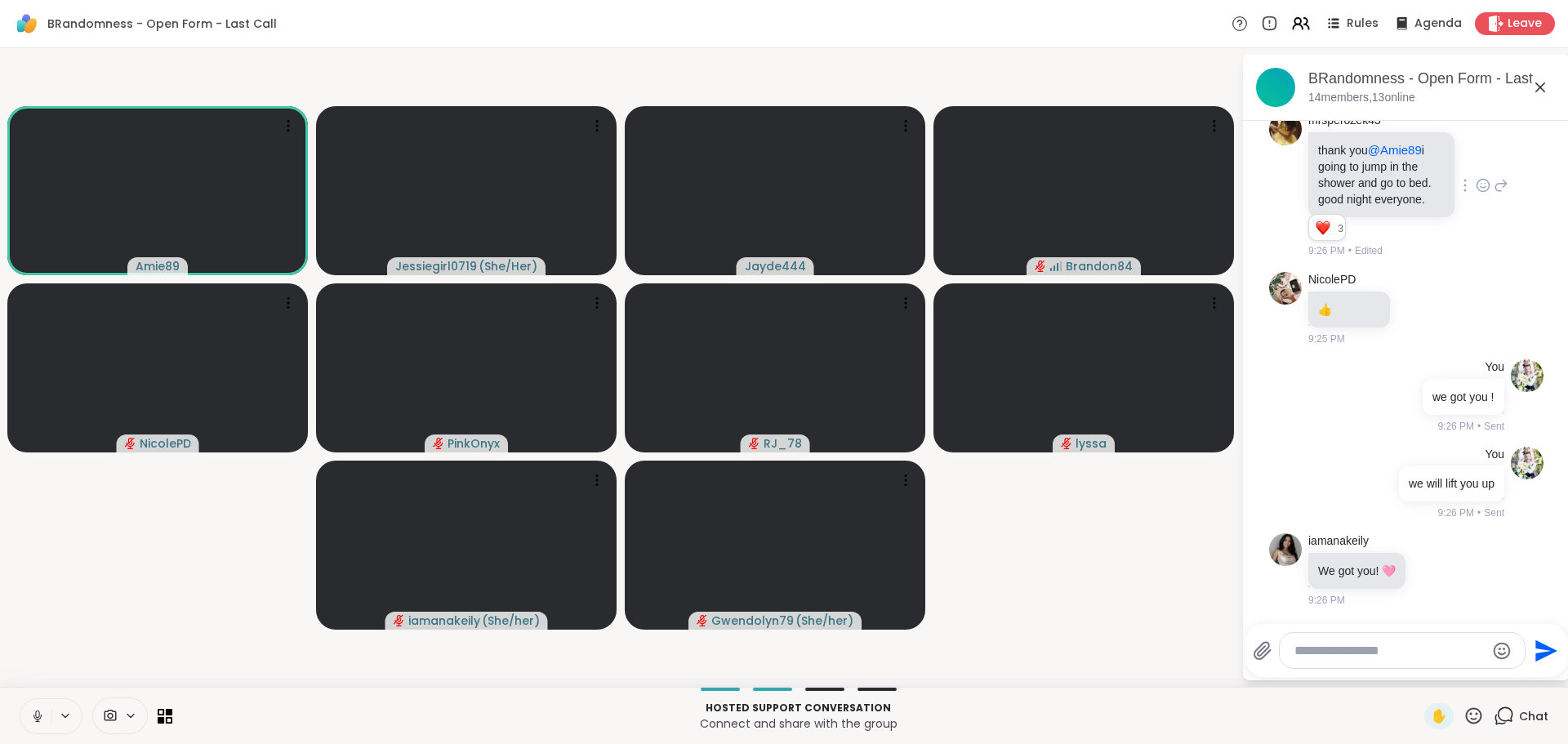
click at [1341, 655] on textarea "Type your message" at bounding box center [1390, 650] width 191 height 17
click at [1350, 655] on textarea "Type your message" at bounding box center [1390, 650] width 191 height 17
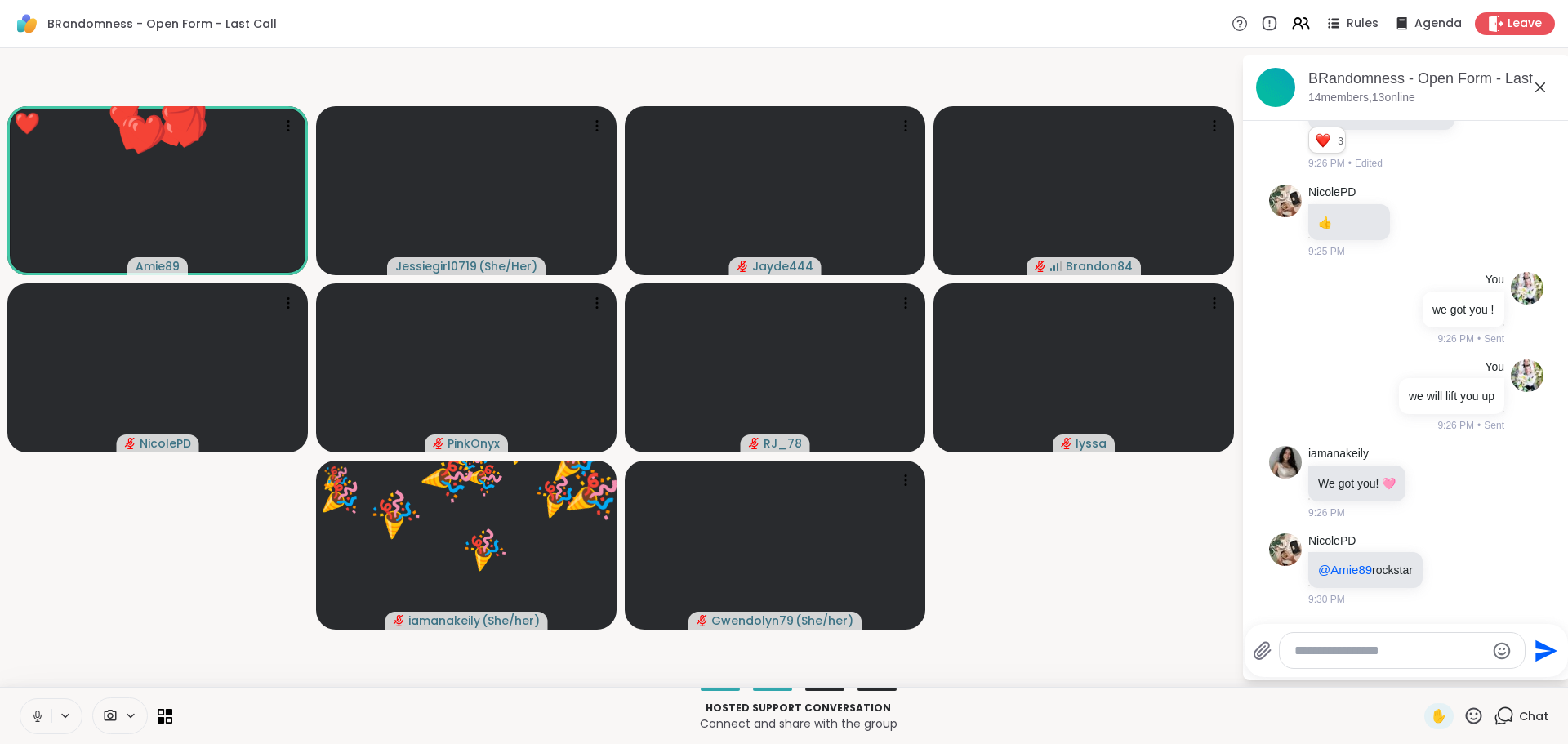
click at [1504, 726] on div "Chat" at bounding box center [1521, 716] width 55 height 26
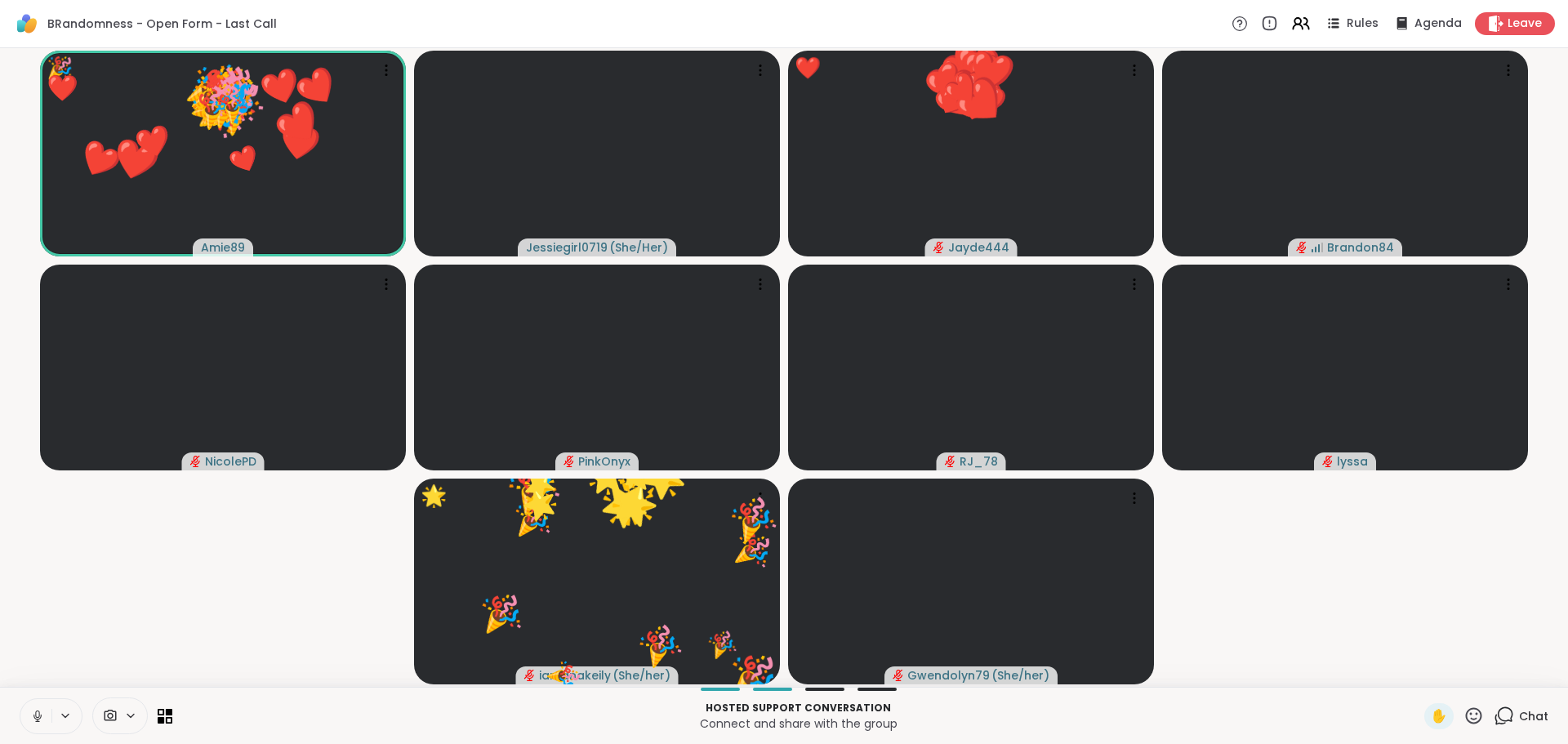
click at [1470, 714] on icon at bounding box center [1473, 715] width 20 height 20
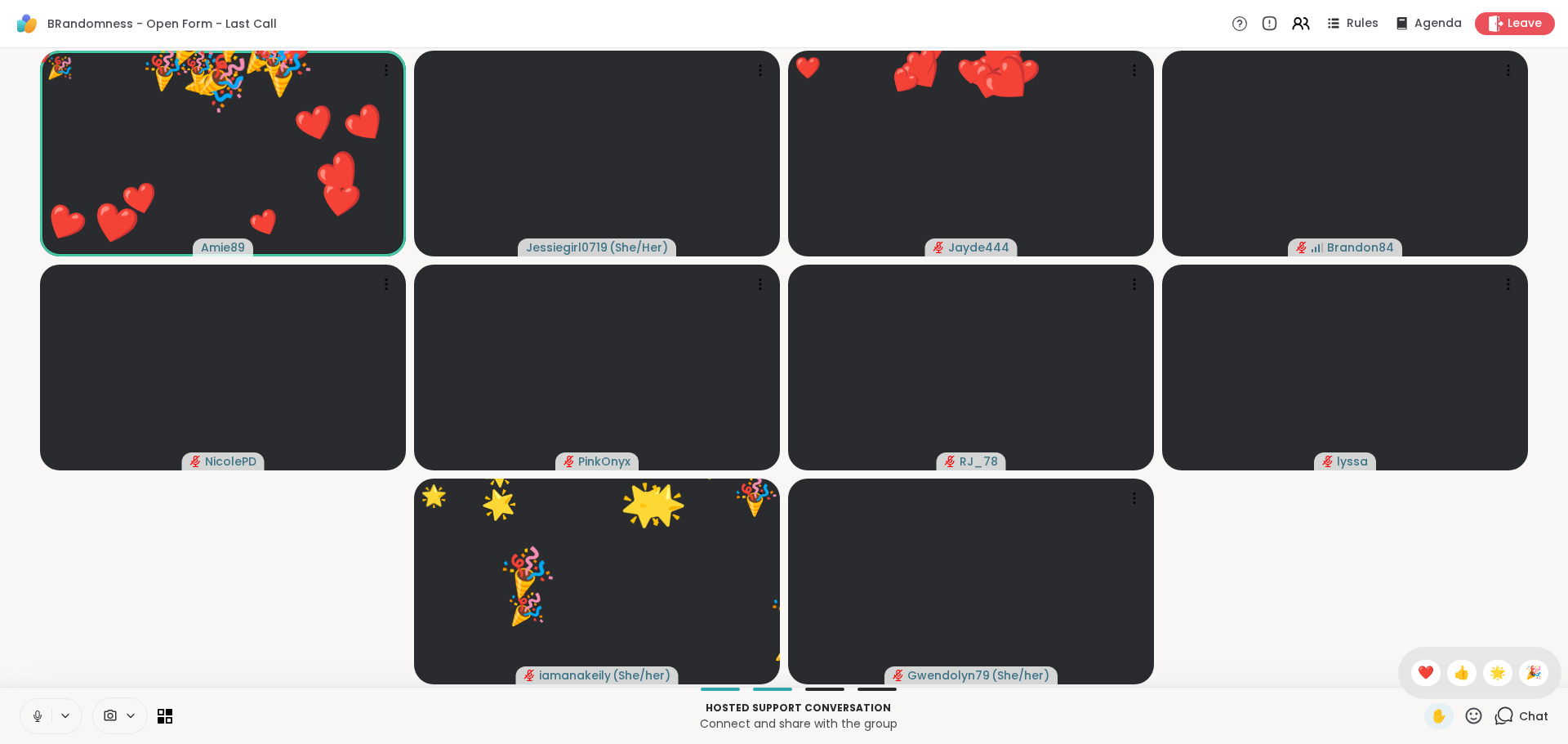
click at [1468, 714] on icon at bounding box center [1473, 715] width 20 height 20
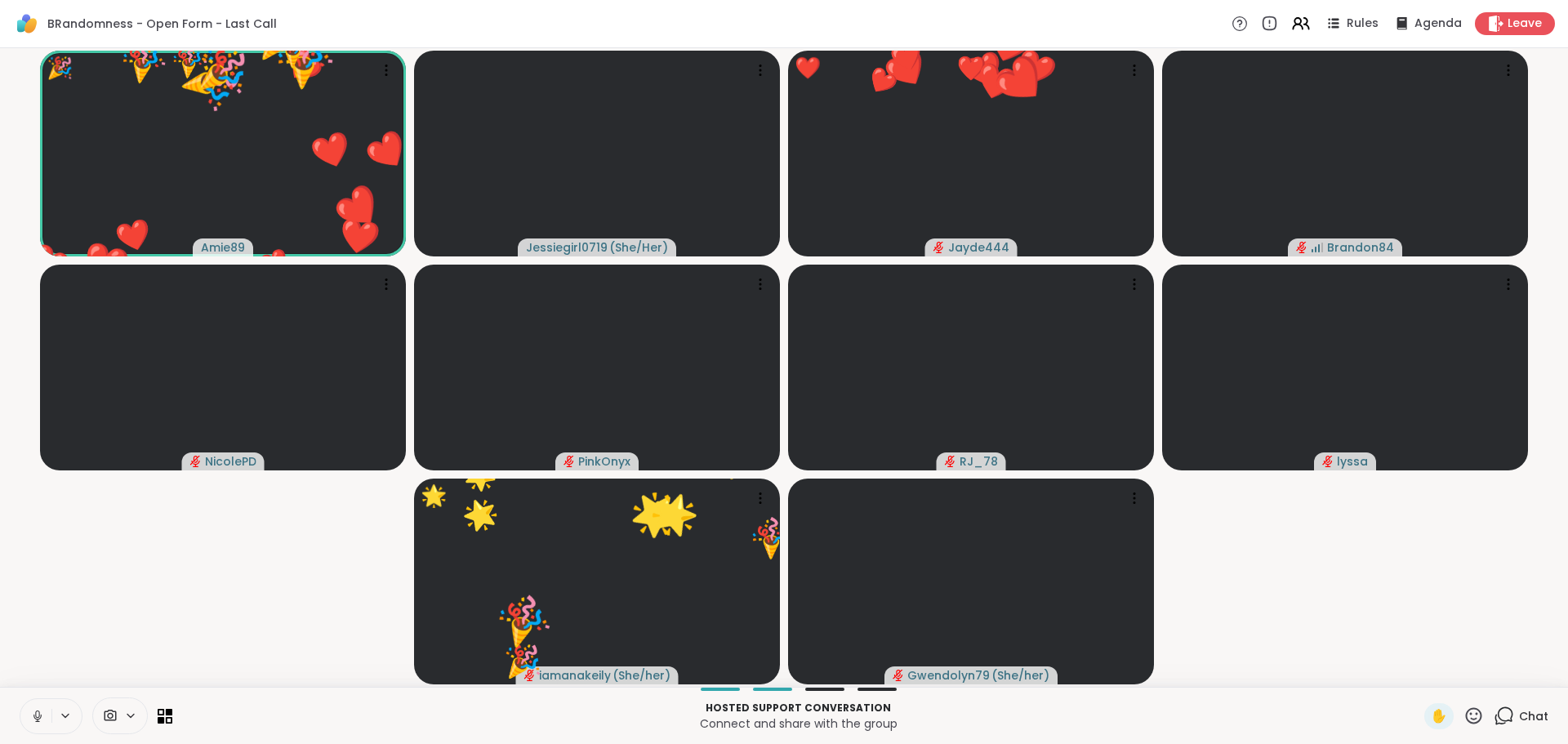
click at [1466, 714] on icon at bounding box center [1474, 714] width 17 height 17
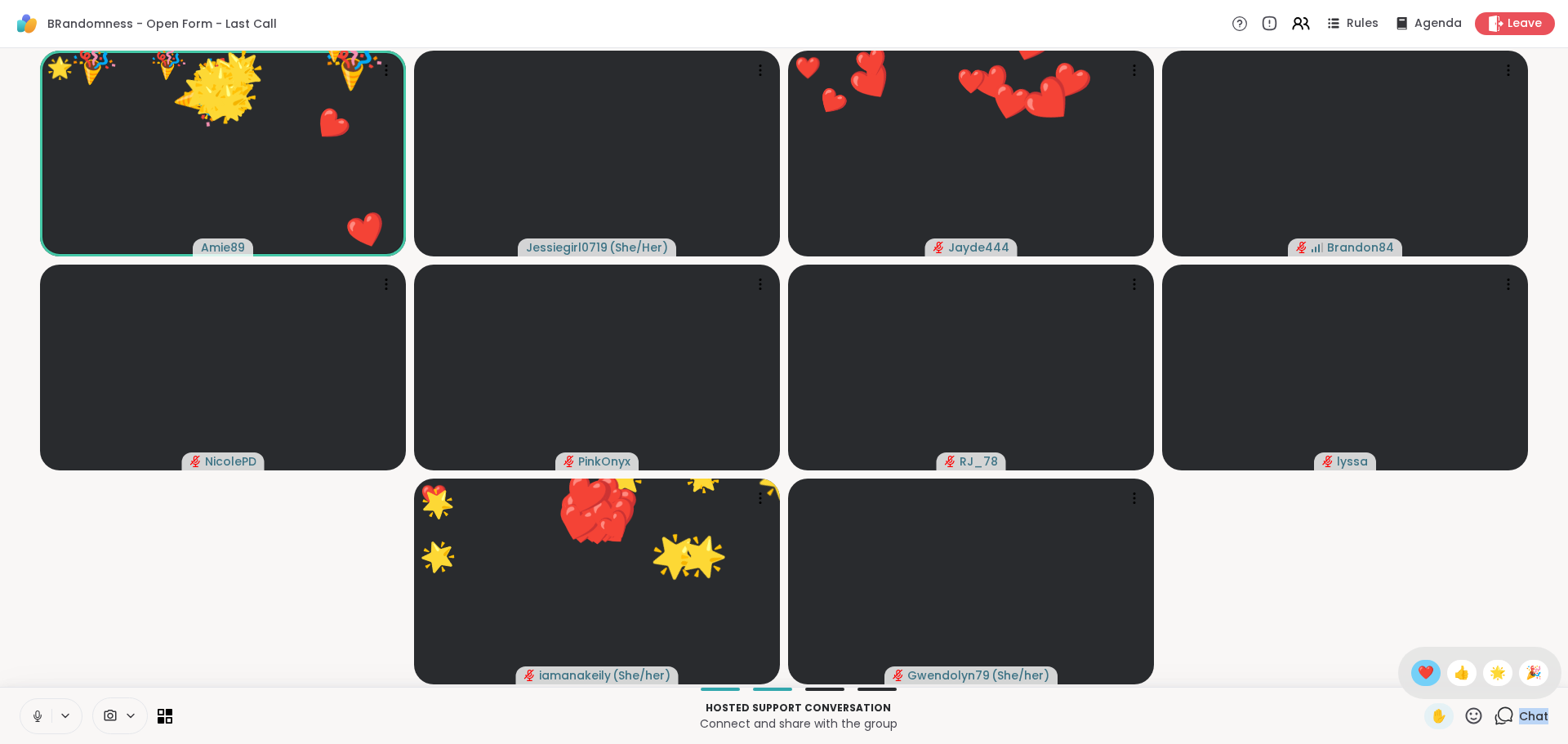
click at [1398, 669] on div "✋ ❤️ 👍 🌟 🎉" at bounding box center [1480, 673] width 164 height 52
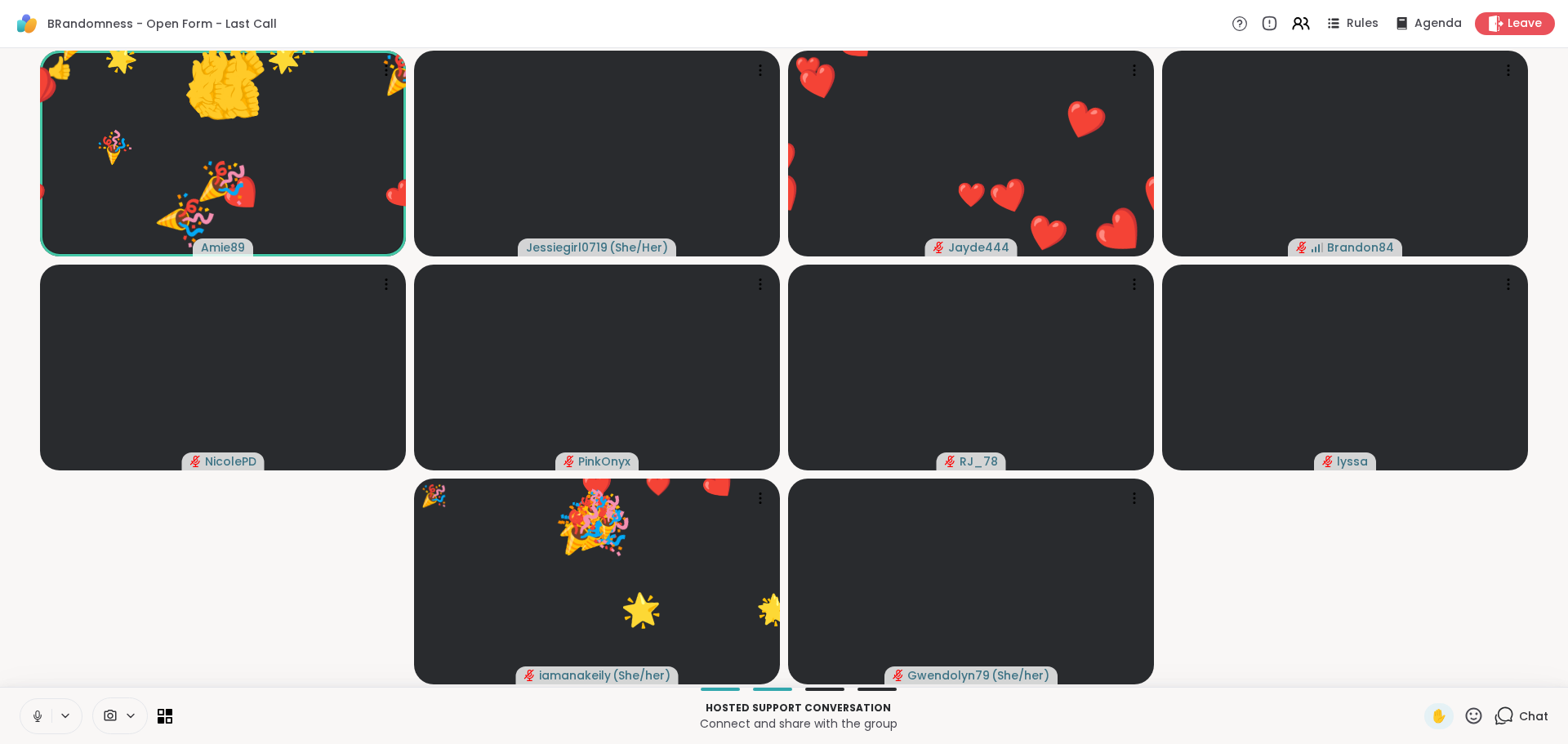
click at [1464, 710] on icon at bounding box center [1473, 715] width 20 height 20
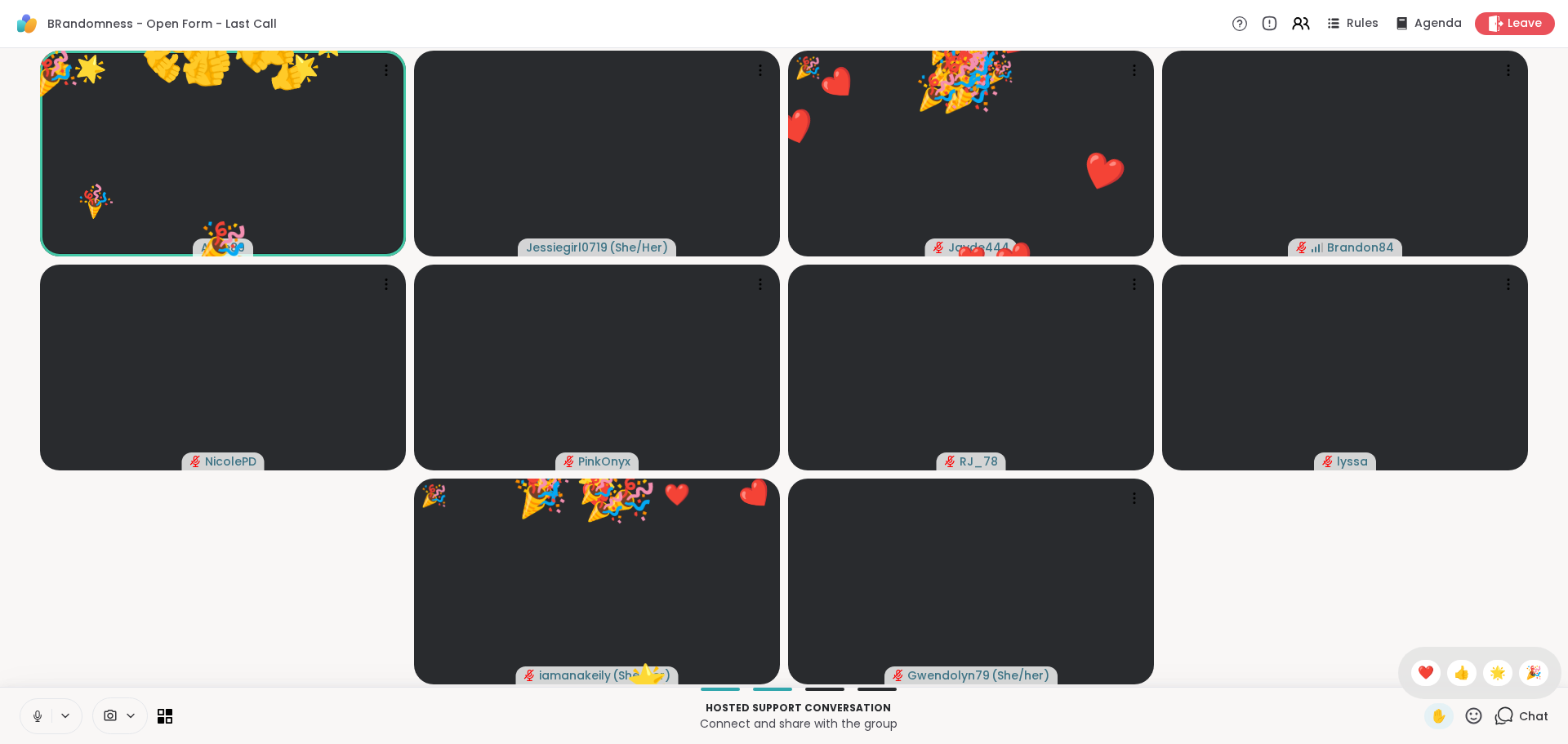
click at [1418, 674] on span "❤️" at bounding box center [1426, 673] width 17 height 20
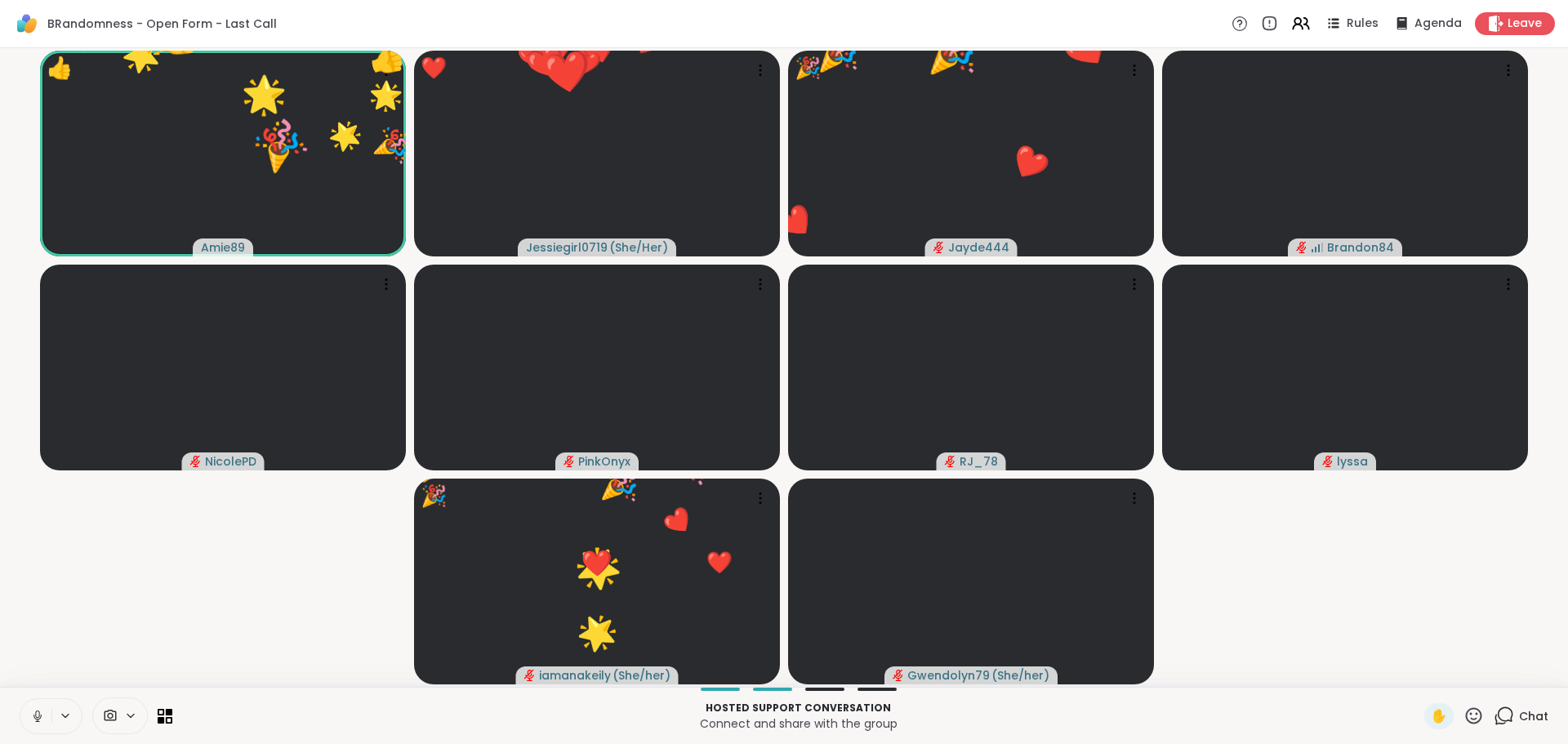
click at [1519, 716] on span "Chat" at bounding box center [1534, 715] width 30 height 17
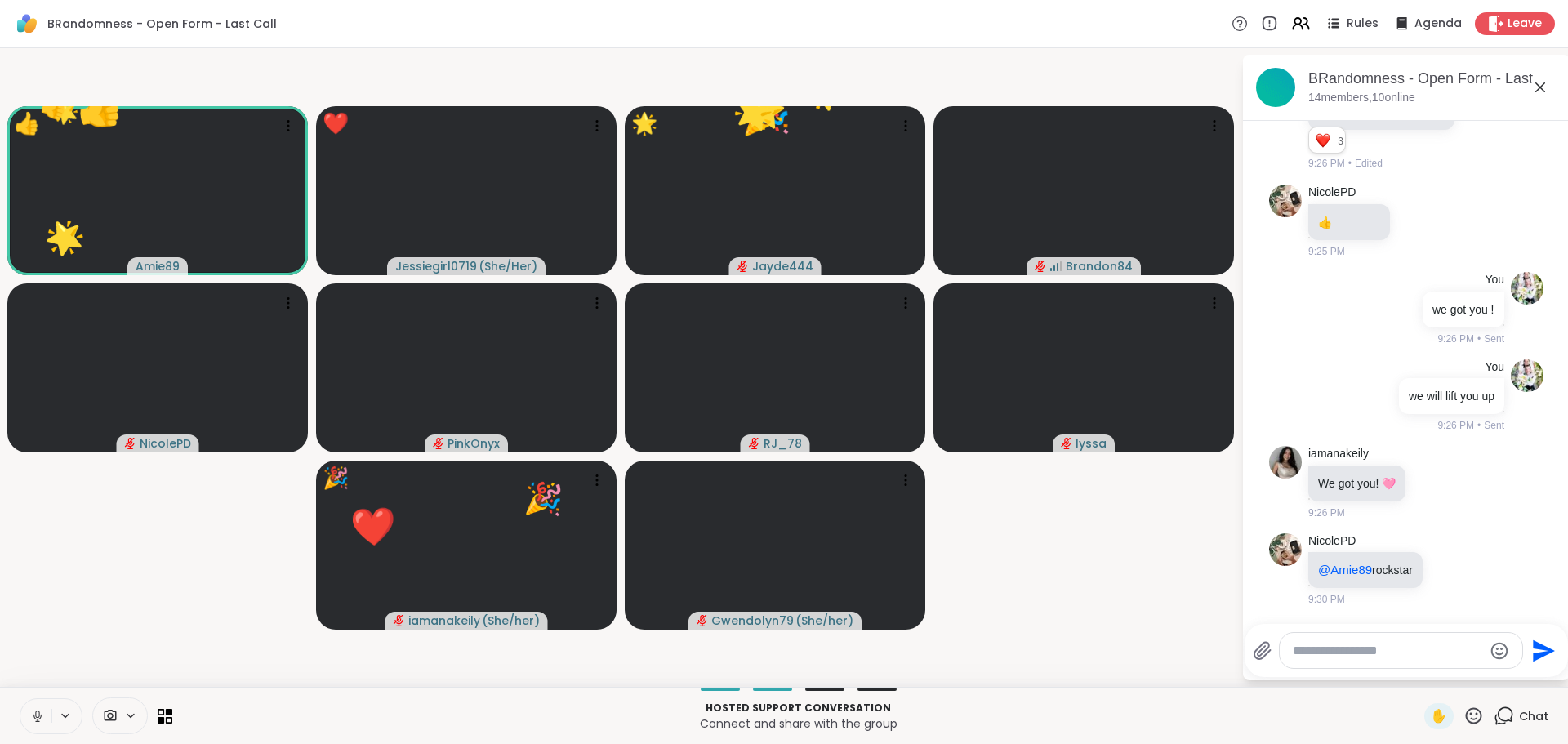
click at [989, 552] on video-player-container "👍 Amie89 ❤️ ❤️ ❤️ ❤️ ❤️ ❤️ ❤️ 🎉 🎉 🎉 🎉 🎉 🎉 🎉 🎉 🎉 🎉 🎉 🌟 🌟 🌟 🌟 🌟 🌟 🌟 🌟 🌟 🌟 👍 👍 👍 👍…" at bounding box center [620, 367] width 1221 height 626
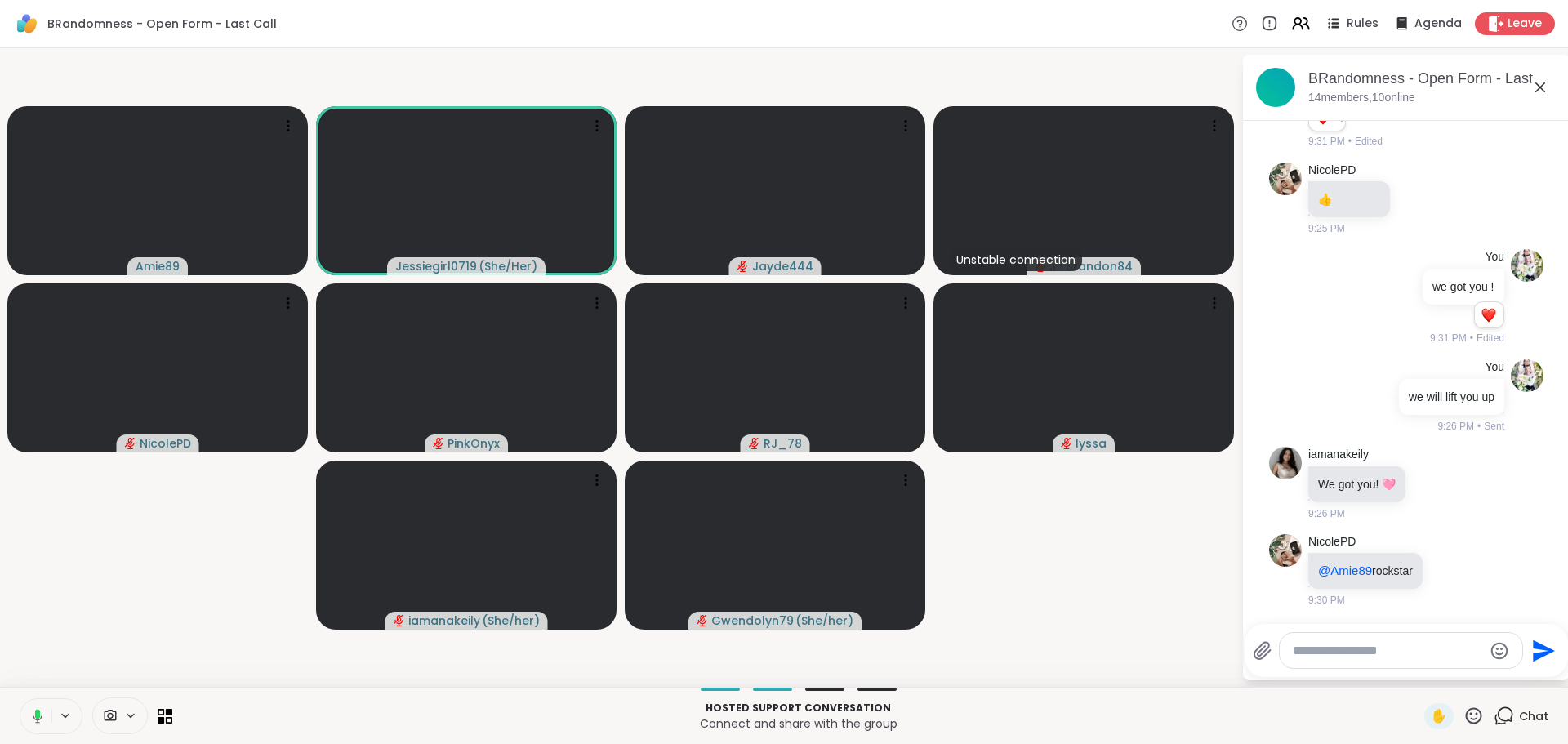
scroll to position [4089, 0]
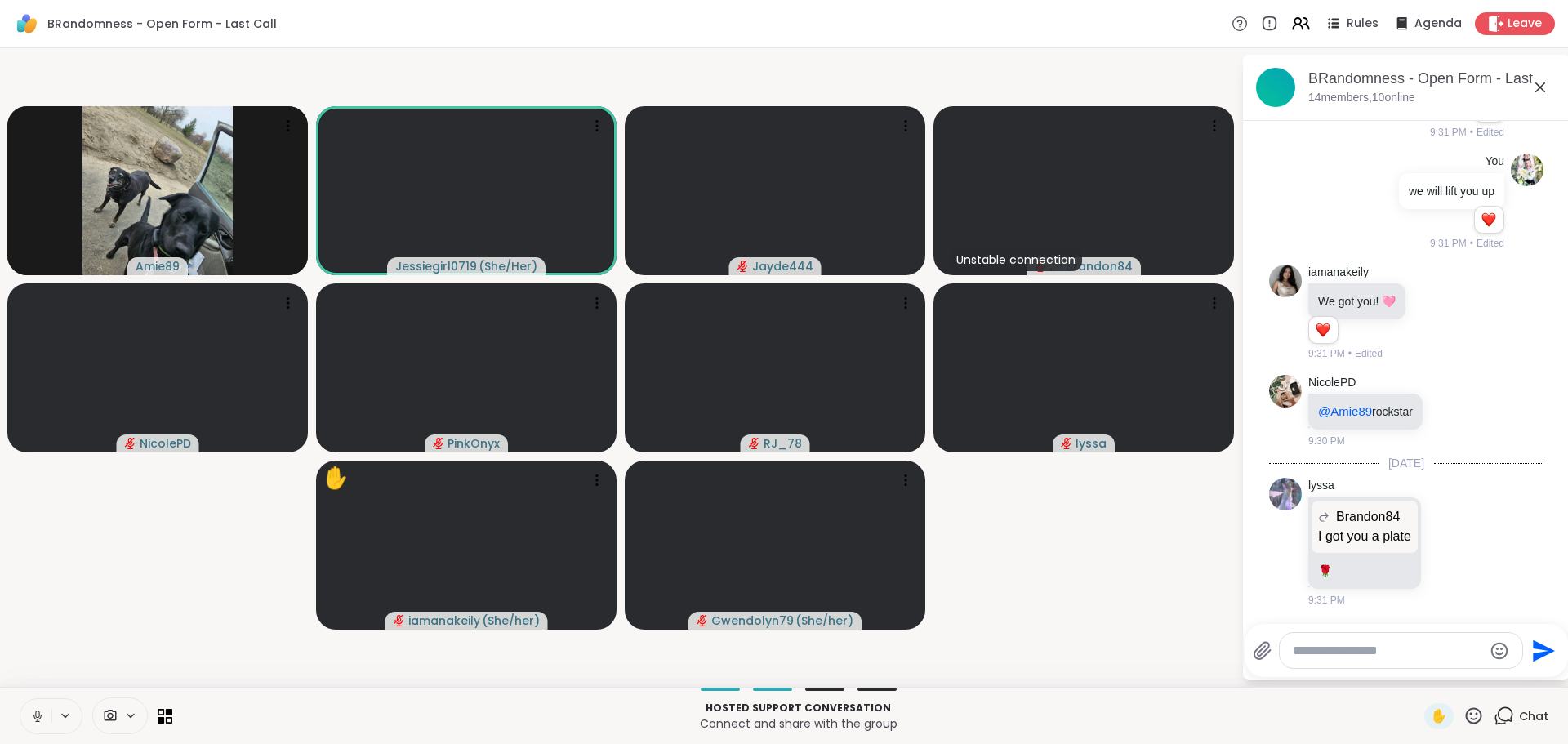
drag, startPoint x: 1544, startPoint y: 566, endPoint x: 1548, endPoint y: 603, distance: 37.2
click at [1548, 603] on div "[DATE] BRandom502 Pixies!!!!! 8:30 PM You wassup my family? 8:32 PM • Sent BRan…" at bounding box center [1406, 367] width 326 height 493
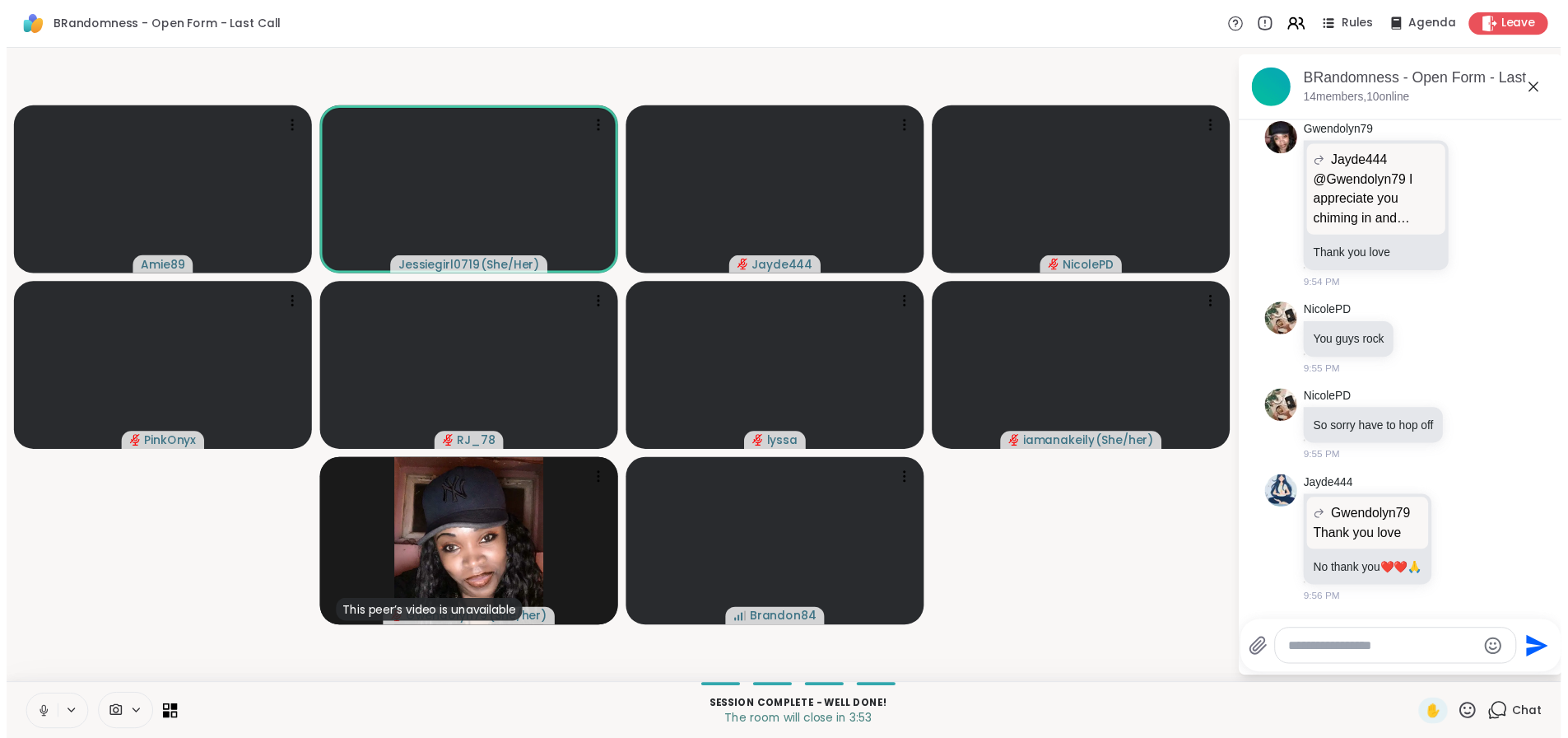
scroll to position [5808, 0]
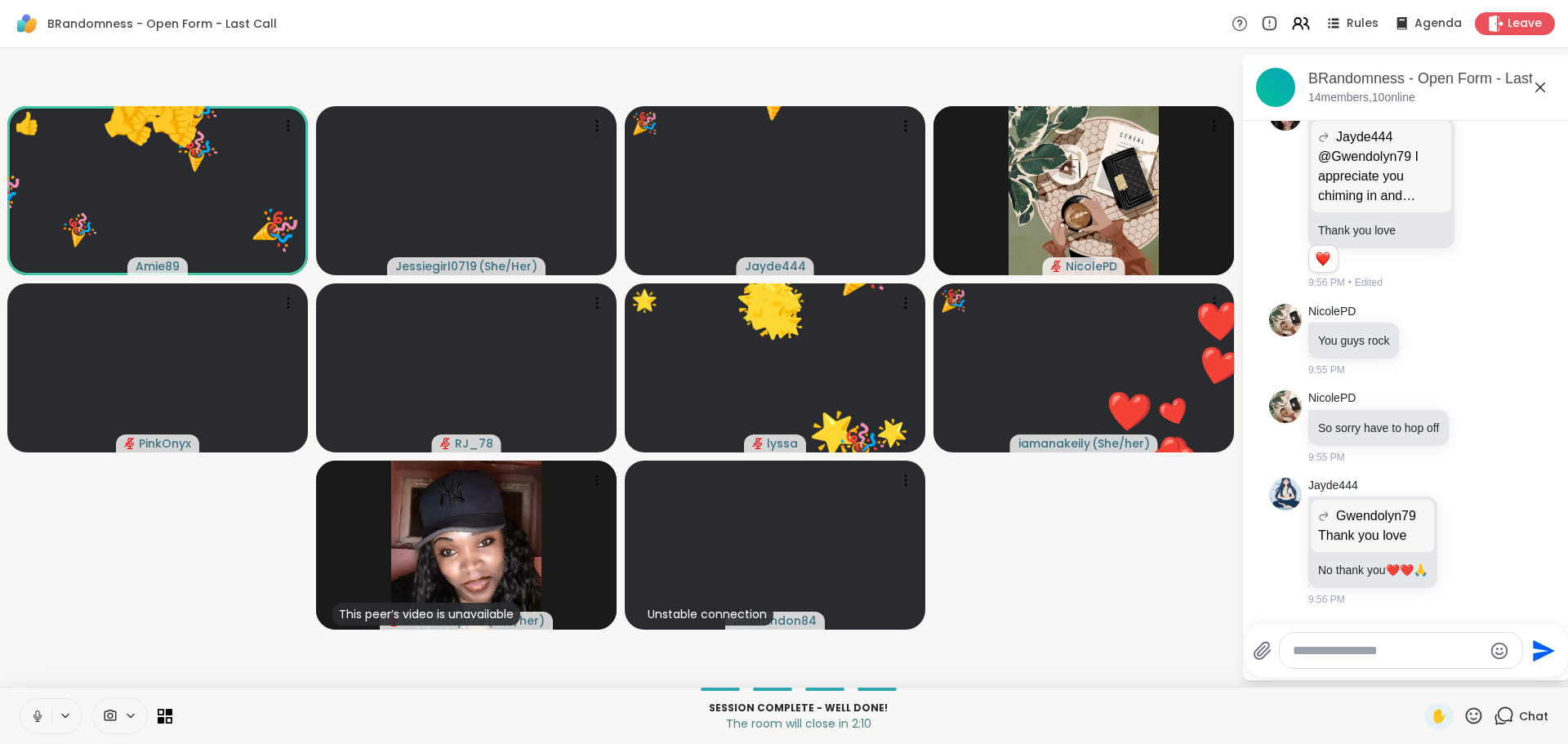
click at [1466, 714] on icon at bounding box center [1474, 714] width 17 height 17
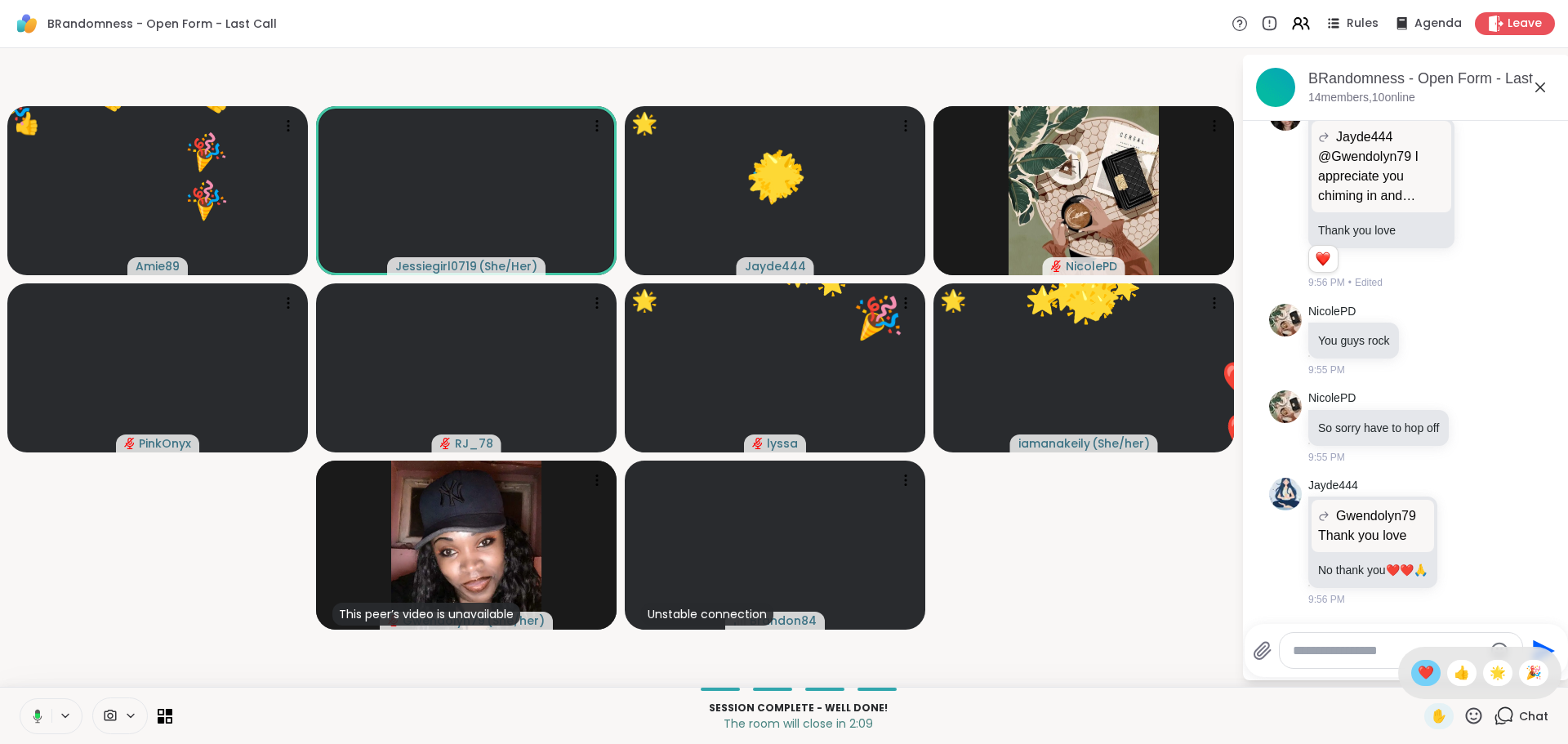
click at [1418, 667] on span "❤️" at bounding box center [1426, 673] width 17 height 20
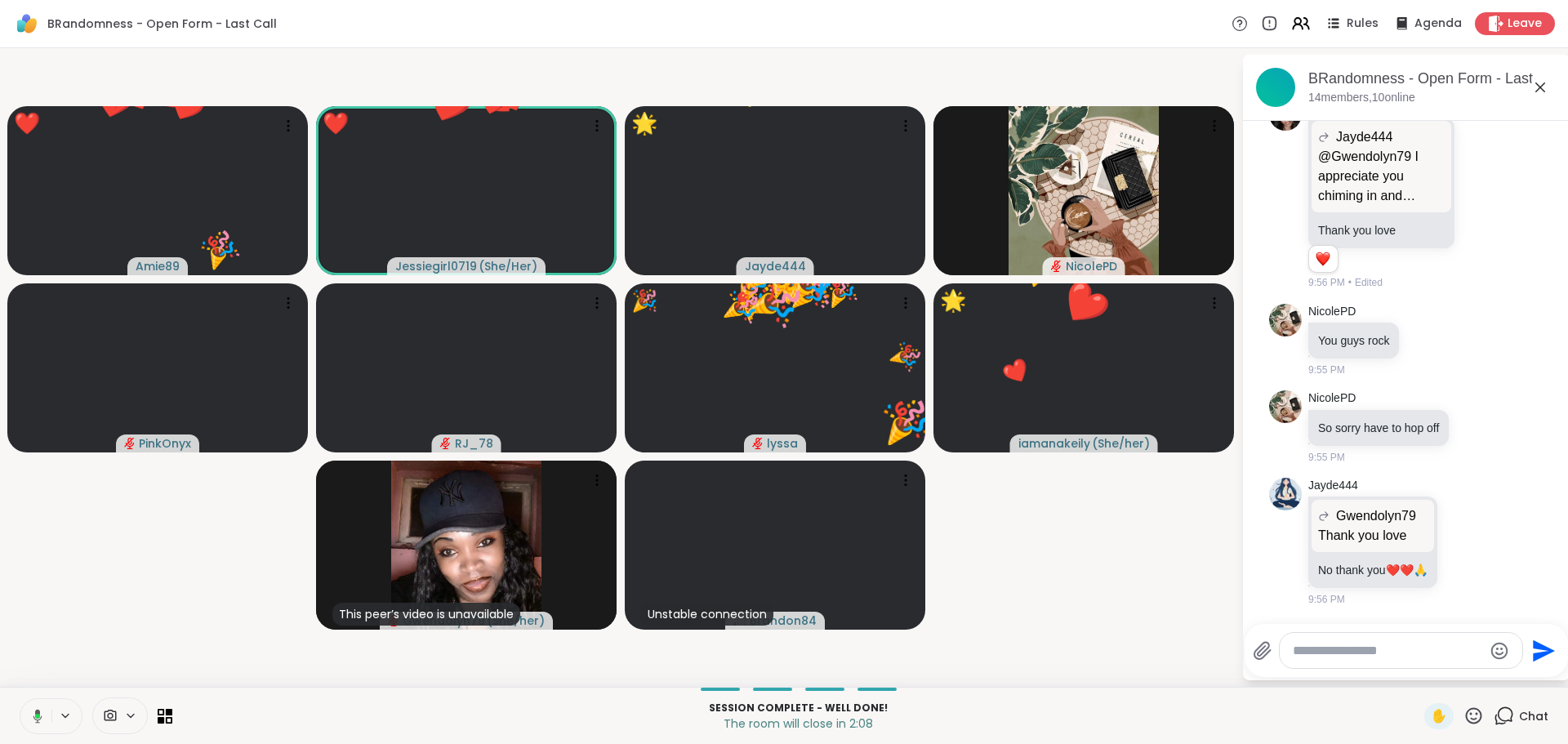
click at [1467, 723] on icon at bounding box center [1473, 715] width 20 height 20
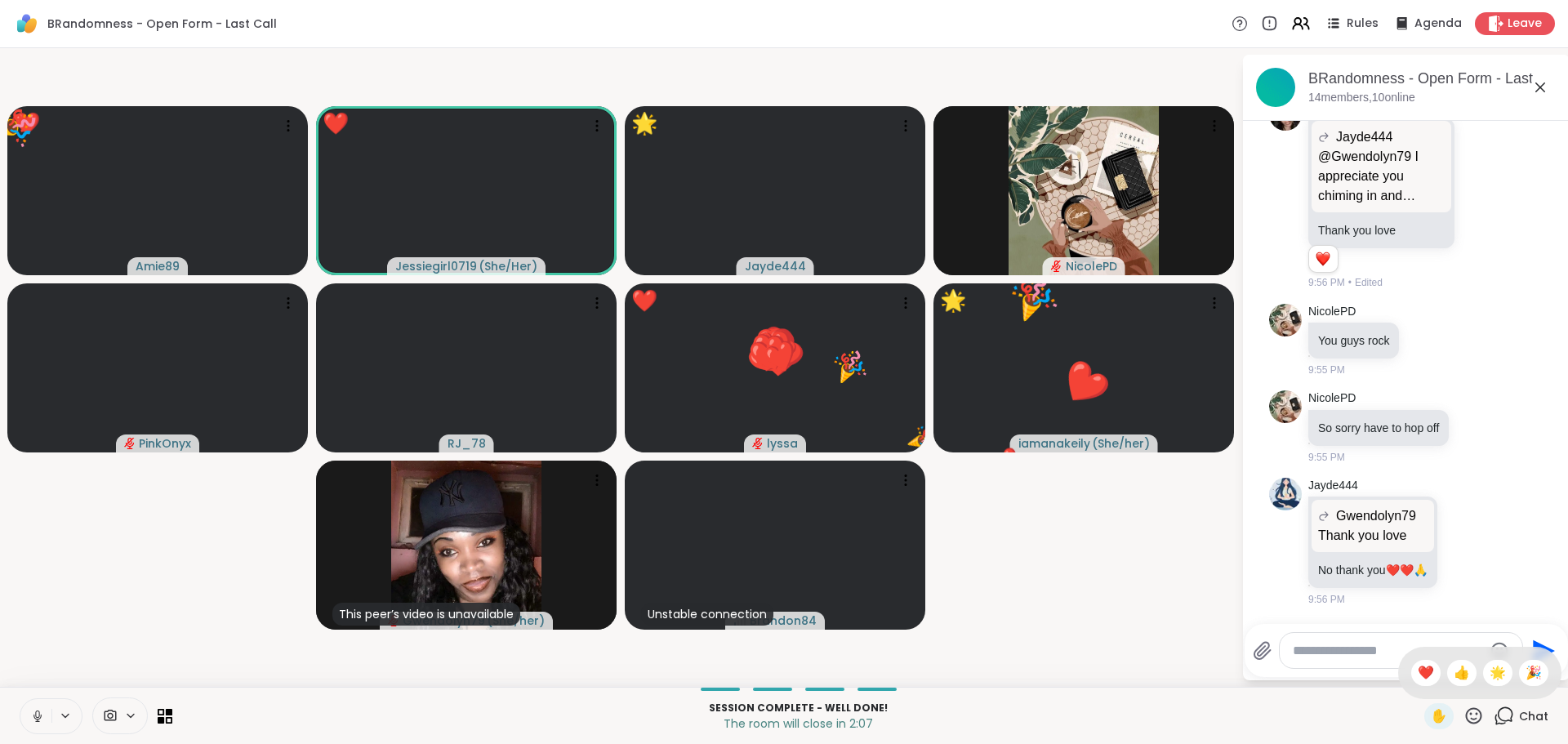
click at [1416, 687] on div "✋ ❤️ 👍 🌟 🎉" at bounding box center [1480, 673] width 164 height 52
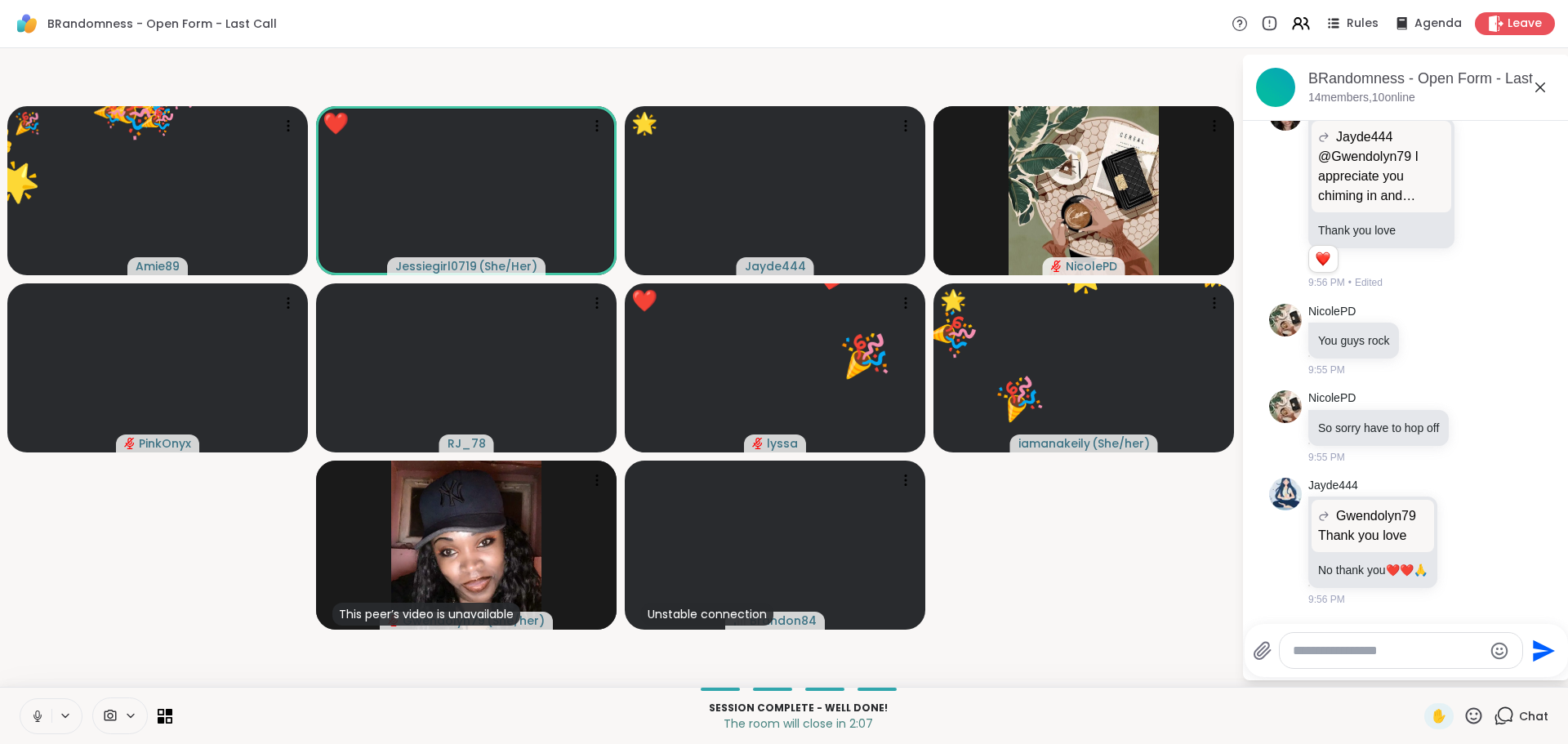
click at [1464, 714] on icon at bounding box center [1473, 715] width 20 height 20
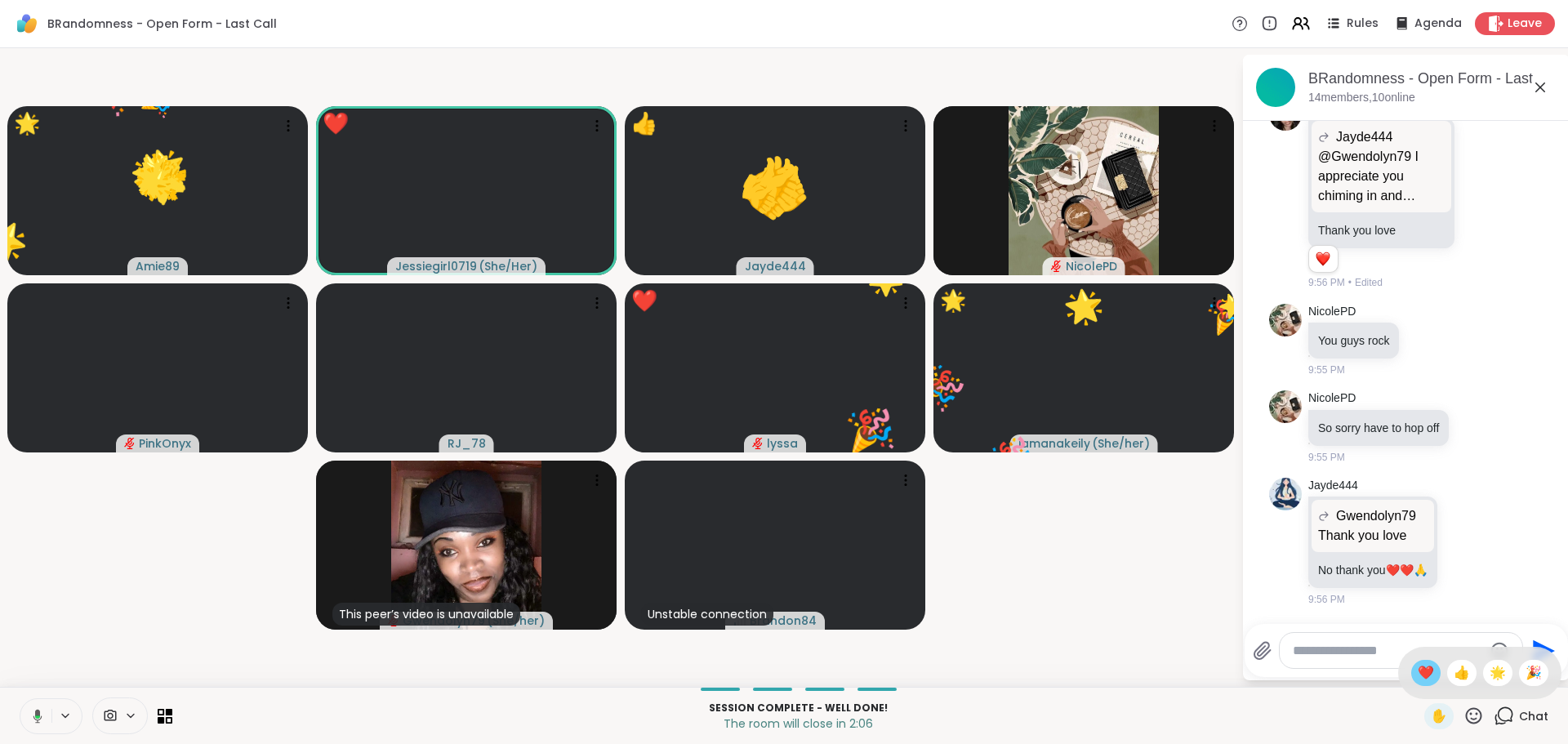
click at [1418, 676] on span "❤️" at bounding box center [1426, 673] width 17 height 20
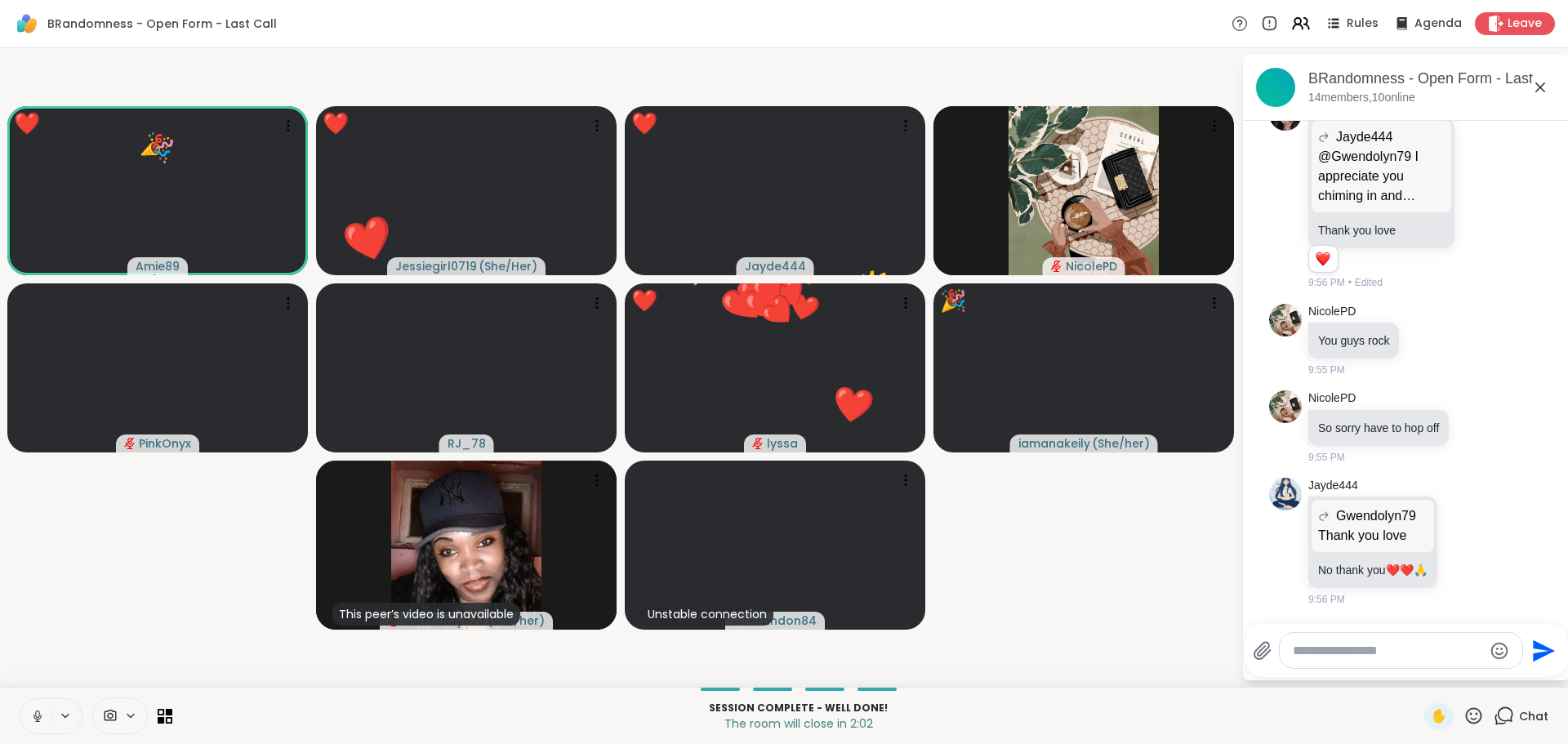
click at [1470, 710] on icon at bounding box center [1473, 715] width 20 height 20
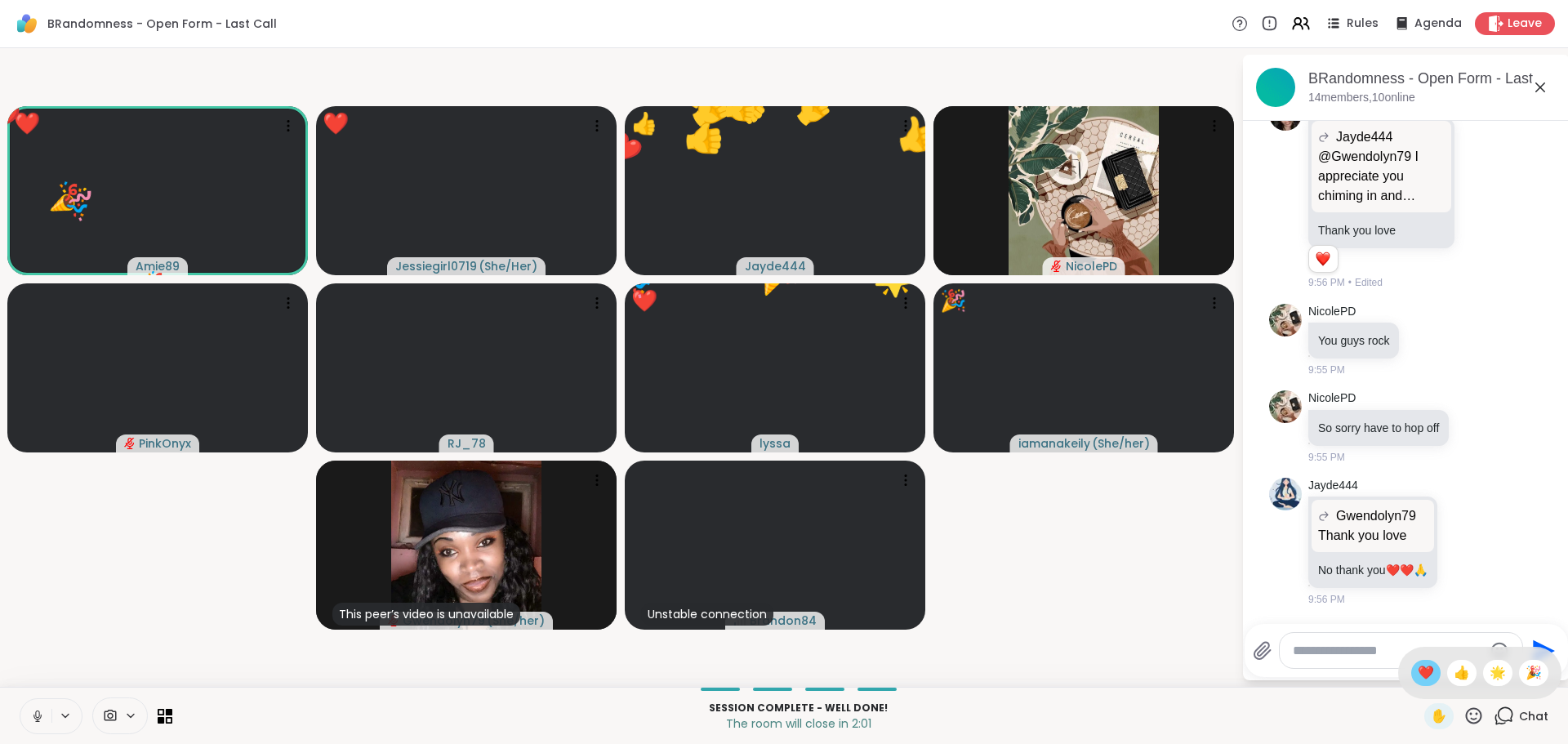
click at [1418, 670] on span "❤️" at bounding box center [1426, 673] width 17 height 20
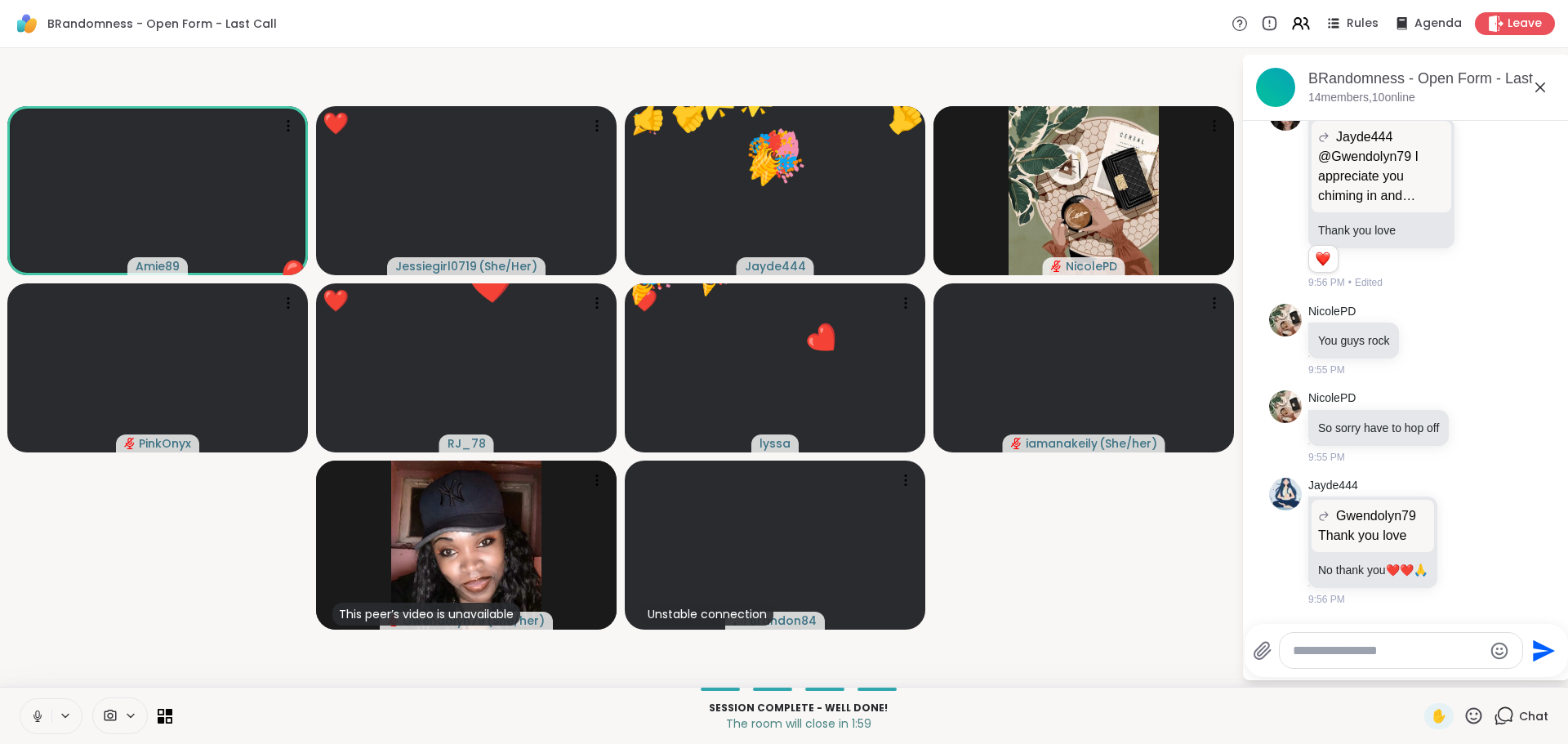
click at [1331, 657] on textarea "Type your message" at bounding box center [1388, 650] width 191 height 17
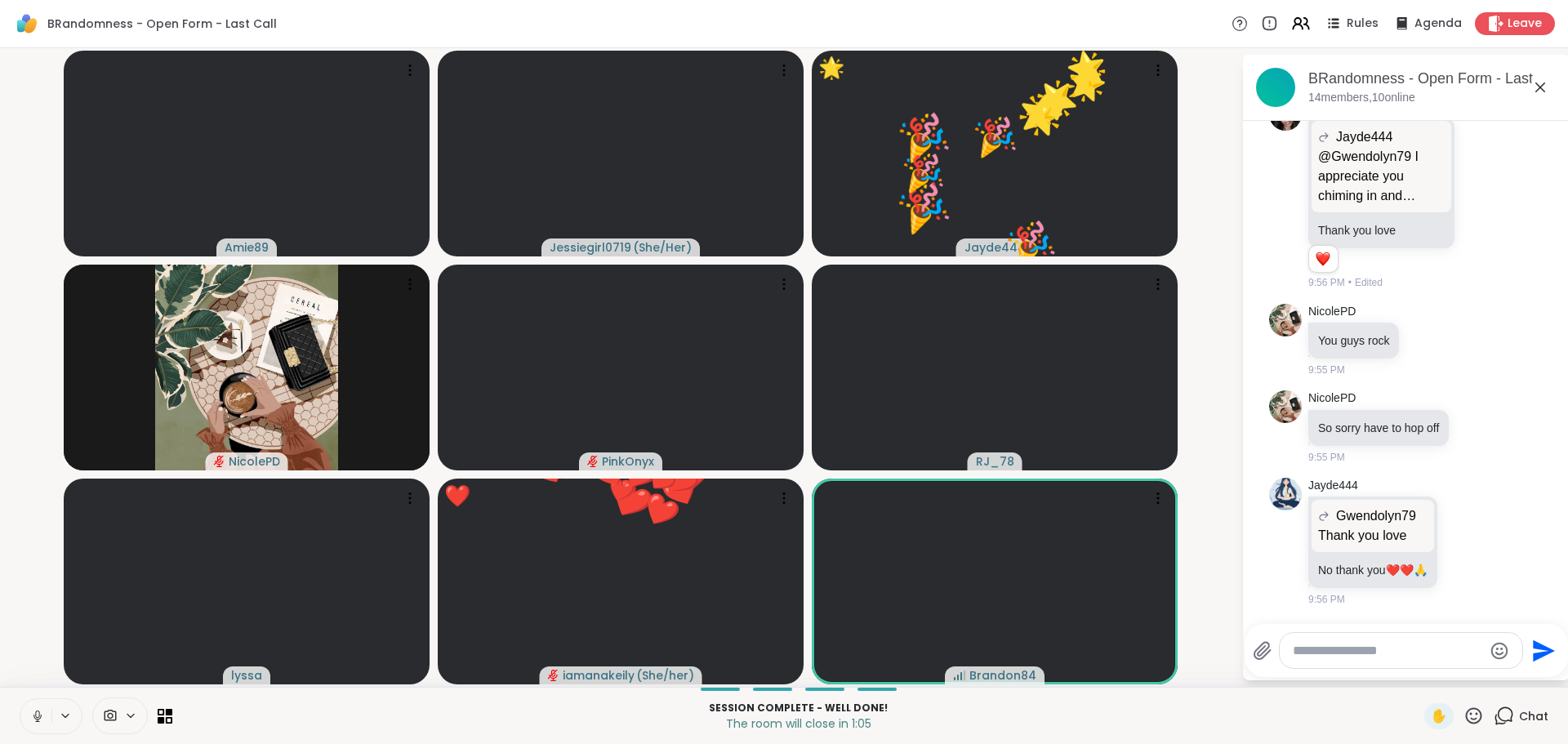
click at [1235, 600] on div "Amie89 Jessiegirl0719 ( She/Her ) 🌟 Jayde444 🎉 🎉 🎉 🎉 🎉 🎉 🎉 🎉 🎉 🎉 🎉 🎉 🎉 🎉 🎉 🎉 🎉 …" at bounding box center [784, 367] width 1568 height 639
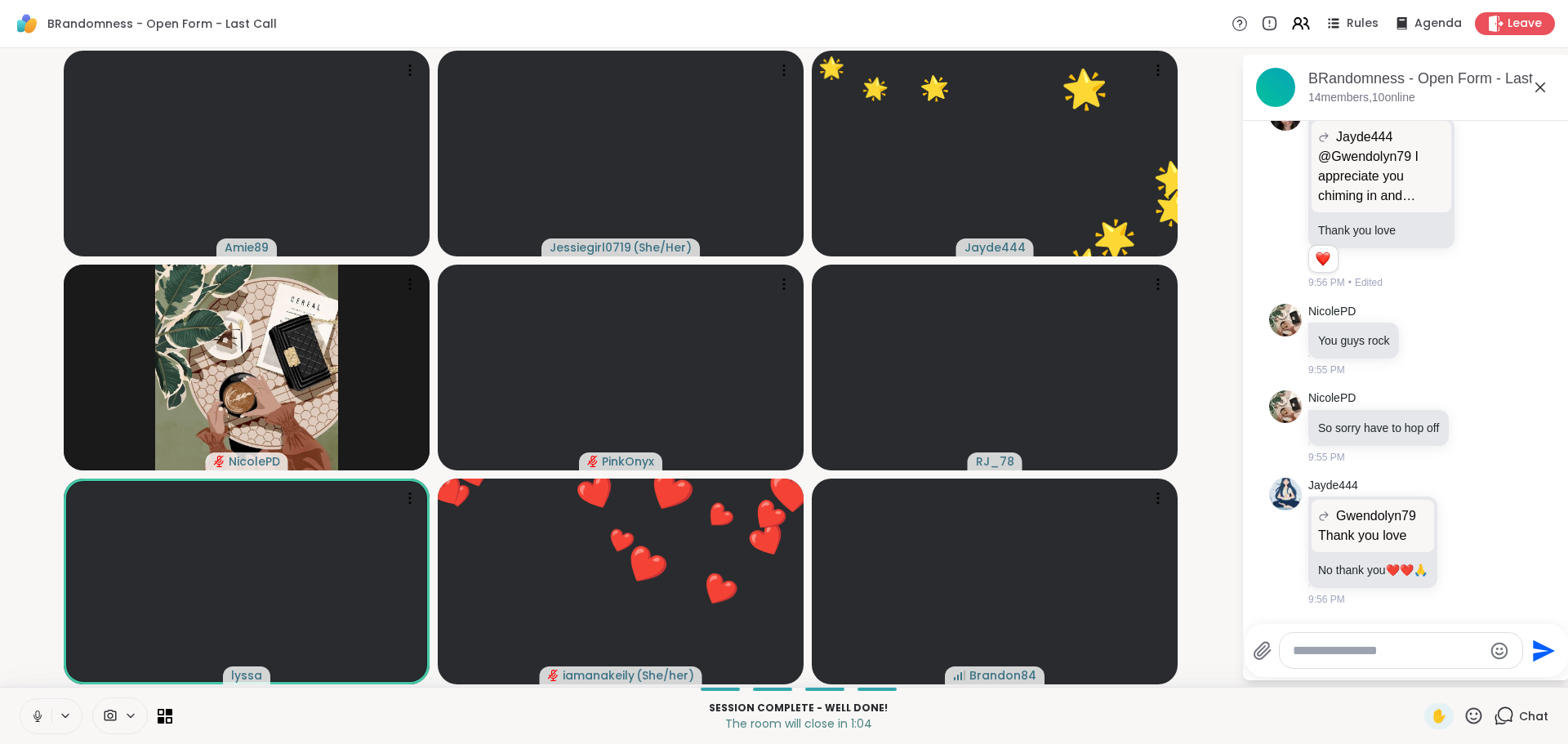
click at [1235, 603] on div "Amie89 Jessiegirl0719 ( She/Her ) 🌟 Jayde444 🎉 🎉 🎉 🎉 🎉 🎉 🎉 🎉 🎉 🎉 🎉 🎉 🎉 🎉 🎉 🎉 🎉 …" at bounding box center [784, 367] width 1568 height 639
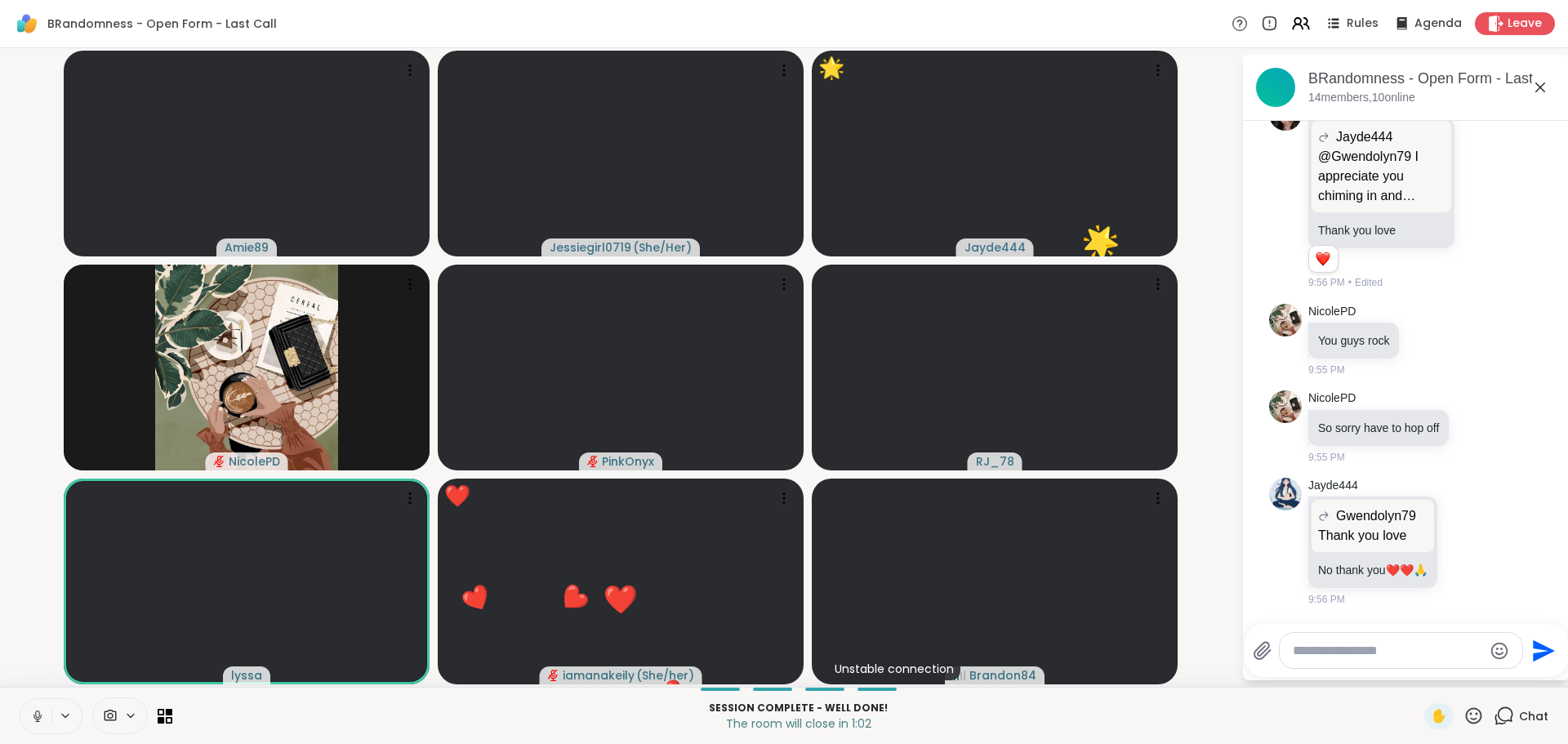
click at [1242, 580] on div "Amie89 Jessiegirl0719 ( She/Her ) 🌟 Jayde444 🎉 🎉 🎉 🎉 🌟 🌟 🌟 🌟 🌟 🌟 🌟 🌟 🌟 🌟 🌟 🌟 🌟 …" at bounding box center [784, 367] width 1568 height 639
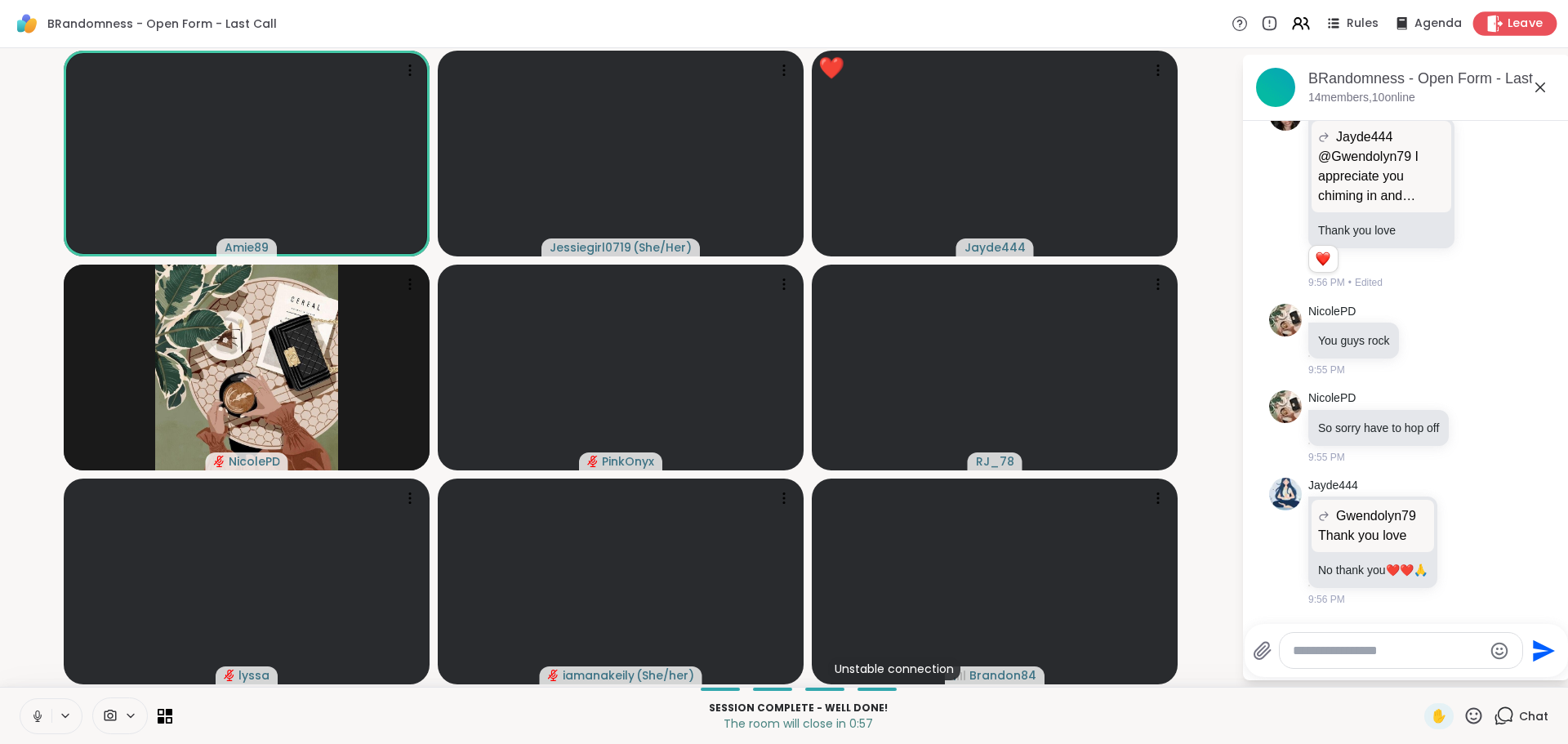
click at [1490, 32] on icon at bounding box center [1495, 23] width 17 height 17
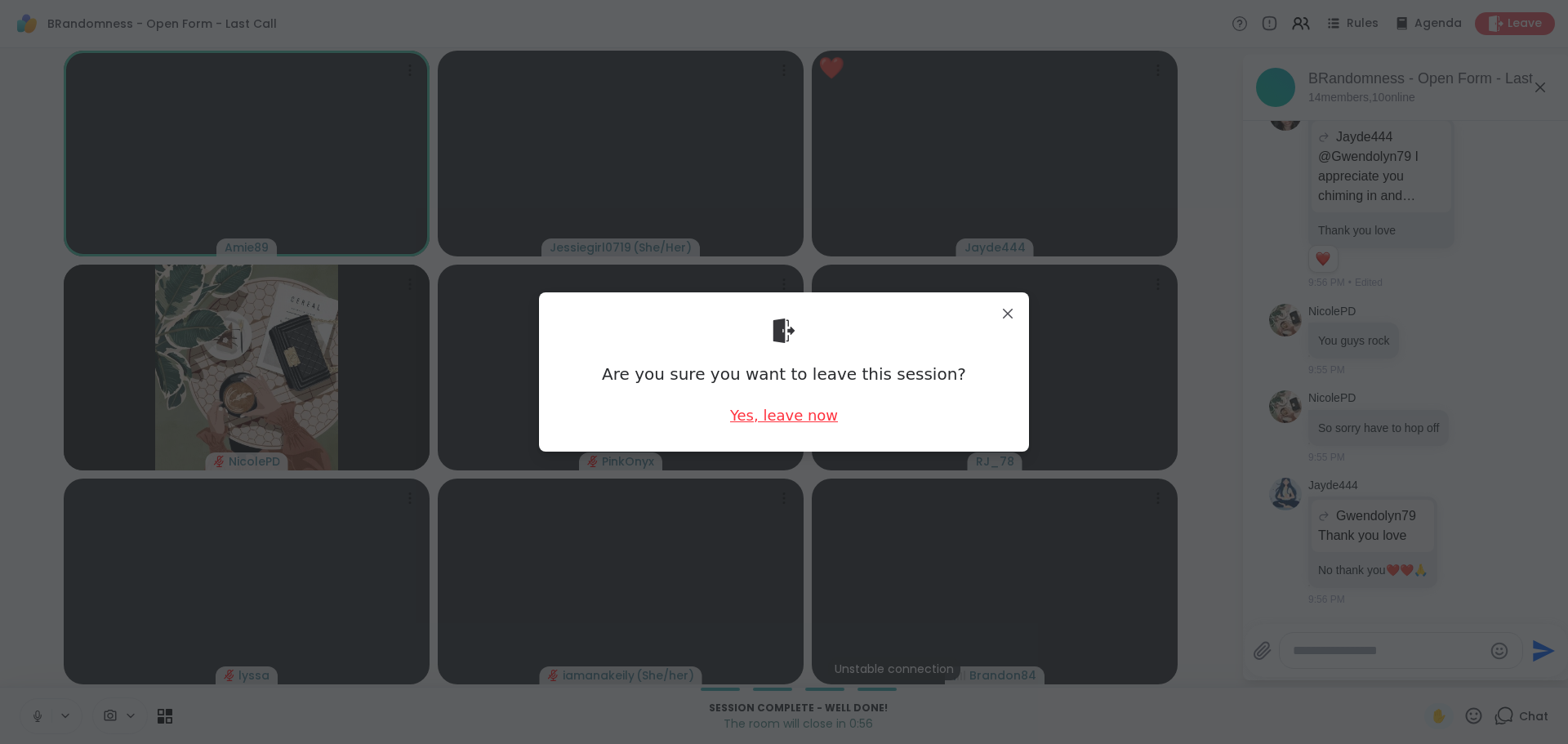
click at [814, 426] on div "Yes, leave now" at bounding box center [784, 414] width 108 height 20
click at [805, 413] on div "Yes, leave now" at bounding box center [784, 414] width 108 height 20
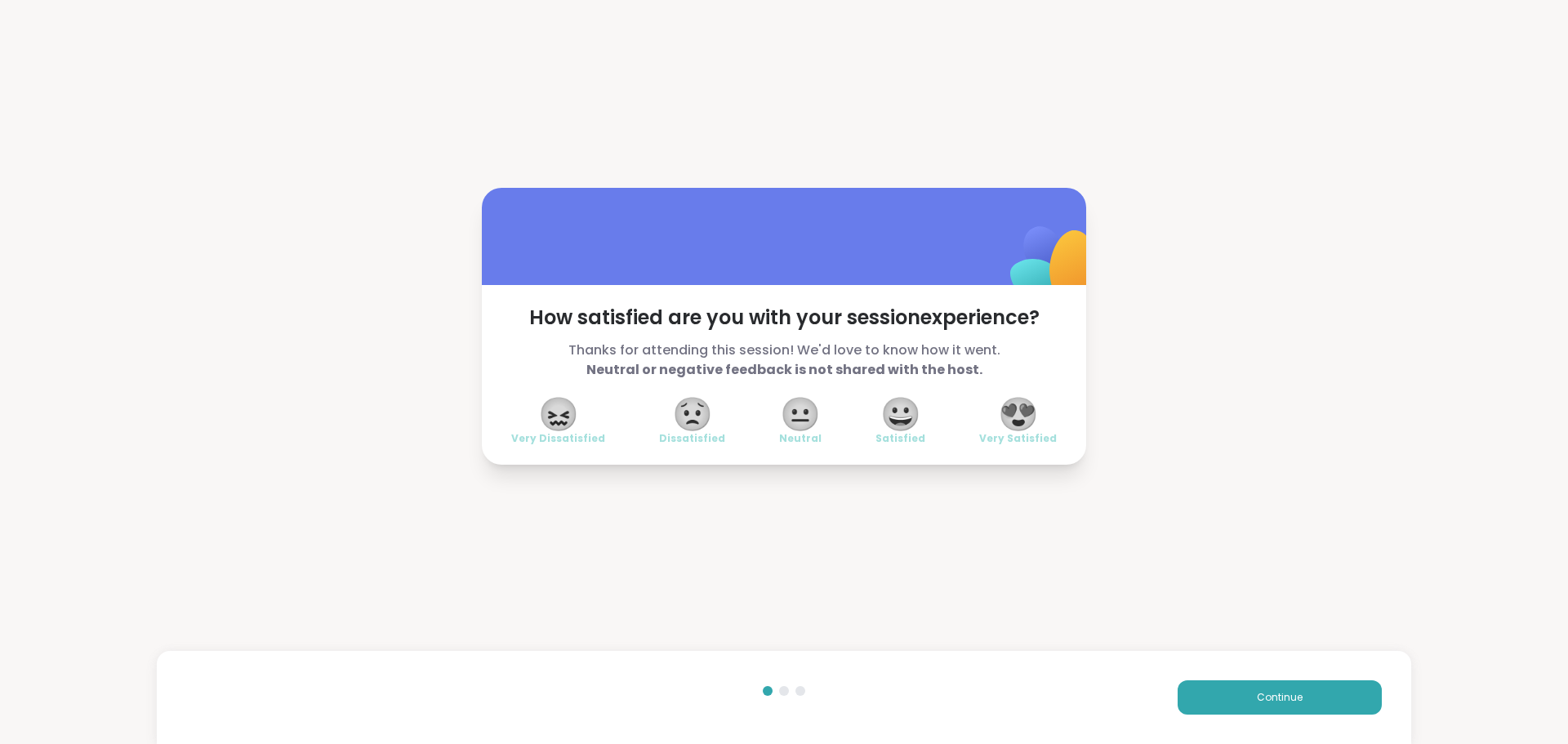
click at [1004, 404] on span "😍" at bounding box center [1018, 414] width 41 height 30
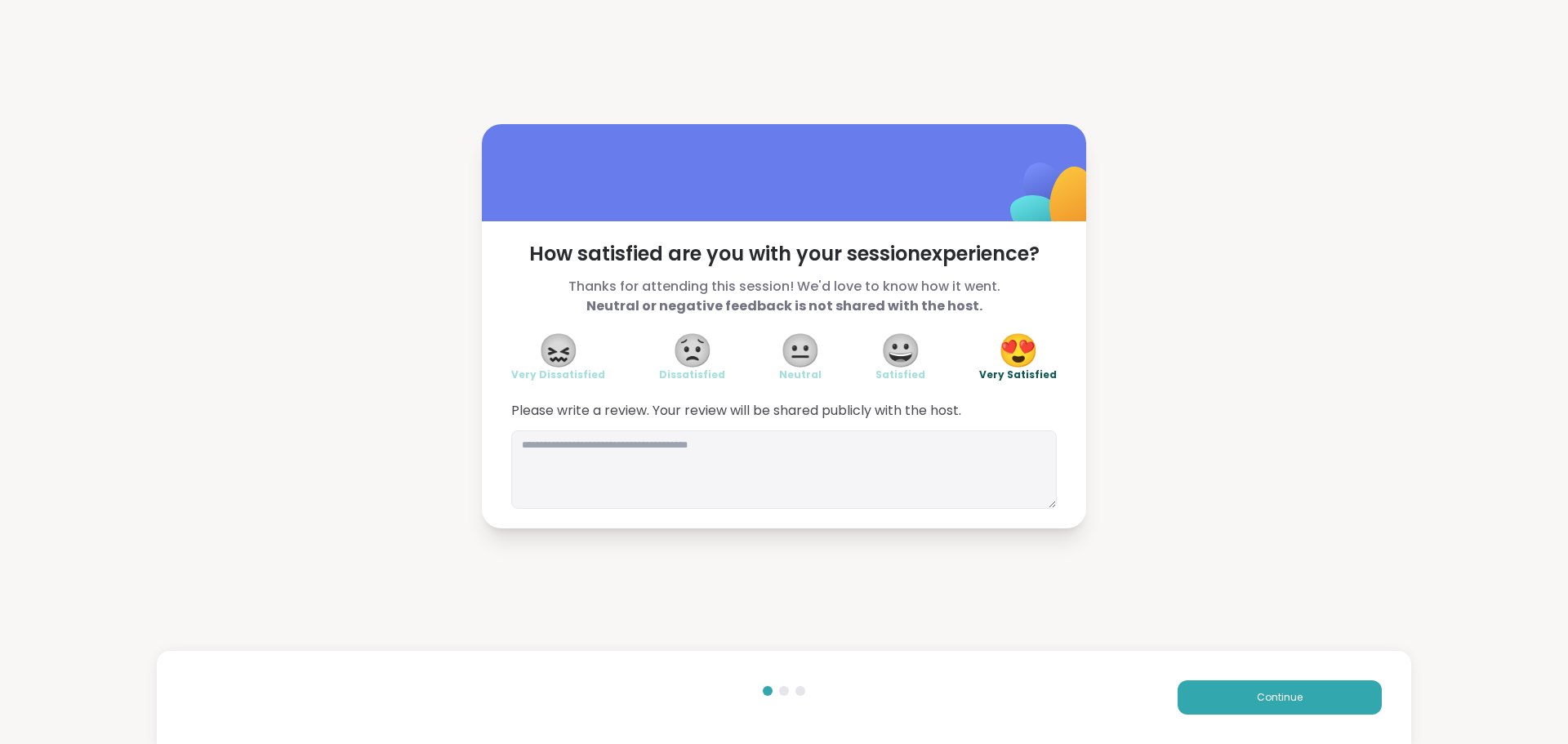
click at [1254, 676] on div "Continue" at bounding box center [784, 697] width 1255 height 93
click at [1261, 689] on button "Continue" at bounding box center [1280, 696] width 205 height 34
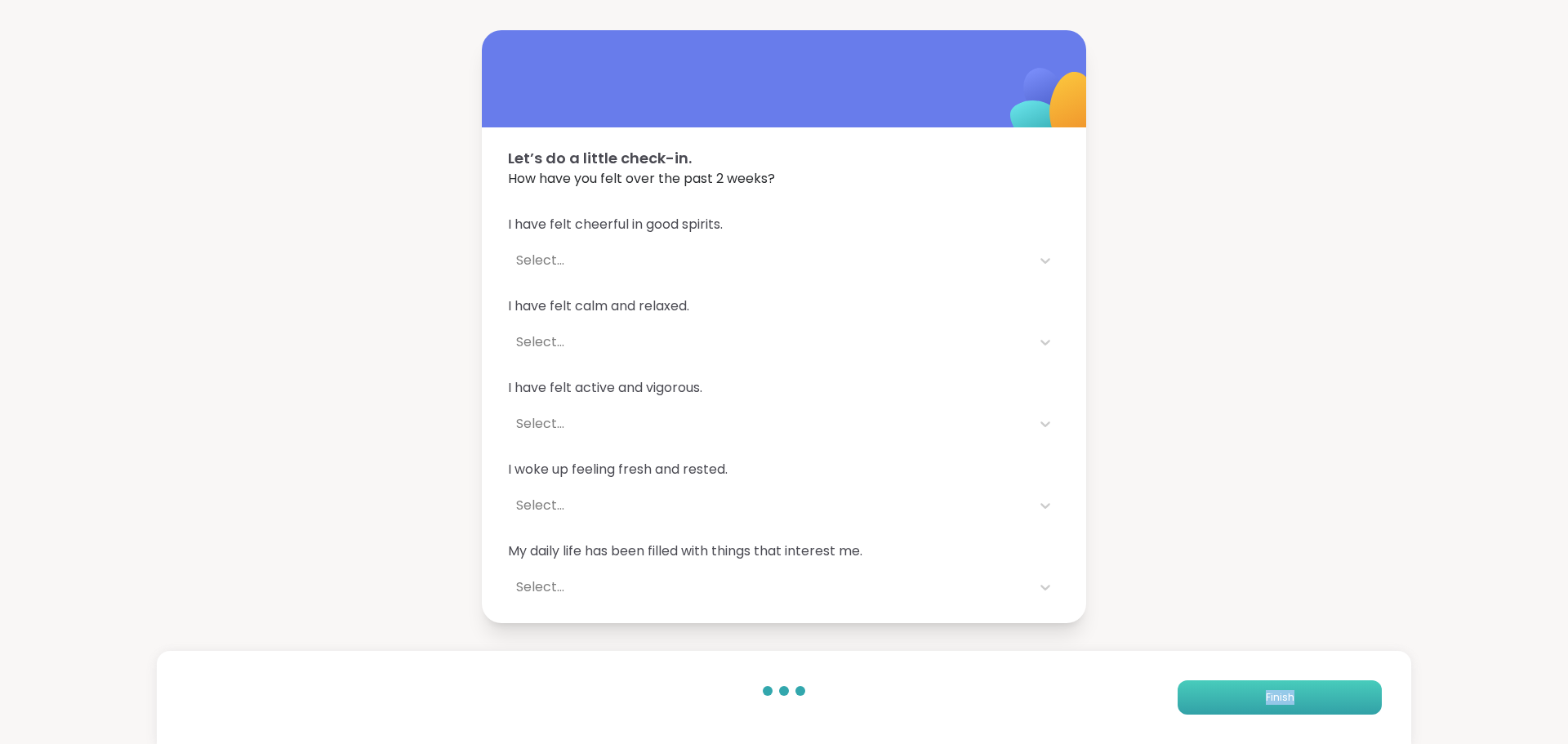
click at [1261, 689] on button "Finish" at bounding box center [1280, 696] width 205 height 34
